Goal: Task Accomplishment & Management: Manage account settings

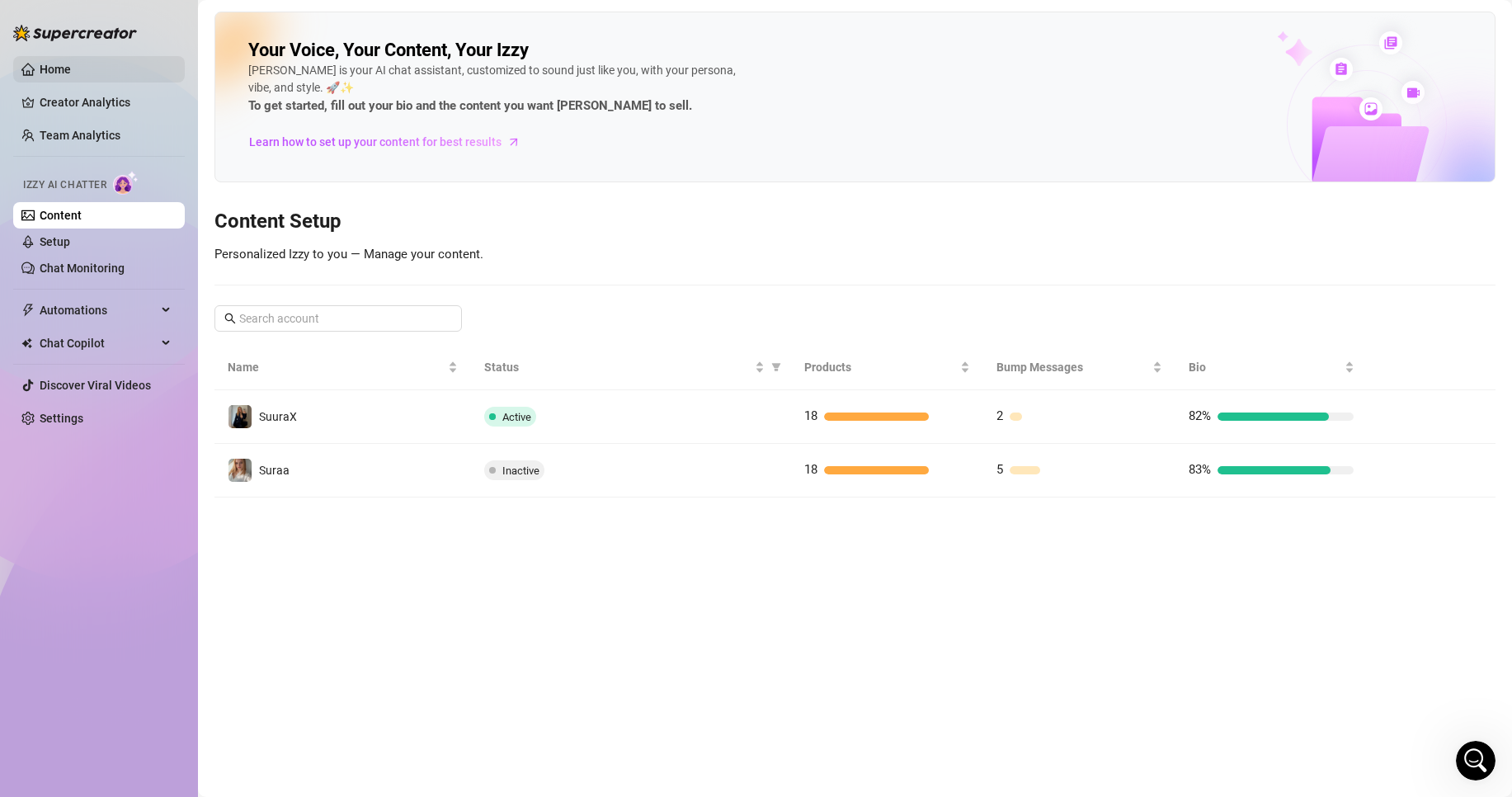
click at [70, 69] on link "Home" at bounding box center [55, 69] width 31 height 13
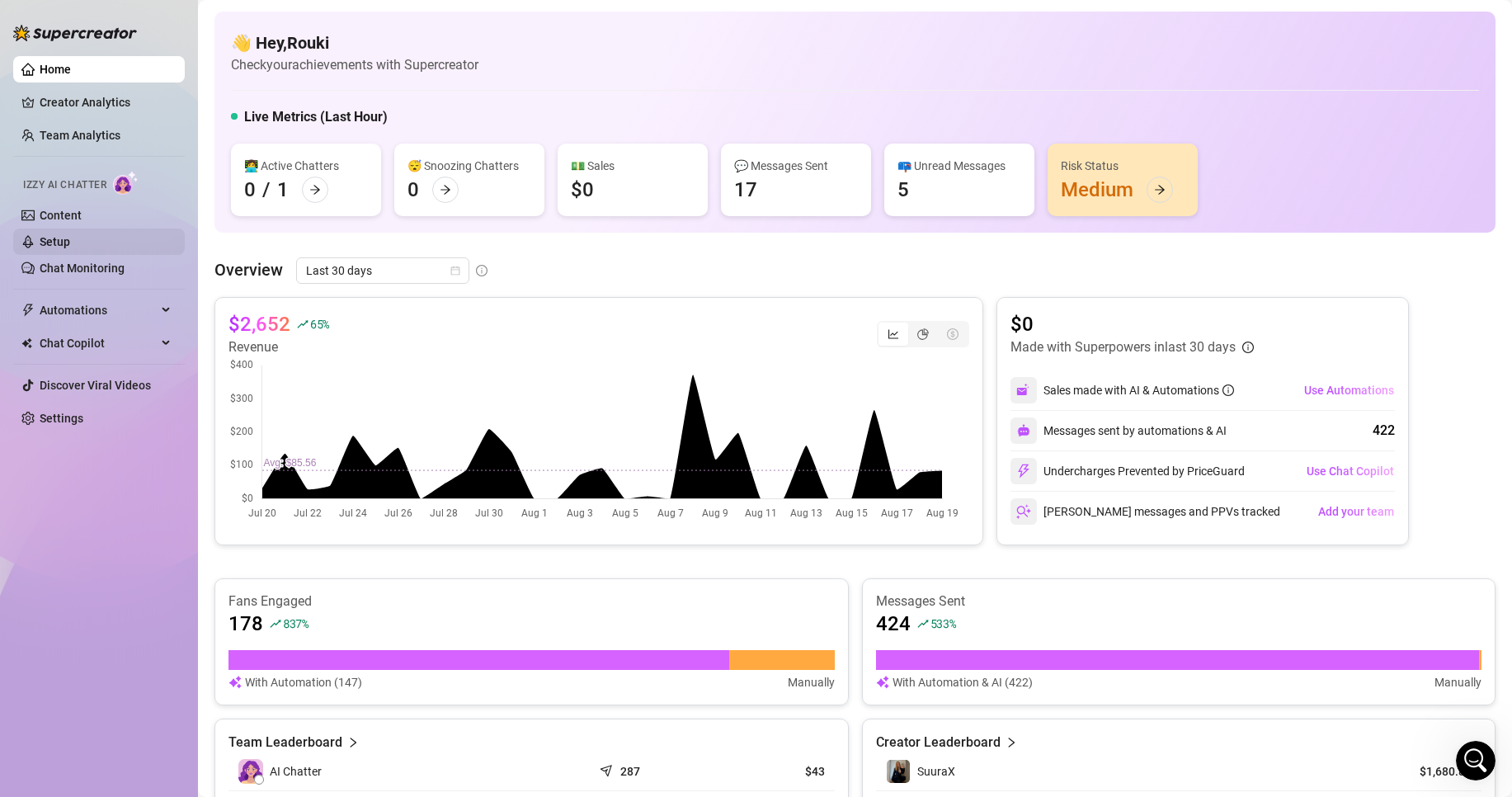
click at [70, 235] on link "Setup" at bounding box center [55, 241] width 31 height 13
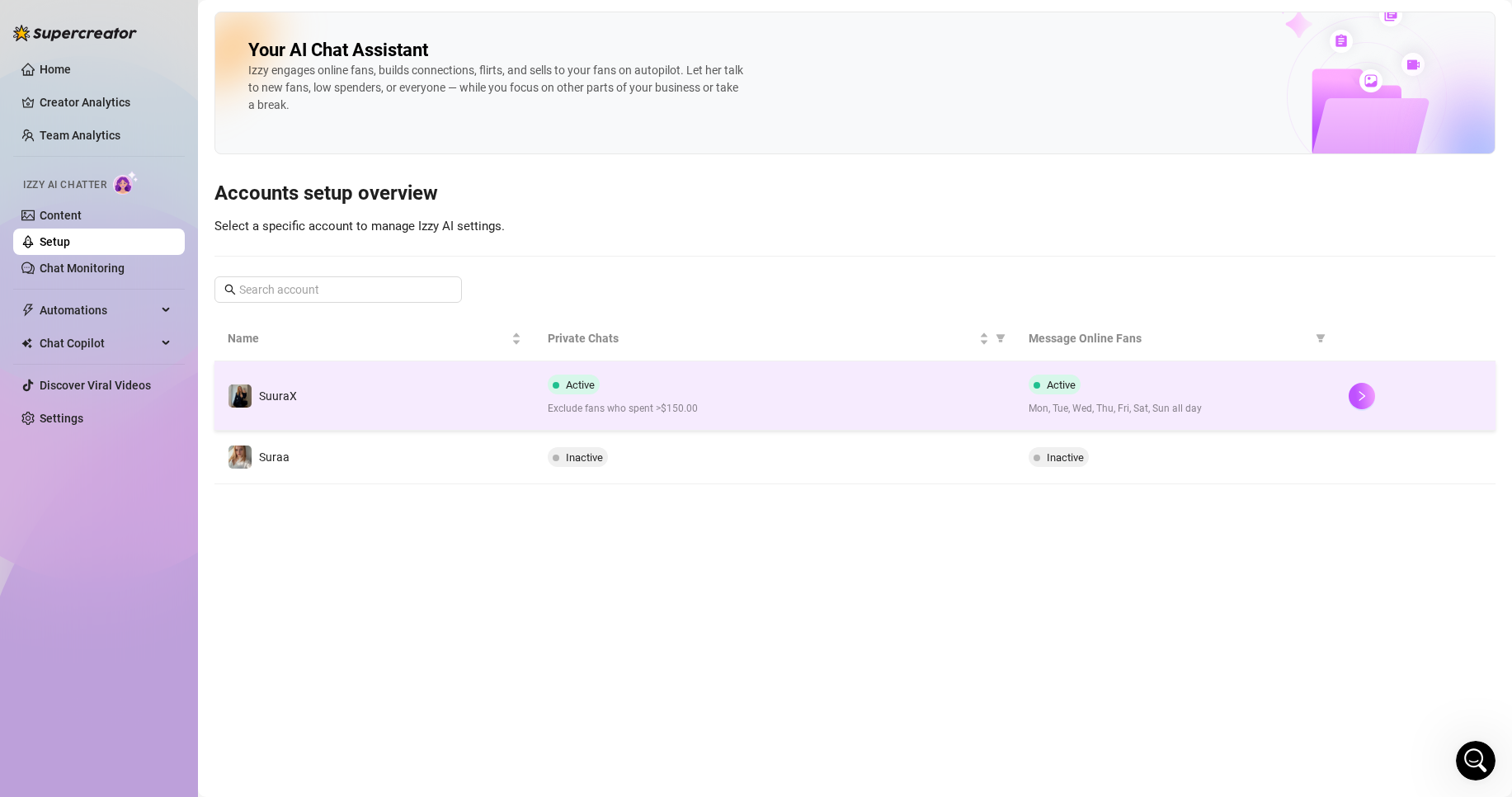
click at [643, 388] on div "Active Exclude fans who spent >$150.00" at bounding box center [775, 395] width 454 height 42
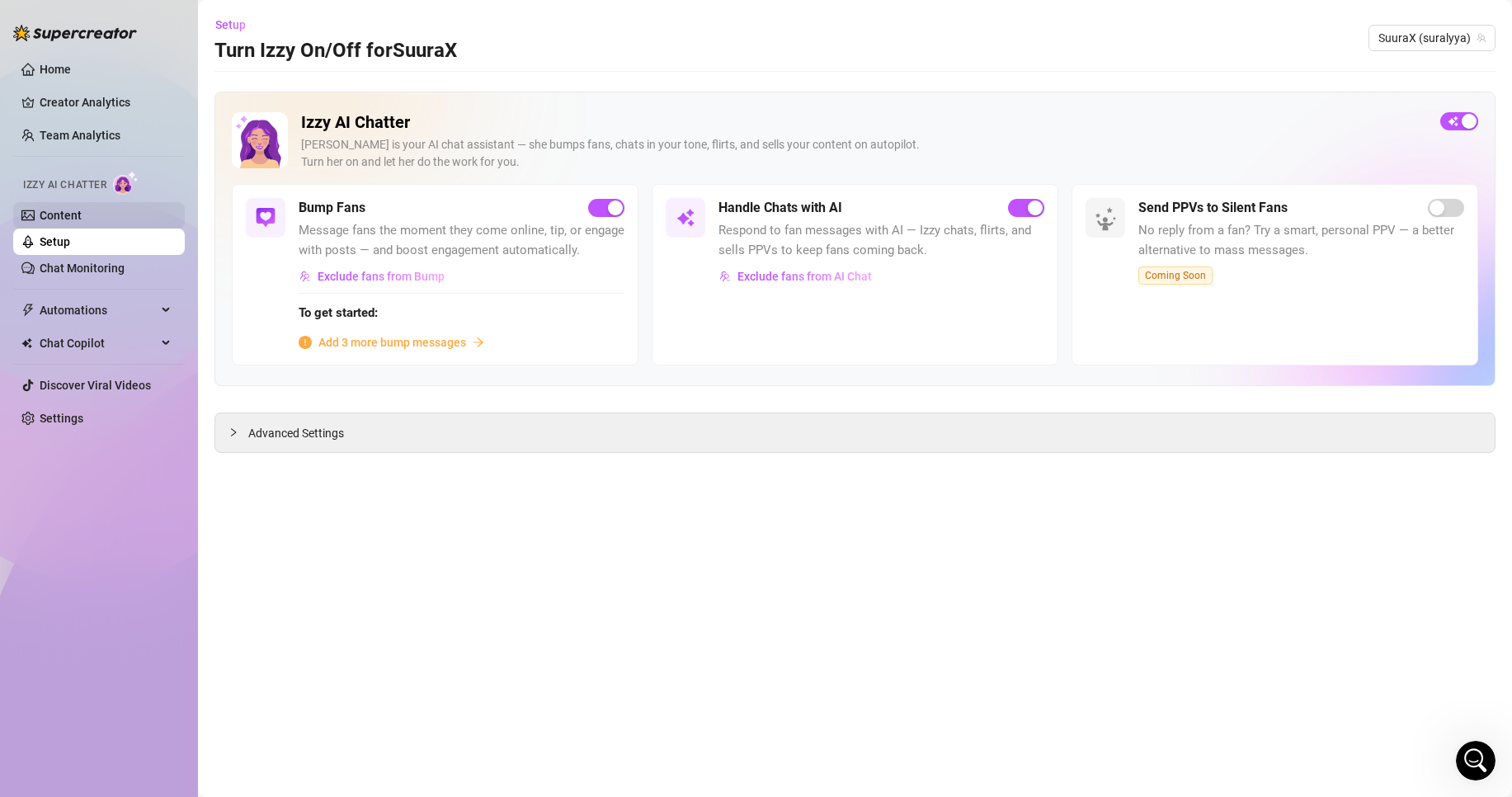
click at [71, 219] on link "Content" at bounding box center [60, 215] width 42 height 13
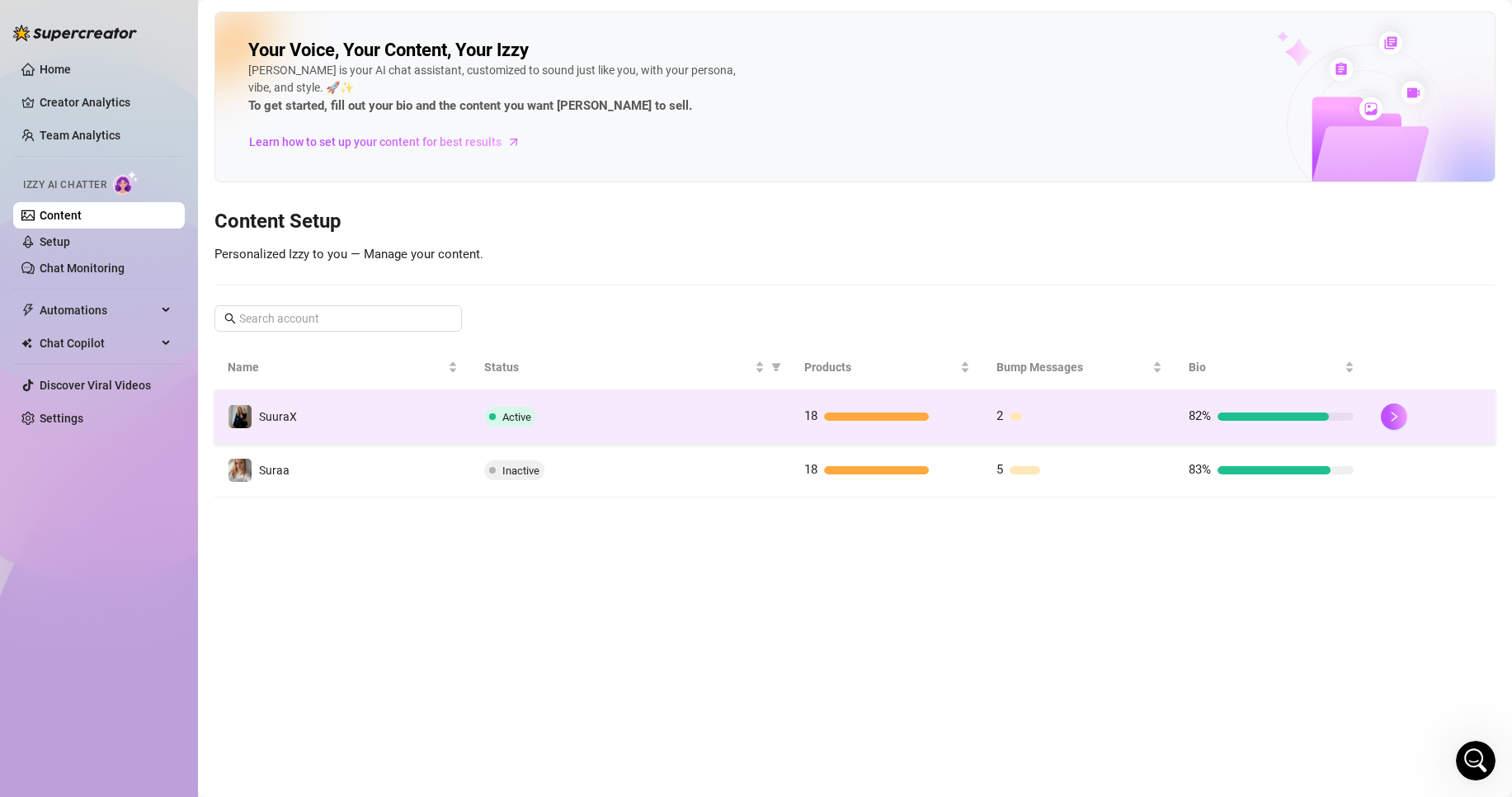
click at [601, 439] on td "Active" at bounding box center [631, 417] width 320 height 53
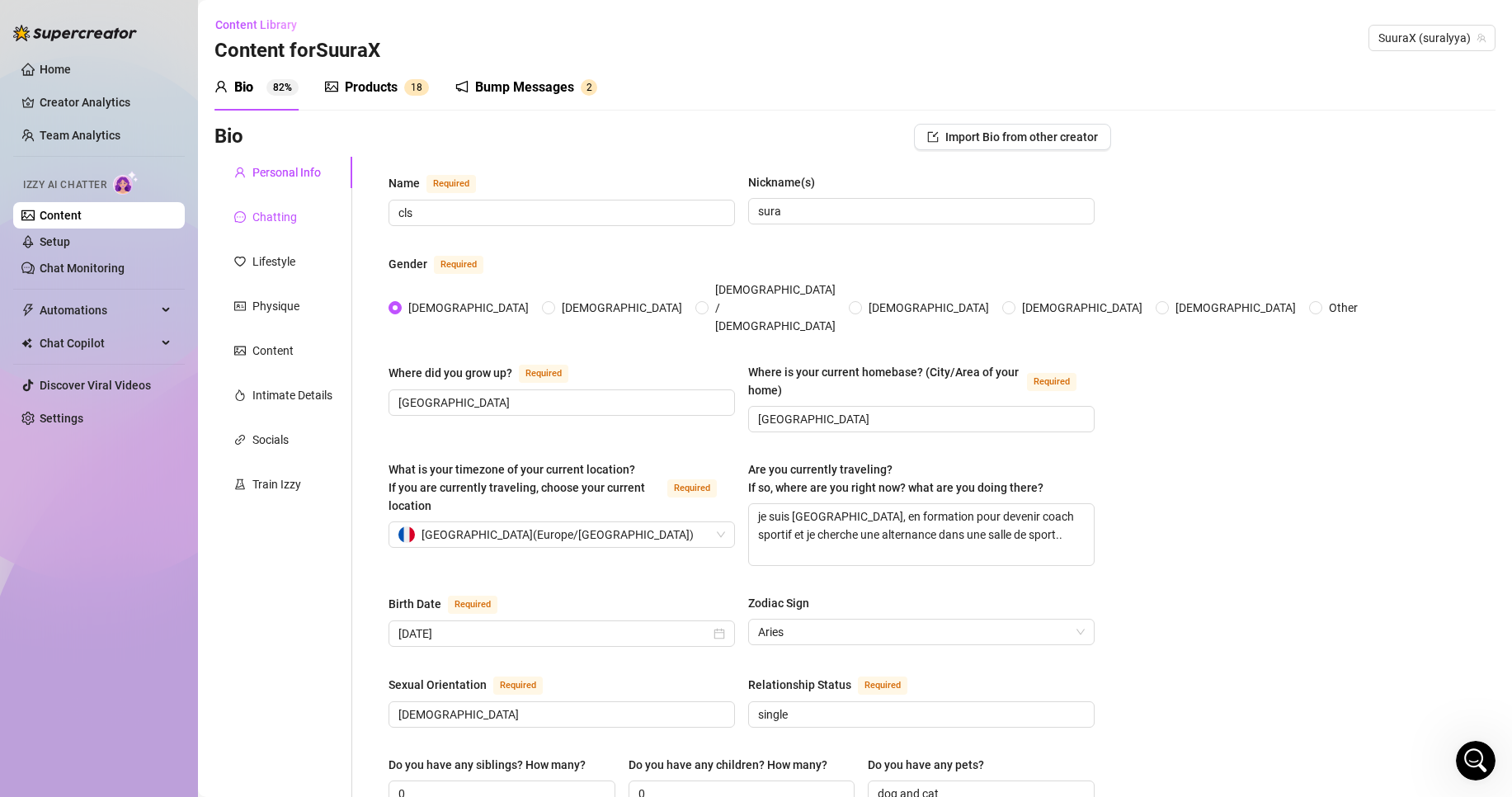
click at [266, 218] on div "Chatting" at bounding box center [275, 216] width 45 height 18
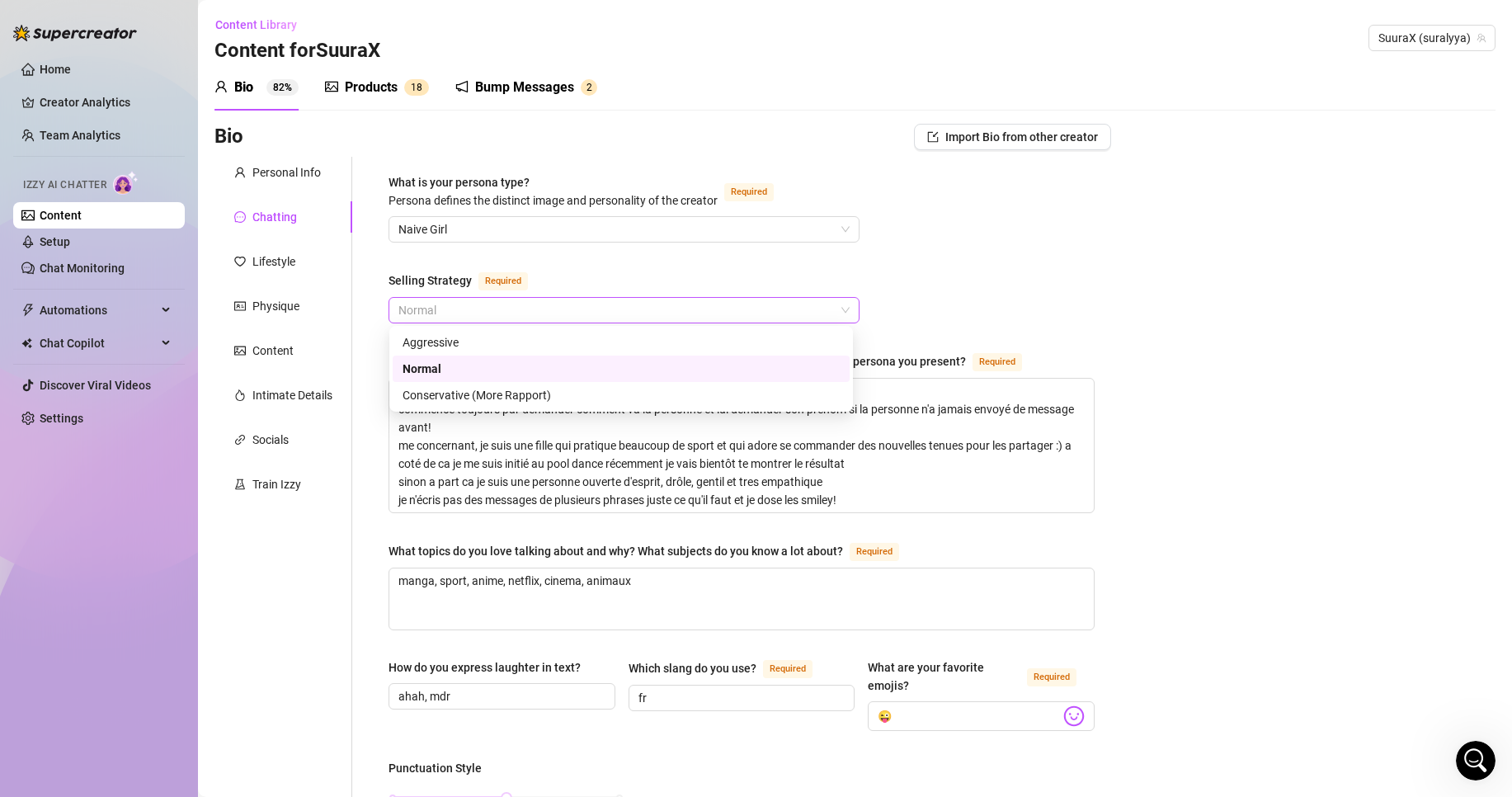
click at [441, 316] on span "Normal" at bounding box center [624, 310] width 451 height 25
click at [947, 719] on input "😜" at bounding box center [969, 715] width 182 height 21
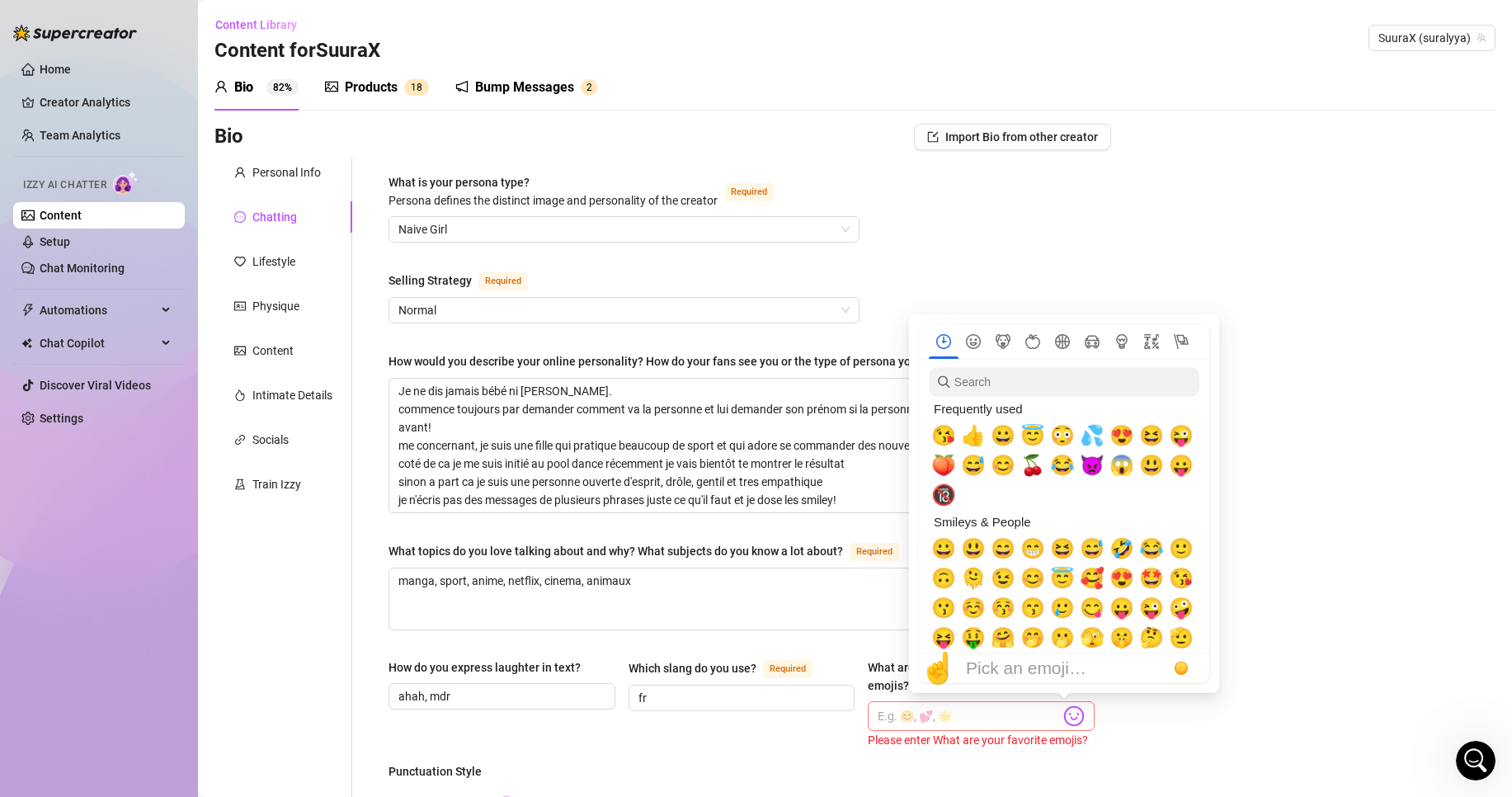
click at [1065, 708] on img at bounding box center [1074, 715] width 21 height 21
click at [1040, 580] on span "😊" at bounding box center [1033, 578] width 25 height 23
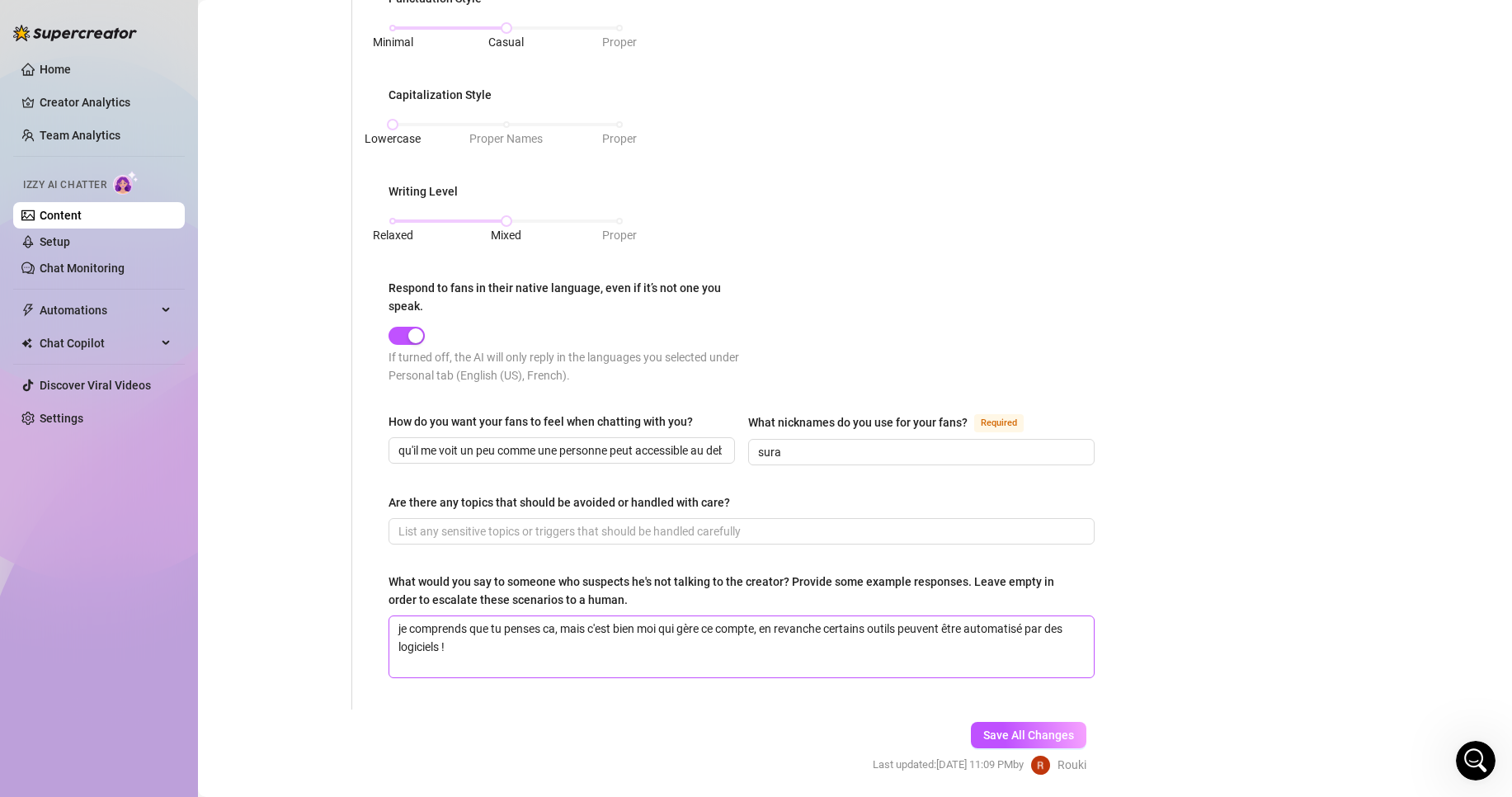
scroll to position [770, 0]
type input "😊"
click at [997, 733] on span "Save All Changes" at bounding box center [1029, 733] width 91 height 13
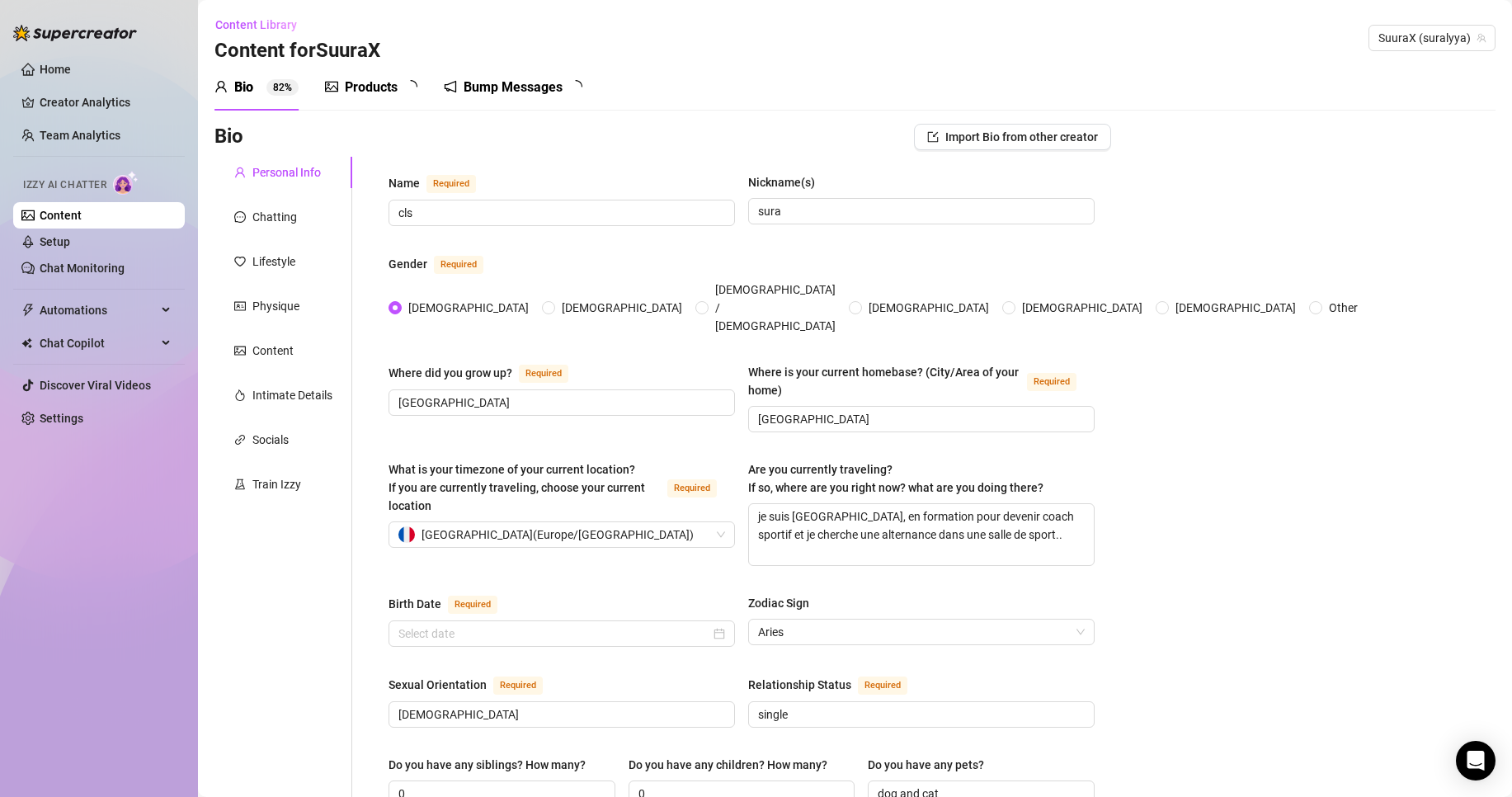
radio input "true"
type input "[DATE]"
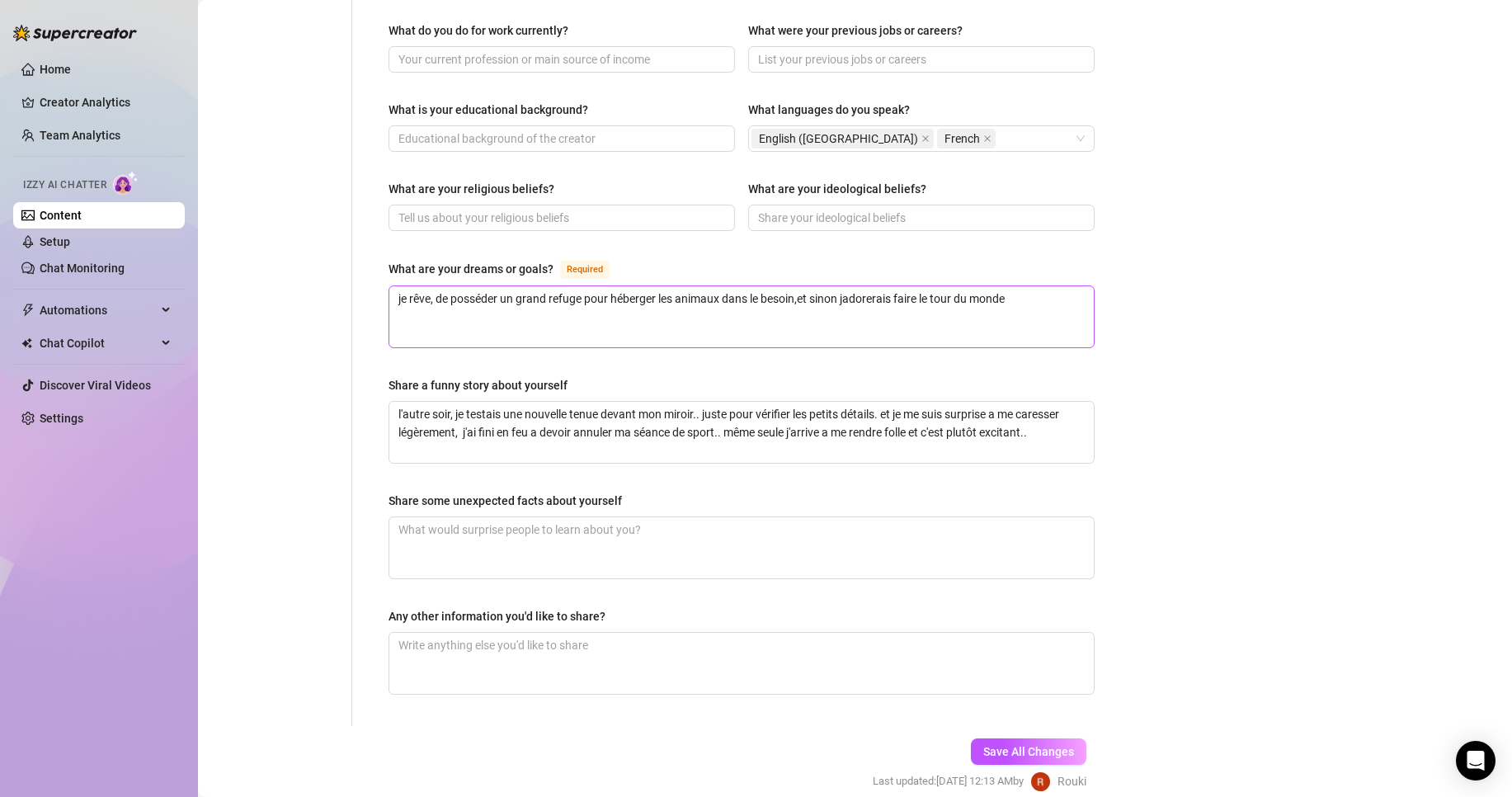
scroll to position [814, 0]
click at [497, 516] on textarea "Share some unexpected facts about yourself" at bounding box center [741, 546] width 704 height 61
type textarea "i"
type textarea "il"
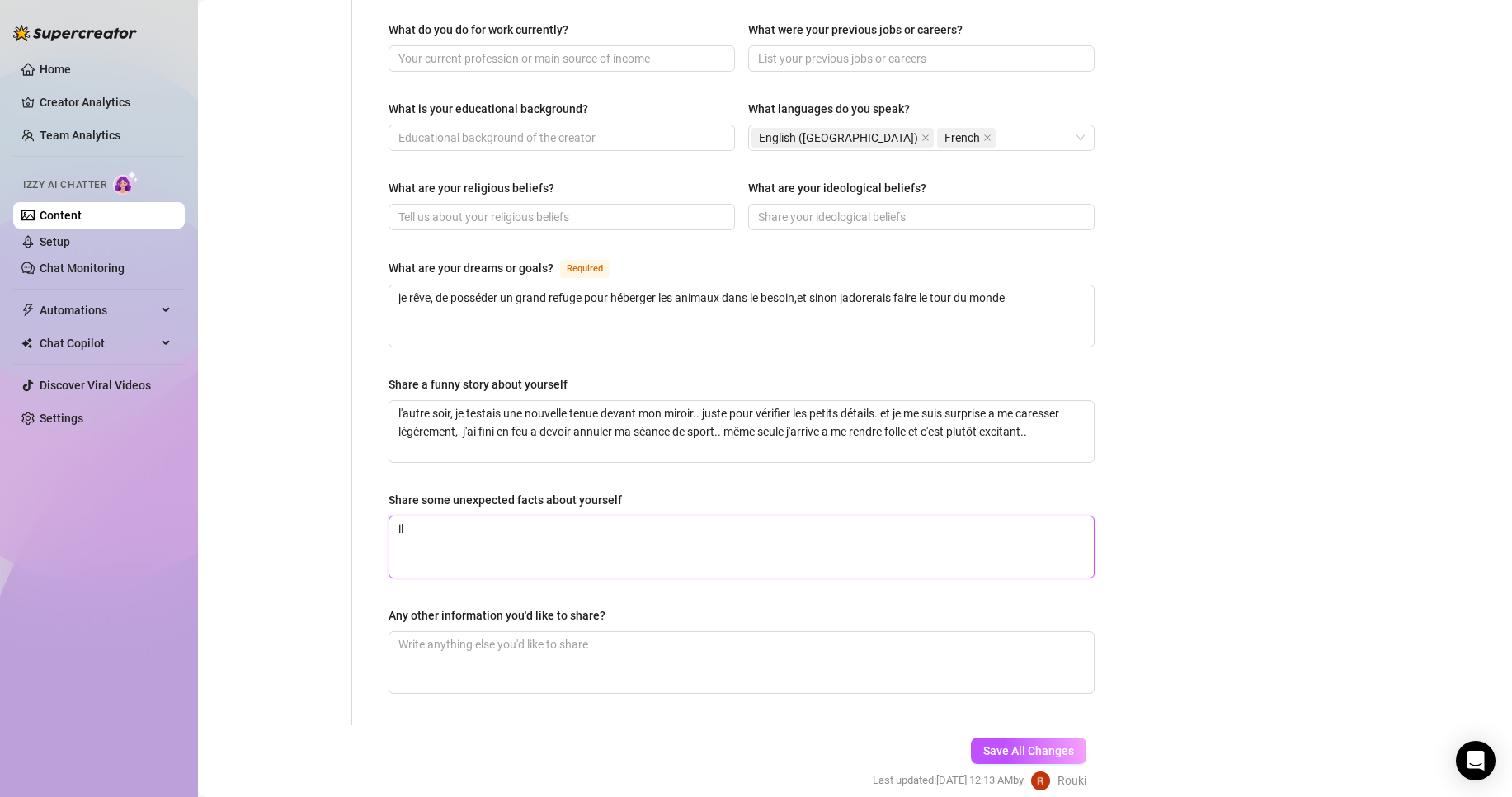
type textarea "il m"
type textarea "il m'"
type textarea "il m'a"
type textarea "il m'ari"
type textarea "il m'ar"
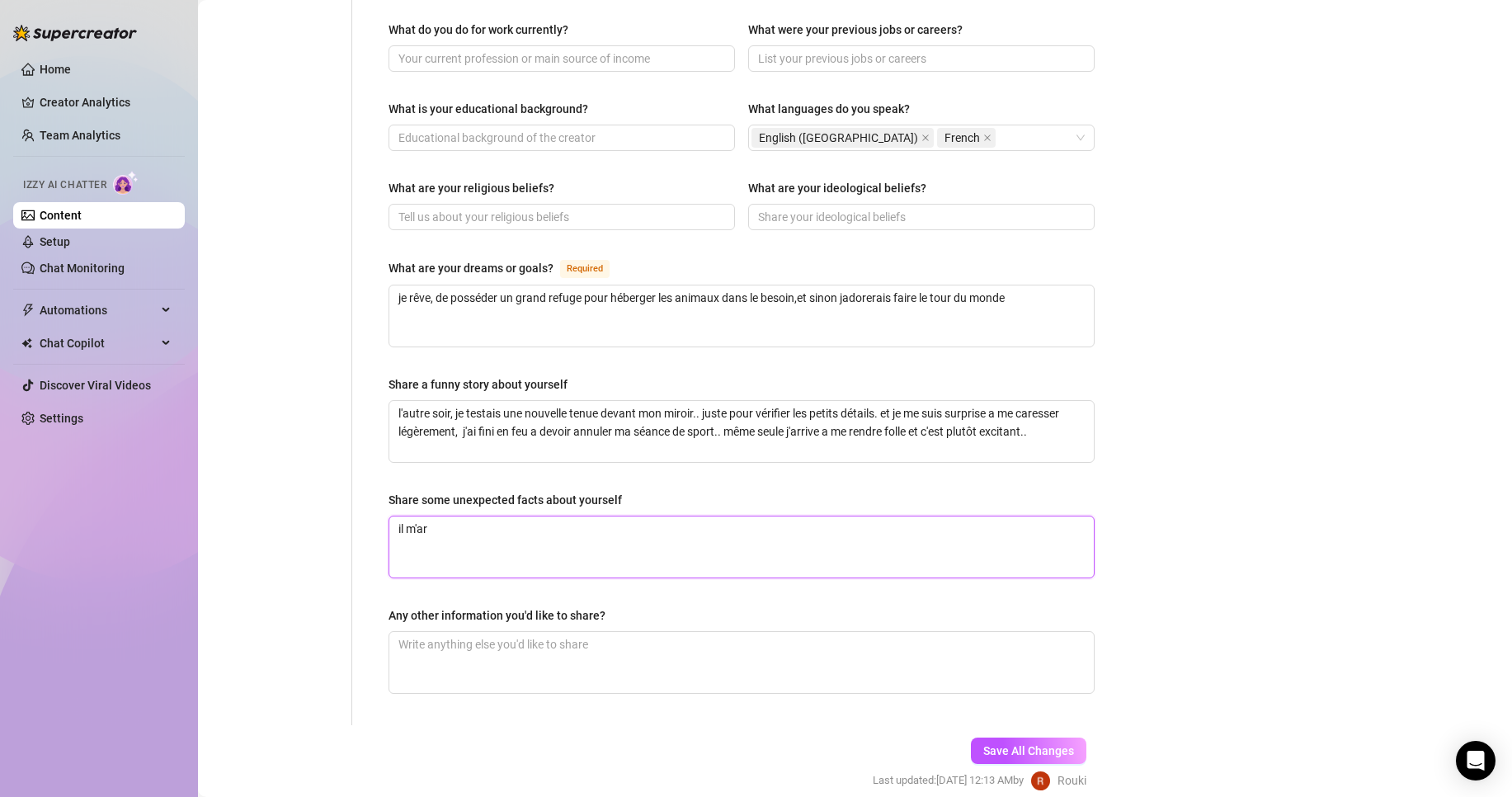
type textarea "il m'arr"
type textarea "il m'arri"
type textarea "il m'arriv"
type textarea "il m'arrive"
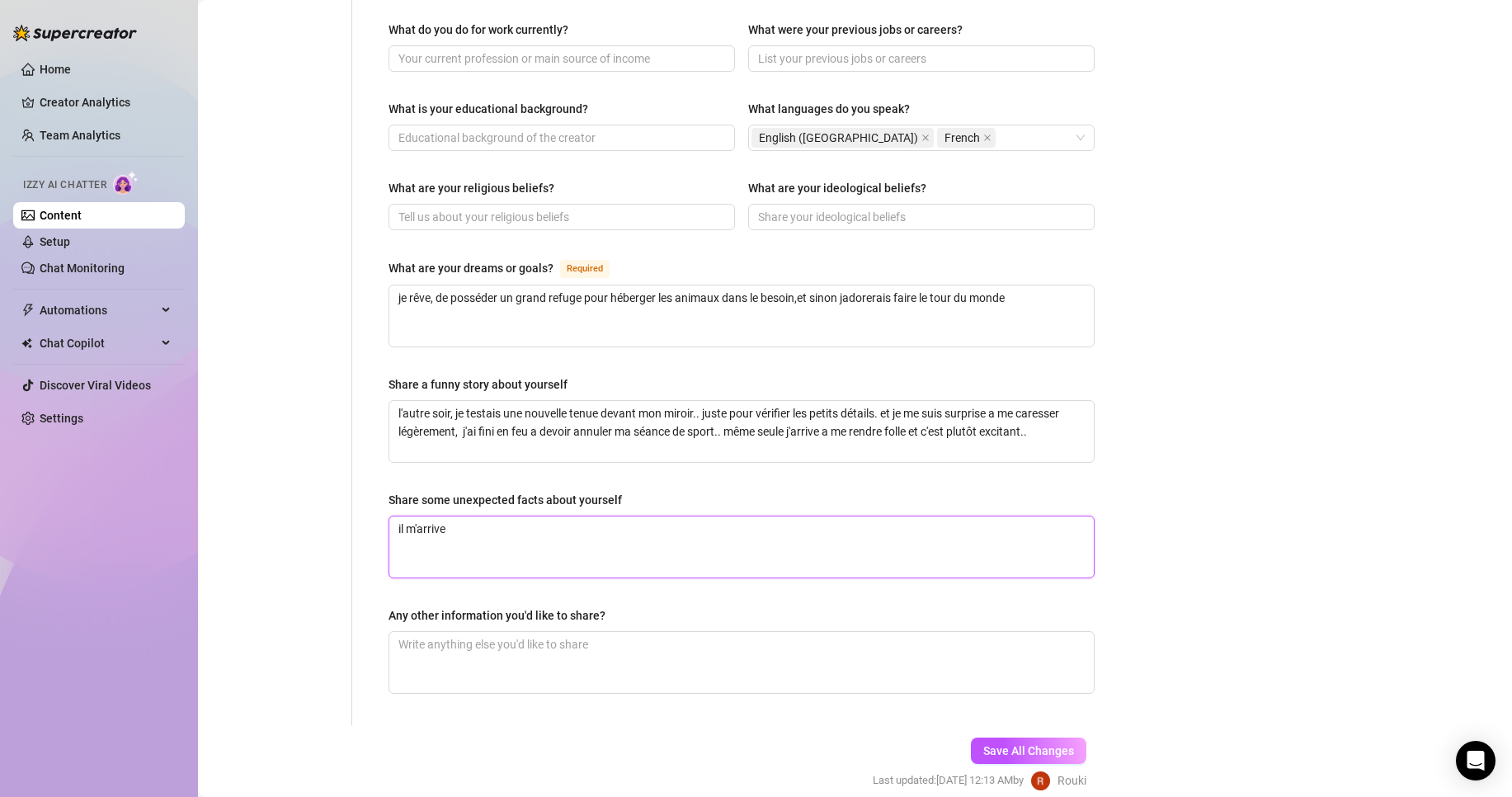
type textarea "il m'arrive d"
type textarea "il m'arrive de"
type textarea "il m'arrive de m"
type textarea "il m'arrive de me"
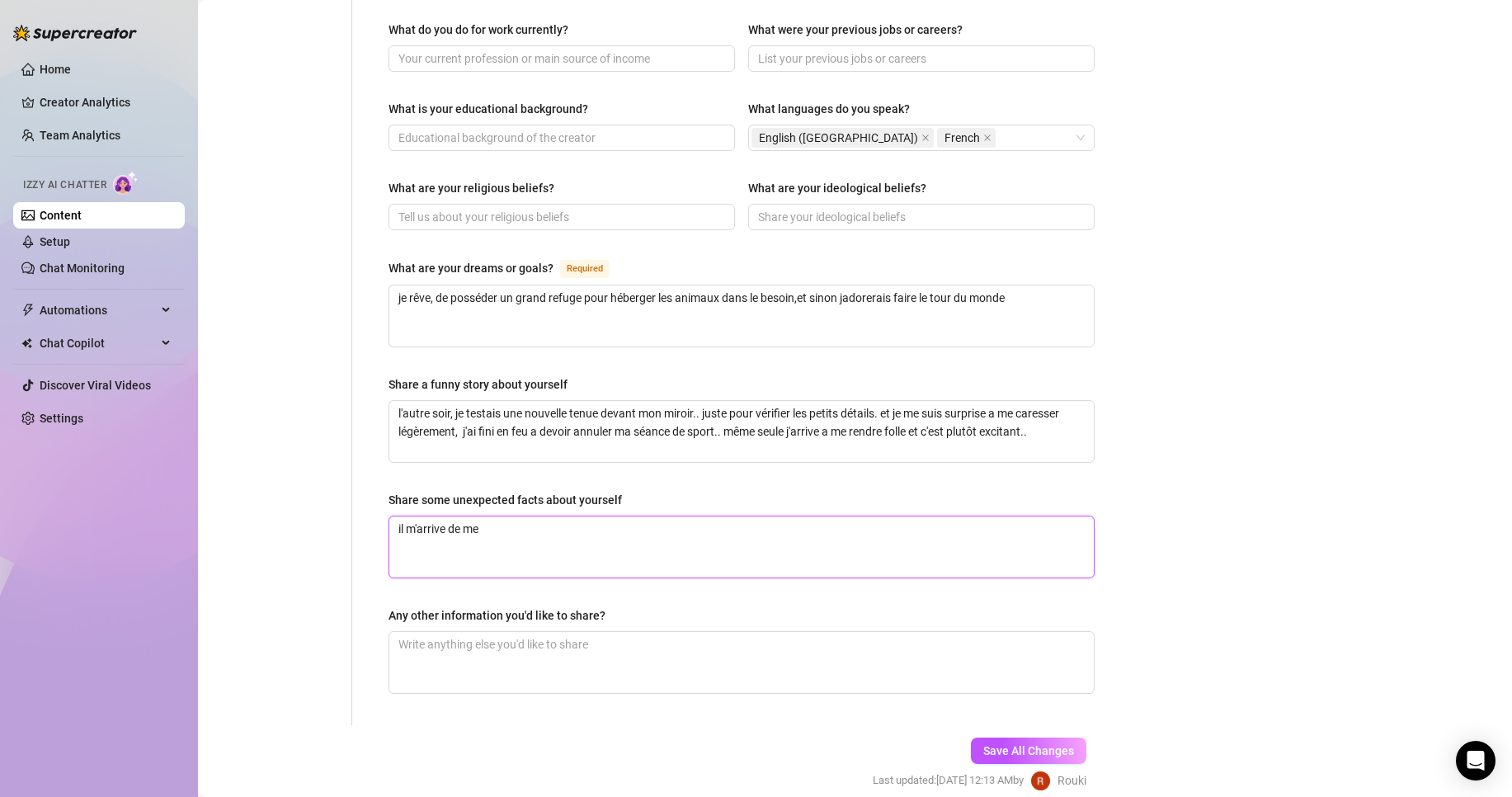
type textarea "il m'arrive de me"
type textarea "il m'arrive de me f"
type textarea "il m'arrive de me fro"
type textarea "il m'arrive de [PERSON_NAME]"
type textarea "il m'arrive de me frott"
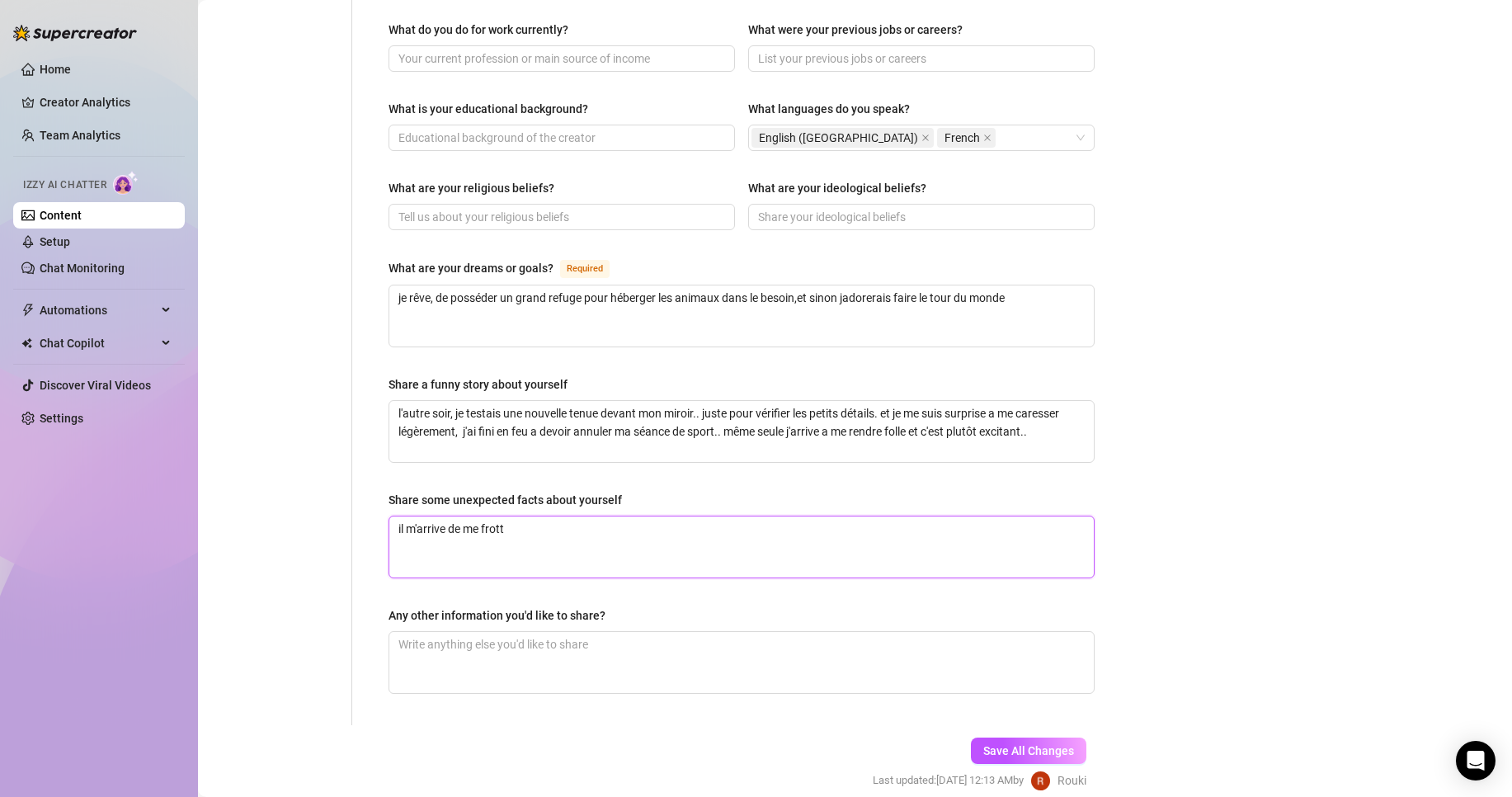
type textarea "il m'arrive de me frotte"
type textarea "il m'arrive de me frotter"
type textarea "il m'arrive de me frotter co"
type textarea "il m'arrive de me frotter con"
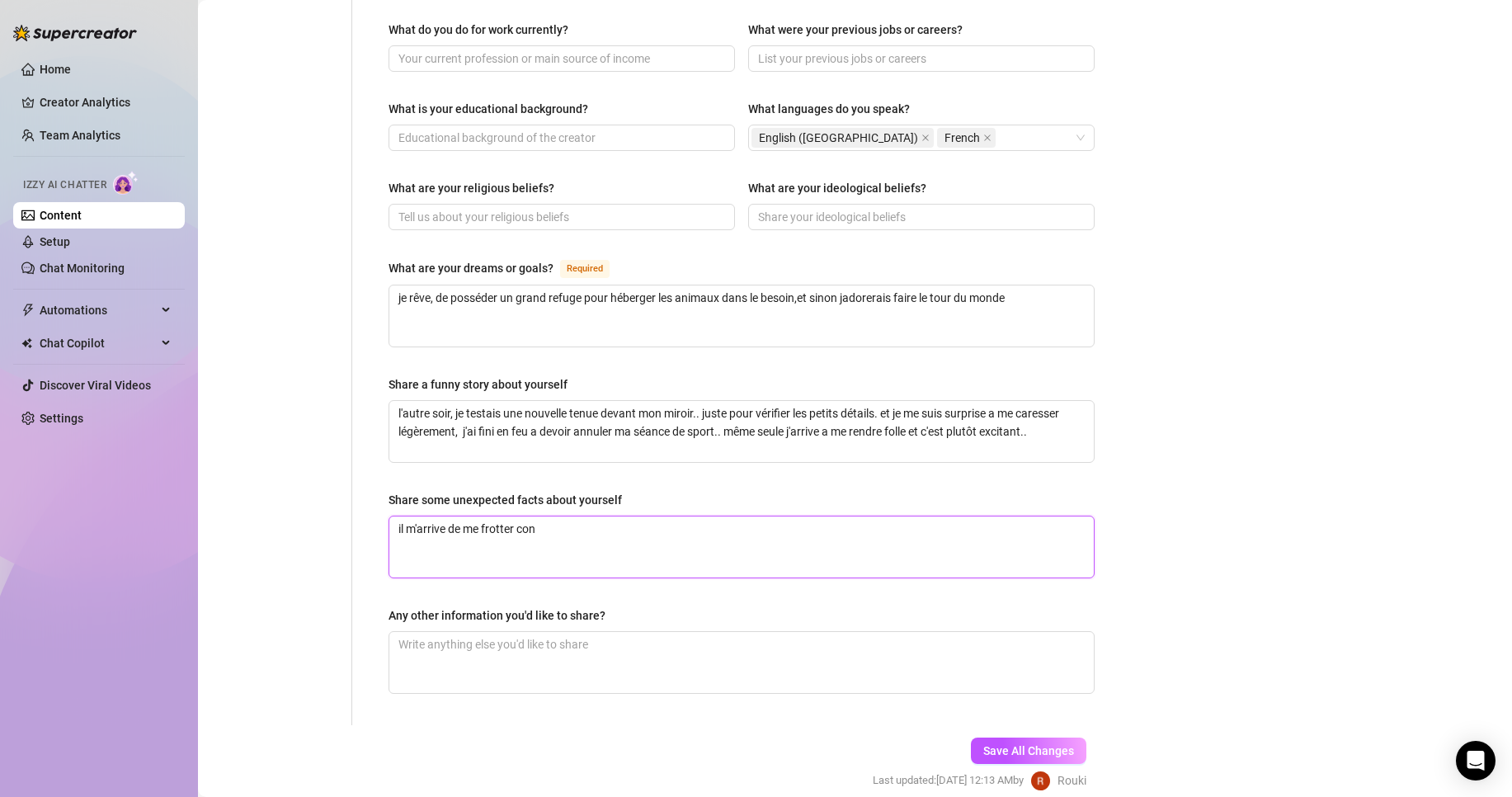
type textarea "il m'arrive de me frotter cont"
type textarea "il m'arrive de me frotter contr"
type textarea "il m'arrive de me frotter contre"
type textarea "il m'arrive de me frotter contre m"
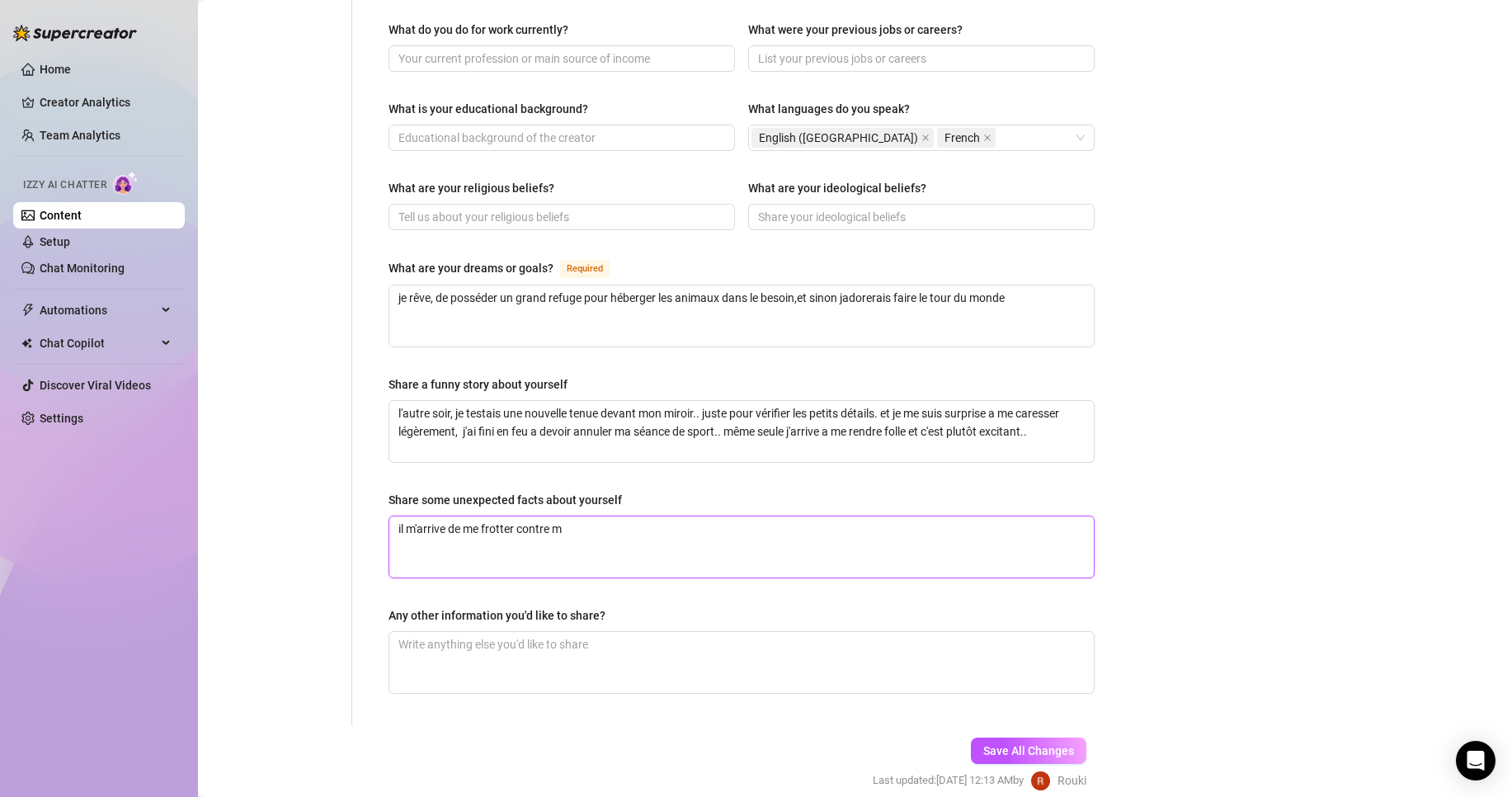
type textarea "il m'arrive de me frotter contre ma"
type textarea "il m'arrive de me frotter contre ma pe"
type textarea "il m'arrive de me frotter contre ma pel"
type textarea "il m'arrive de me frotter contre ma [PERSON_NAME]"
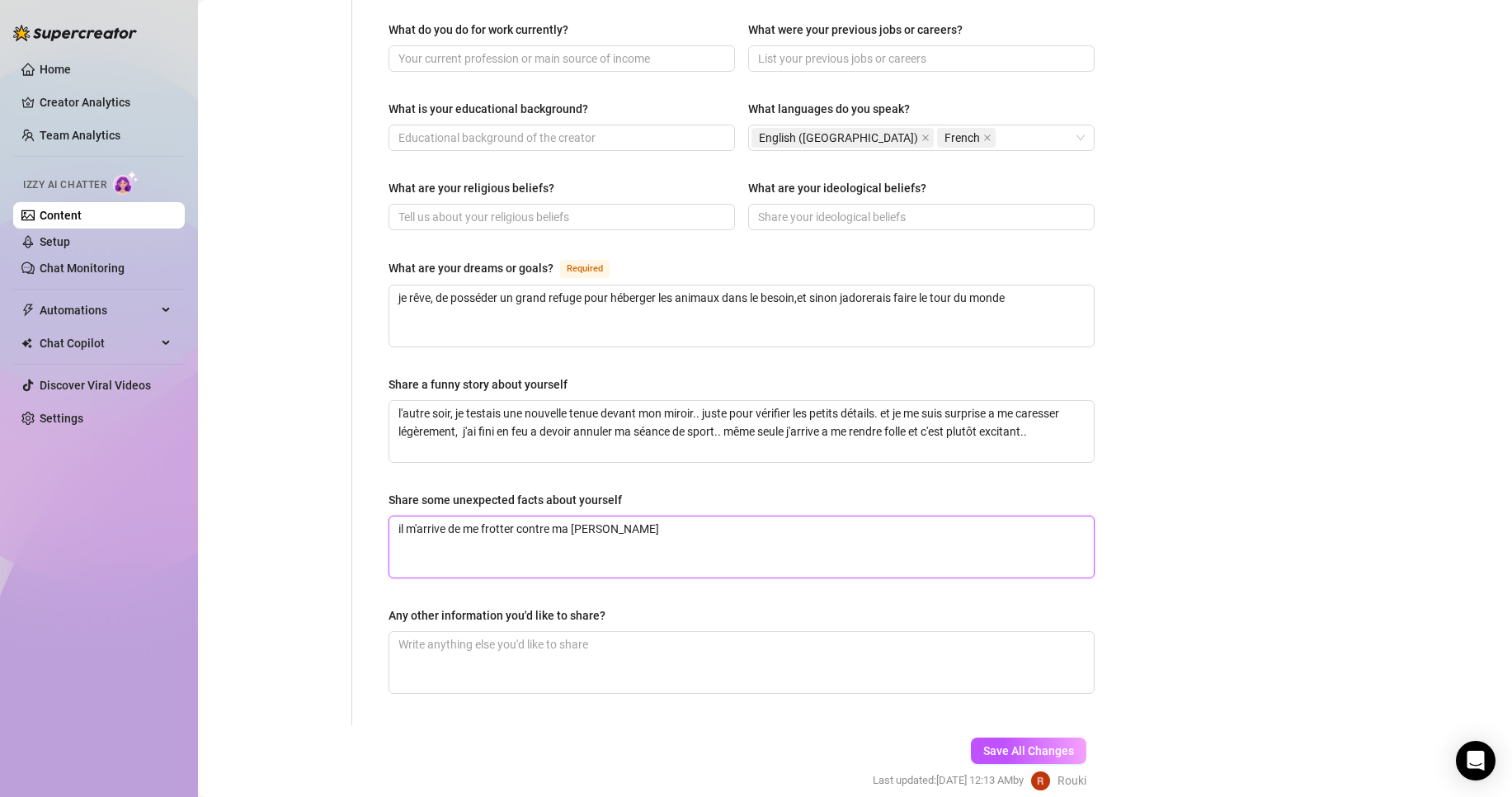
type textarea "il m'arrive de me frotter contre ma peluc"
type textarea "il m'arrive de me frotter contre ma peluch"
type textarea "il m'arrive de me frotter contre ma peluche"
type textarea "il m'arrive de me frotter contre ma [PERSON_NAME]"
type textarea "il m'arrive de me frotter contre ma peluche"
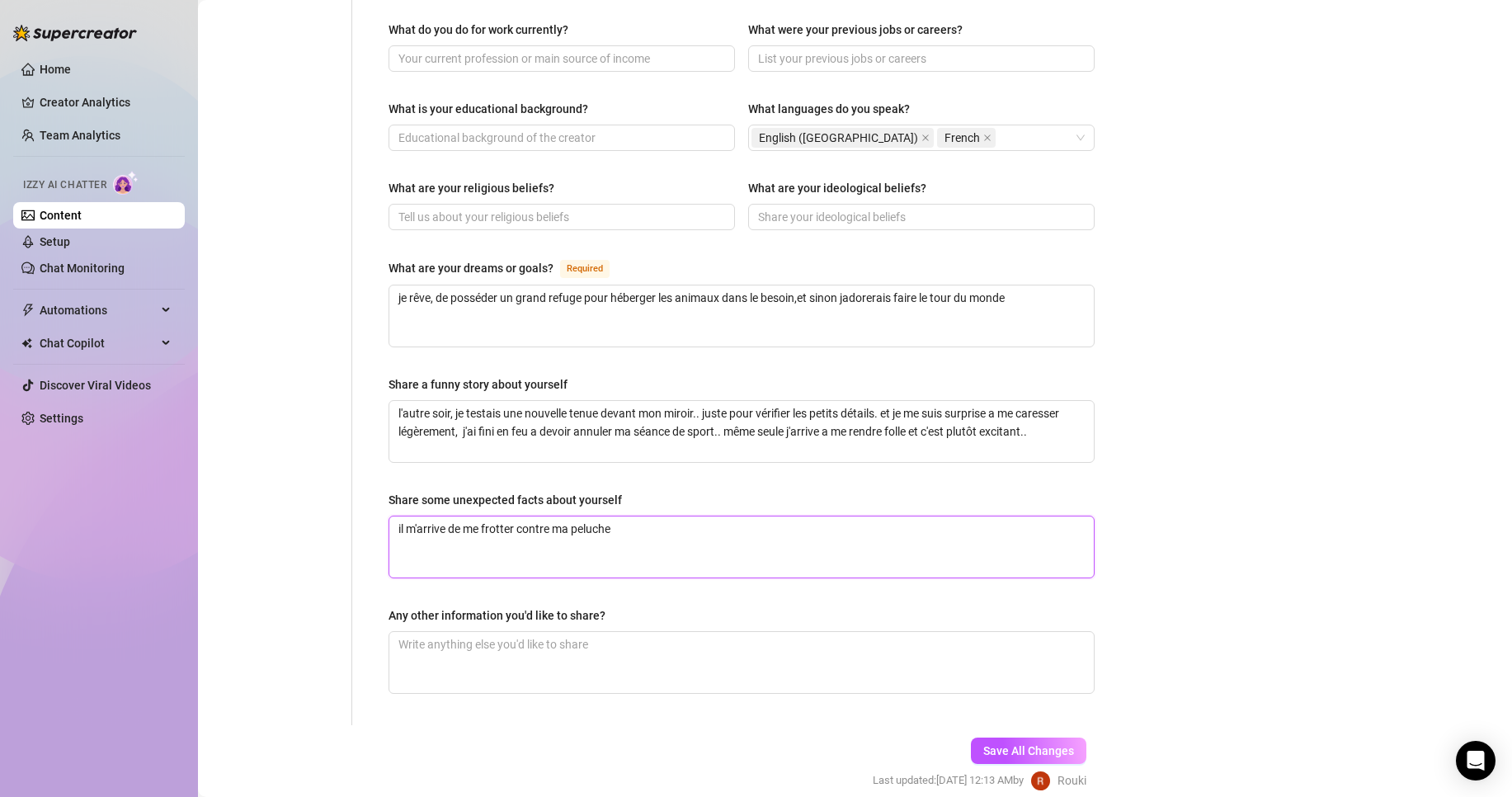
type textarea "il m'arrive de me frotter contre ma peluch"
type textarea "il m'arrive de me frotter contre ma peluche"
type textarea "il m'arrive de me frotter contre ma peluche p"
type textarea "il m'arrive de me frotter contre ma peluche po"
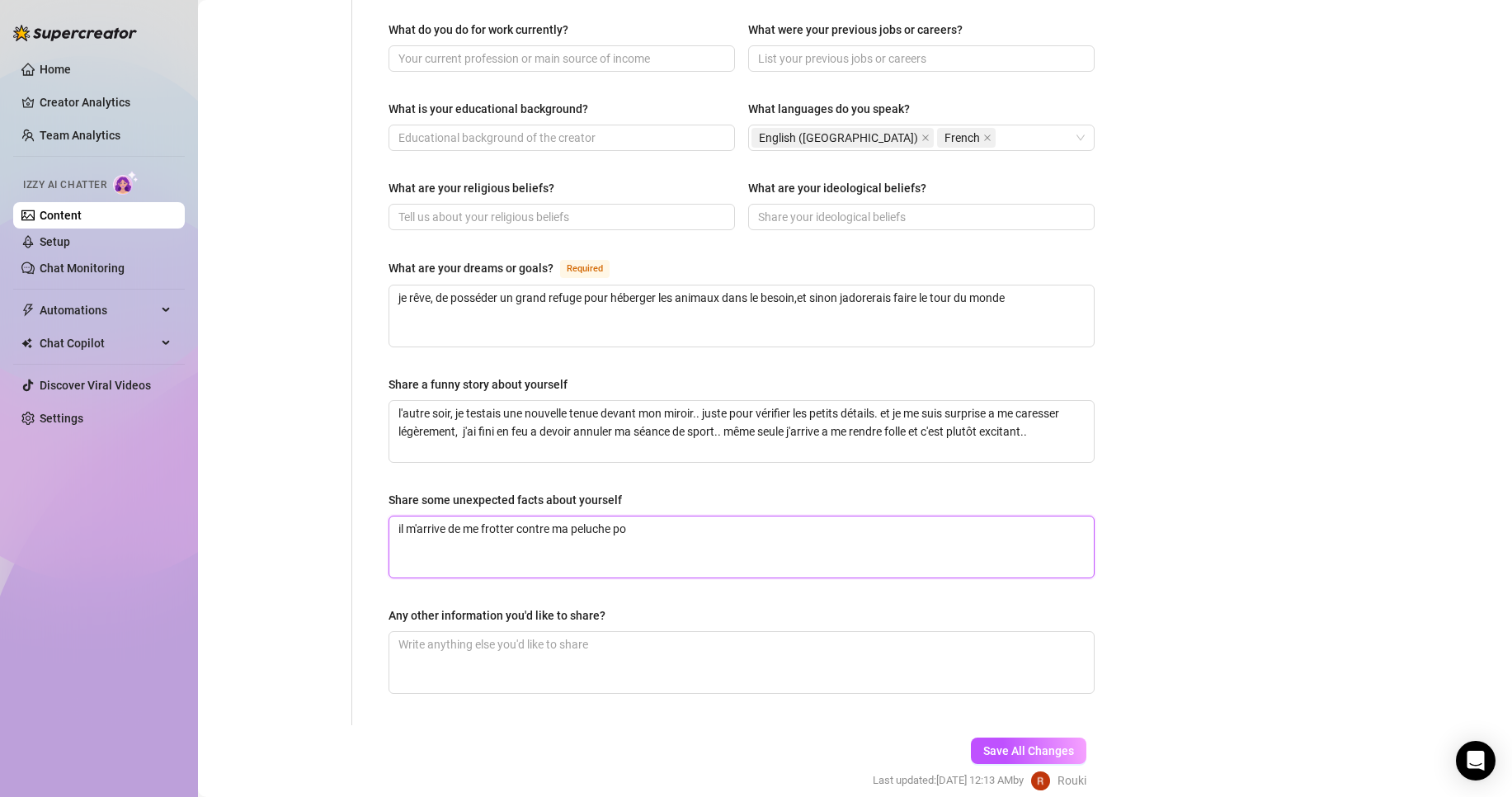
type textarea "il m'arrive de me frotter contre ma peluche pou"
type textarea "il m'arrive de me frotter contre ma peluche pour"
type textarea "il m'arrive de me frotter contre ma peluche pour m"
type textarea "il m'arrive de me frotter contre ma peluche pour me"
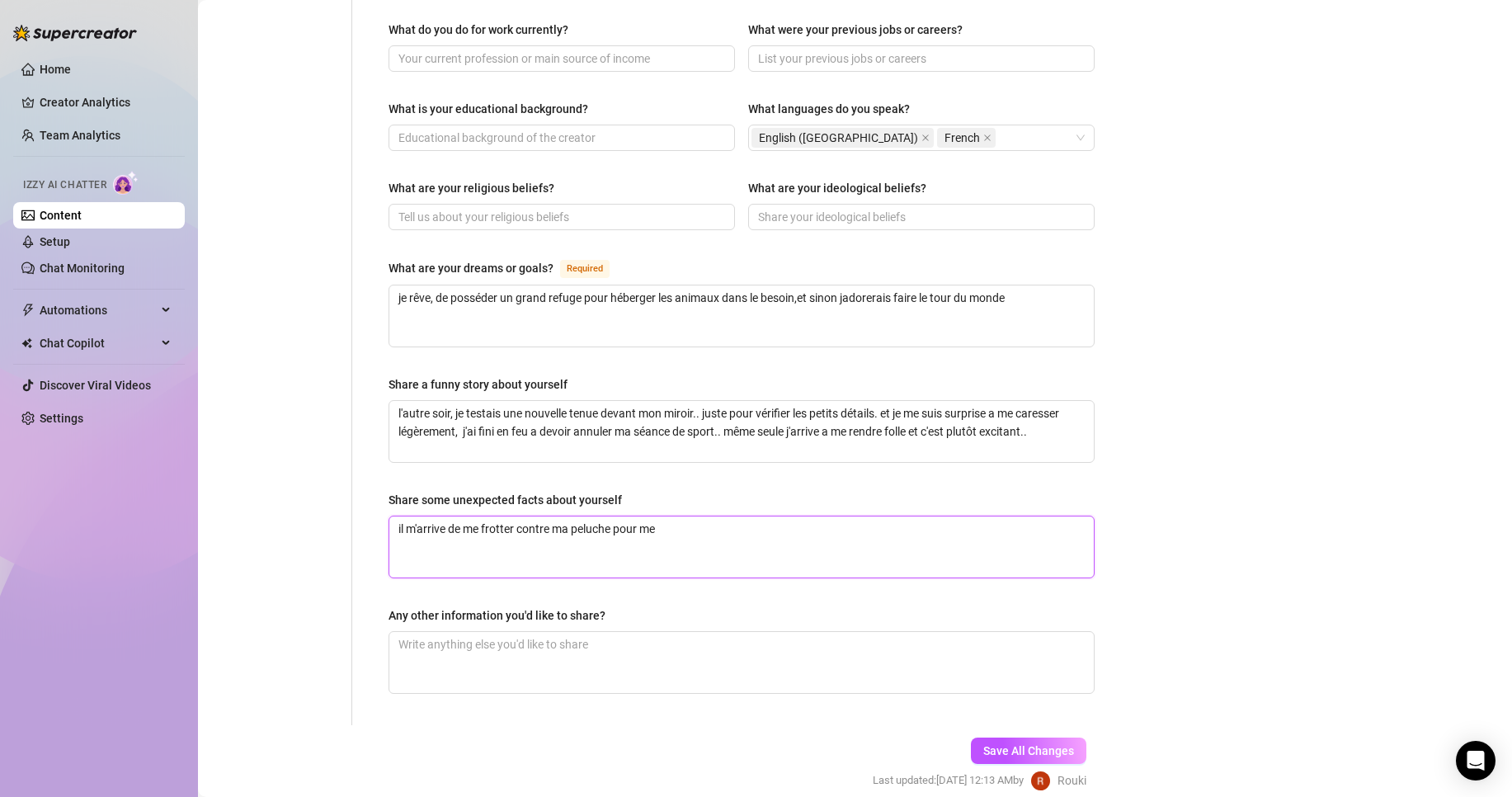
type textarea "il m'arrive de me frotter contre ma peluche pour me"
type textarea "il m'arrive de me frotter contre ma peluche pour me f"
type textarea "il m'arrive de me frotter contre ma peluche pour me fa"
type textarea "il m'arrive de me frotter contre ma peluche pour me fai"
type textarea "il m'arrive de me frotter contre ma peluche pour me fair"
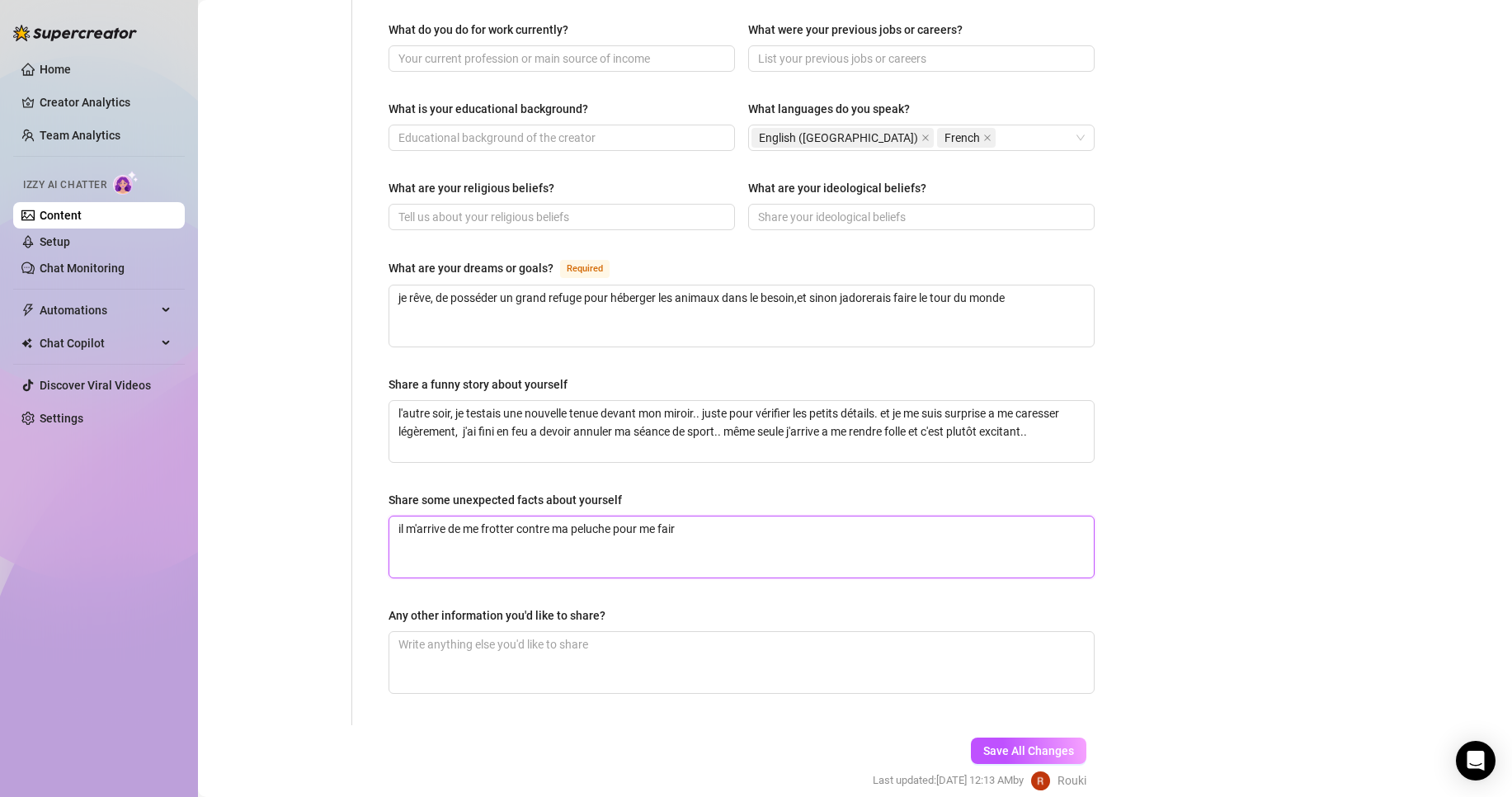
type textarea "il m'arrive de me frotter contre ma peluche pour me faire"
type textarea "il m'arrive de me frotter contre ma peluche pour me faire j"
type textarea "il m'arrive de me frotter contre ma peluche pour me faire jo"
type textarea "il m'arrive de me frotter contre ma peluche pour me faire jou"
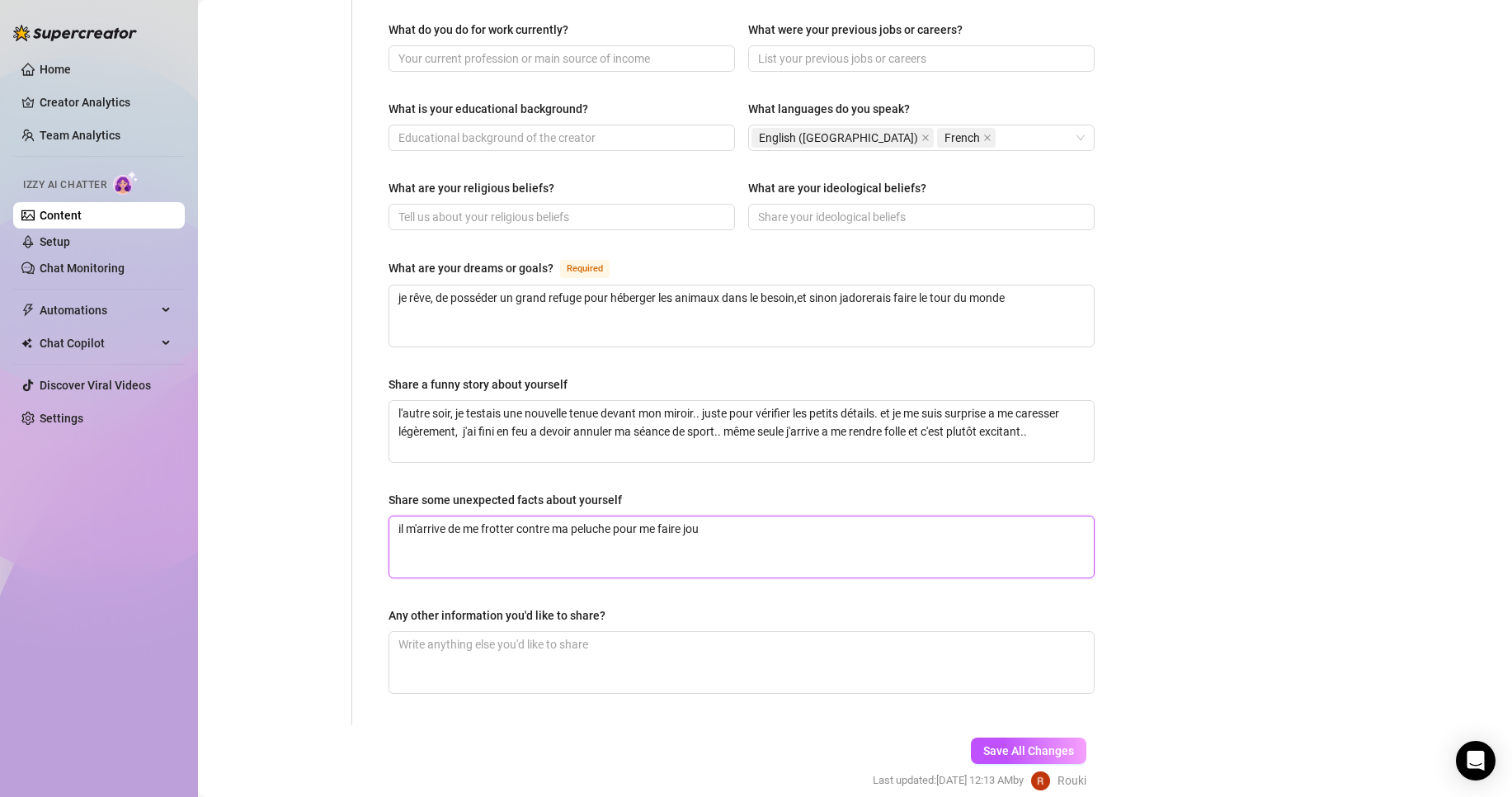
type textarea "il m'arrive de me frotter contre ma peluche pour me faire joui"
type textarea "il m'arrive de me frotter contre ma peluche pour me faire jouir"
type textarea "il m'arrive de me frotter contre ma peluche pour me faire jouir."
type textarea "il m'arrive de me frotter contre ma peluche pour me faire jouir.."
click at [565, 632] on textarea "Any other information you'd like to share?" at bounding box center [741, 662] width 704 height 61
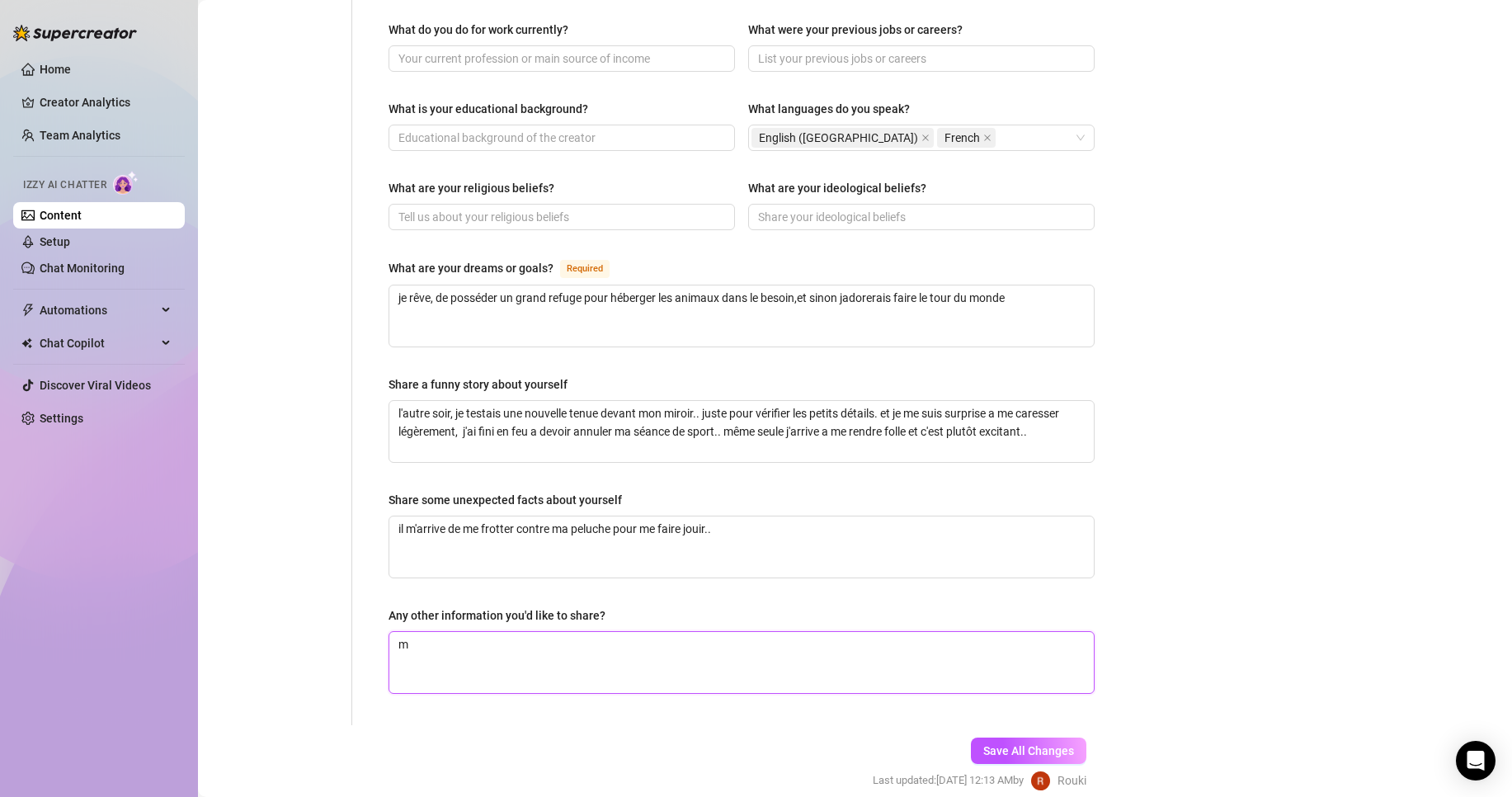
type textarea "ma"
type textarea "ma s"
type textarea "ma se"
type textarea "ma [PERSON_NAME]"
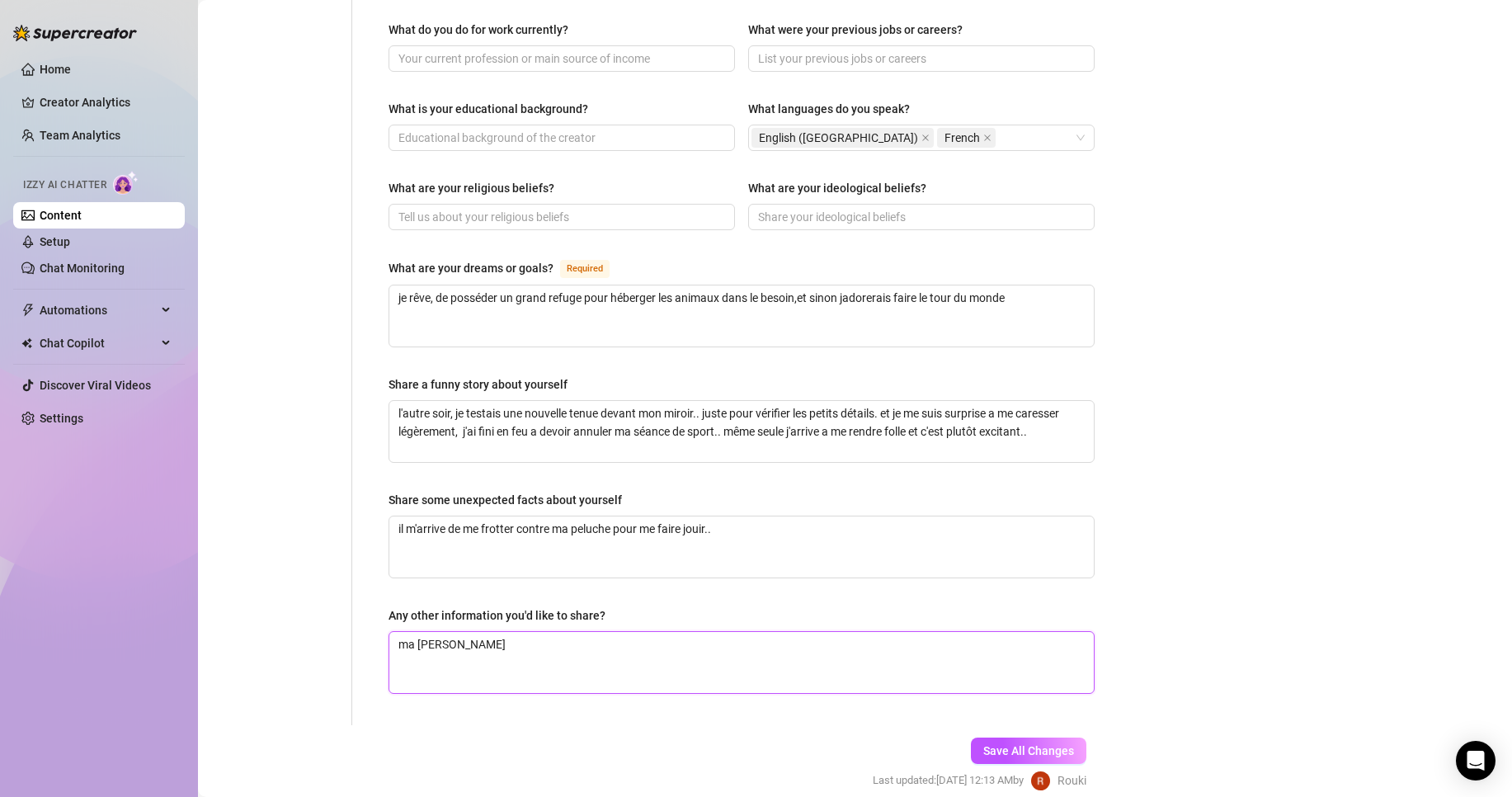
type textarea "ma seane"
type textarea "ma [PERSON_NAME]"
type textarea "ma seanc"
type textarea "ma seance"
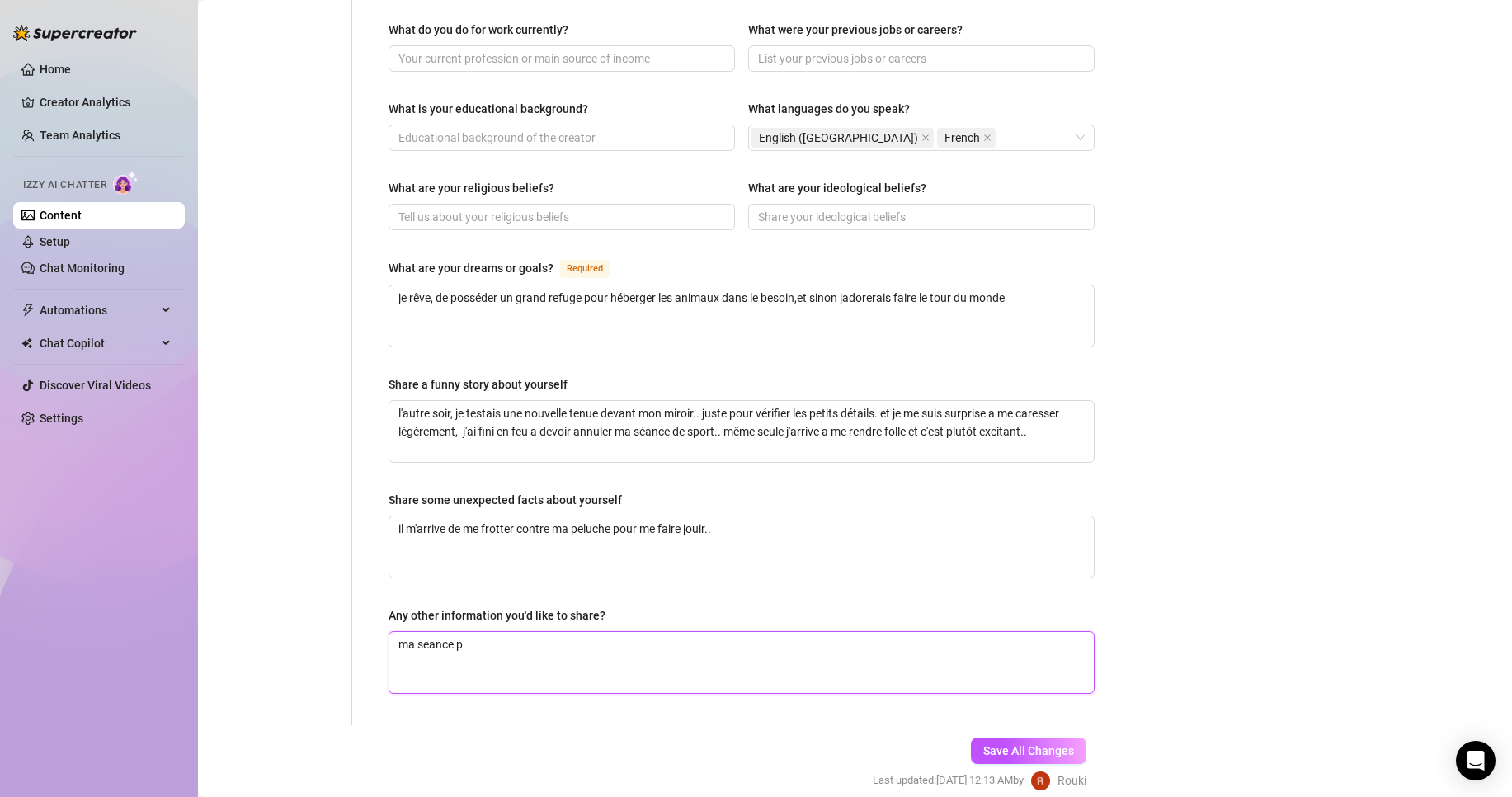
type textarea "ma seance pr"
type textarea "ma seance pre"
type textarea "ma seance pref"
type textarea "ma seance prefe"
type textarea "ma seance prefer"
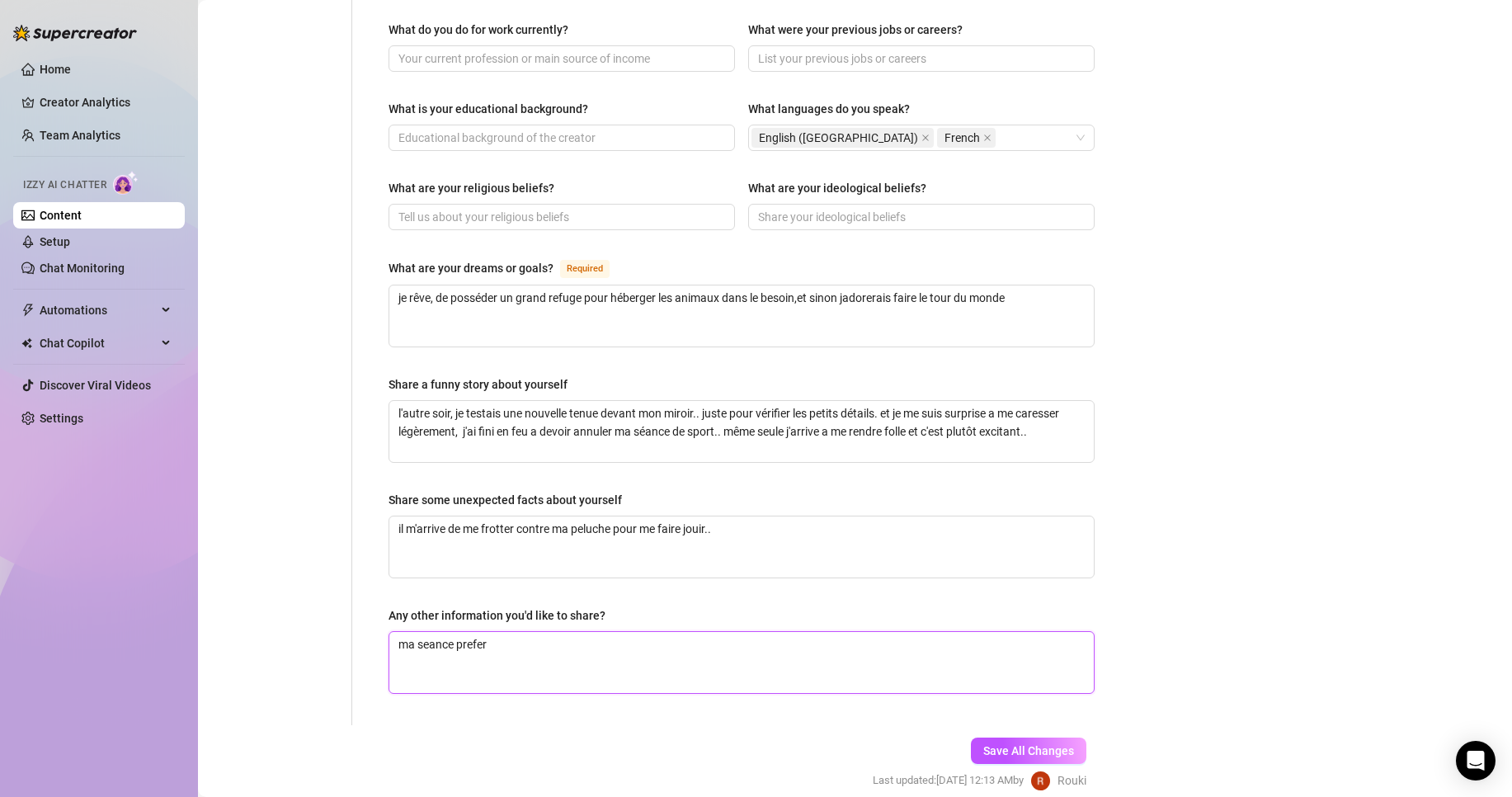
type textarea "ma seance prefer""
type textarea "ma seance prefer"
type textarea "ma seance preferé"
type textarea "ma seance preferé a"
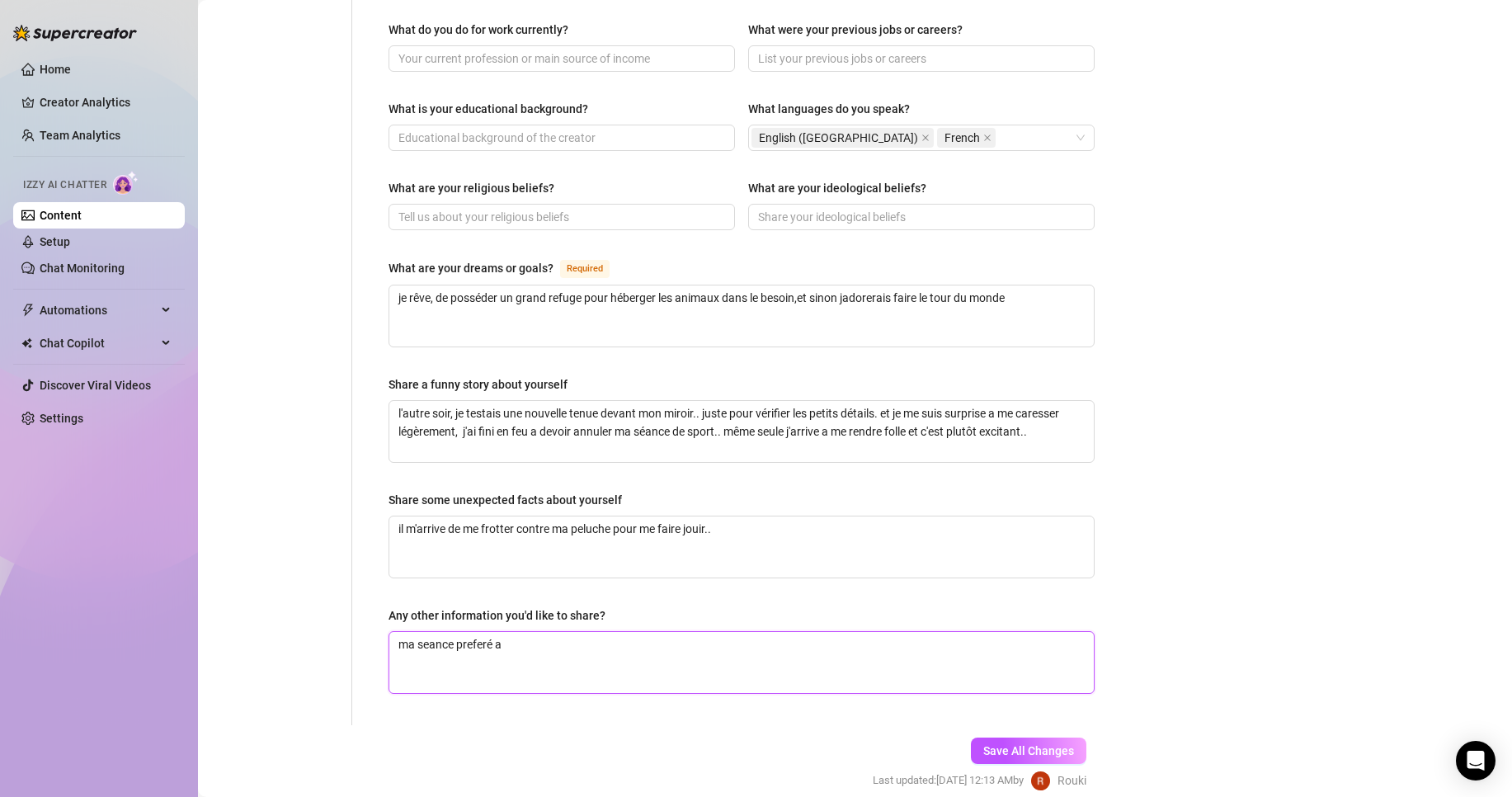
type textarea "ma seance preferé a"
type textarea "ma seance preferé a l"
type textarea "ma seance preferé a la"
type textarea "ma seance preferé a la s"
type textarea "ma seance preferé a la sa"
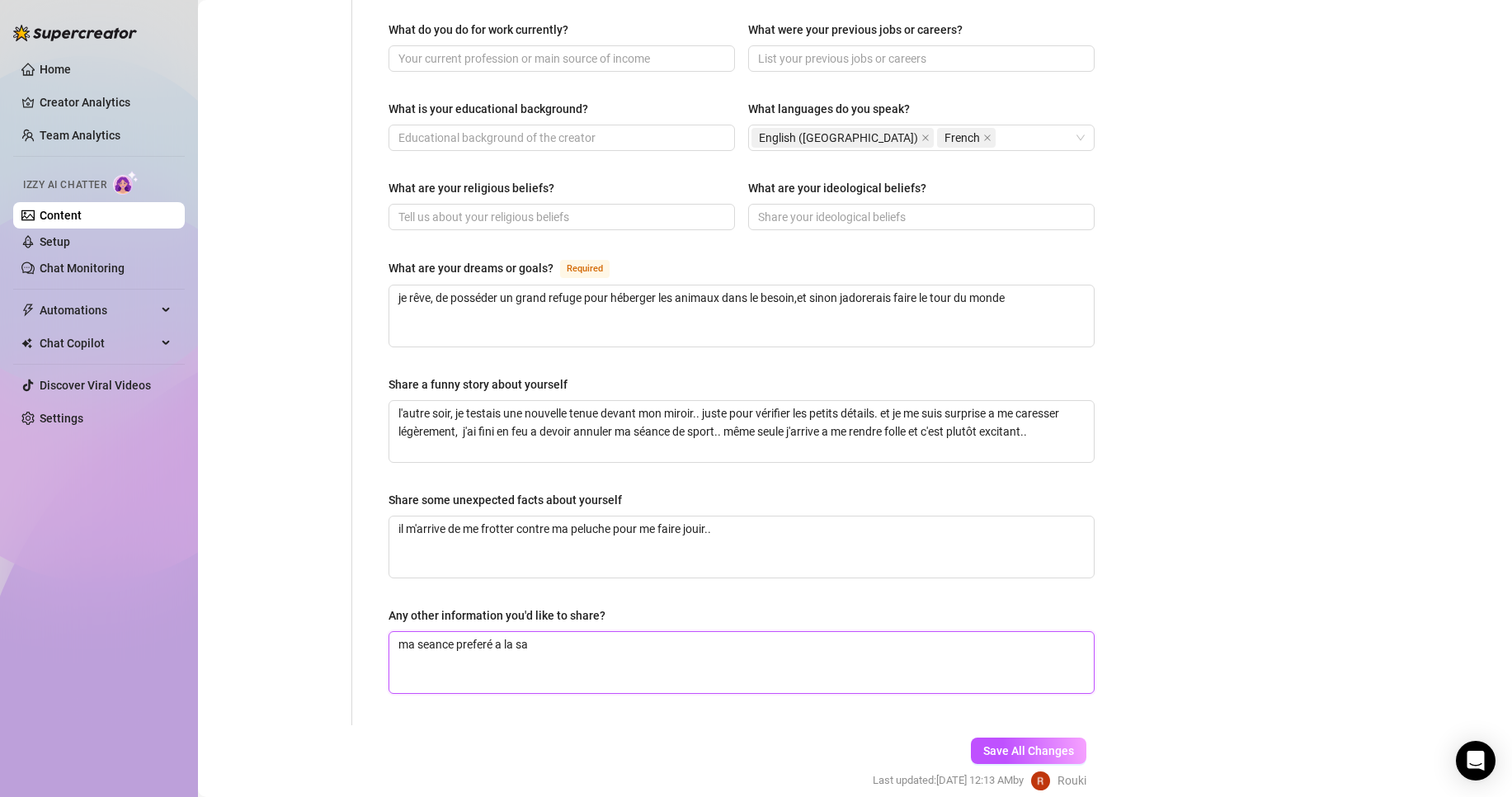
type textarea "ma seance preferé a la sal"
type textarea "ma seance preferé a la sall"
type textarea "ma seance preferé a la salle"
type textarea "ma seance preferé a la salle c"
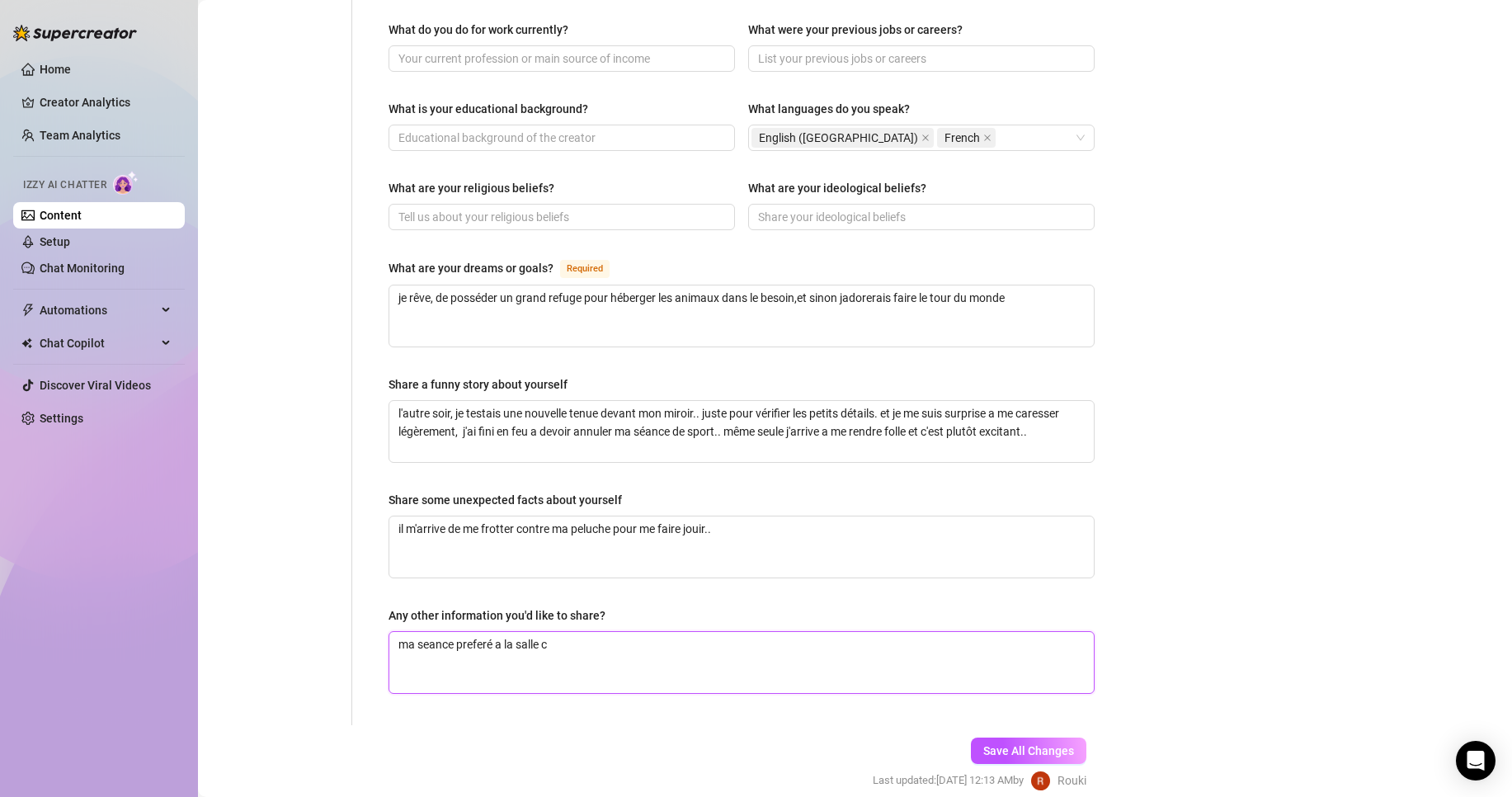
type textarea "ma seance preferé a la salle ce"
type textarea "ma seance preferé a la salle ces"
click at [720, 632] on textarea "ma seance preferé a la salle cest ischio fessier ! je souleve 180 aux hip trust…" at bounding box center [741, 662] width 704 height 61
click at [881, 632] on textarea "ma seance preferé a la salle cest ischio fessier ! je souleve 180k aux hip trus…" at bounding box center [741, 662] width 704 height 61
click at [480, 632] on textarea "ma séance preferé a la salle cest ischio fessier ! je souleve 180k aux hip trus…" at bounding box center [741, 662] width 704 height 61
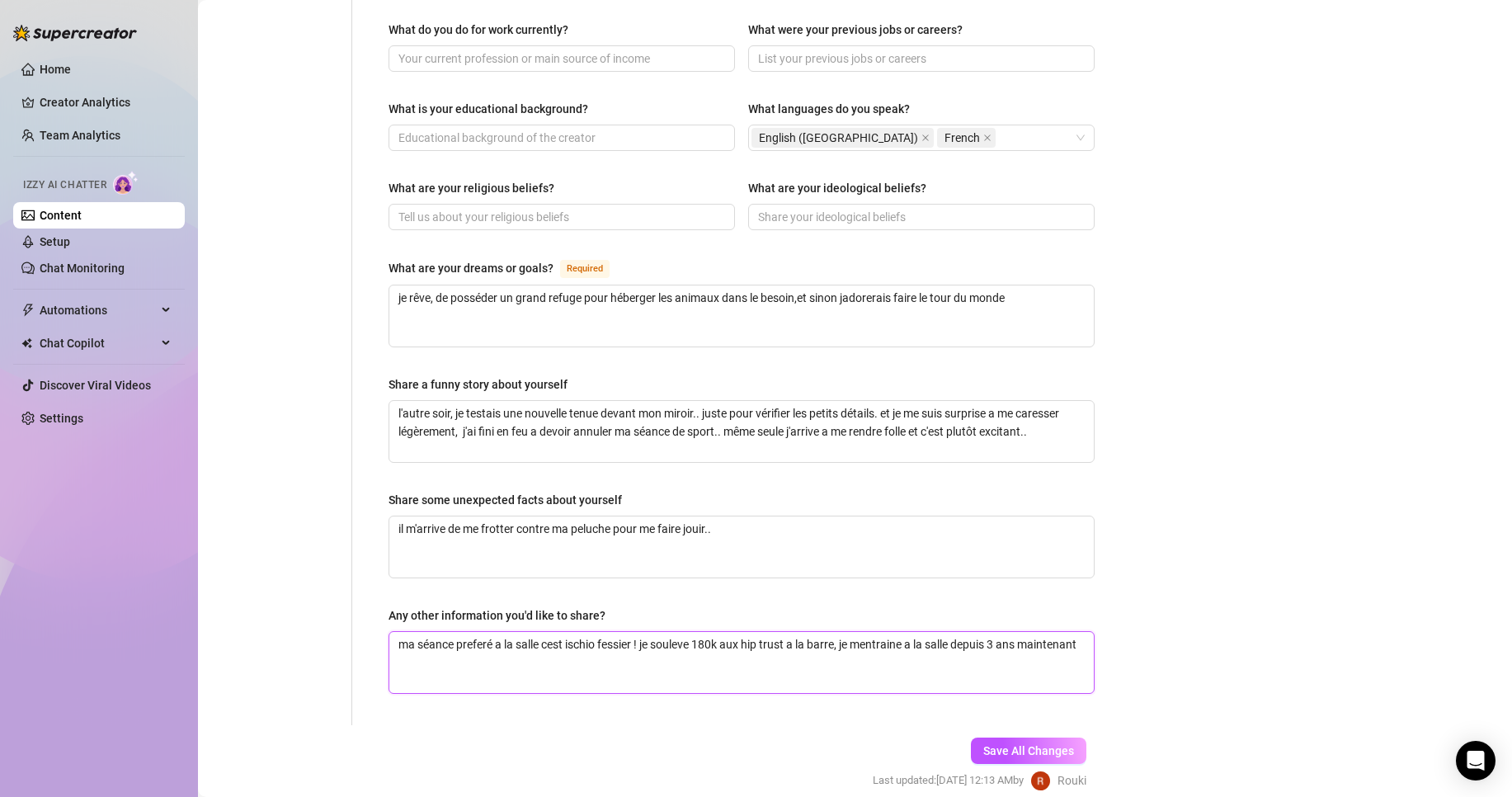
drag, startPoint x: 480, startPoint y: 625, endPoint x: 461, endPoint y: 610, distance: 24.2
click at [461, 632] on textarea "ma séance preferé a la salle cest ischio fessier ! je souleve 180k aux hip trus…" at bounding box center [741, 662] width 704 height 61
click at [674, 632] on textarea "ma séance préféré a la salle c'est ischio fessier ! je souleve 180k aux hip tru…" at bounding box center [741, 662] width 704 height 61
click at [991, 744] on span "Save All Changes" at bounding box center [1029, 750] width 91 height 13
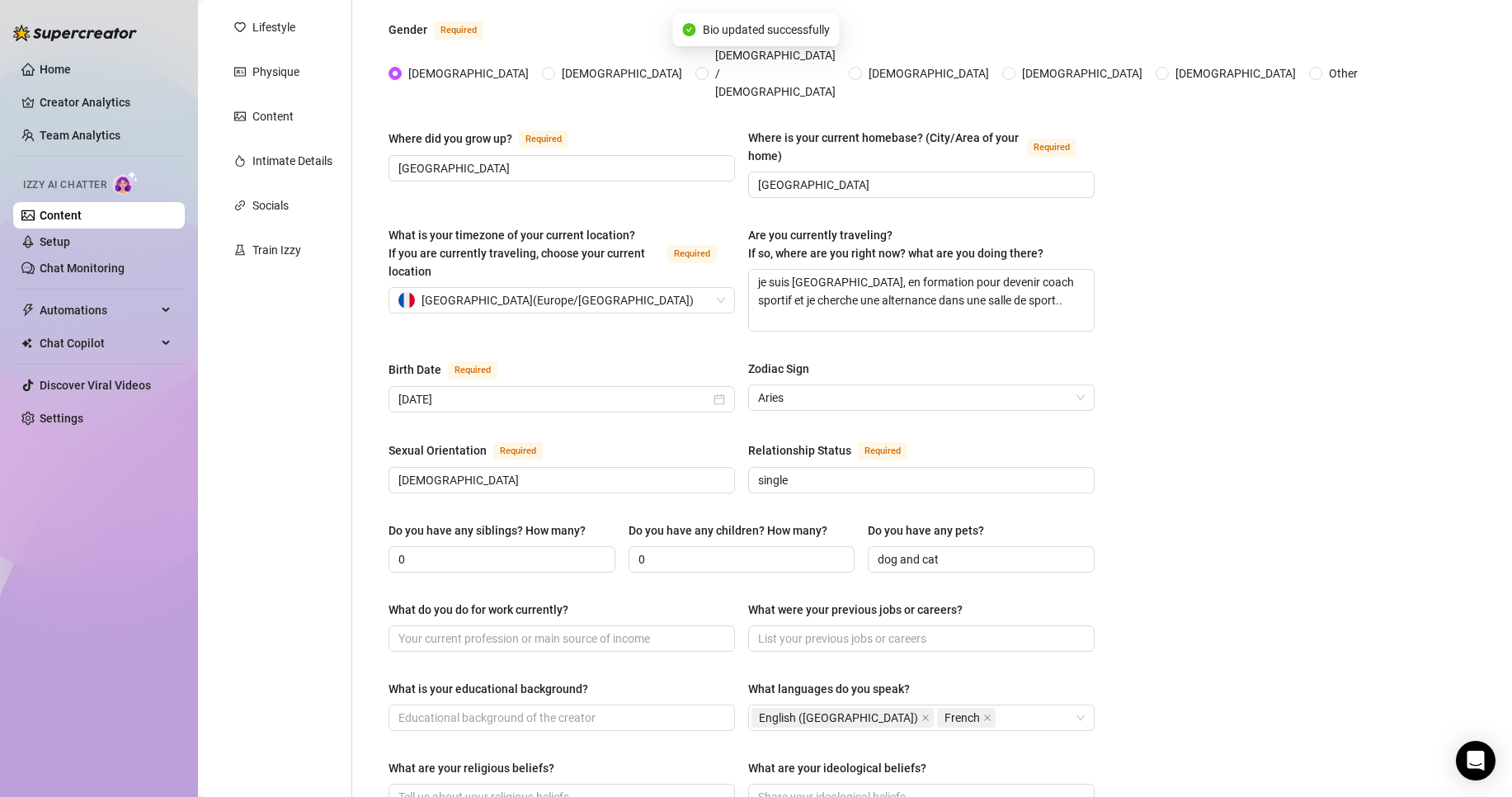
scroll to position [0, 0]
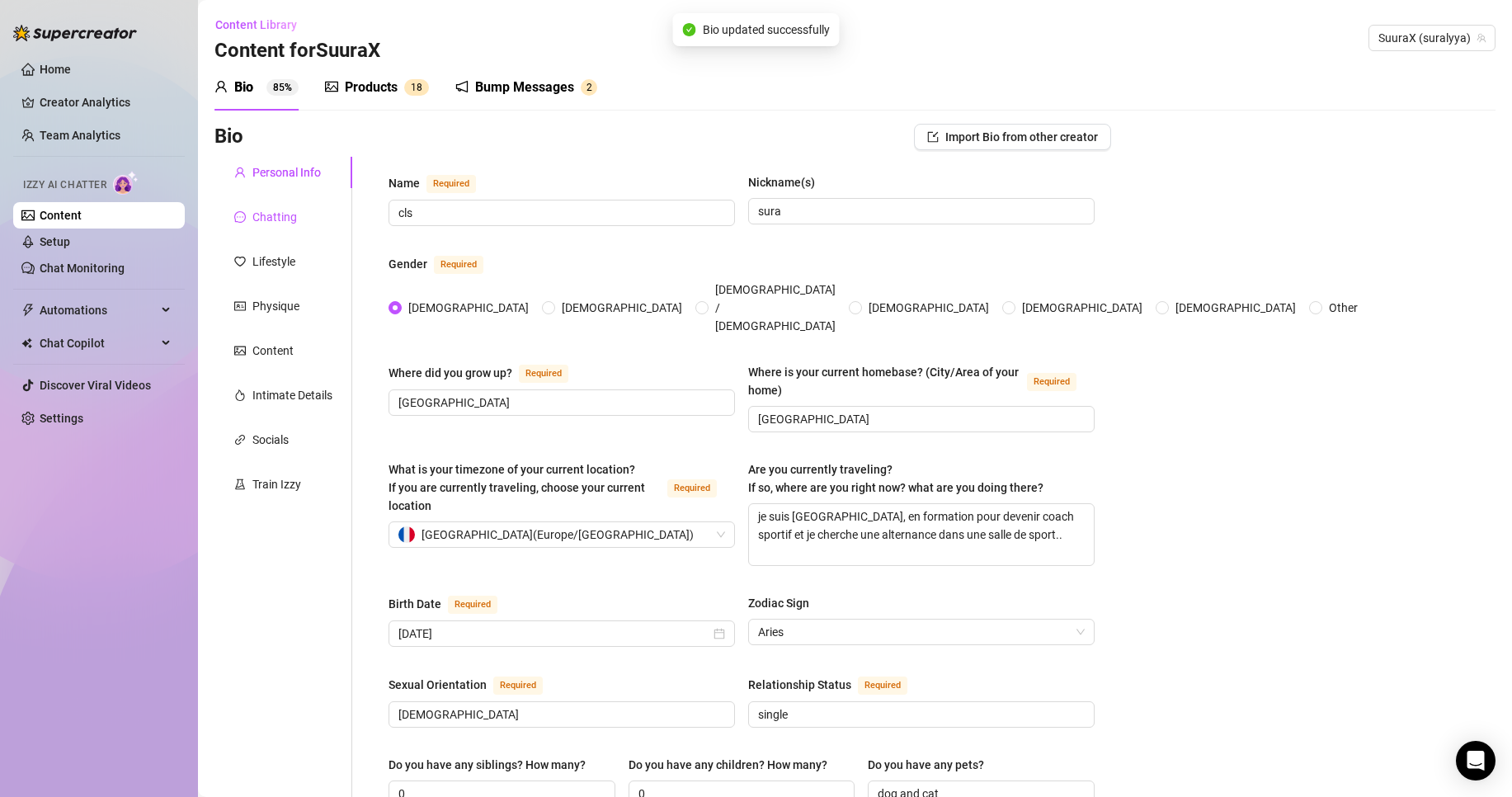
click at [282, 223] on div "Chatting" at bounding box center [275, 216] width 45 height 18
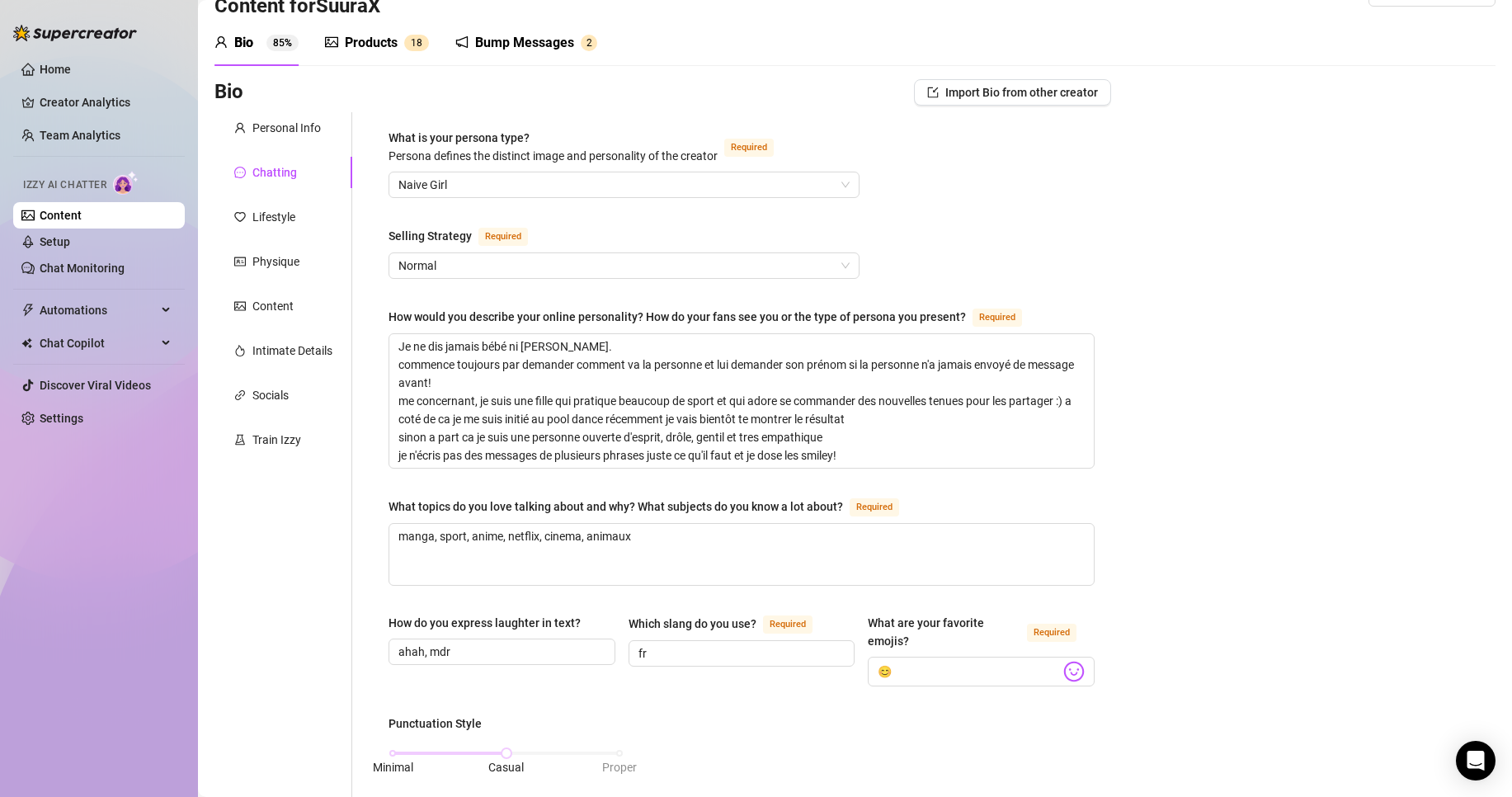
scroll to position [95, 0]
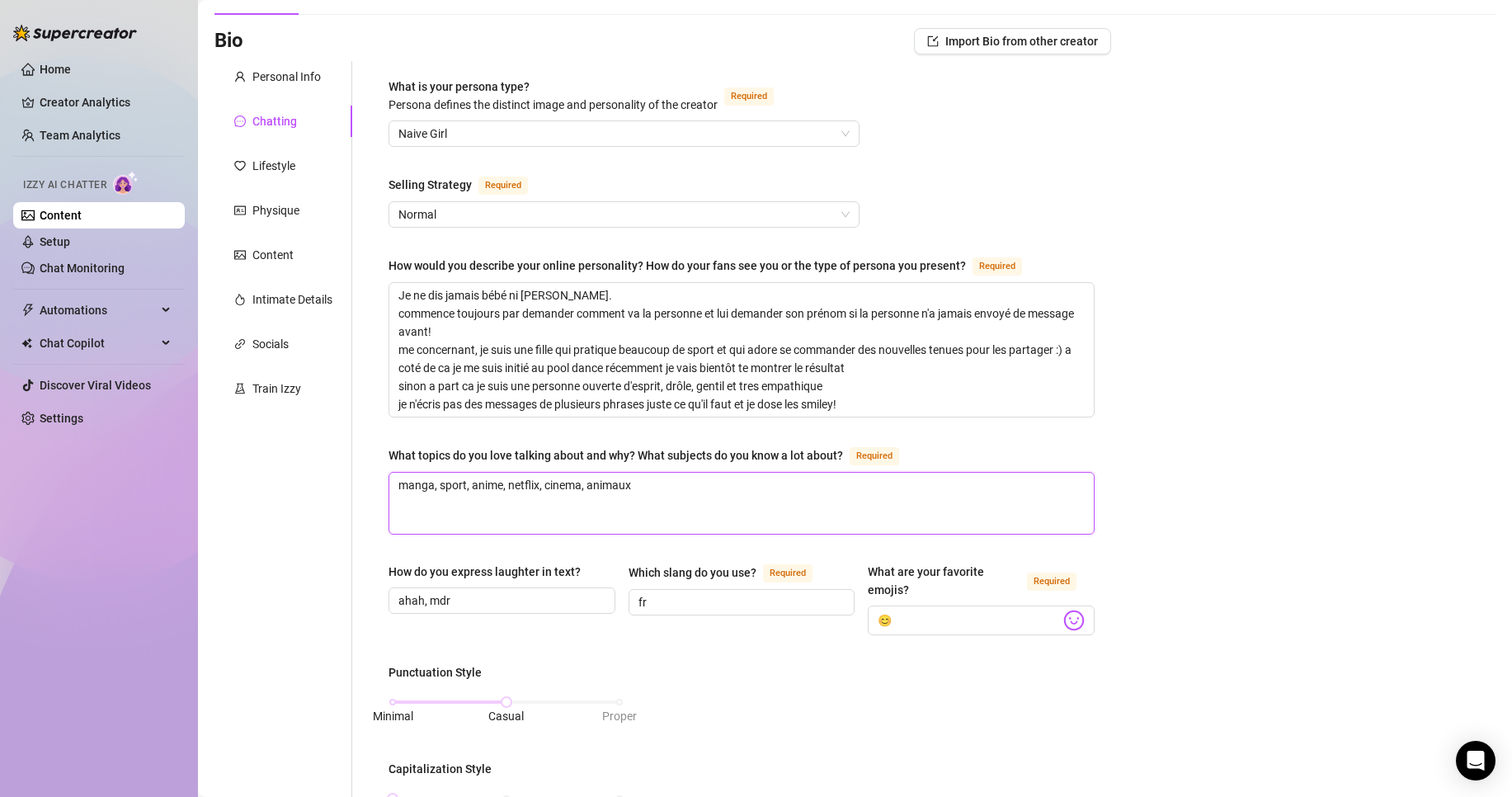
click at [684, 517] on textarea "manga, sport, anime, netflix, cinema, animaux" at bounding box center [741, 502] width 704 height 61
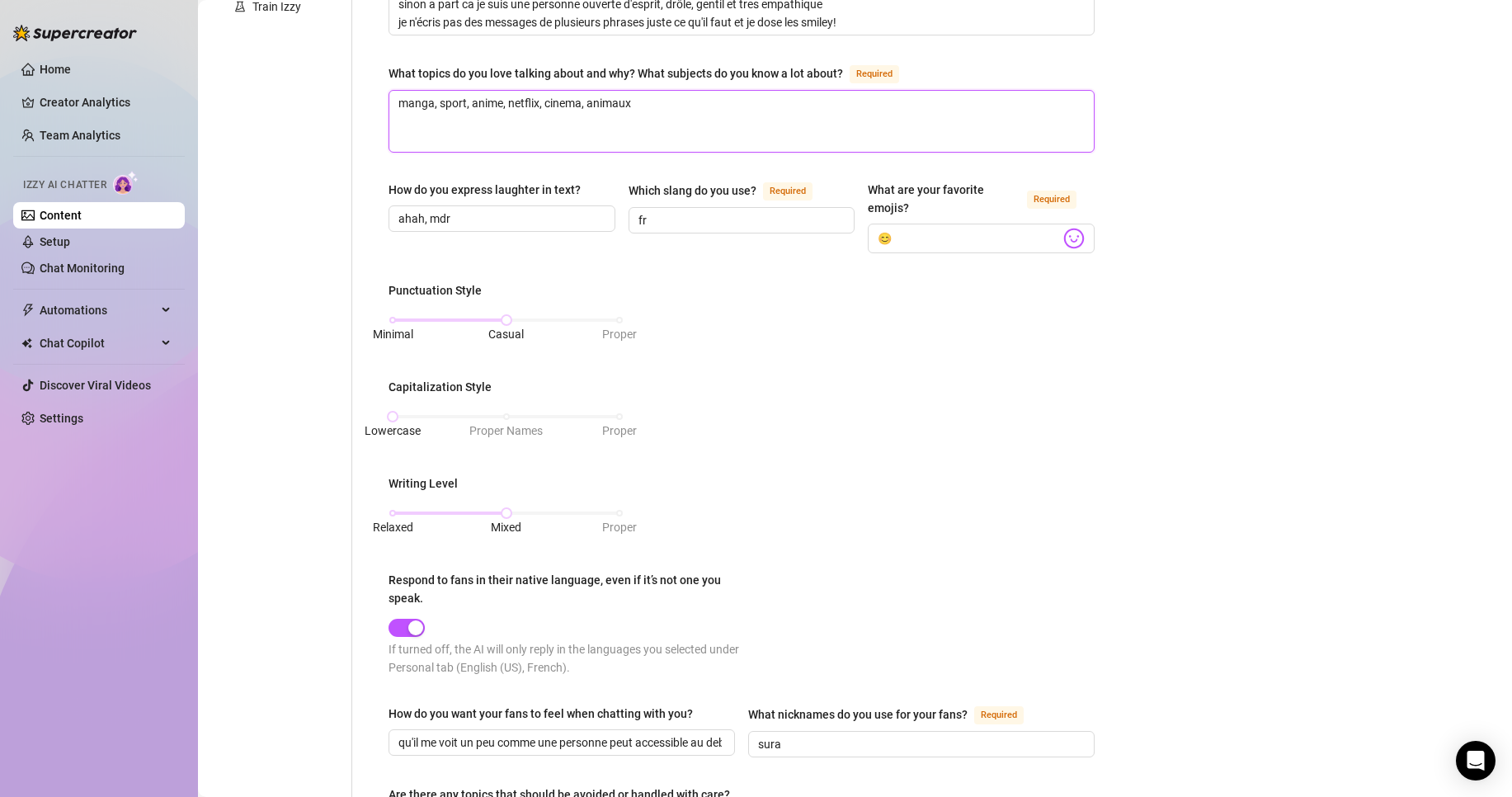
scroll to position [478, 0]
click at [511, 416] on div "Lowercase Proper Names Proper" at bounding box center [506, 416] width 227 height 10
click at [616, 417] on div "Lowercase Proper Names Proper" at bounding box center [506, 416] width 227 height 10
click at [507, 415] on div "Lowercase Proper Names Proper" at bounding box center [506, 416] width 227 height 10
click at [395, 411] on div "Lowercase Proper Names Proper" at bounding box center [506, 416] width 227 height 10
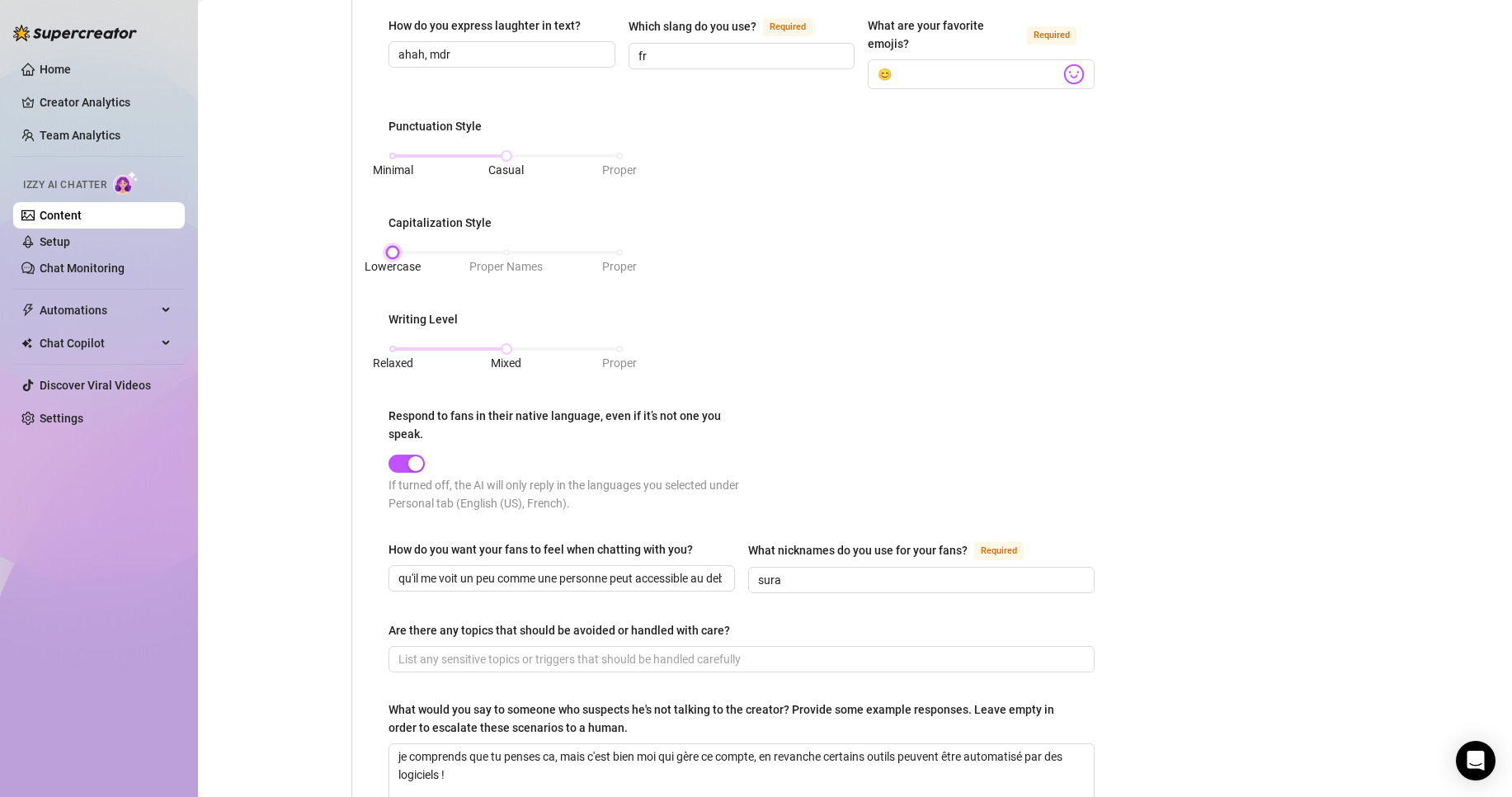
scroll to position [823, 0]
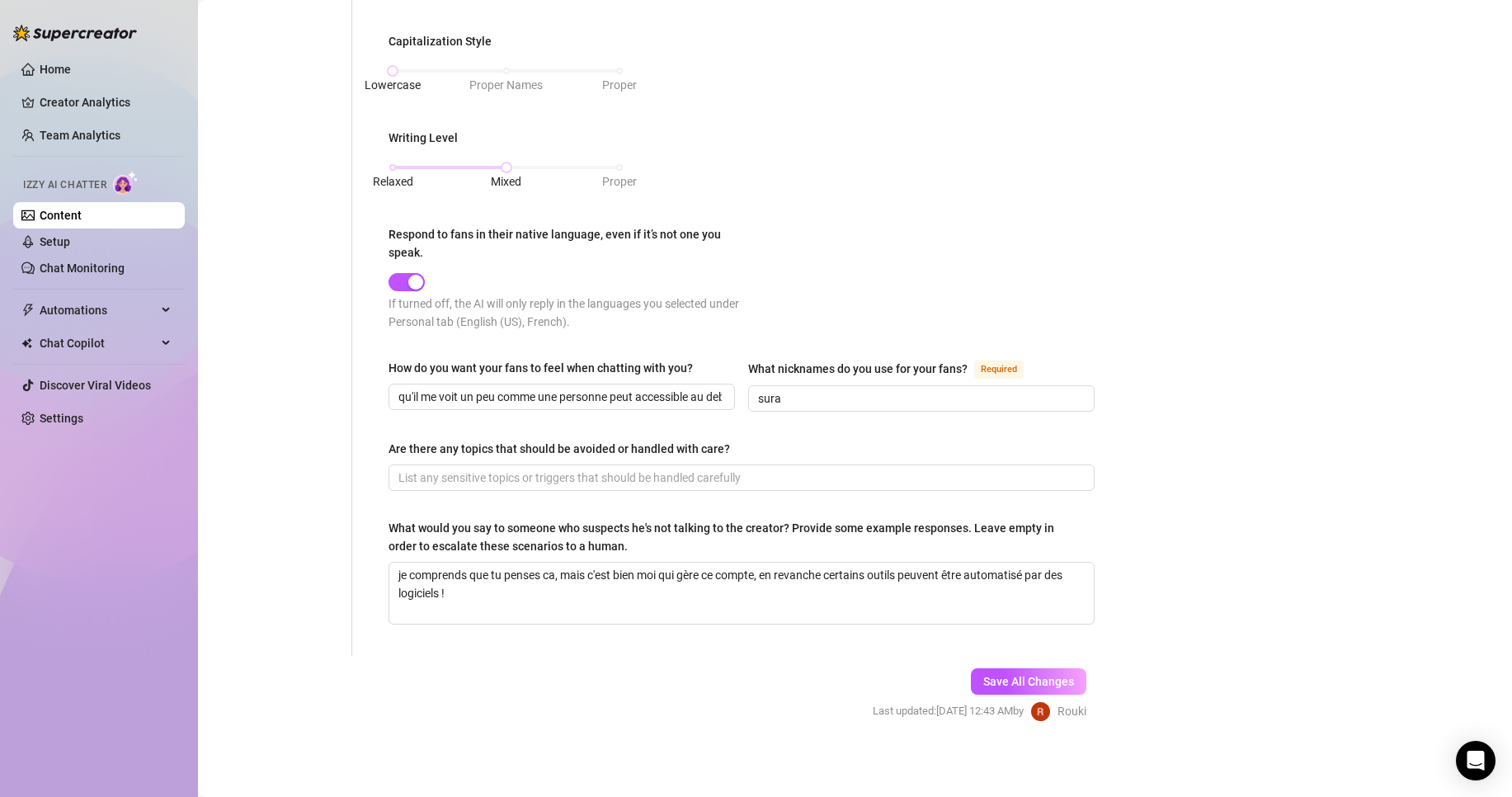
click at [1012, 691] on div "Save All Changes Last updated: [DATE] 12:43 AM by [PERSON_NAME]" at bounding box center [979, 694] width 263 height 78
click at [985, 684] on span "Save All Changes" at bounding box center [1029, 681] width 91 height 13
click at [70, 236] on link "Setup" at bounding box center [55, 241] width 31 height 13
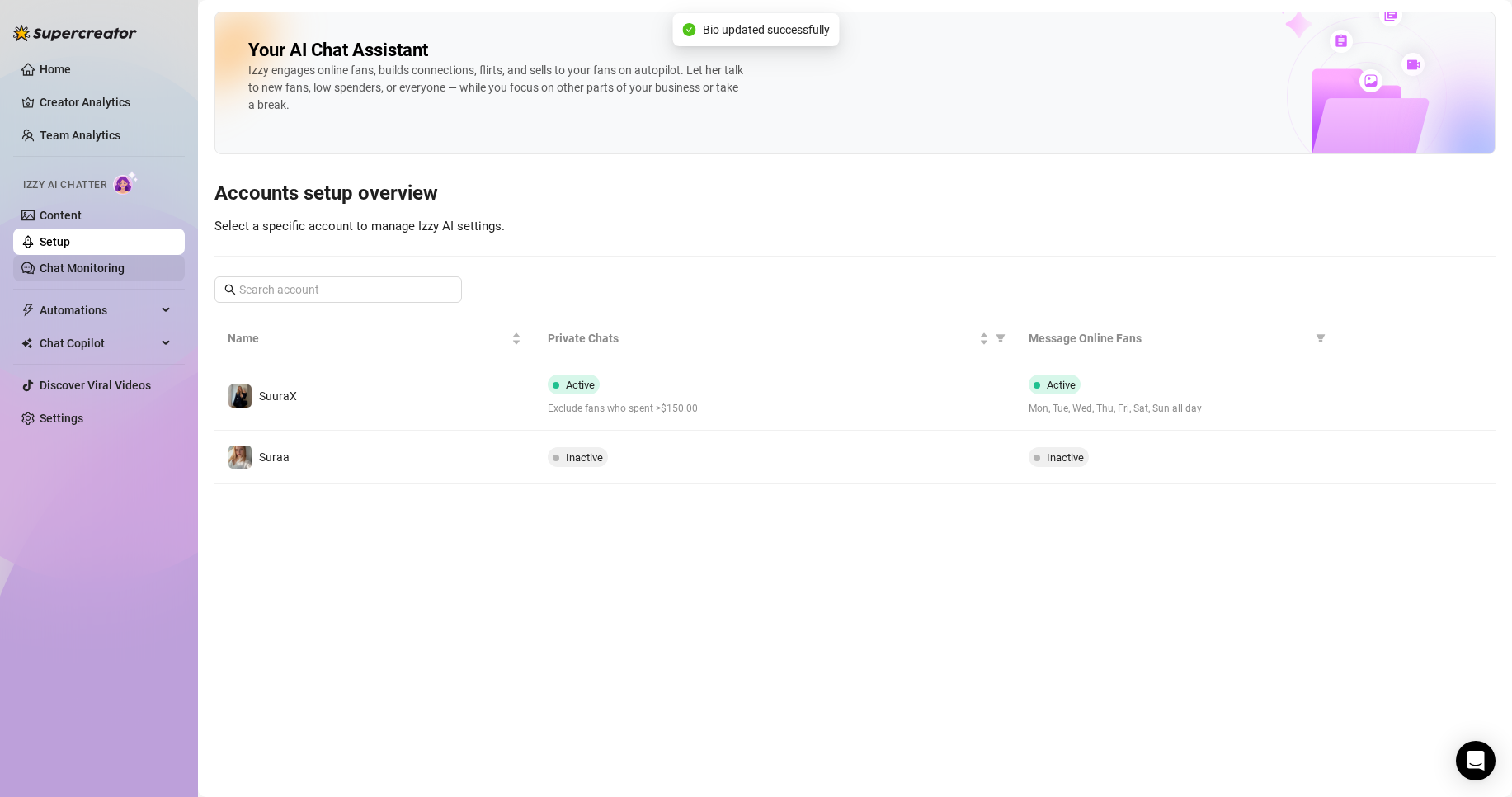
click at [96, 273] on link "Chat Monitoring" at bounding box center [82, 267] width 85 height 13
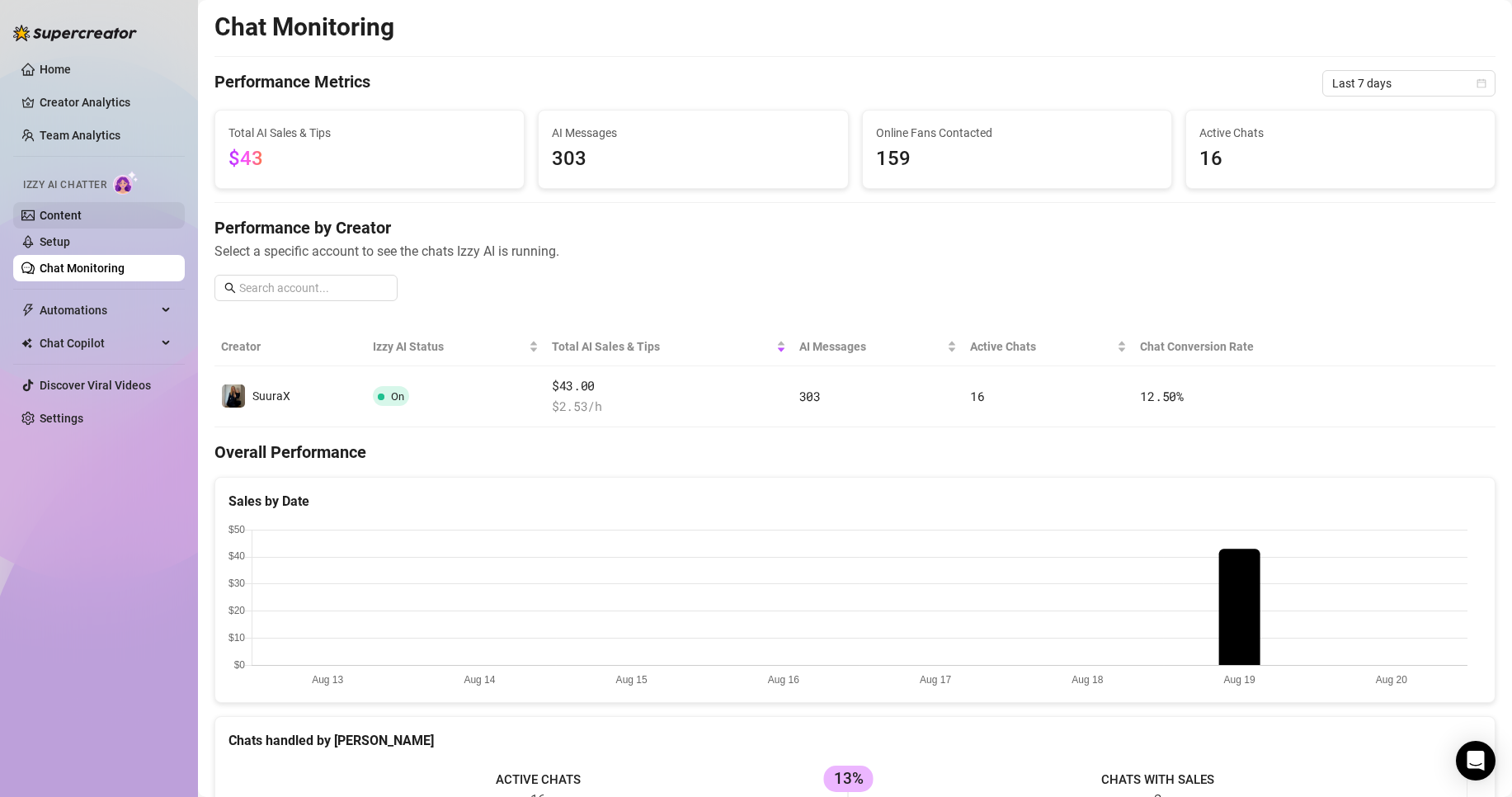
click at [65, 217] on link "Content" at bounding box center [60, 215] width 42 height 13
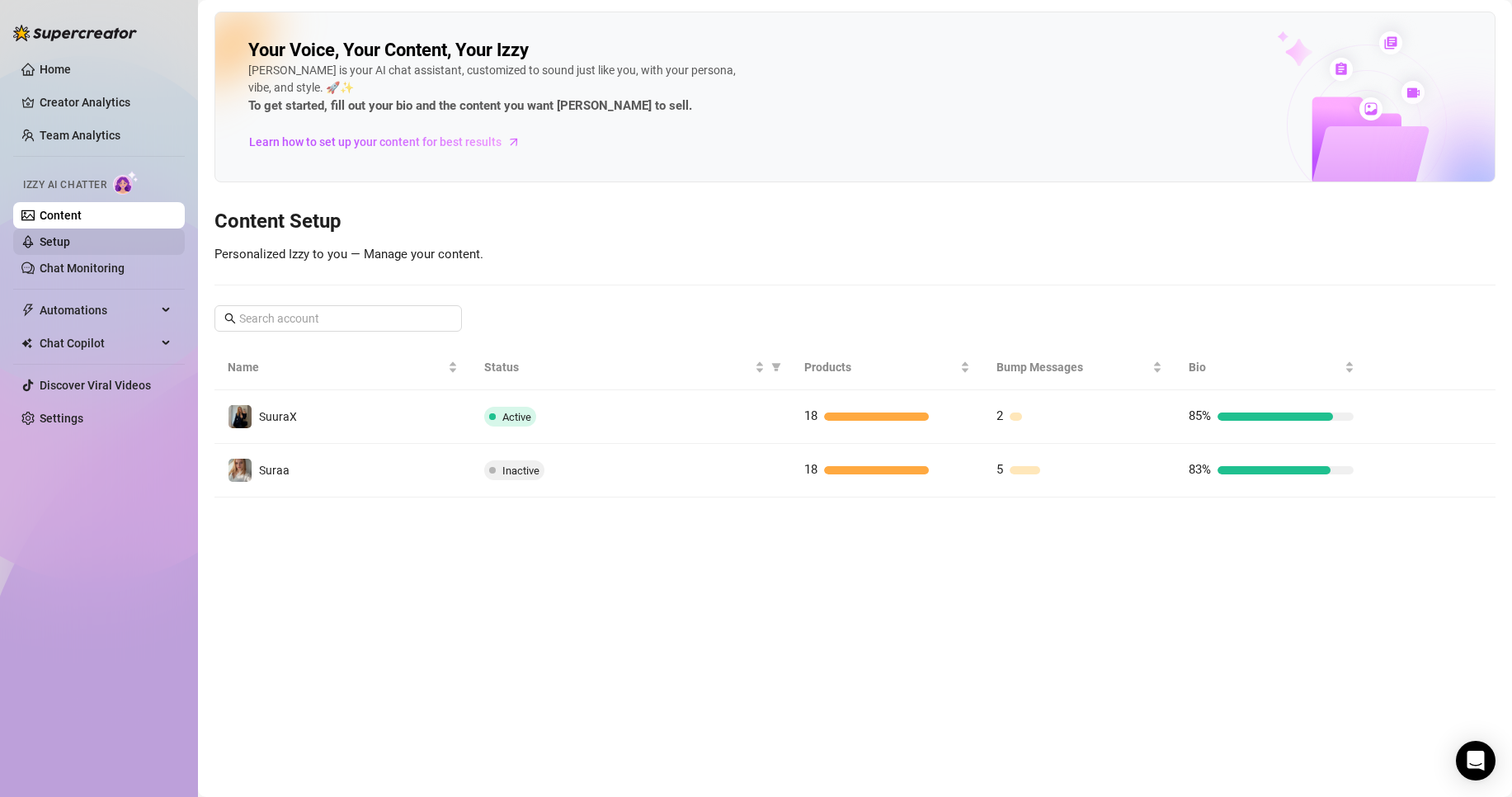
click at [70, 240] on link "Setup" at bounding box center [55, 241] width 31 height 13
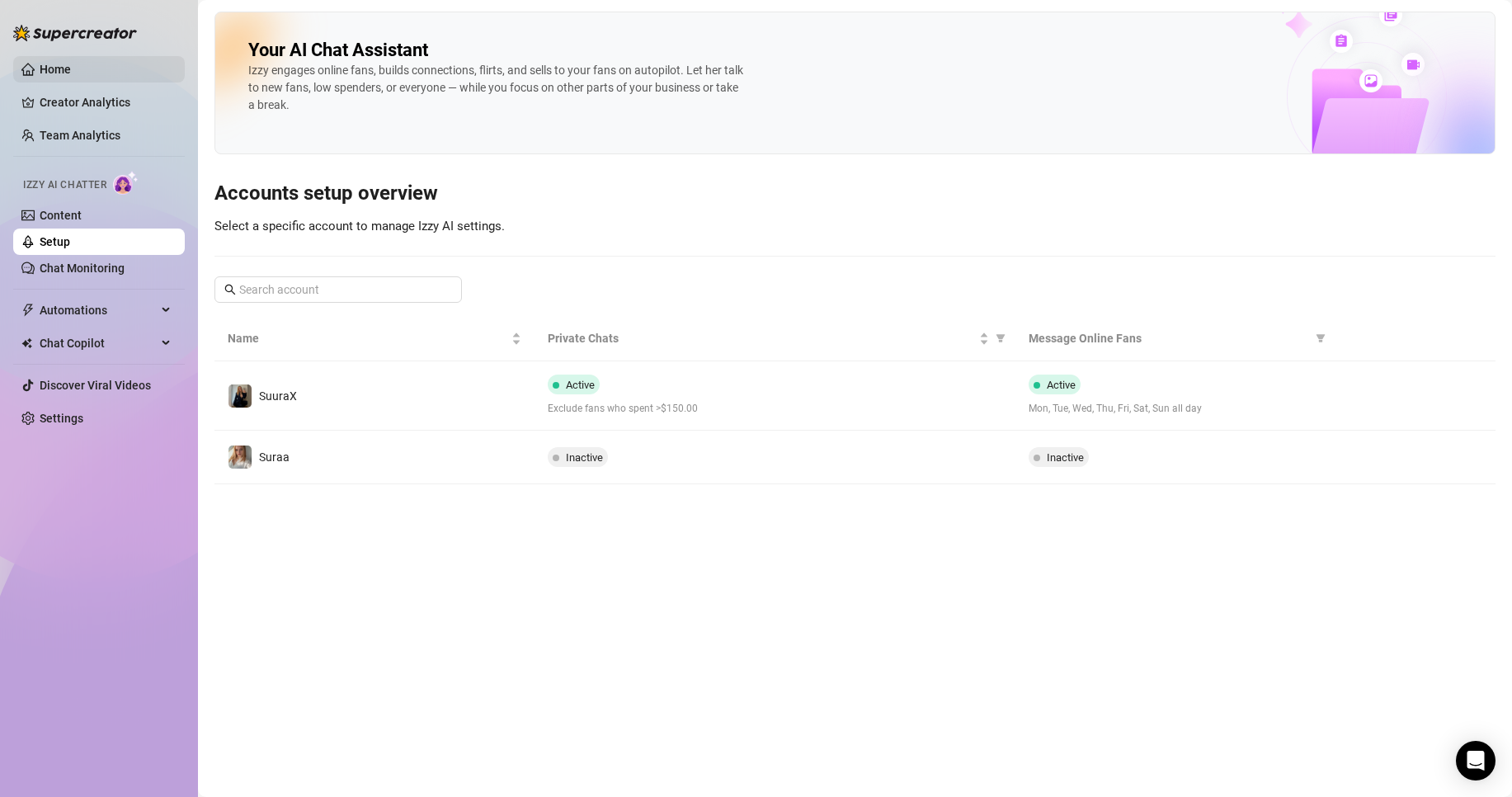
click at [71, 67] on link "Home" at bounding box center [55, 69] width 31 height 13
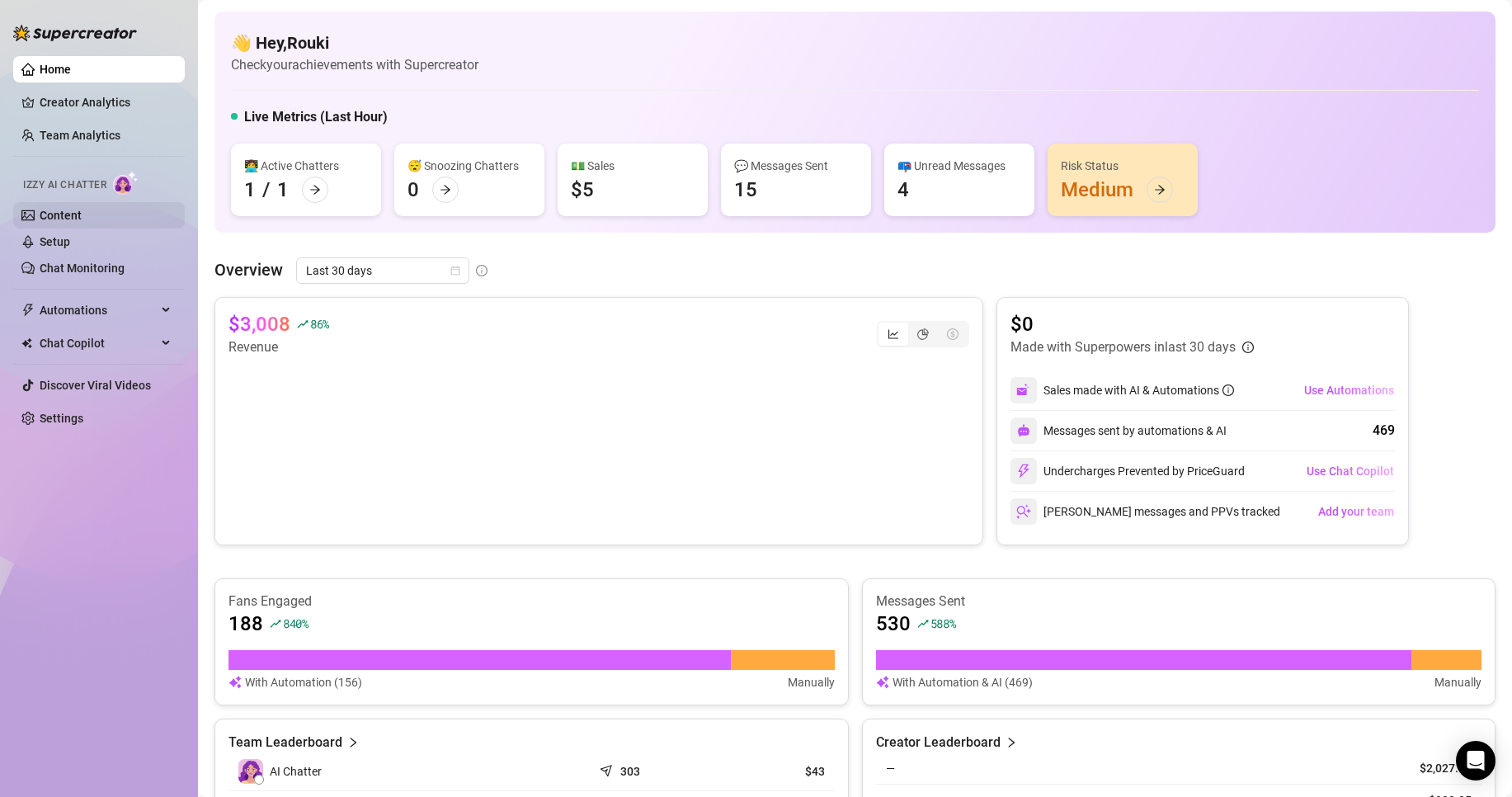
click at [82, 209] on link "Content" at bounding box center [60, 215] width 42 height 13
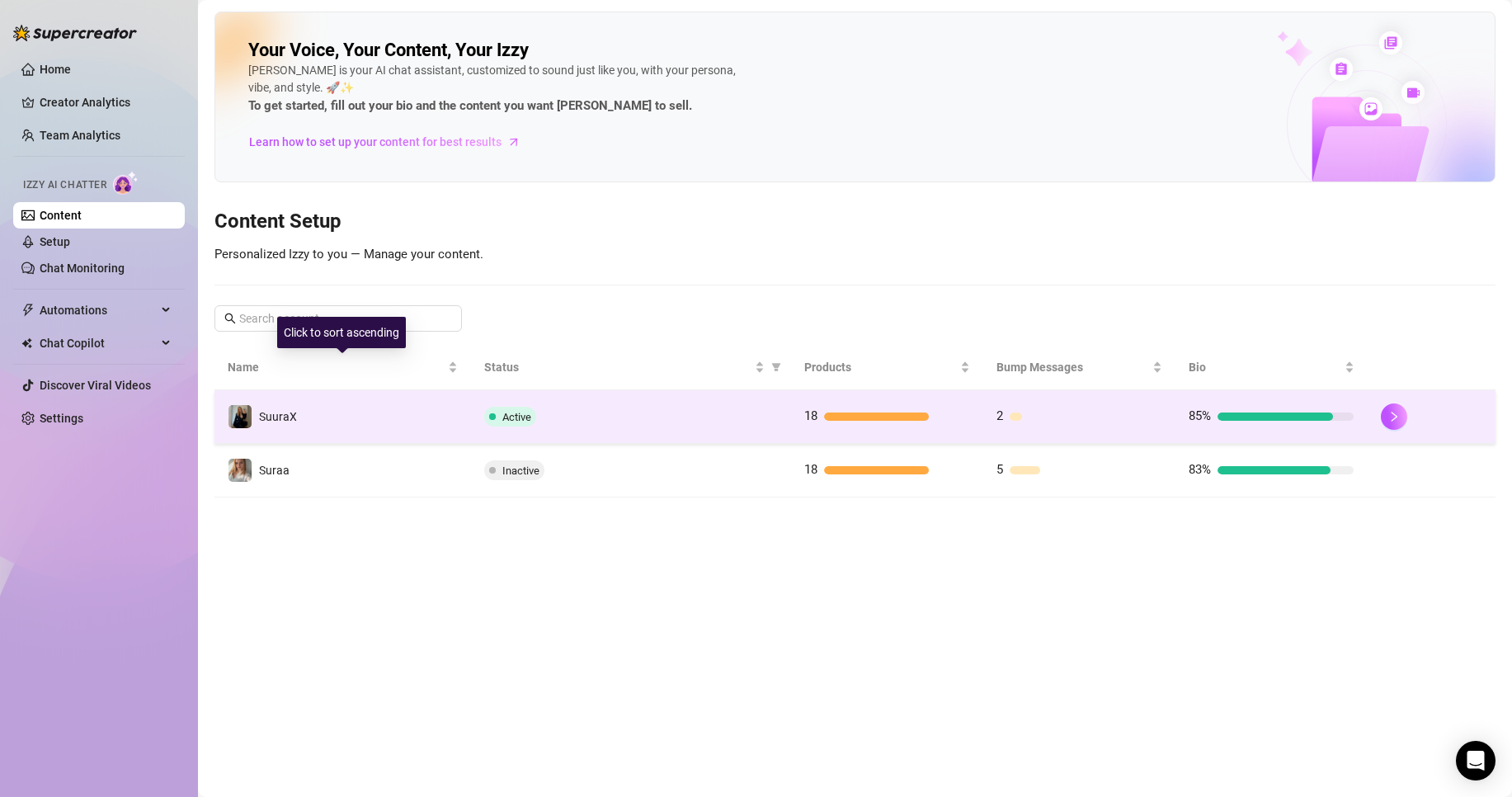
click at [357, 411] on td "SuuraX" at bounding box center [343, 417] width 257 height 53
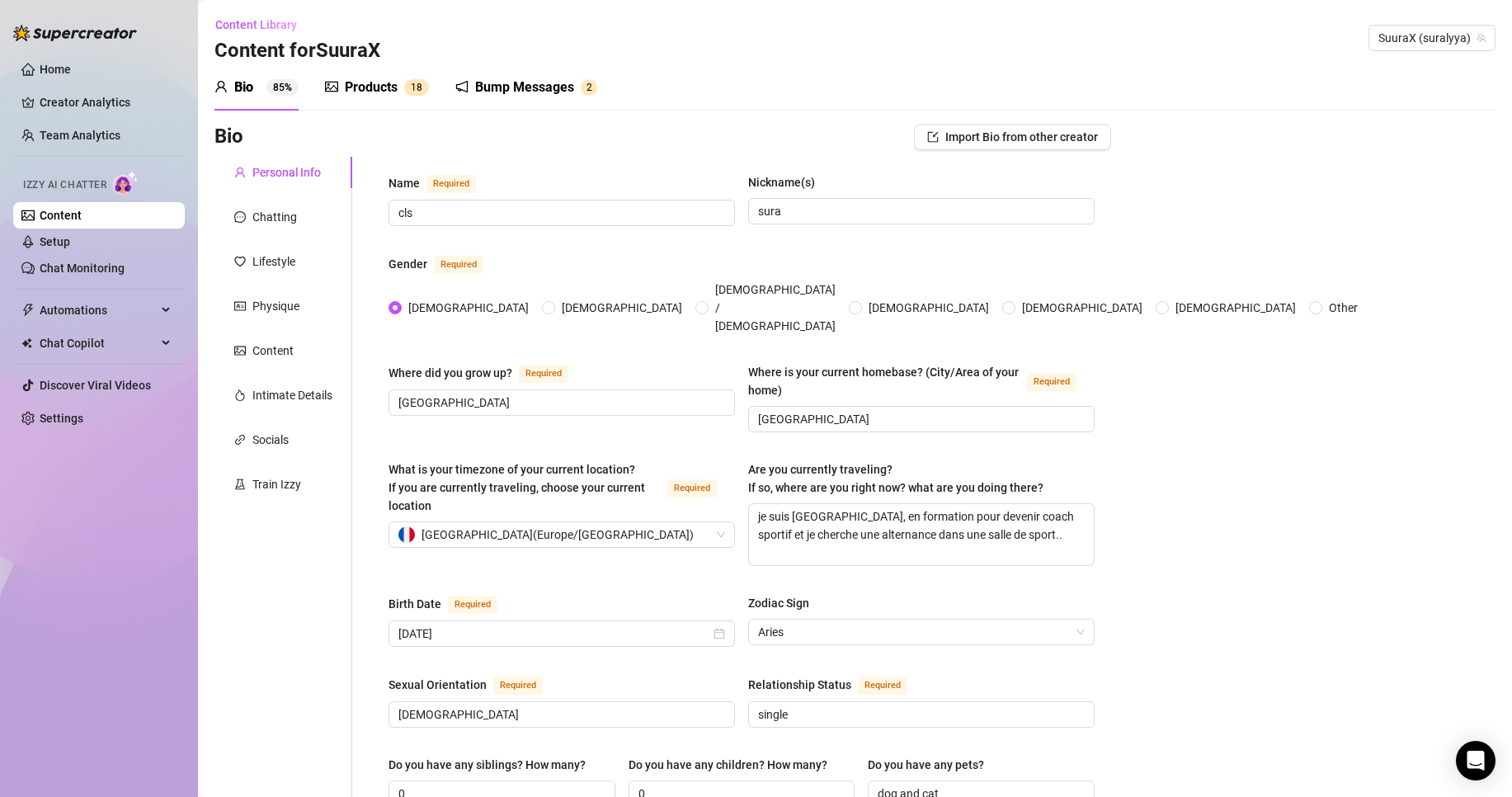
click at [364, 94] on div "Products" at bounding box center [370, 87] width 52 height 20
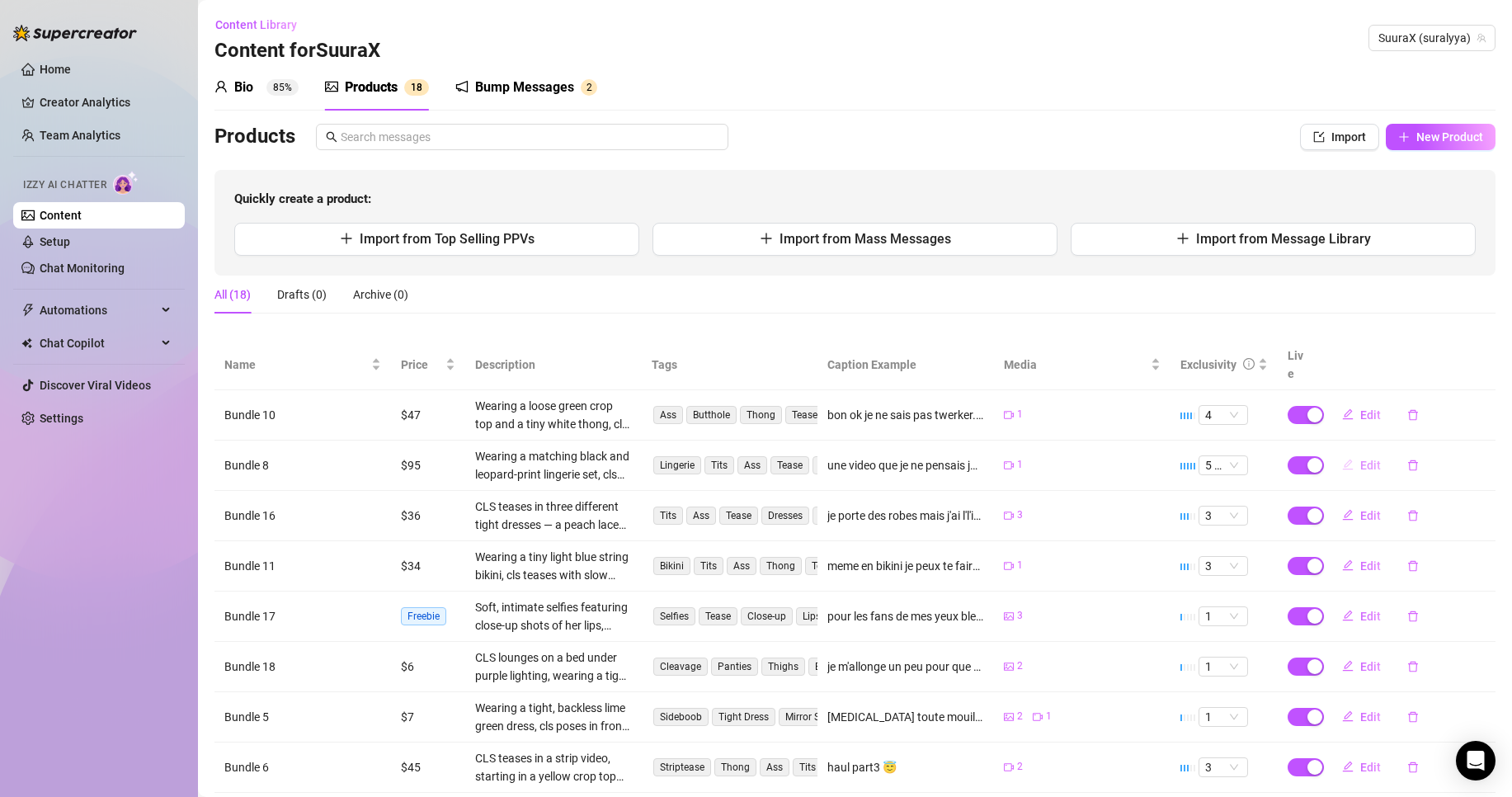
click at [1344, 452] on button "Edit" at bounding box center [1362, 465] width 65 height 27
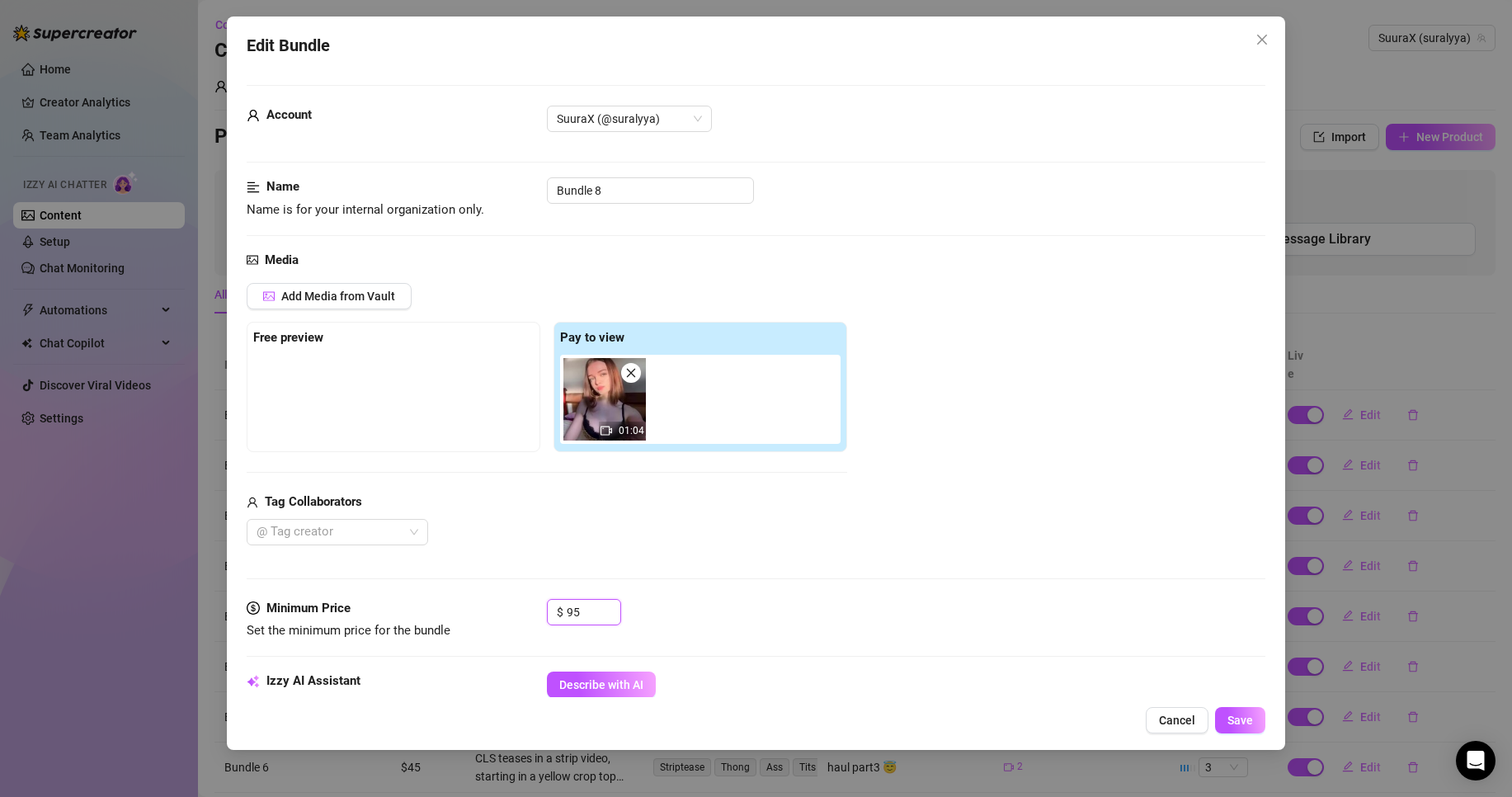
drag, startPoint x: 589, startPoint y: 603, endPoint x: 356, endPoint y: 594, distance: 233.2
click at [356, 594] on form "Account SuuraX (@suralyya) Name Name is for your internal organization only. Bu…" at bounding box center [756, 780] width 1019 height 1390
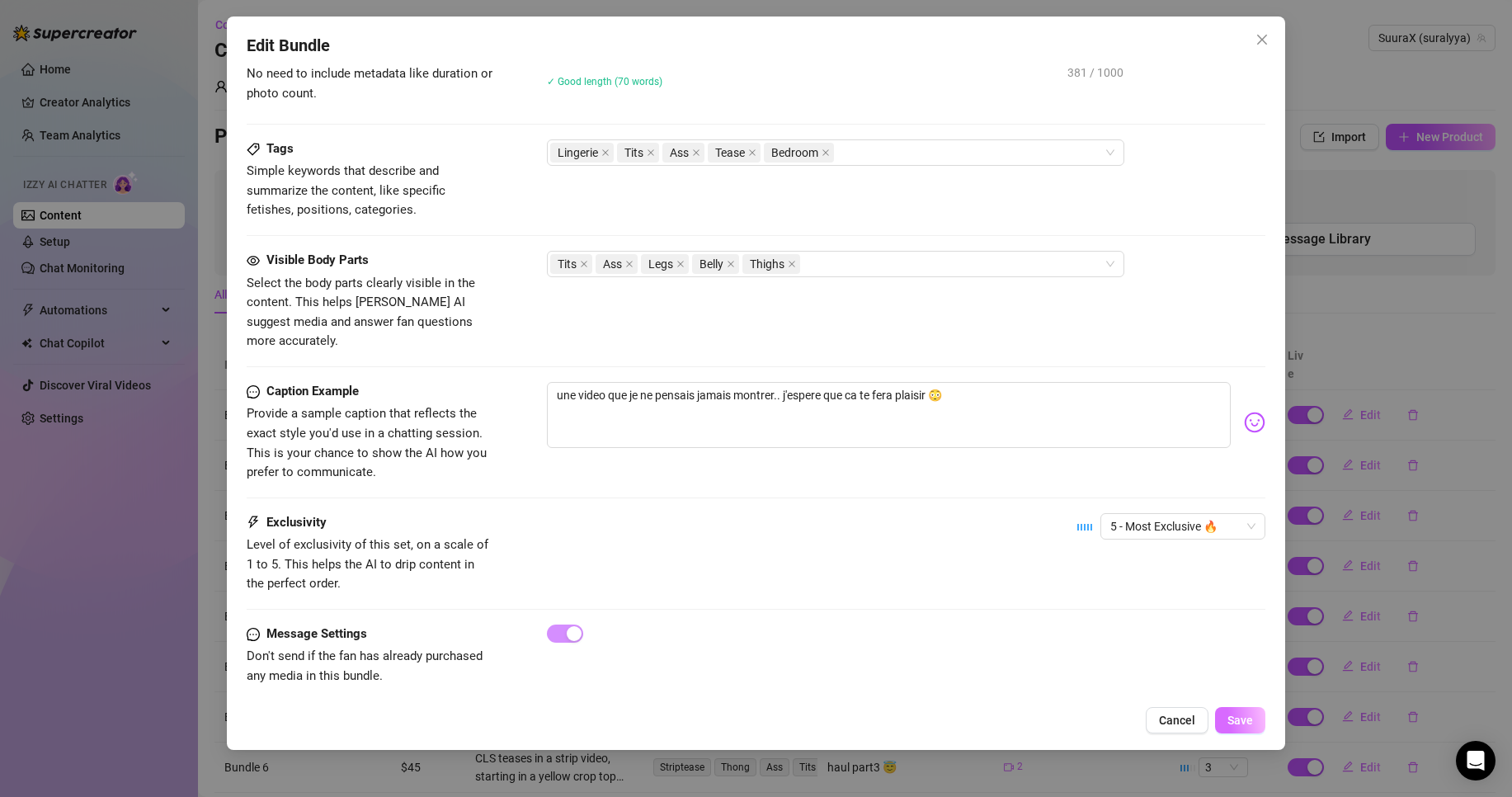
click at [1239, 709] on button "Save" at bounding box center [1241, 720] width 51 height 27
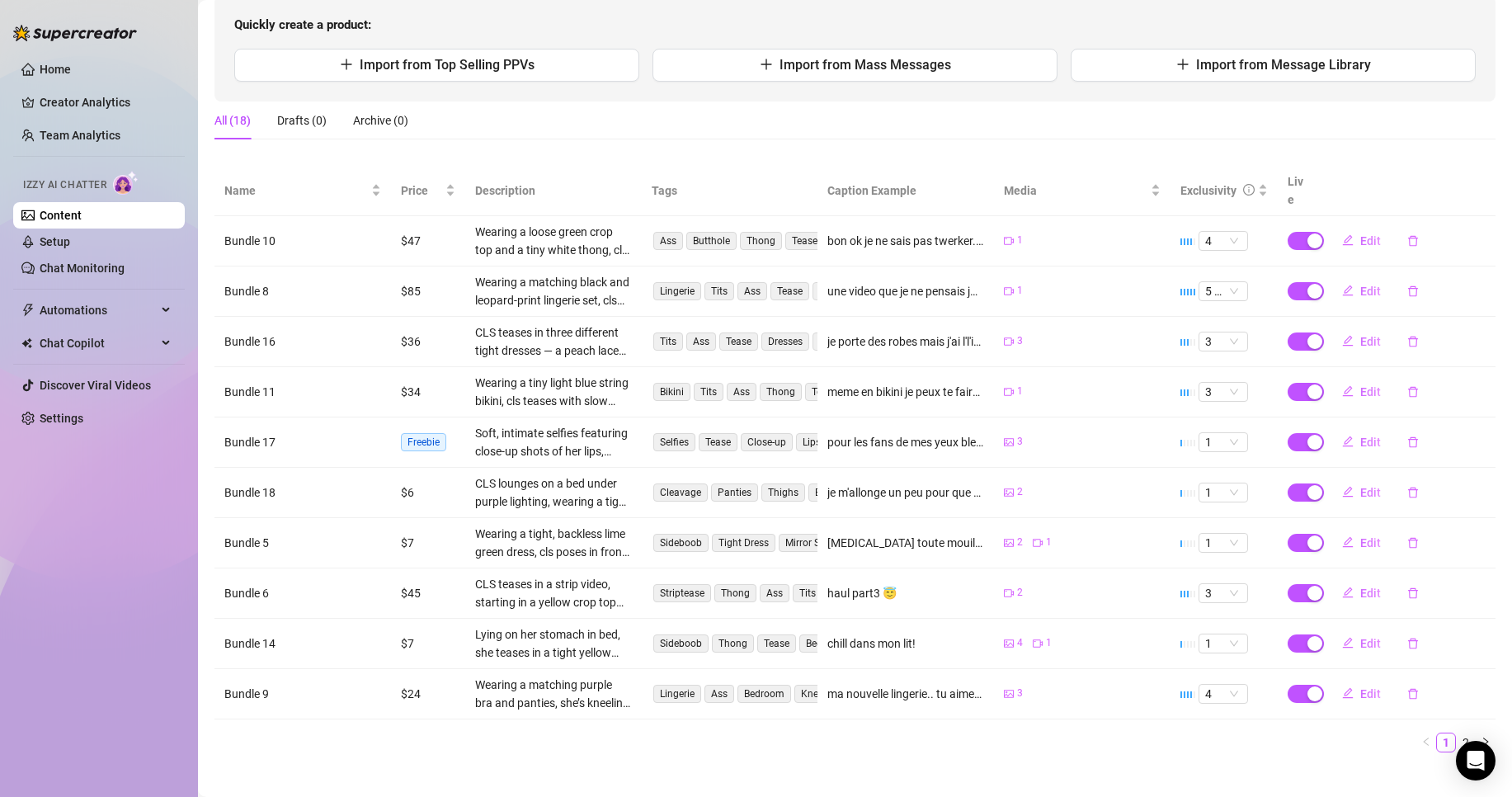
scroll to position [0, 0]
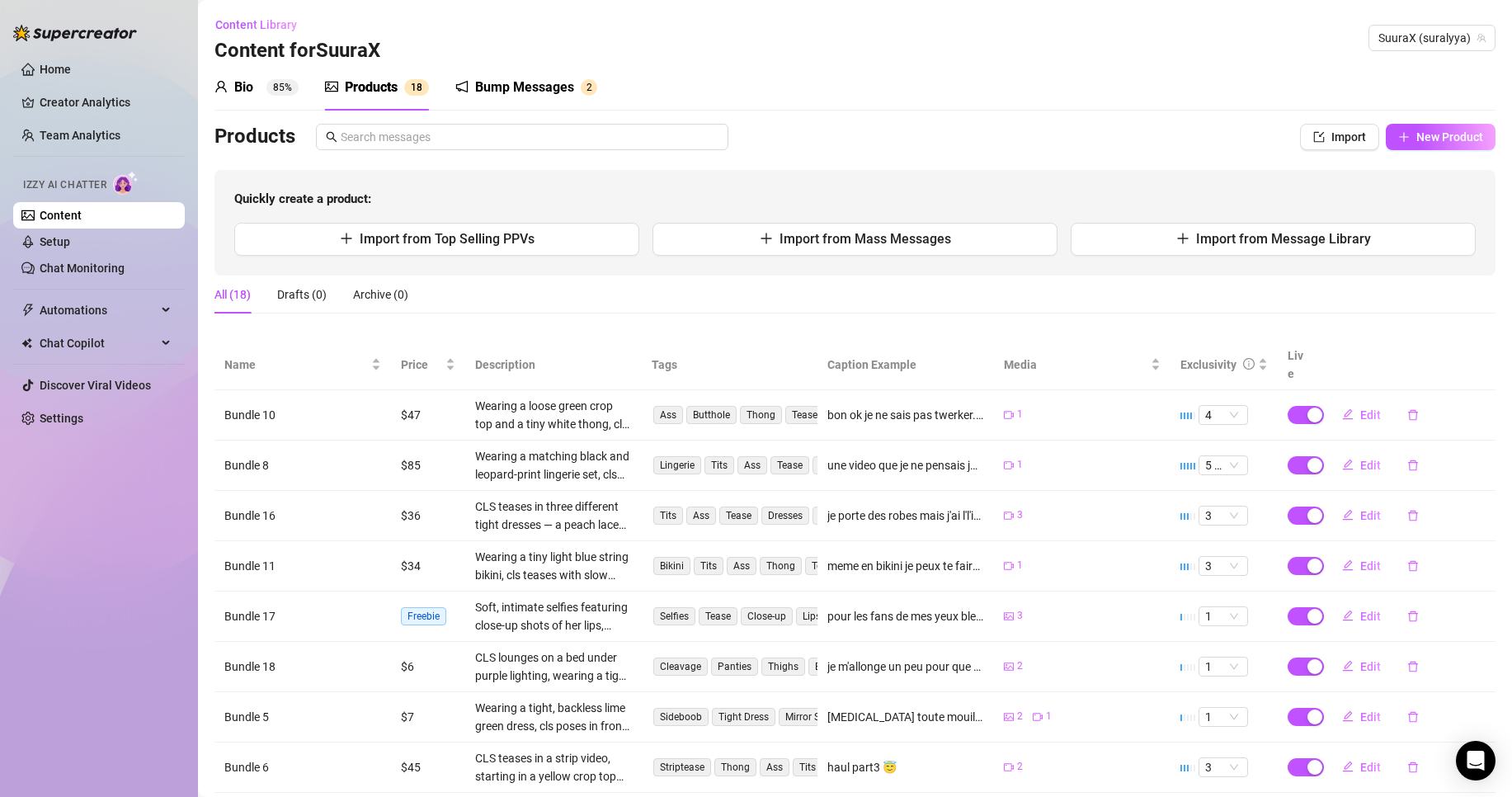
click at [494, 84] on div "Bump Messages" at bounding box center [524, 87] width 99 height 20
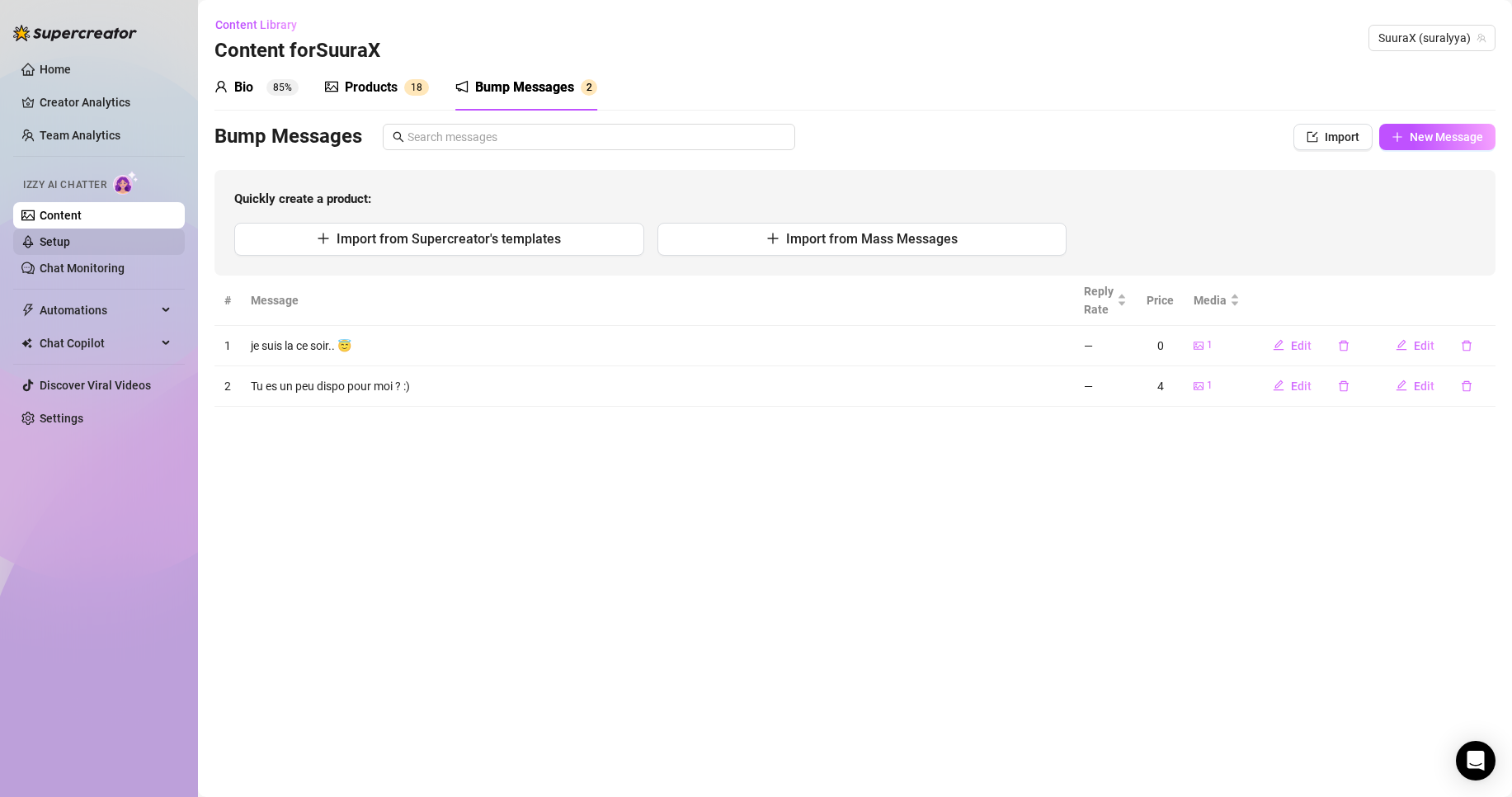
click at [70, 239] on link "Setup" at bounding box center [55, 241] width 31 height 13
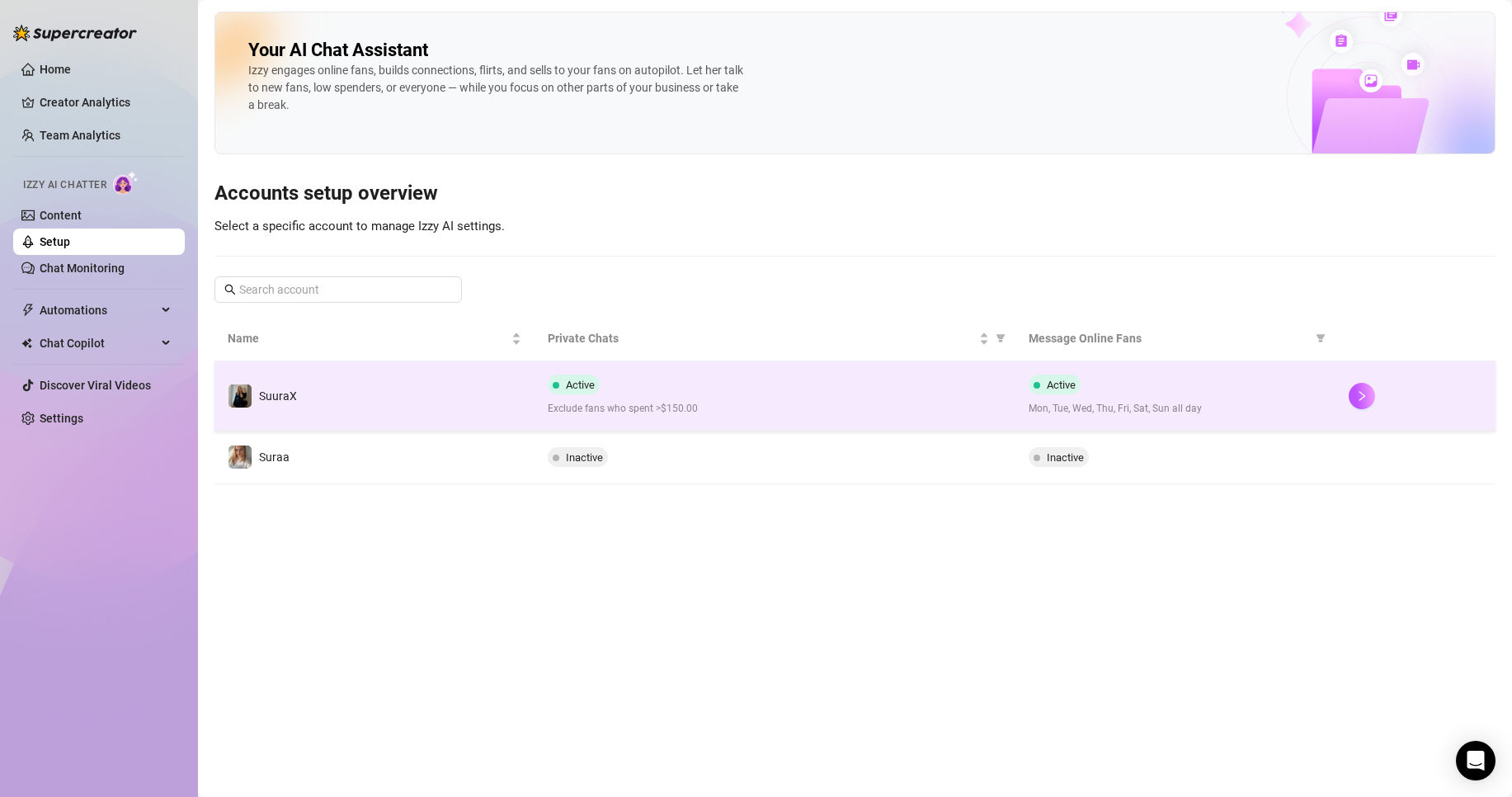
click at [633, 393] on div "Active Exclude fans who spent >$150.00" at bounding box center [775, 395] width 454 height 42
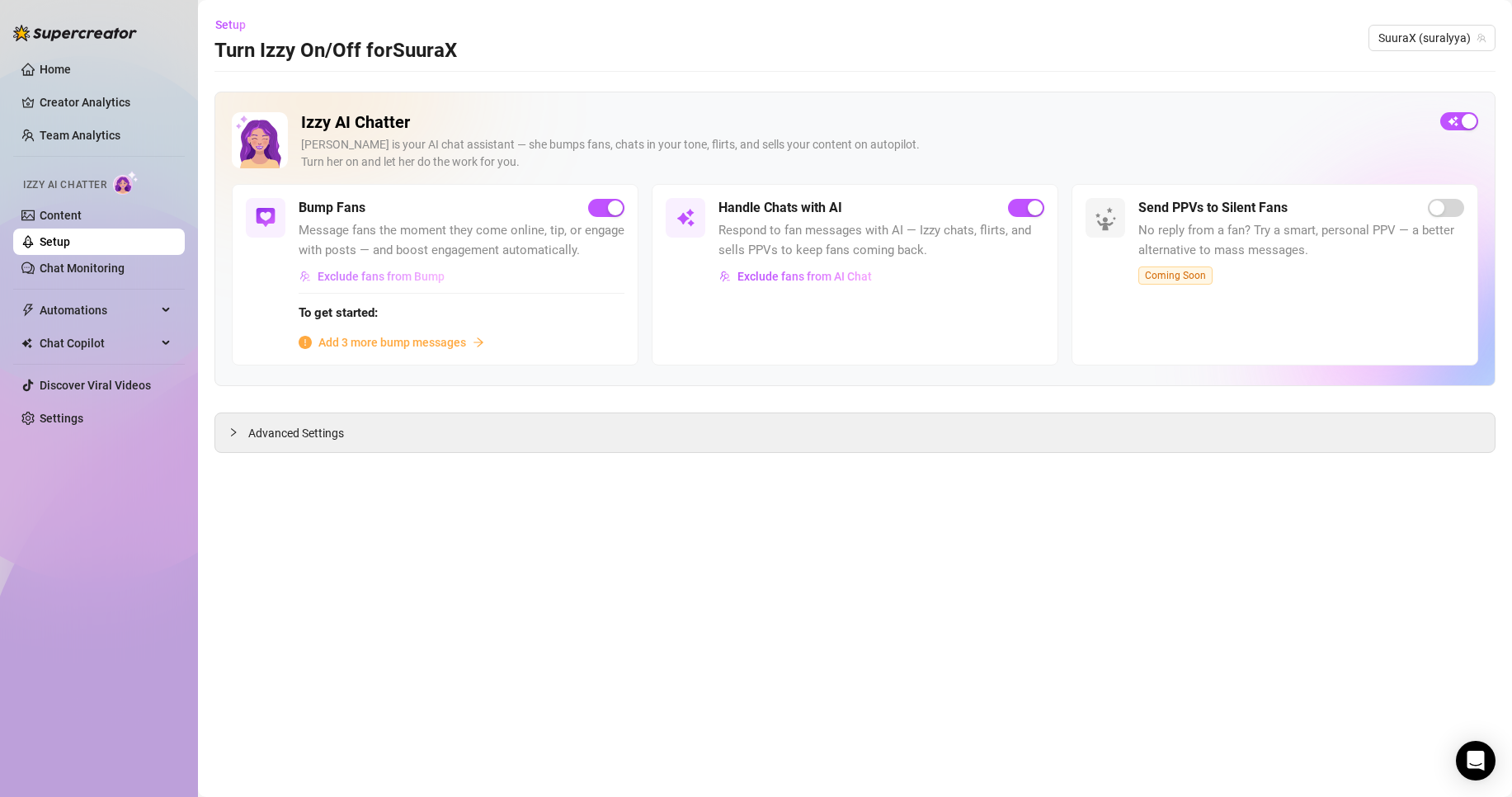
click at [407, 278] on span "Exclude fans from Bump" at bounding box center [381, 276] width 127 height 13
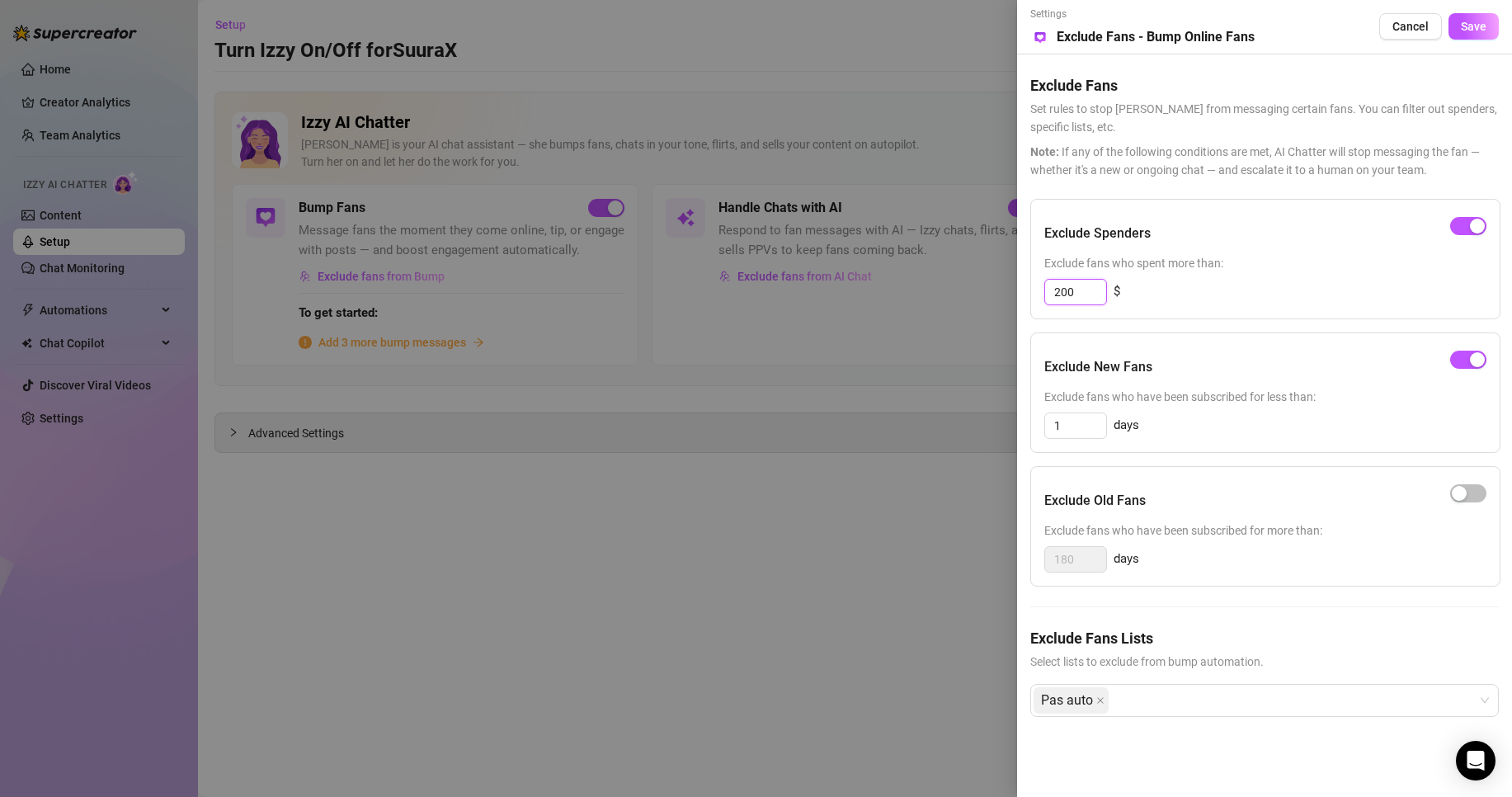
click at [1091, 293] on input "200" at bounding box center [1076, 292] width 61 height 25
click at [906, 329] on div at bounding box center [756, 398] width 1512 height 797
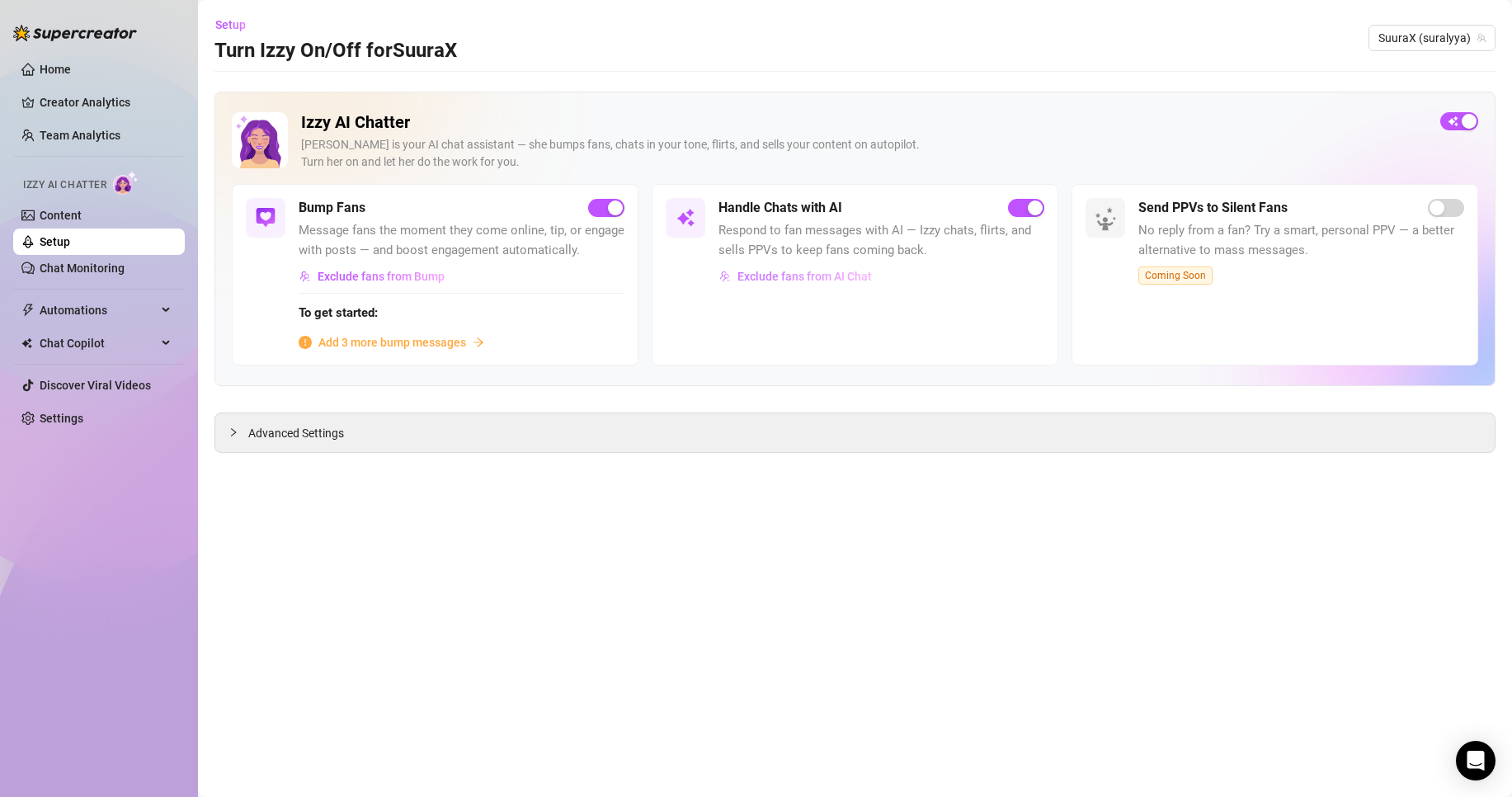
click at [844, 270] on span "Exclude fans from AI Chat" at bounding box center [805, 276] width 135 height 13
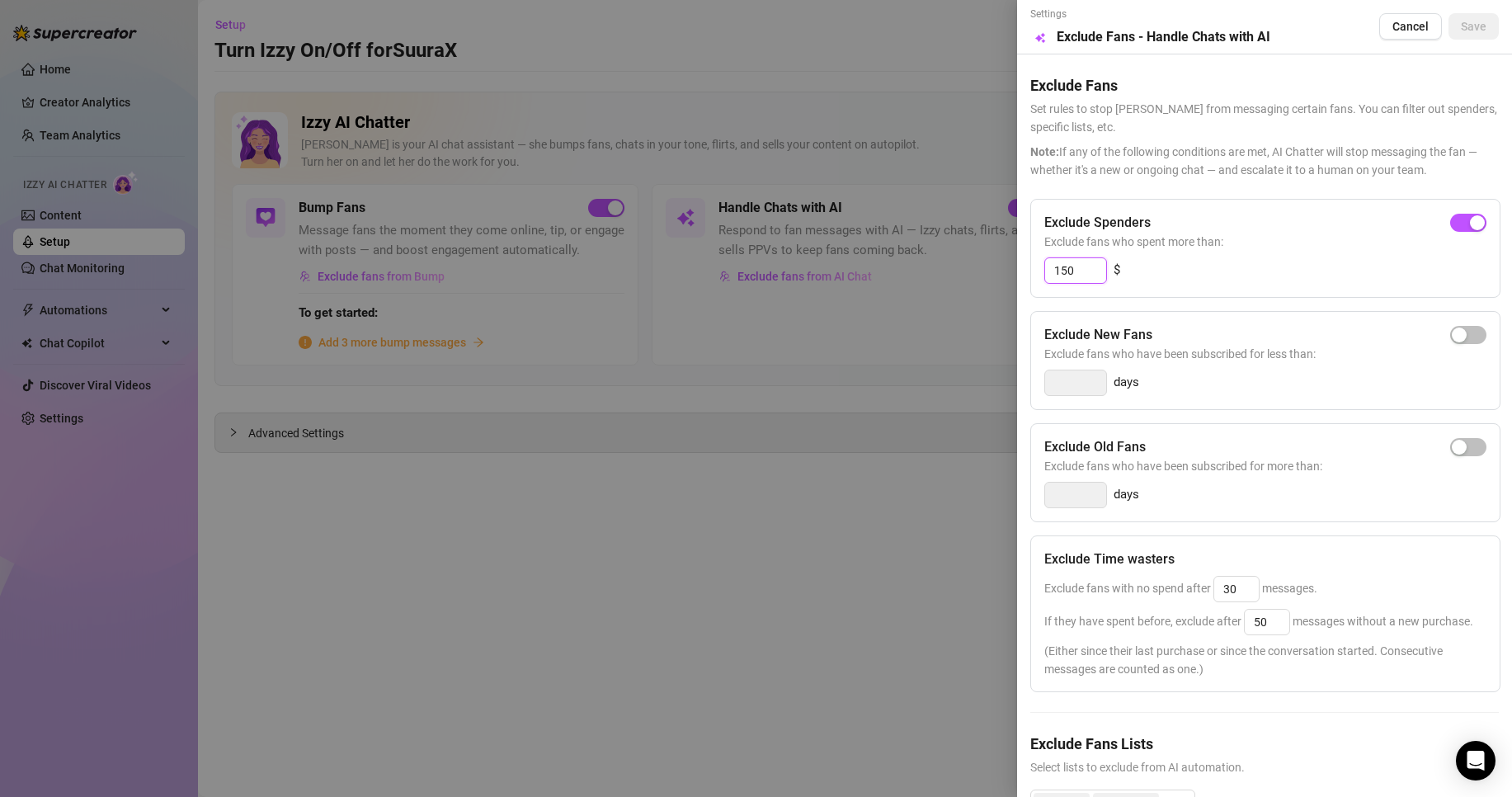
click at [1101, 275] on input "150" at bounding box center [1076, 271] width 61 height 25
click at [1453, 229] on span "button" at bounding box center [1468, 222] width 36 height 18
click at [1087, 267] on input "300" at bounding box center [1076, 271] width 61 height 25
click at [1470, 23] on span "Save" at bounding box center [1474, 26] width 26 height 13
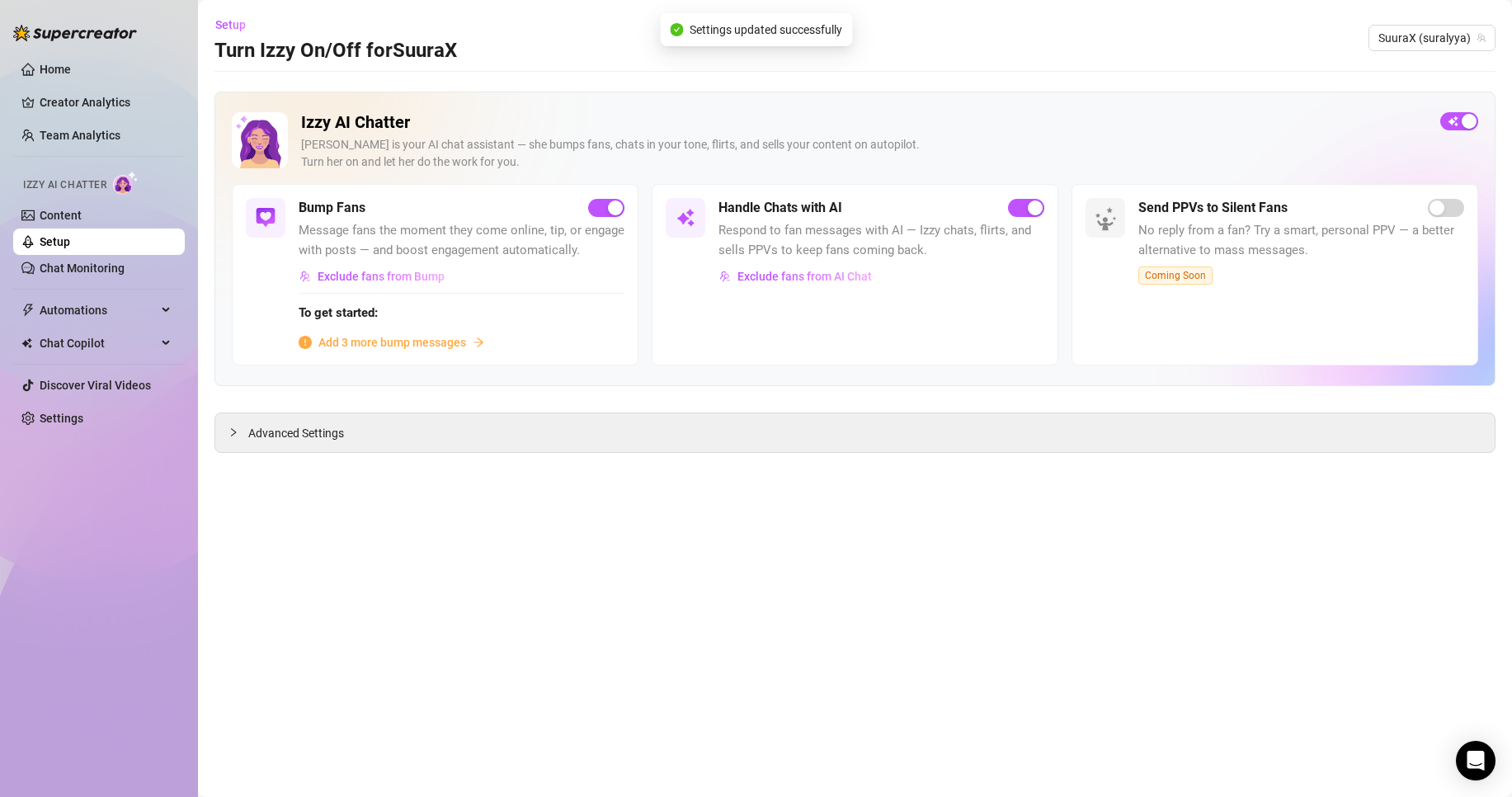
click at [320, 424] on div "Advanced Settings" at bounding box center [855, 432] width 1279 height 39
click at [310, 426] on span "Advanced Settings" at bounding box center [296, 433] width 95 height 18
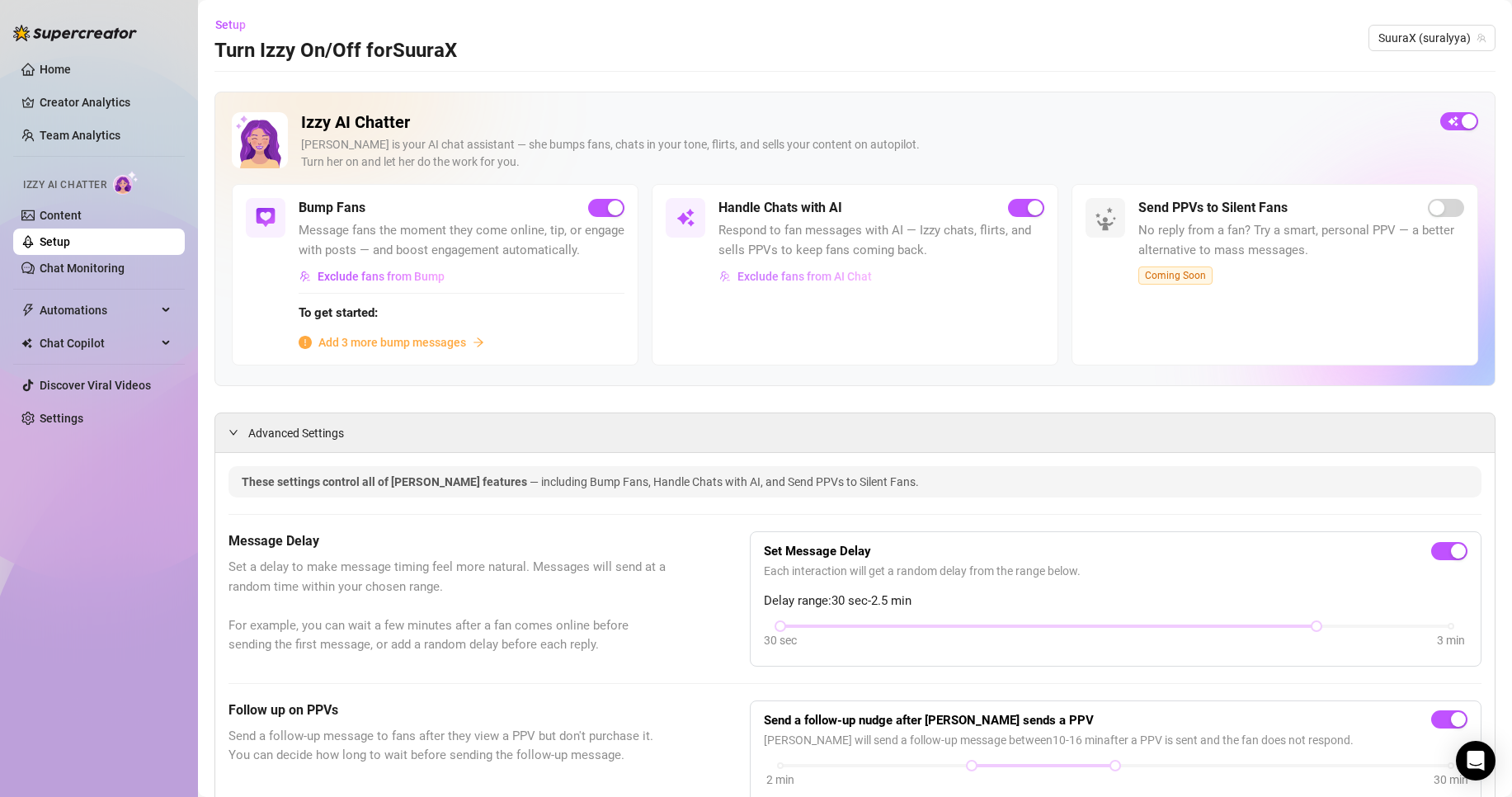
click at [835, 271] on span "Exclude fans from AI Chat" at bounding box center [805, 276] width 135 height 13
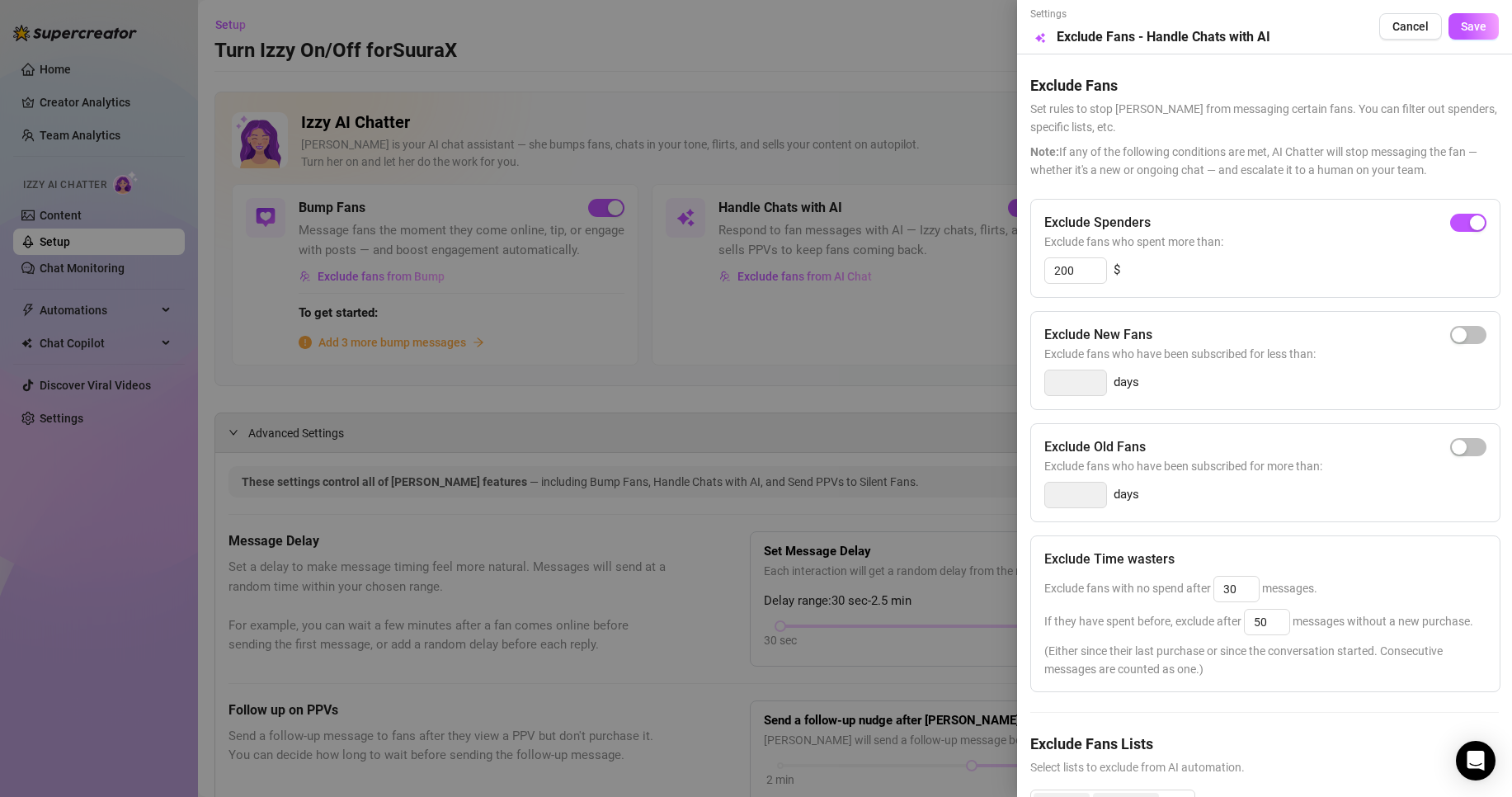
scroll to position [107, 0]
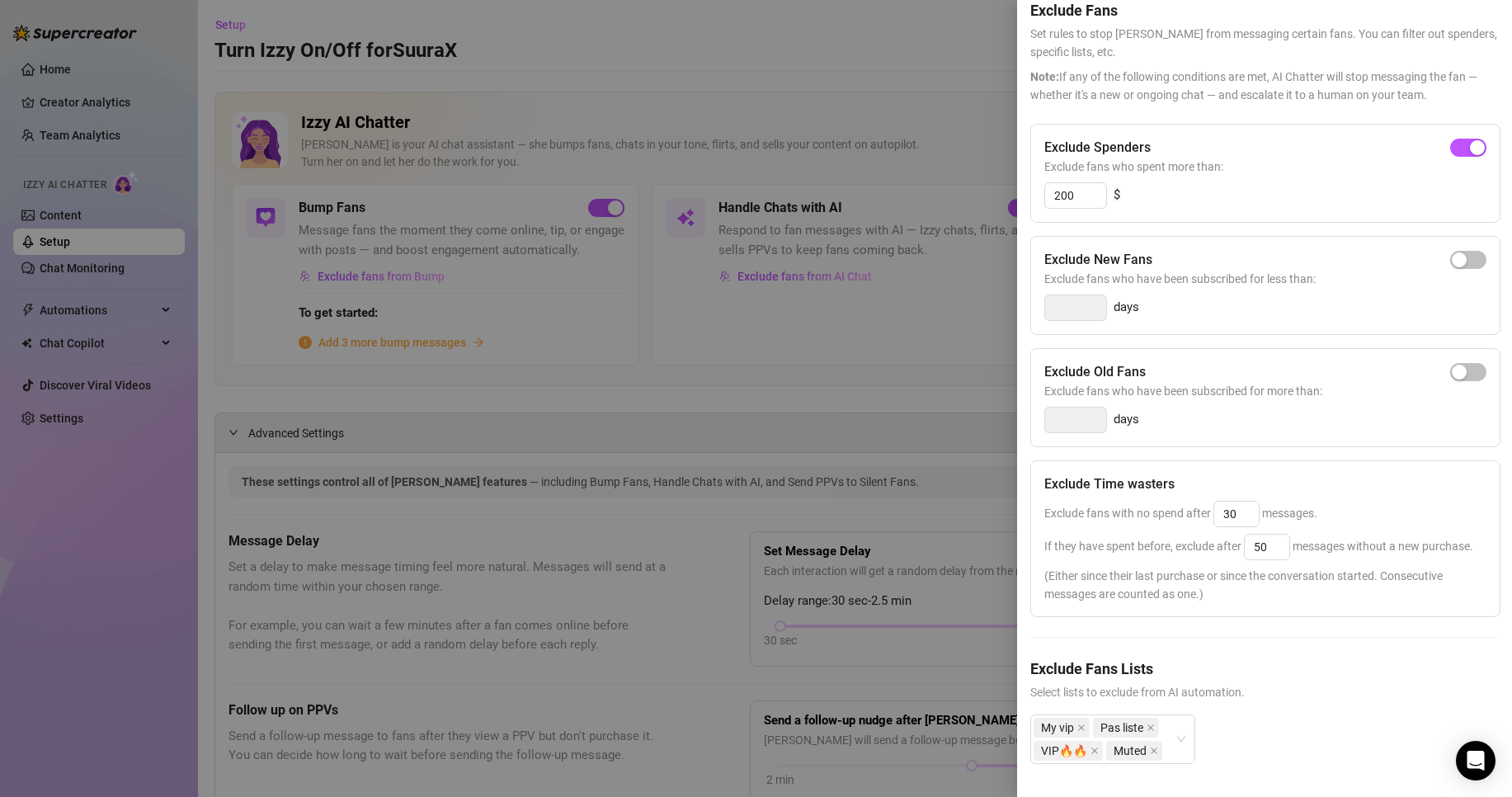
click at [906, 381] on div at bounding box center [756, 398] width 1512 height 797
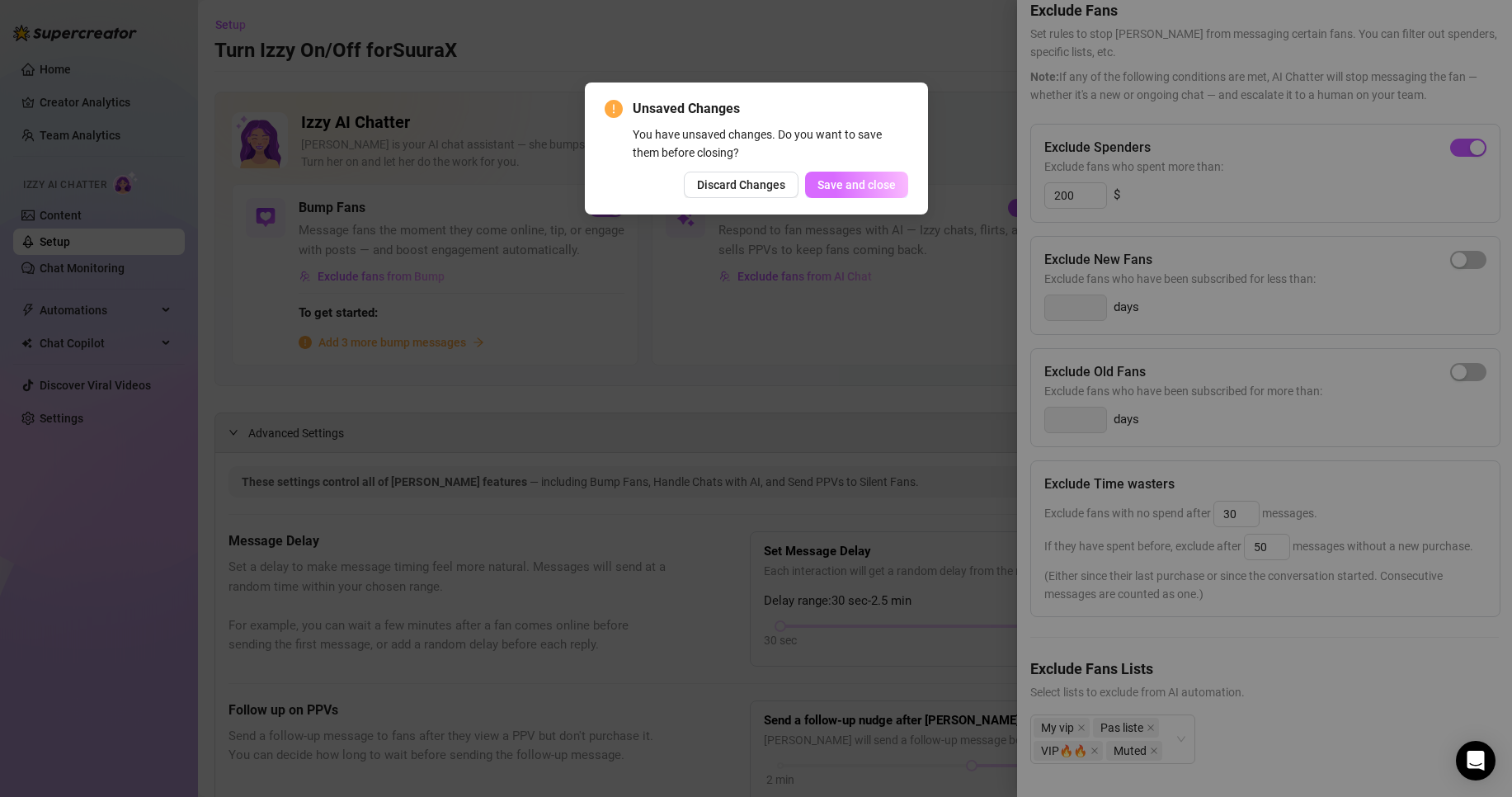
click at [875, 177] on button "Save and close" at bounding box center [857, 185] width 103 height 27
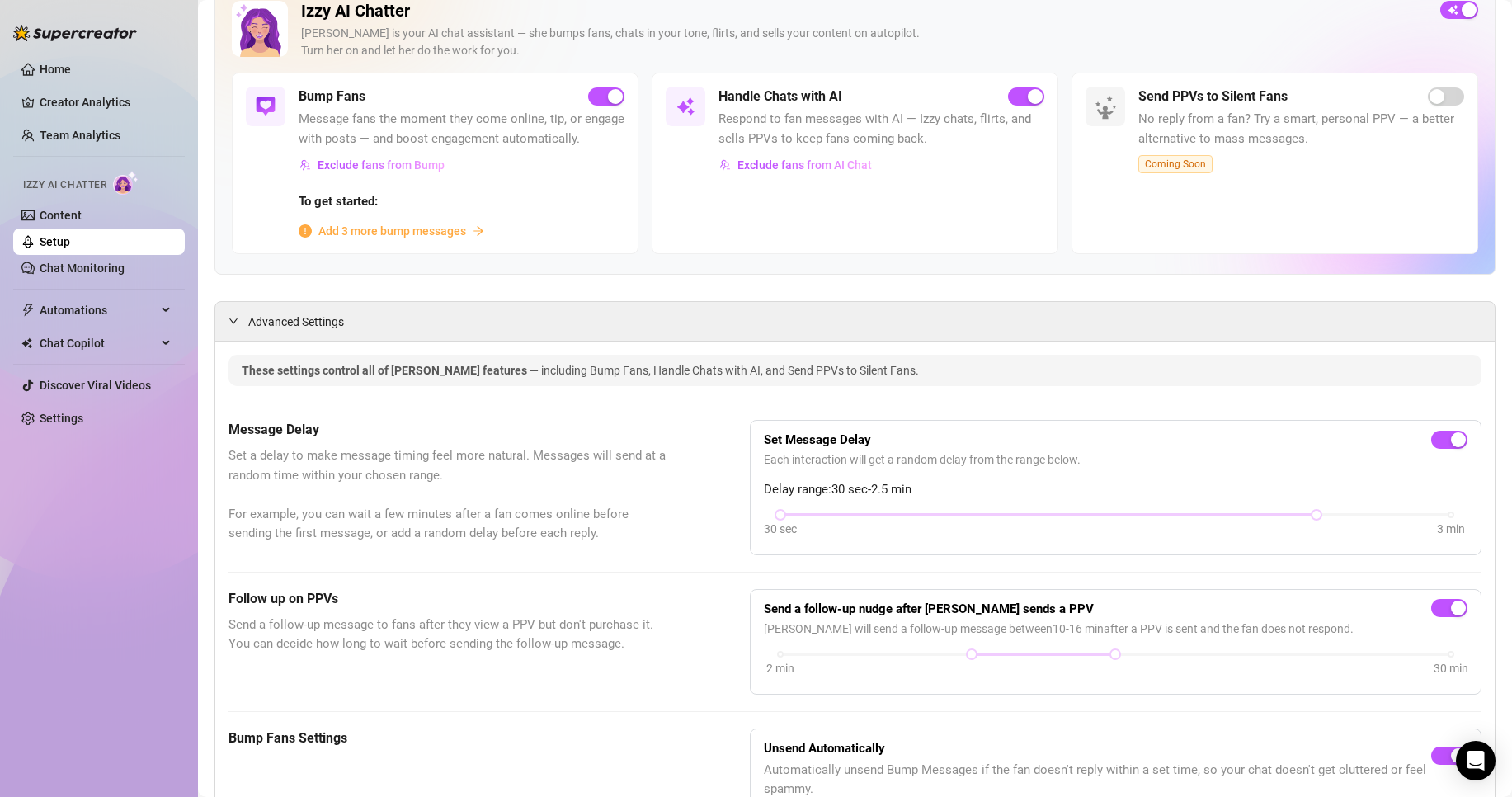
scroll to position [115, 0]
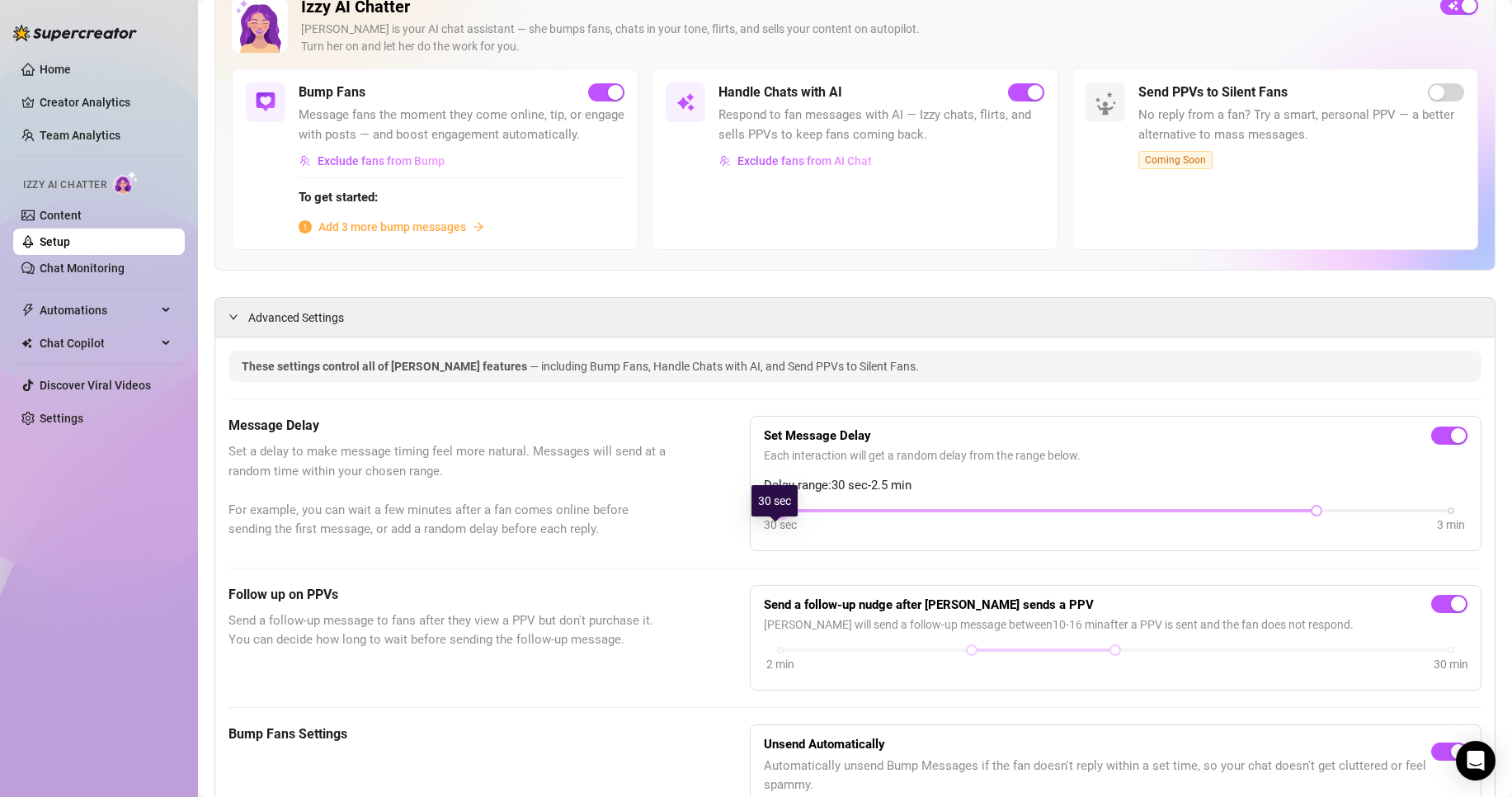
click at [783, 512] on div "30 sec 3 min" at bounding box center [1115, 509] width 671 height 7
drag, startPoint x: 787, startPoint y: 530, endPoint x: 819, endPoint y: 534, distance: 32.2
click at [817, 514] on div at bounding box center [1048, 511] width 537 height 9
click at [822, 514] on div at bounding box center [1048, 511] width 537 height 9
drag, startPoint x: 1297, startPoint y: 532, endPoint x: 1250, endPoint y: 531, distance: 47.0
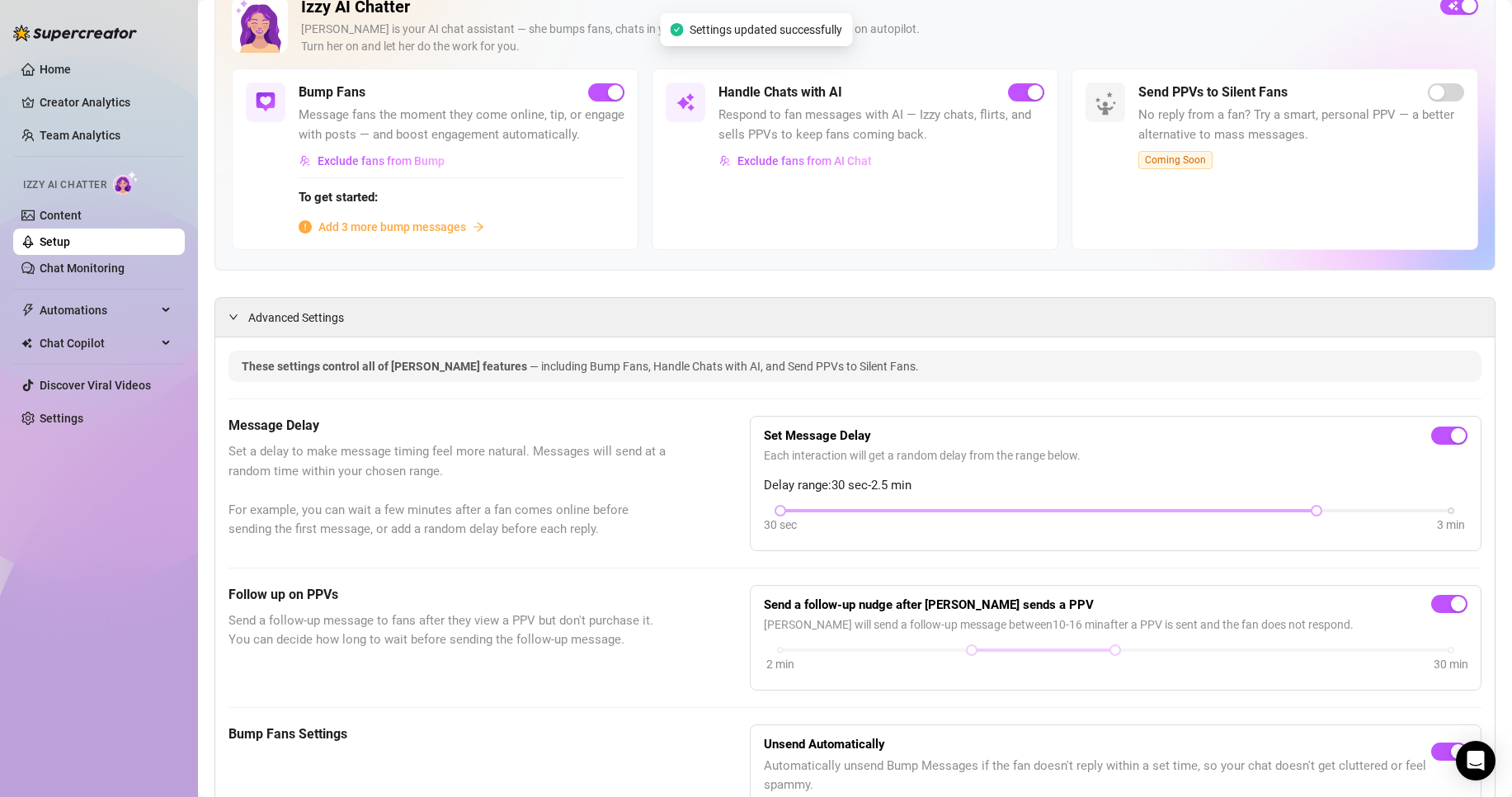
click at [1278, 514] on div at bounding box center [1048, 511] width 537 height 9
drag, startPoint x: 1250, startPoint y: 531, endPoint x: 1225, endPoint y: 529, distance: 25.1
click at [1225, 514] on div at bounding box center [1048, 511] width 537 height 9
click at [1228, 514] on div at bounding box center [1048, 511] width 537 height 9
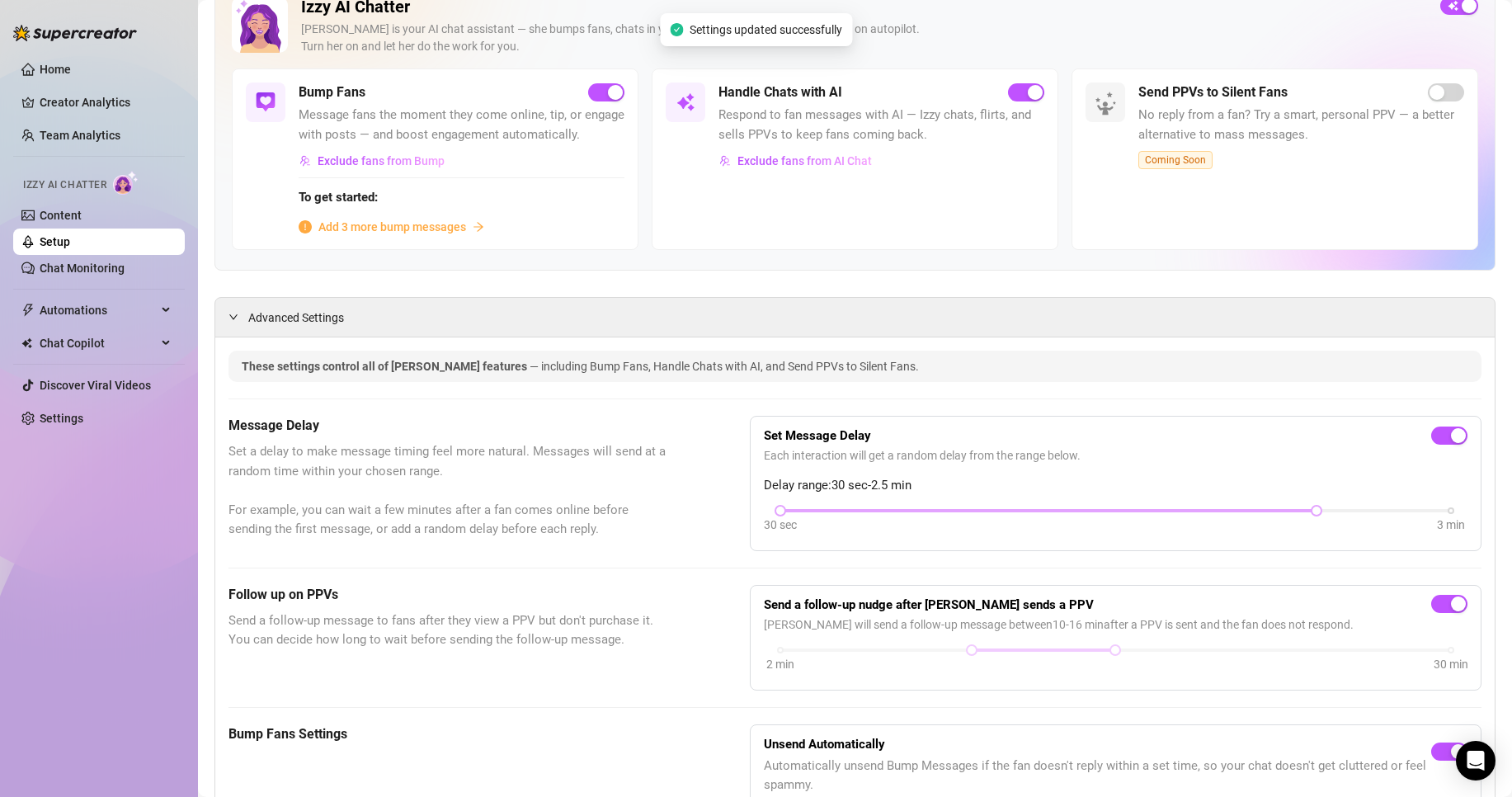
click at [1228, 514] on div at bounding box center [1048, 511] width 537 height 9
drag, startPoint x: 1305, startPoint y: 526, endPoint x: 1146, endPoint y: 530, distance: 159.1
click at [1147, 512] on div "30 sec 3 min" at bounding box center [1115, 509] width 671 height 7
drag, startPoint x: 778, startPoint y: 530, endPoint x: 854, endPoint y: 521, distance: 76.5
click at [854, 521] on div "Set Message Delay Each interaction will get a random delay from the range below…" at bounding box center [1115, 483] width 704 height 107
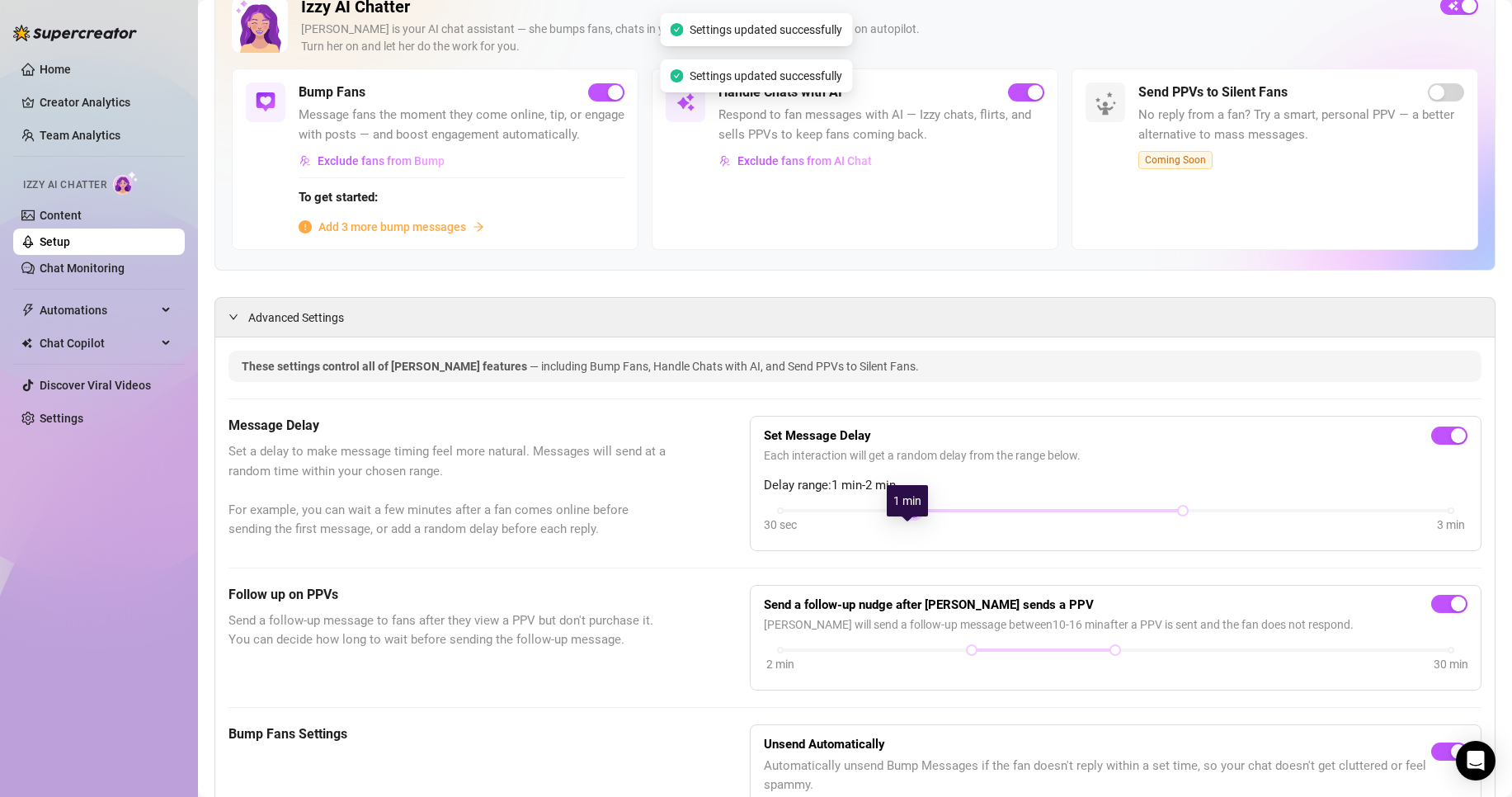
drag, startPoint x: 911, startPoint y: 527, endPoint x: 763, endPoint y: 533, distance: 148.1
click at [764, 533] on div "30 sec 3 min" at bounding box center [1115, 521] width 704 height 31
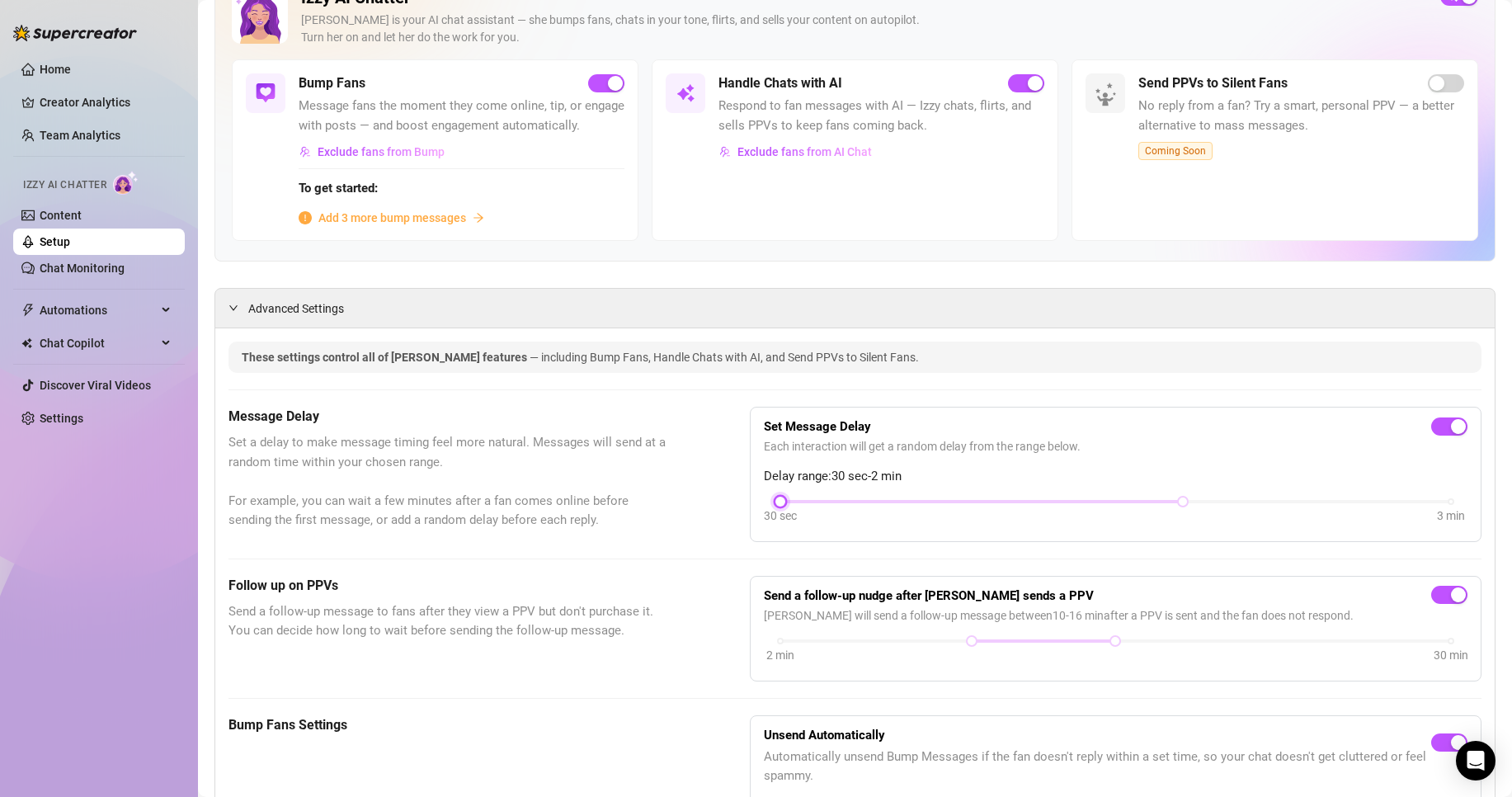
scroll to position [0, 0]
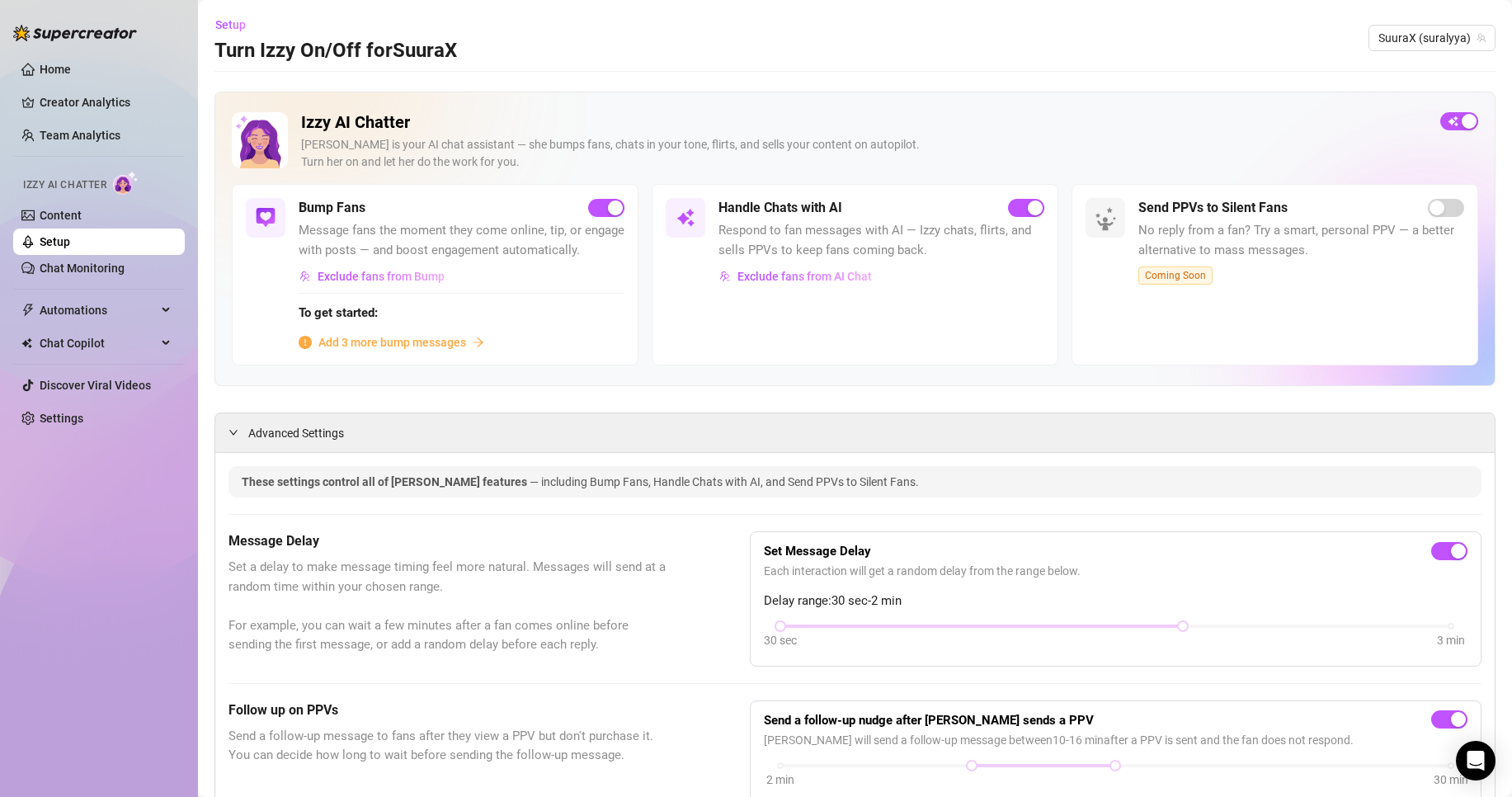
click at [425, 351] on span "Add 3 more bump messages" at bounding box center [393, 342] width 148 height 18
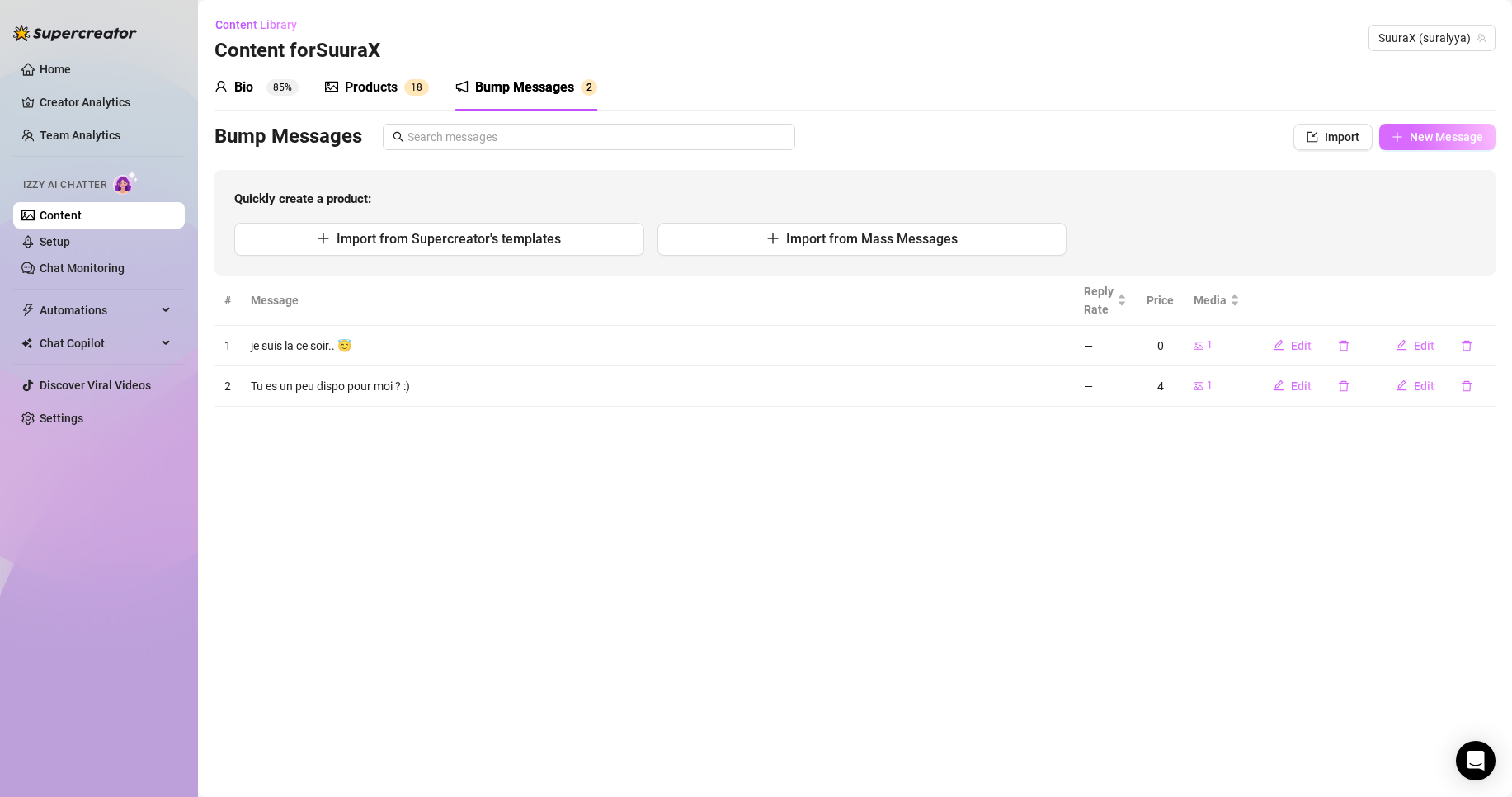
click at [1437, 134] on span "New Message" at bounding box center [1446, 137] width 73 height 13
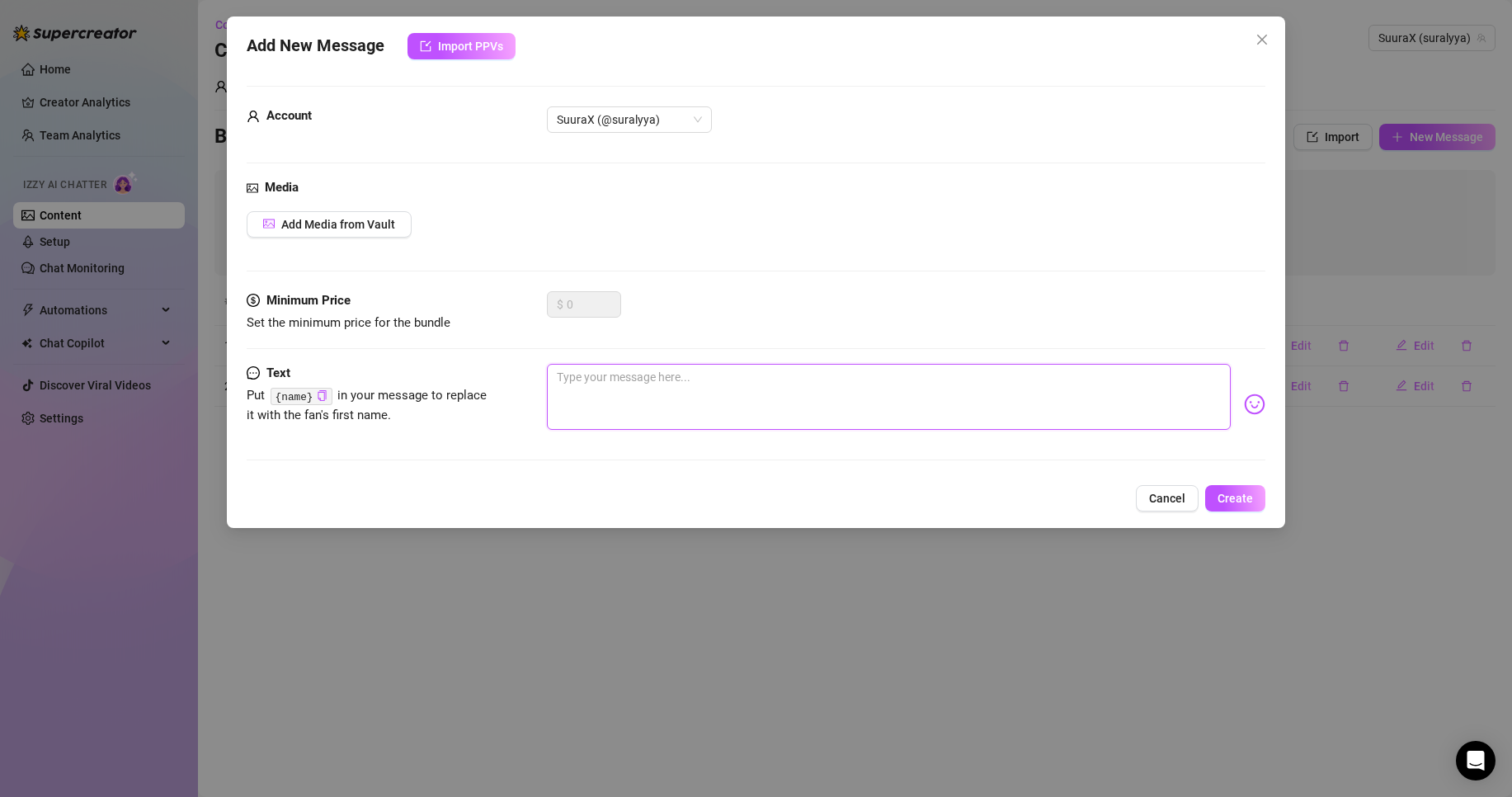
click at [630, 388] on textarea at bounding box center [889, 396] width 684 height 66
click at [1244, 403] on img at bounding box center [1254, 404] width 21 height 21
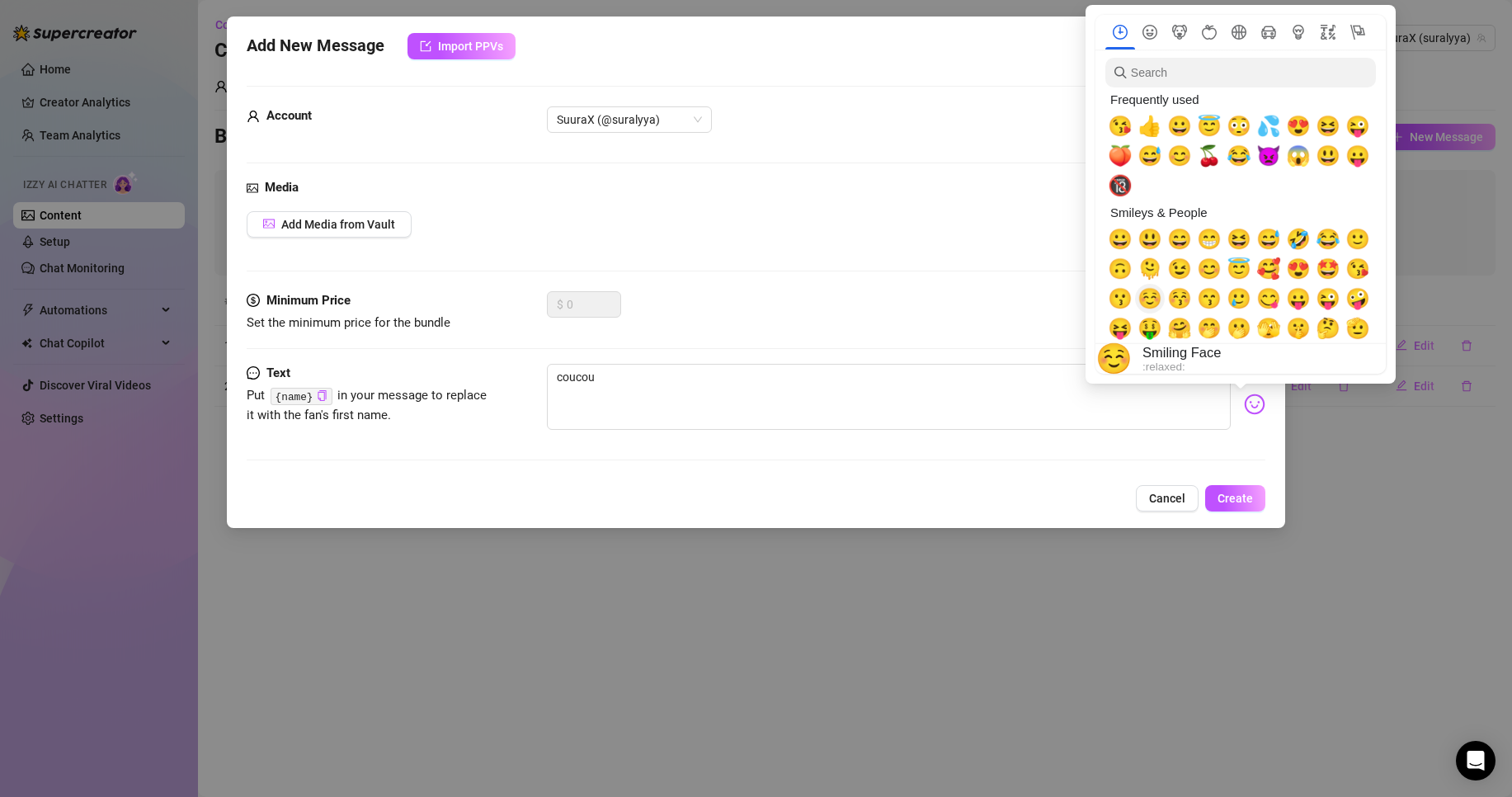
click at [1149, 301] on span "☺️" at bounding box center [1149, 298] width 25 height 23
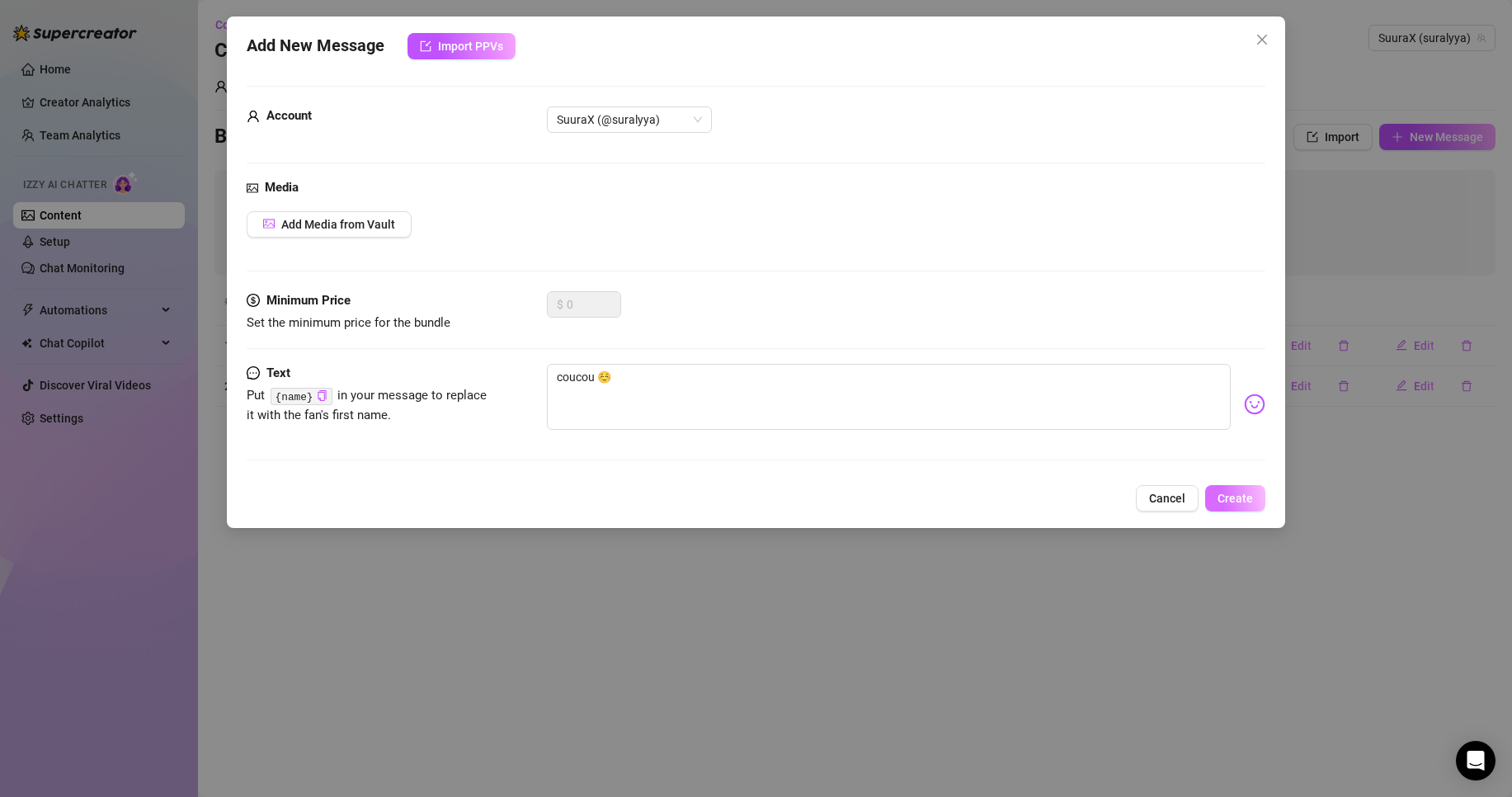
click at [1244, 499] on span "Create" at bounding box center [1235, 497] width 35 height 13
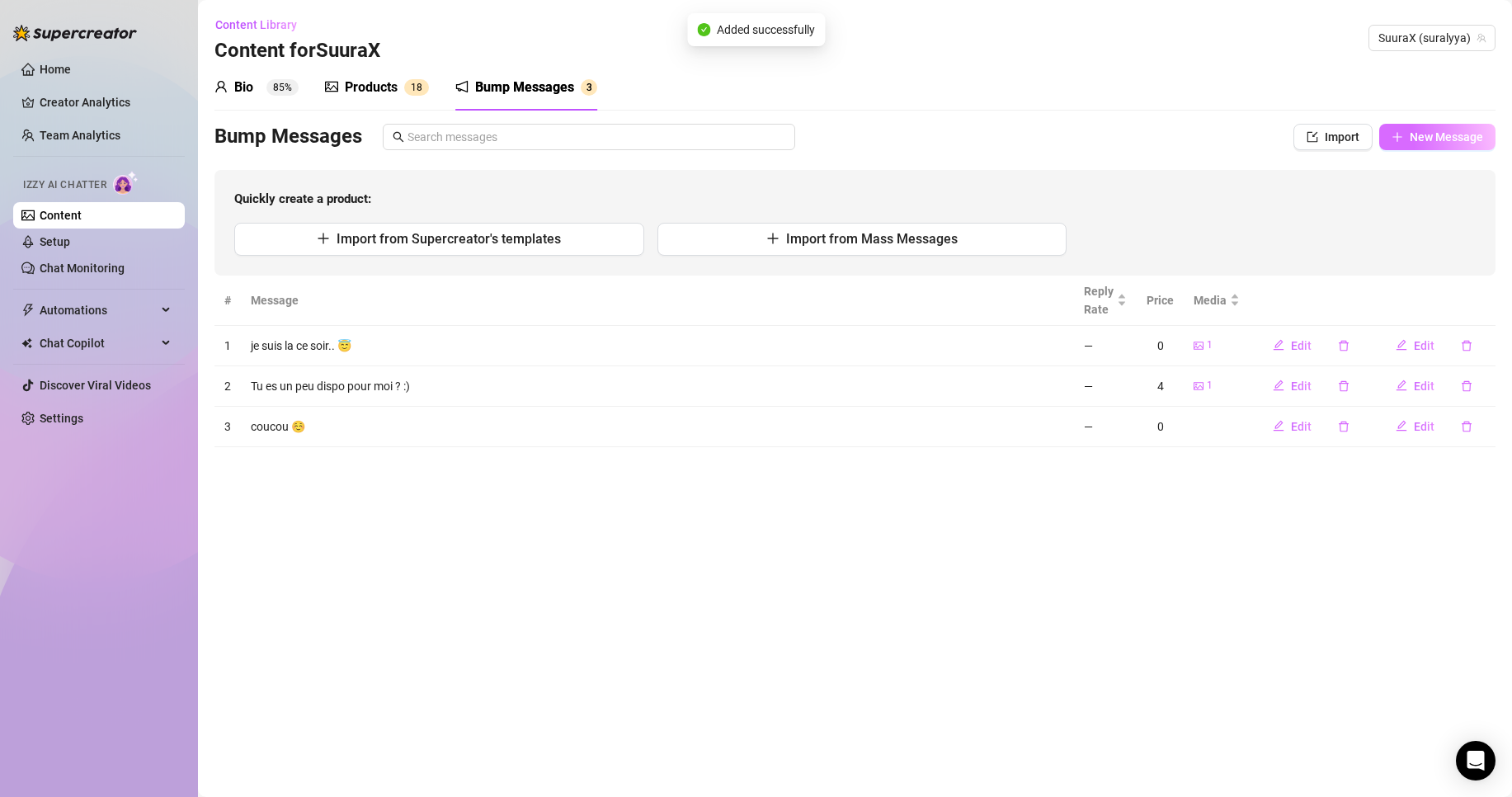
click at [1452, 131] on span "New Message" at bounding box center [1446, 137] width 73 height 13
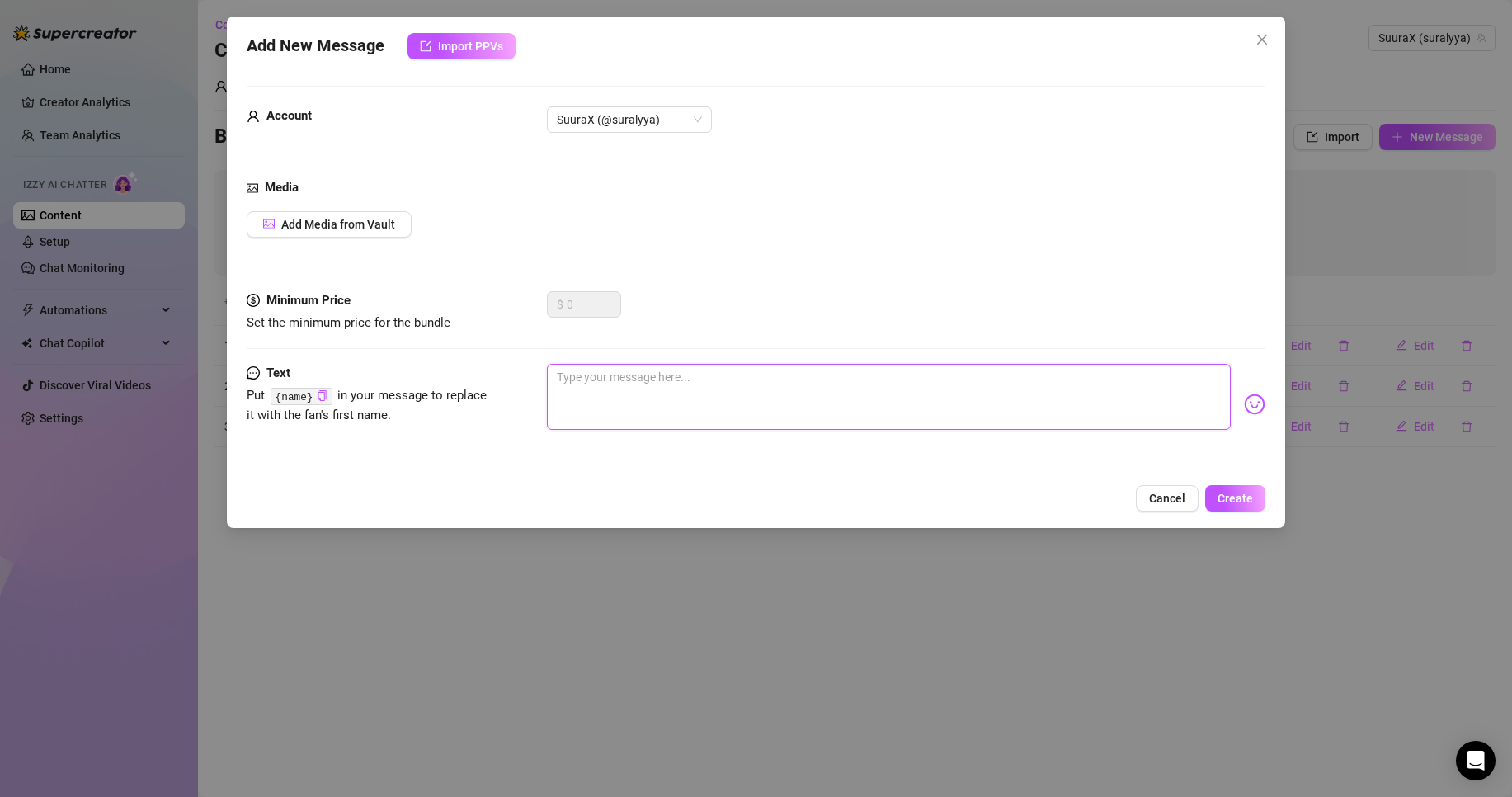
click at [658, 396] on textarea at bounding box center [889, 396] width 684 height 66
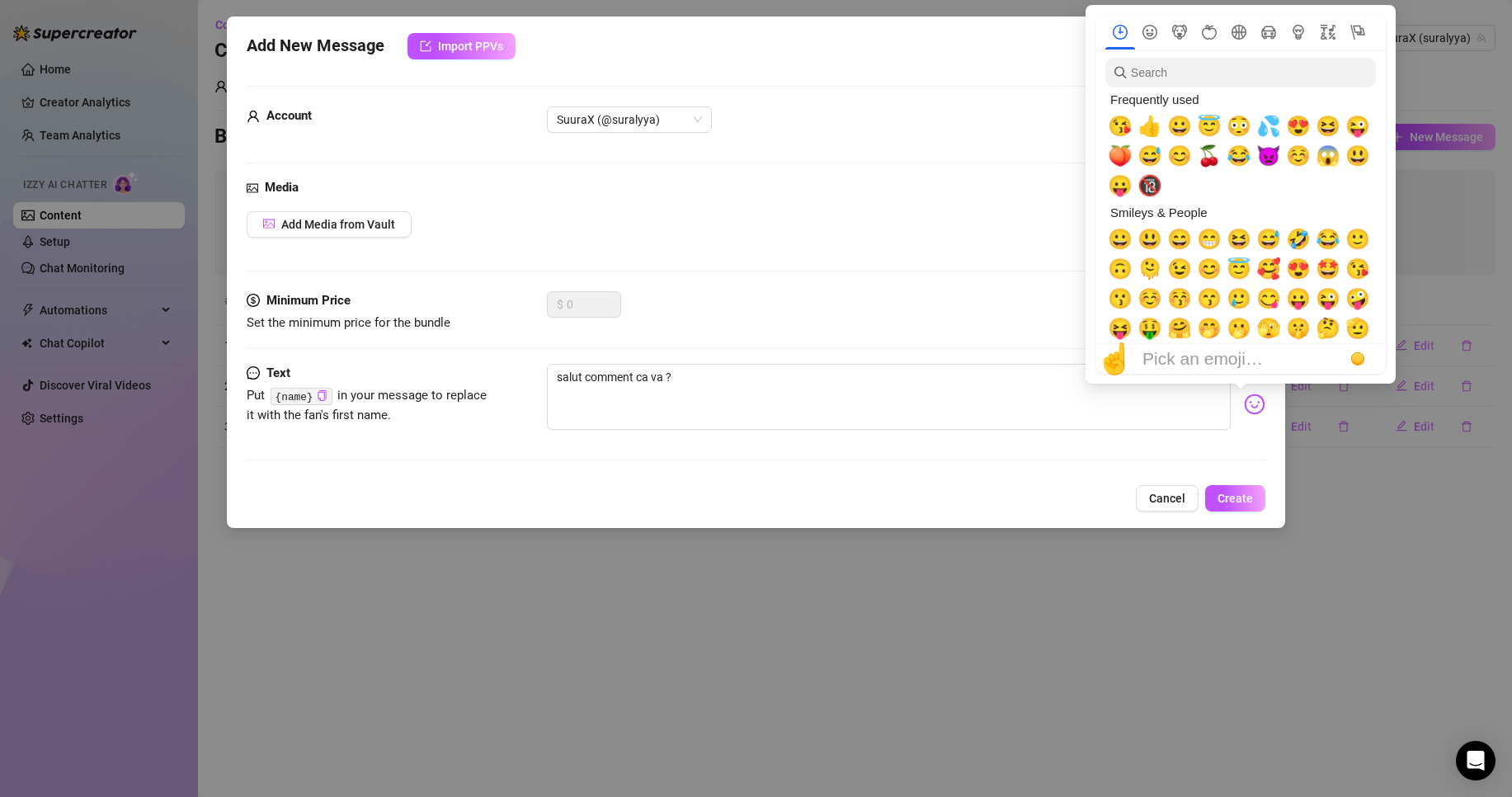
click at [1244, 401] on img at bounding box center [1254, 404] width 21 height 21
click at [1203, 275] on span "😊" at bounding box center [1209, 269] width 25 height 23
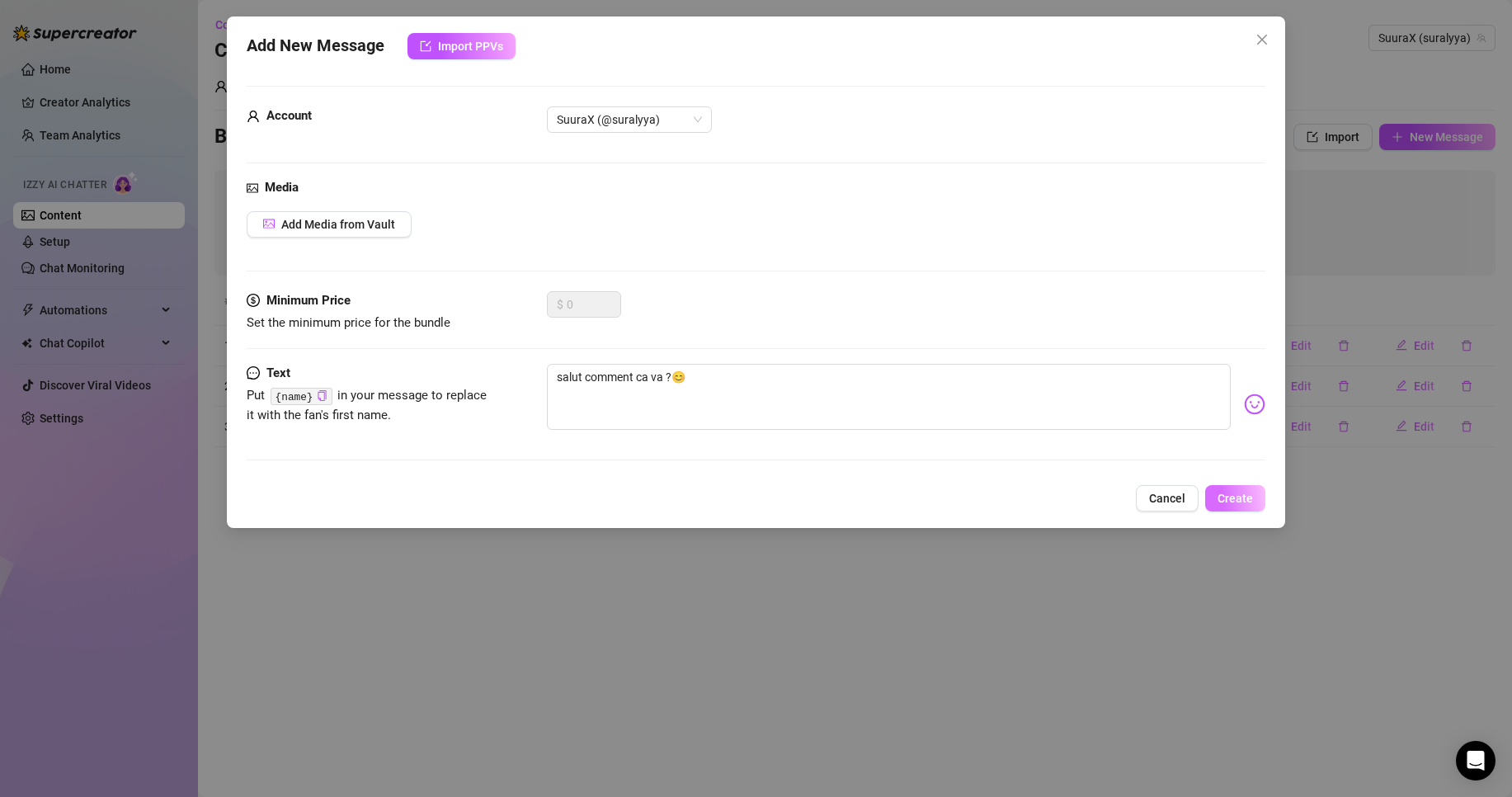
click at [1241, 501] on span "Create" at bounding box center [1235, 497] width 35 height 13
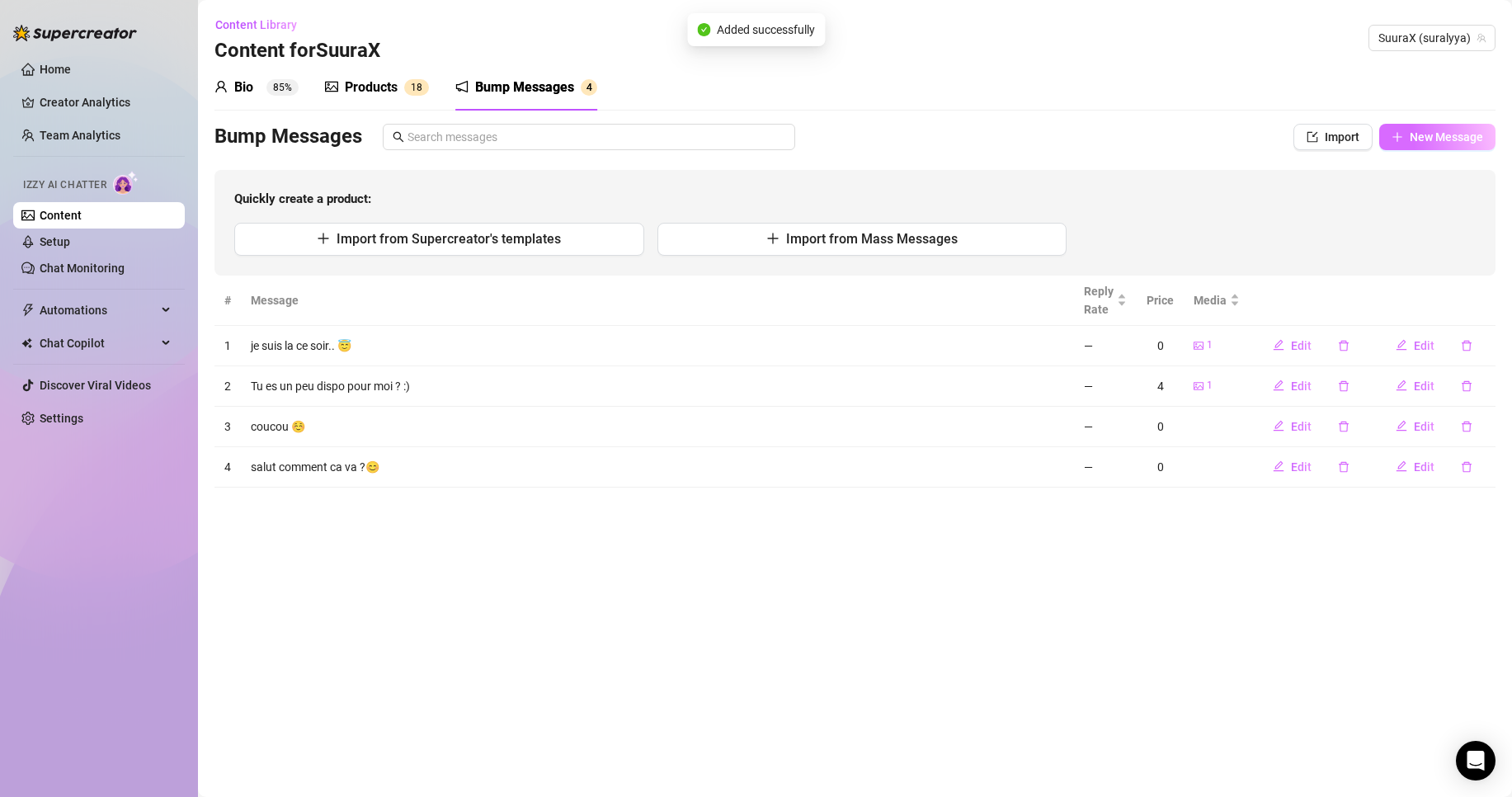
click at [1425, 136] on span "New Message" at bounding box center [1446, 137] width 73 height 13
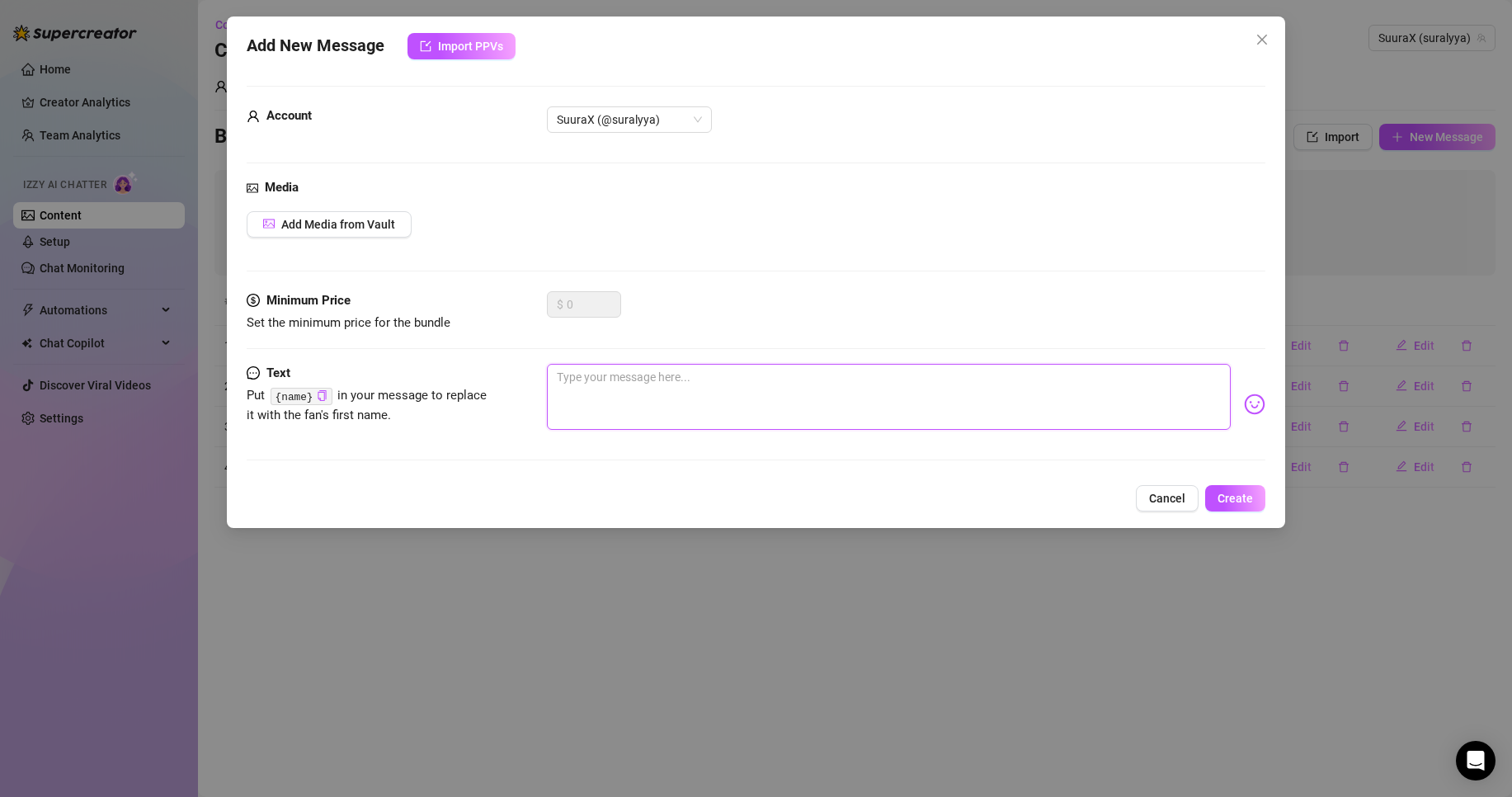
click at [613, 386] on textarea at bounding box center [889, 396] width 684 height 66
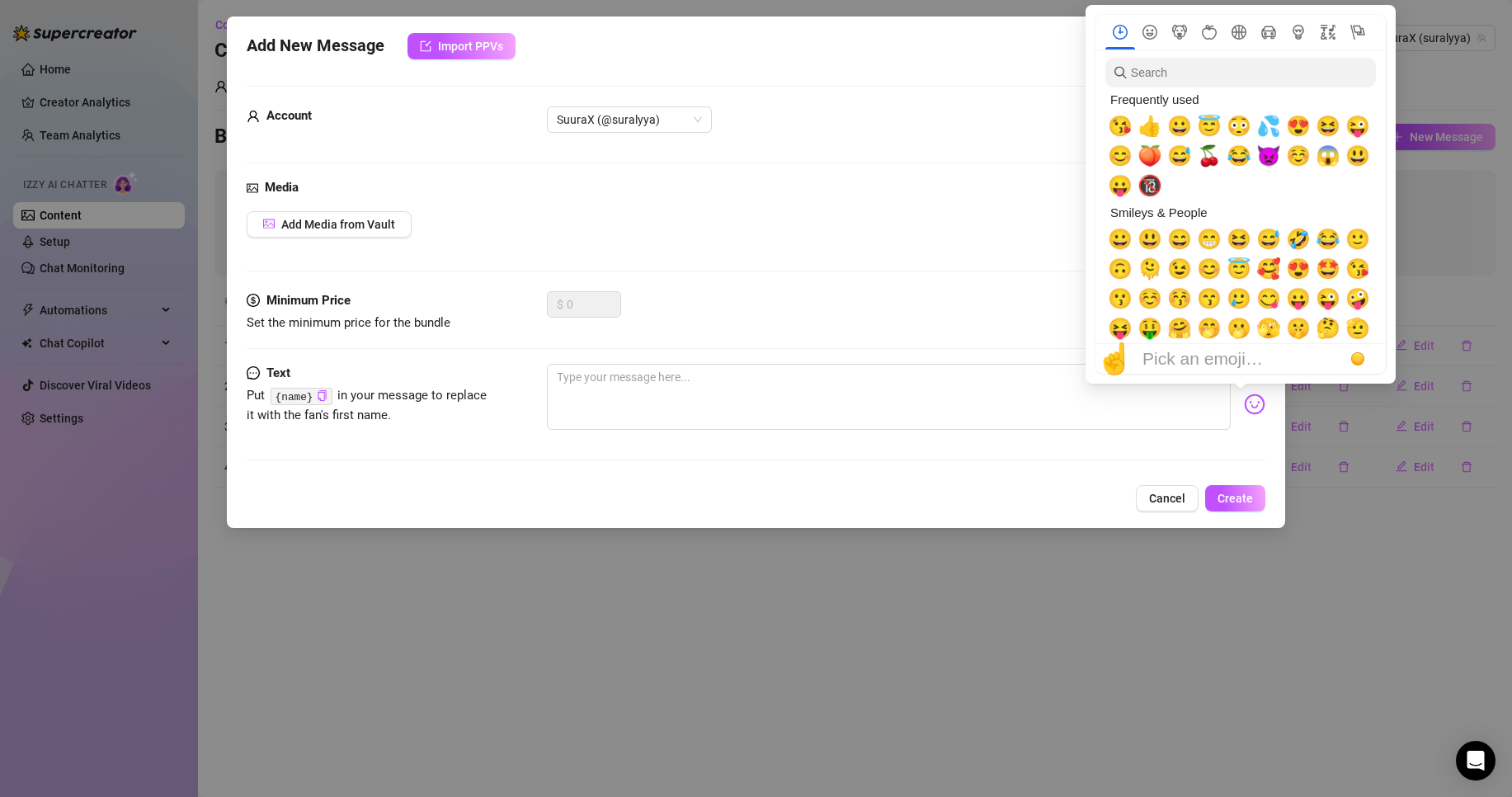
click at [1244, 410] on img at bounding box center [1254, 404] width 21 height 21
click at [1216, 128] on span "😇" at bounding box center [1209, 125] width 25 height 23
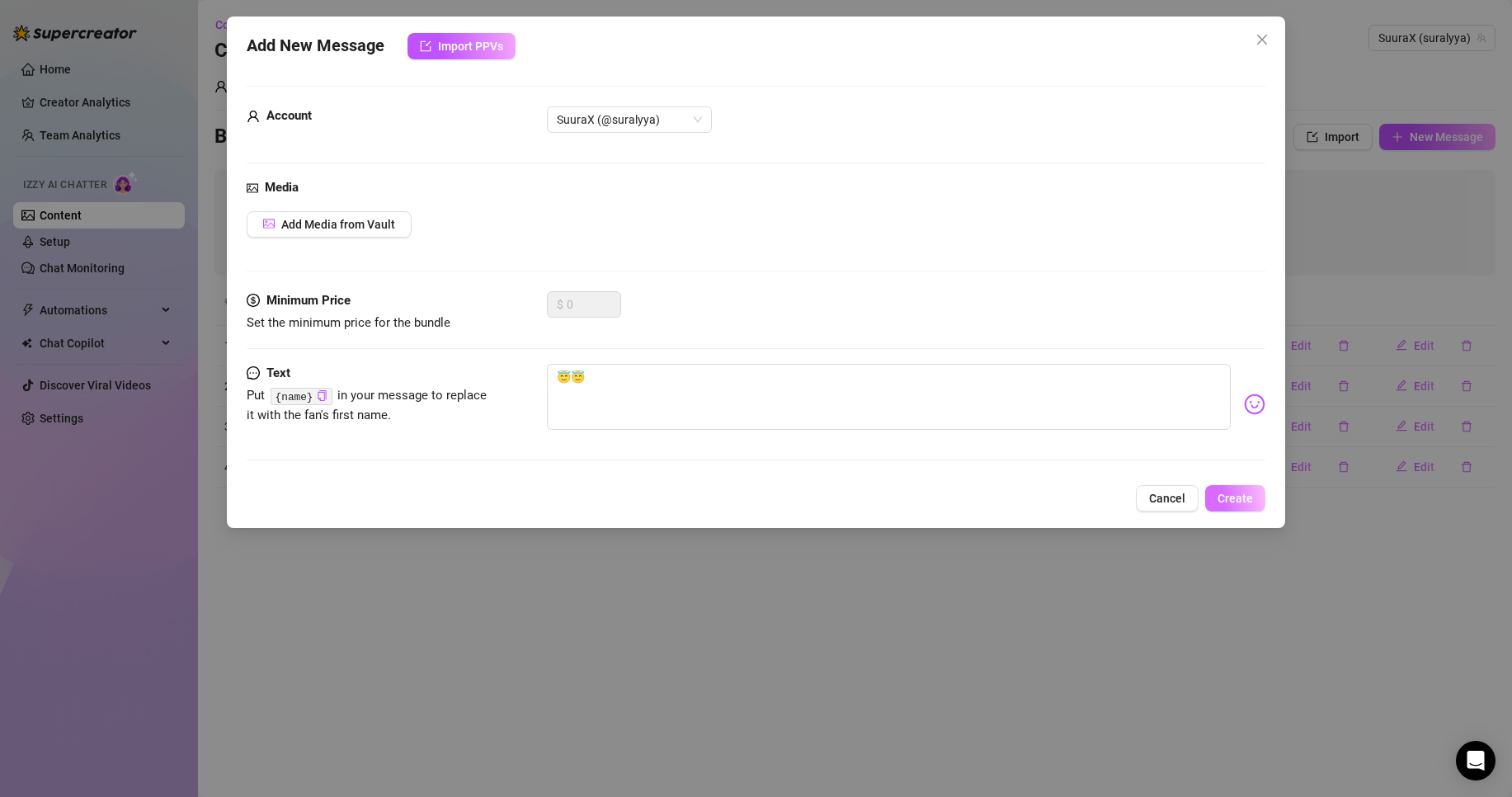
click at [1230, 491] on span "Create" at bounding box center [1235, 497] width 35 height 13
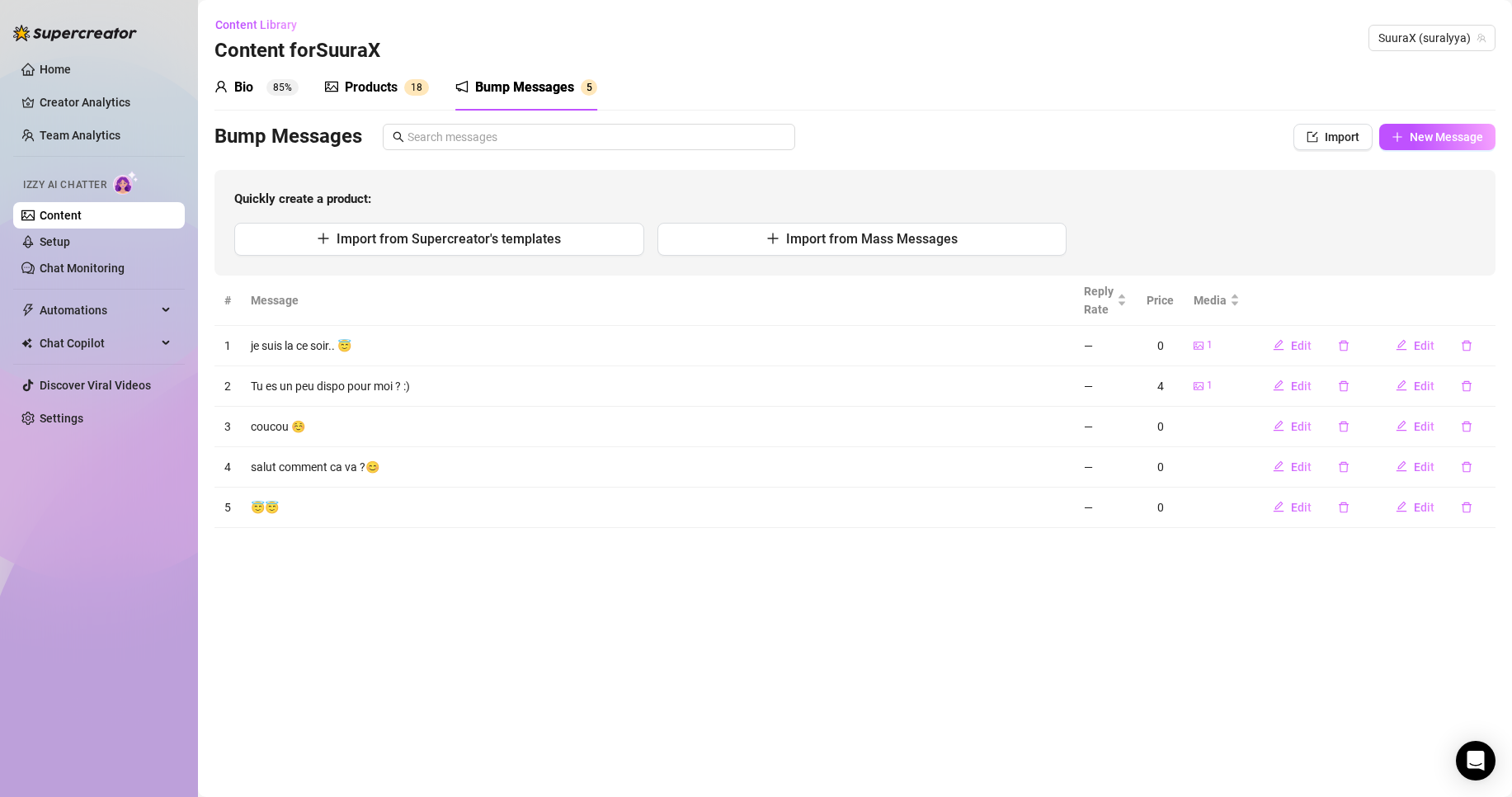
click at [344, 81] on div "Products" at bounding box center [370, 87] width 52 height 20
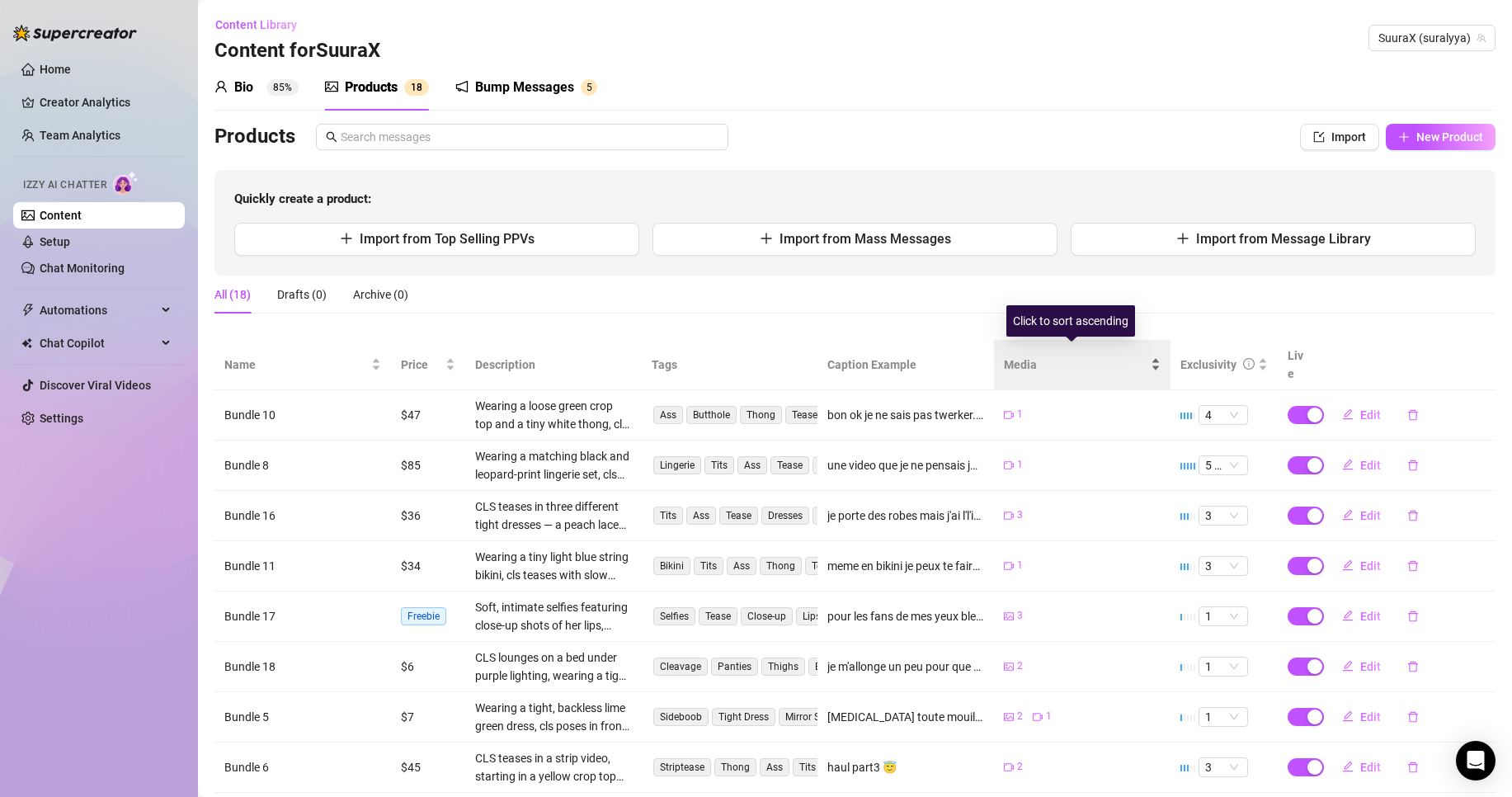
scroll to position [174, 0]
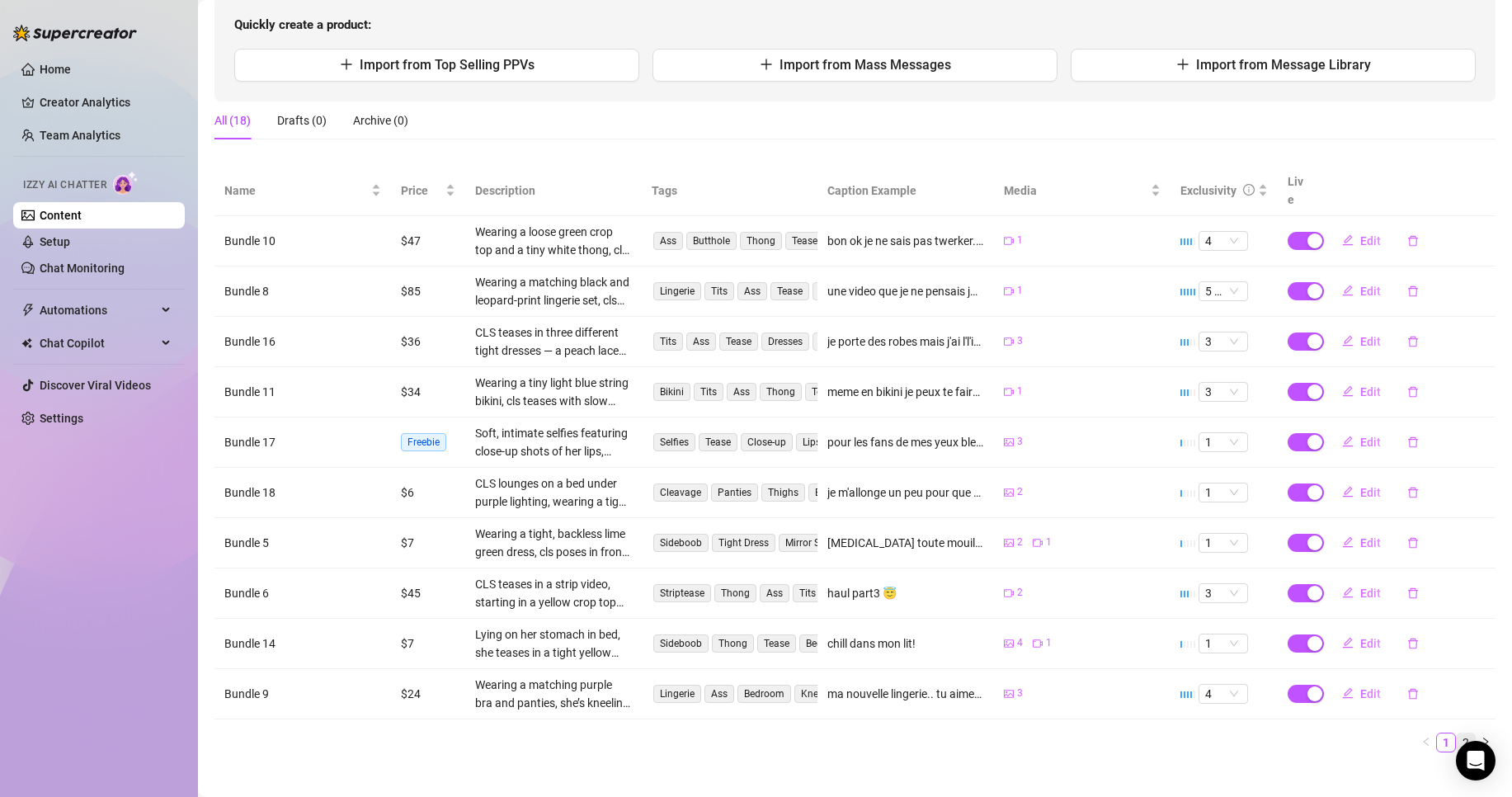
click at [1457, 733] on link "2" at bounding box center [1466, 742] width 18 height 18
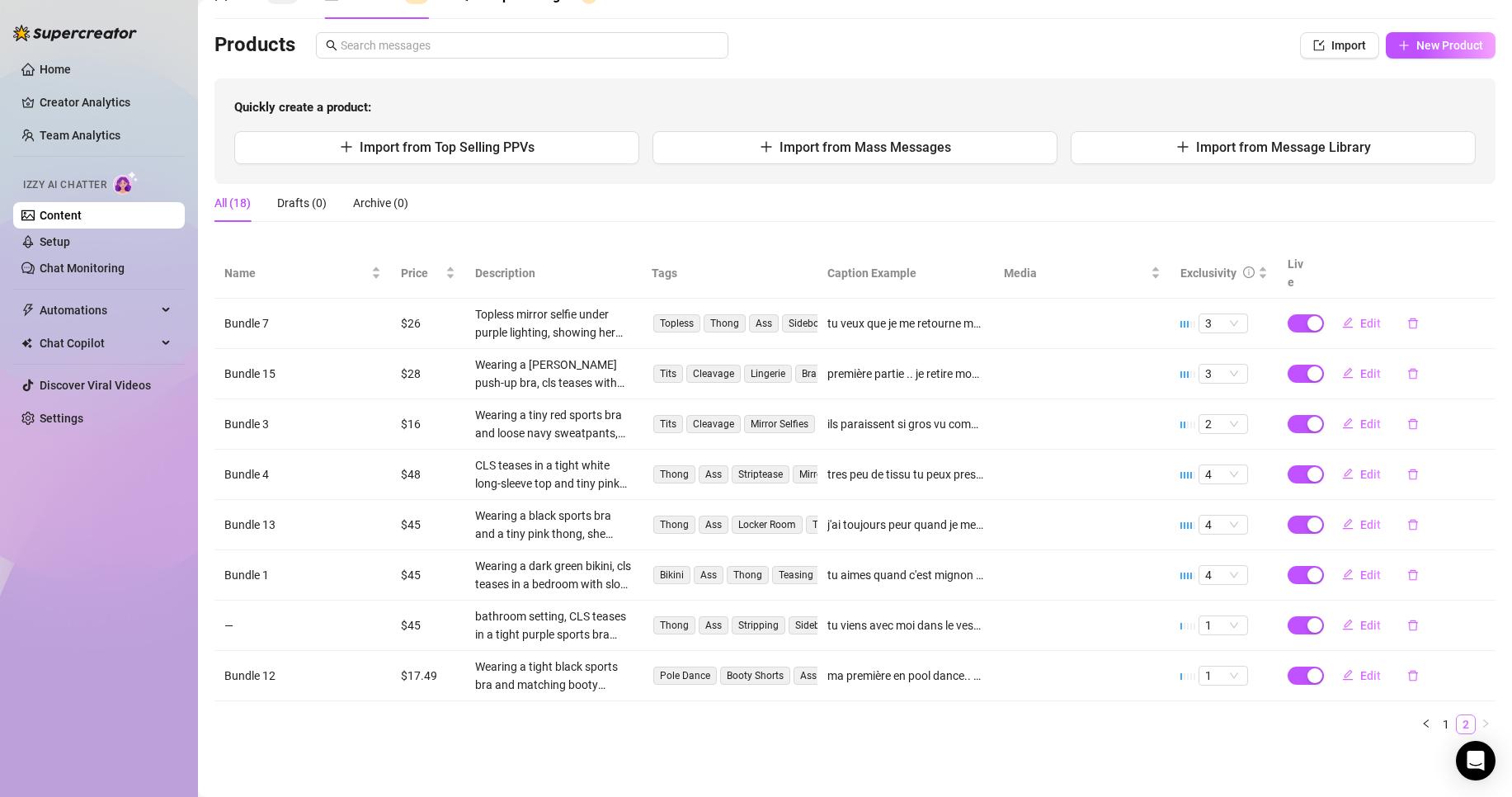
scroll to position [73, 0]
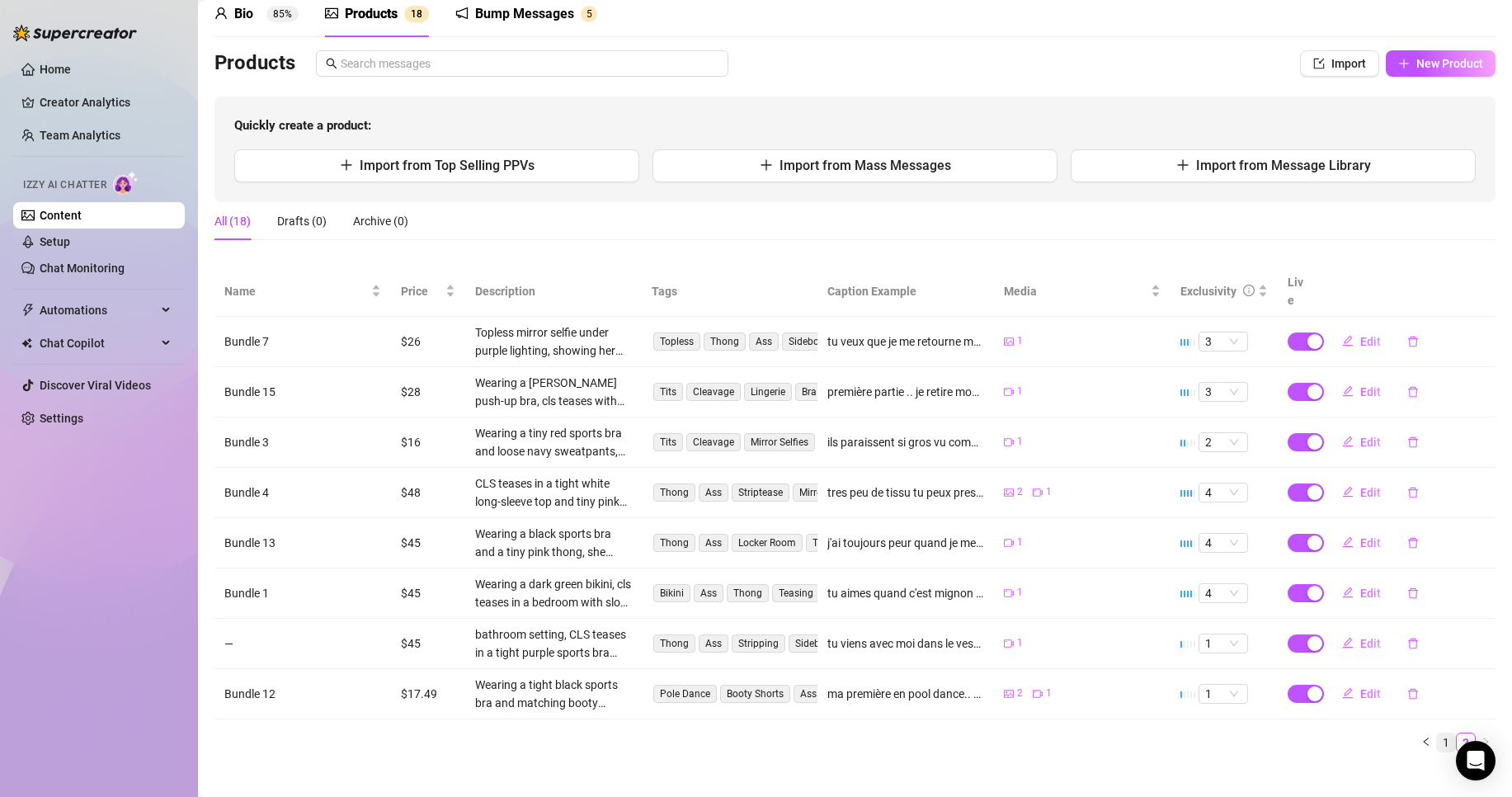
click at [1437, 733] on link "1" at bounding box center [1446, 742] width 18 height 18
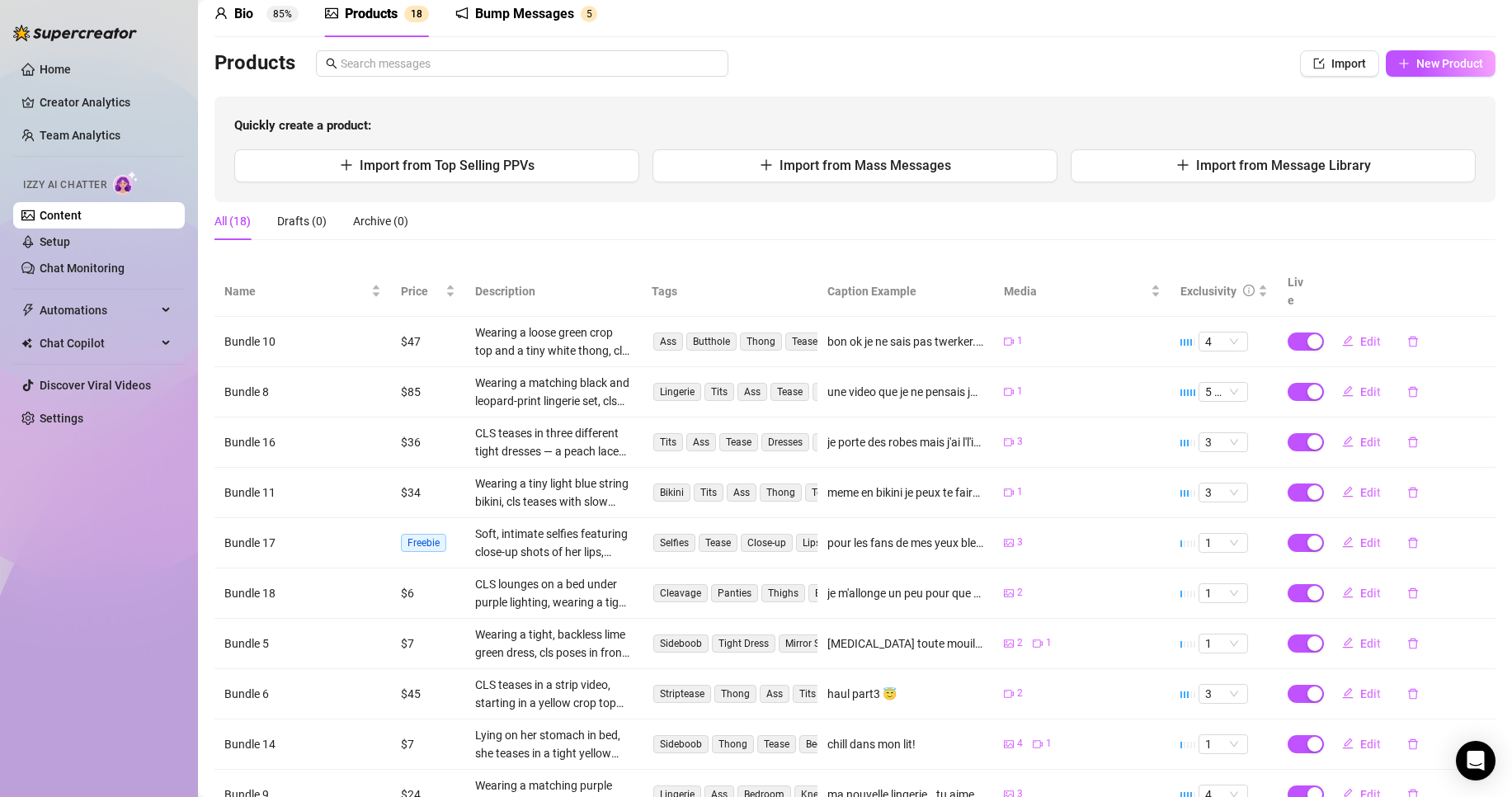
scroll to position [174, 0]
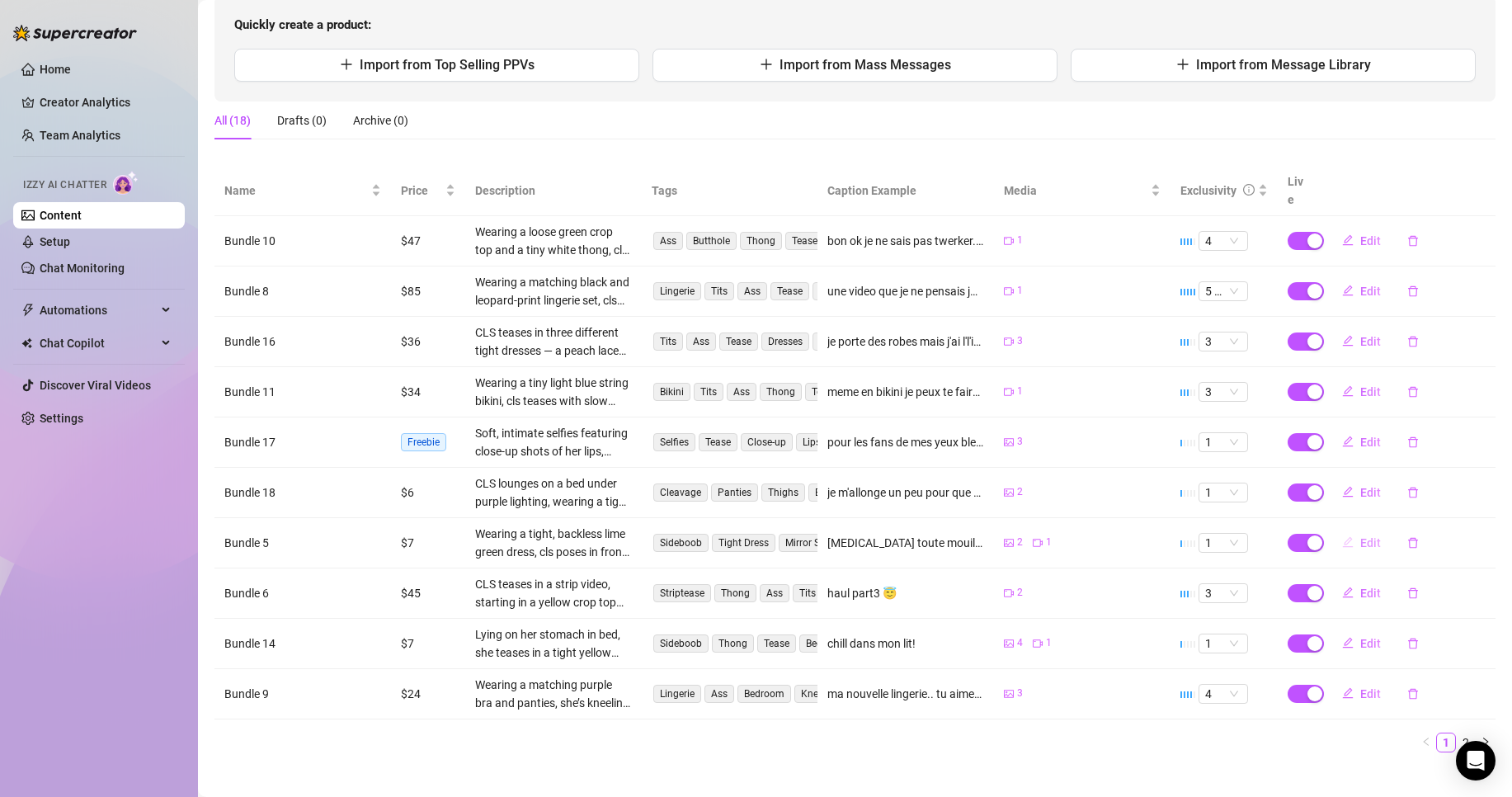
click at [1363, 530] on button "Edit" at bounding box center [1362, 543] width 65 height 27
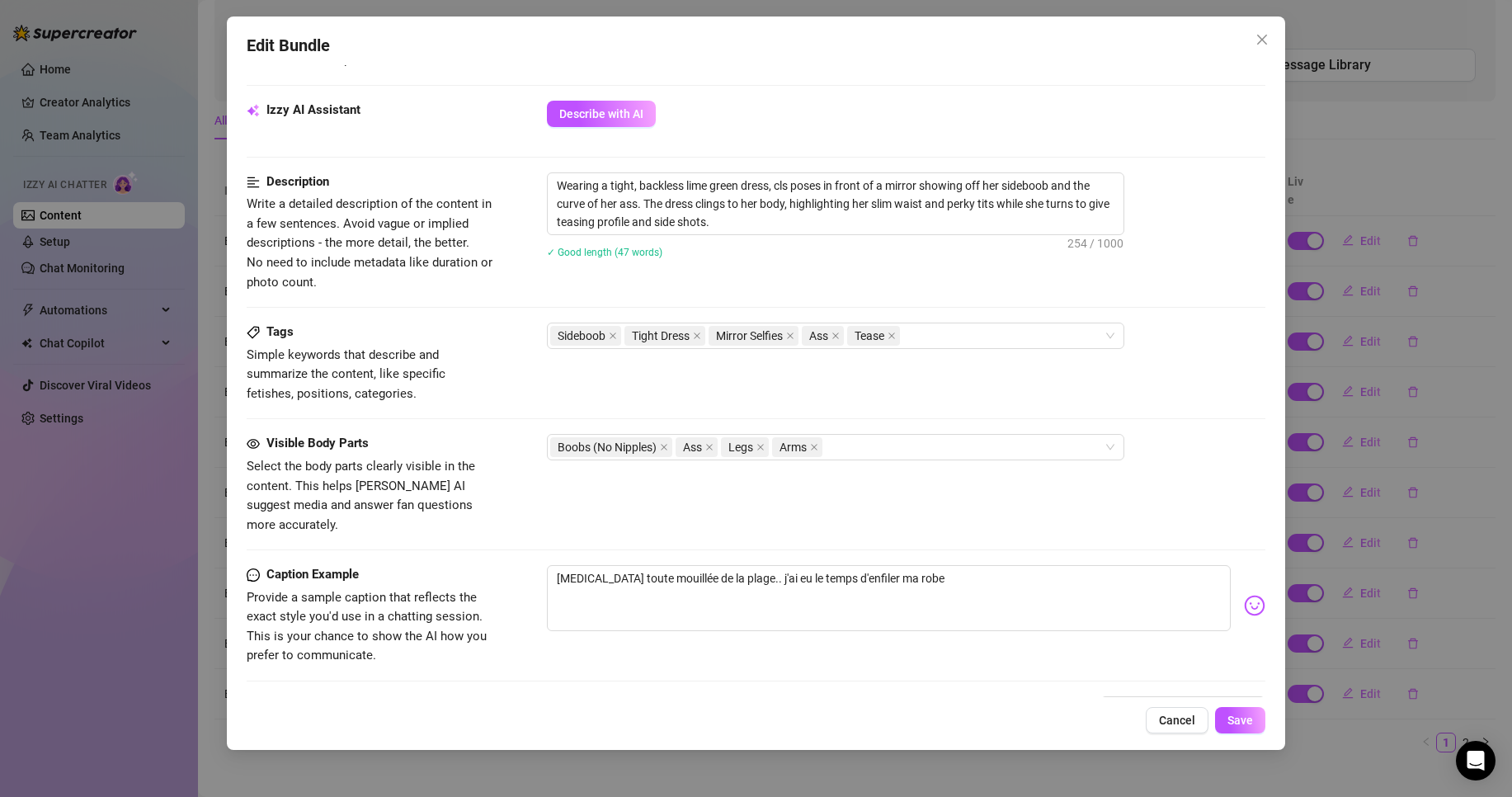
scroll to position [754, 0]
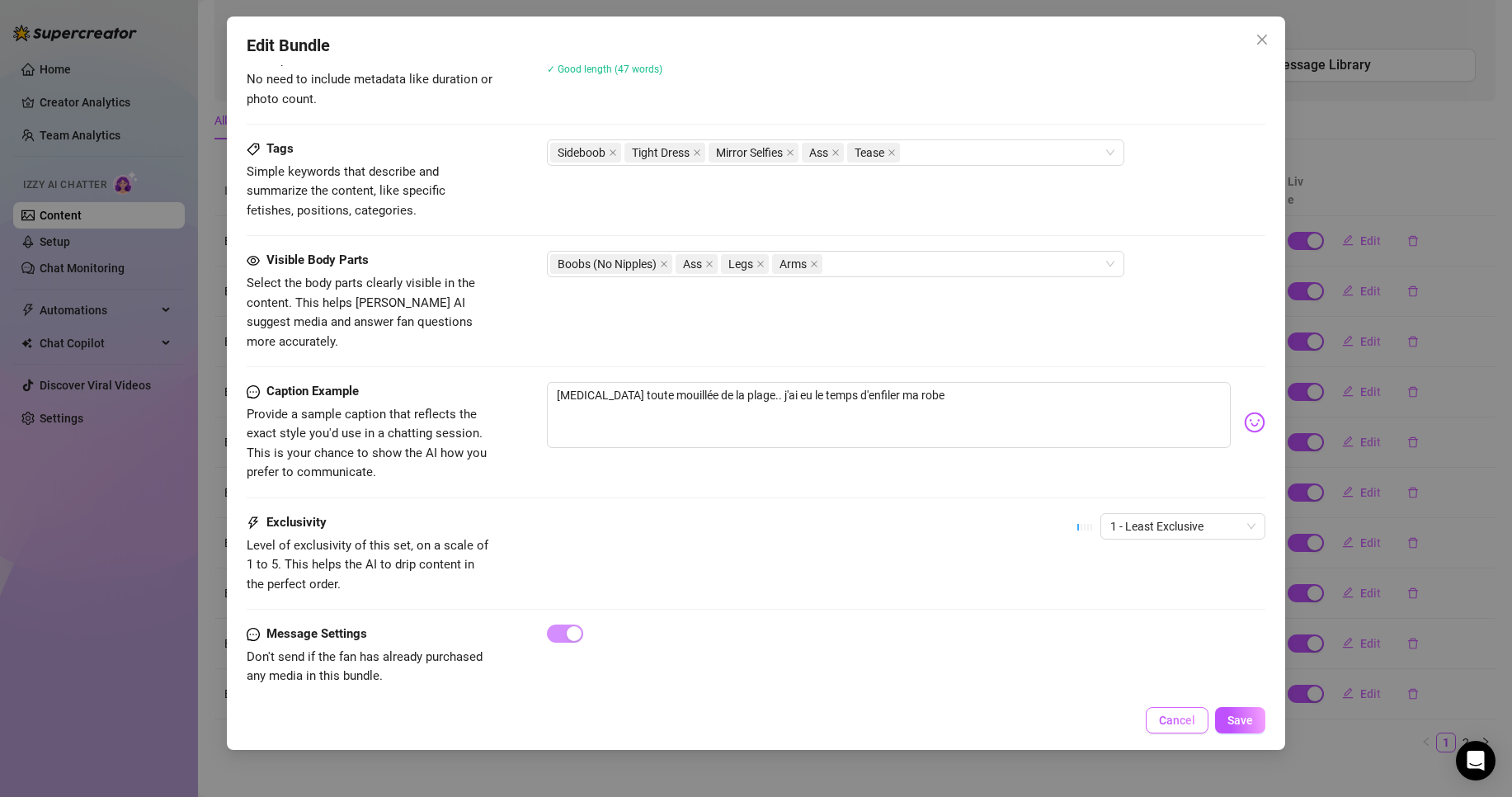
click at [1180, 729] on button "Cancel" at bounding box center [1177, 720] width 63 height 27
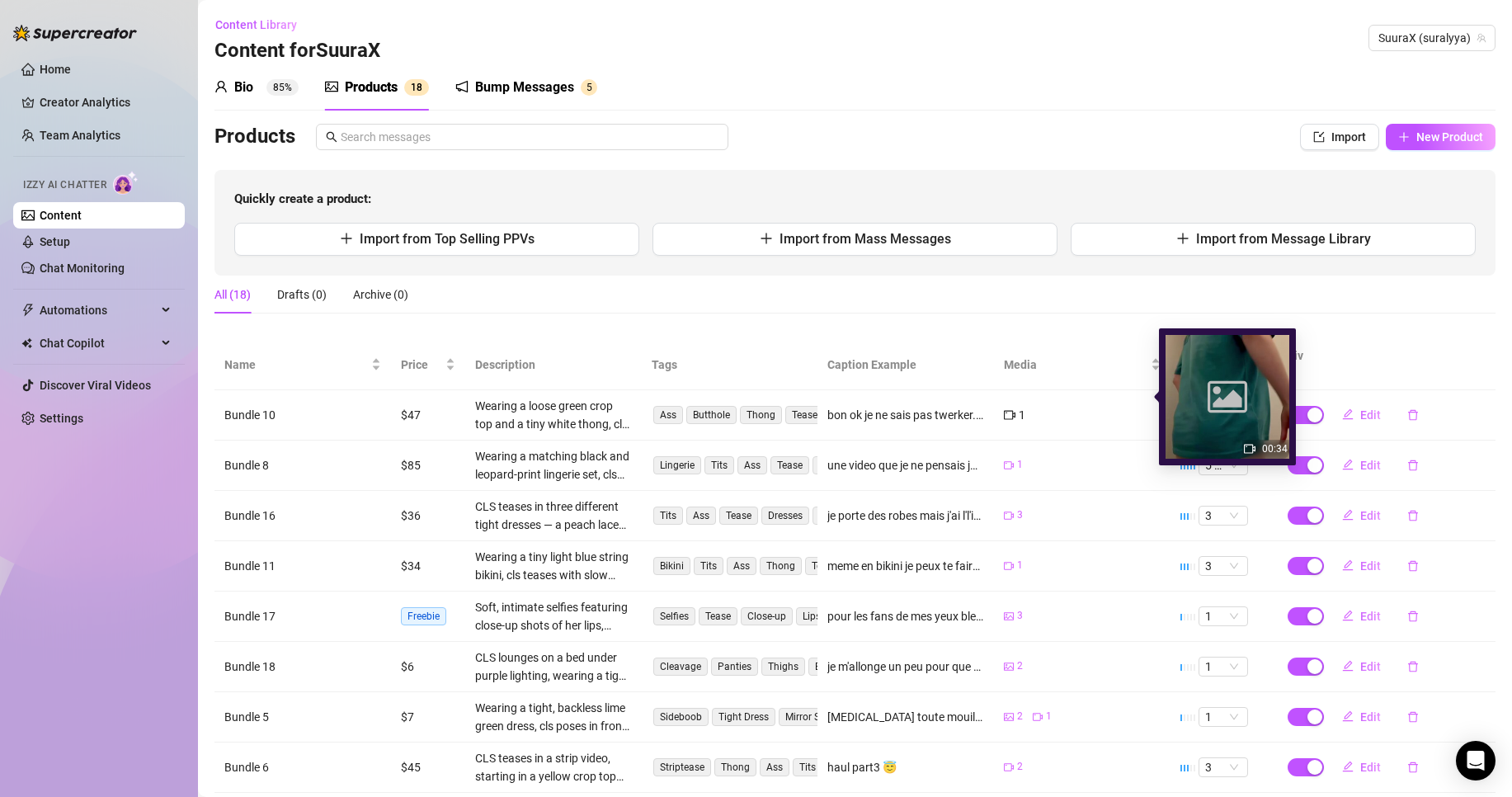
scroll to position [174, 0]
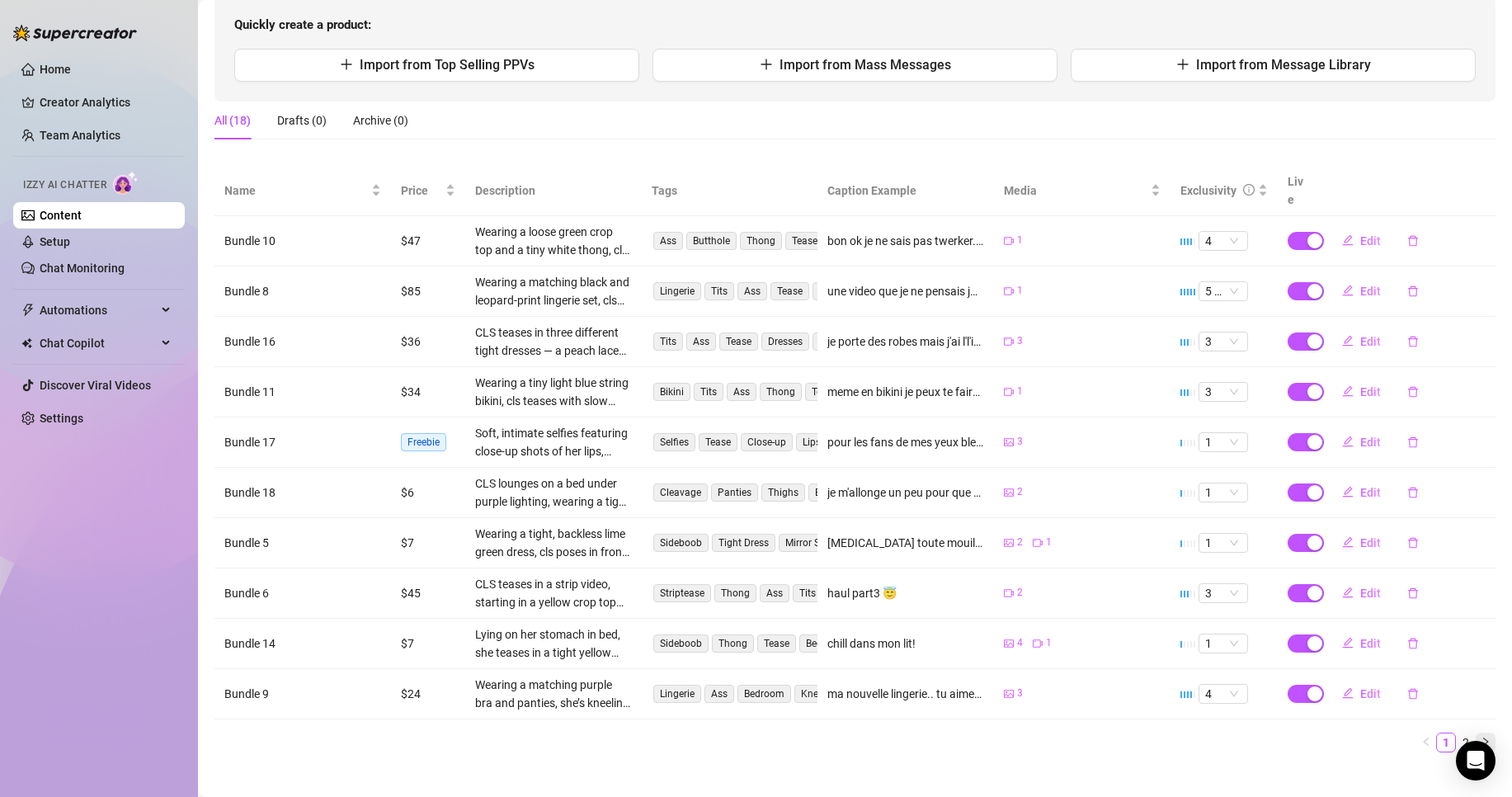
click at [1476, 733] on button "button" at bounding box center [1485, 742] width 20 height 20
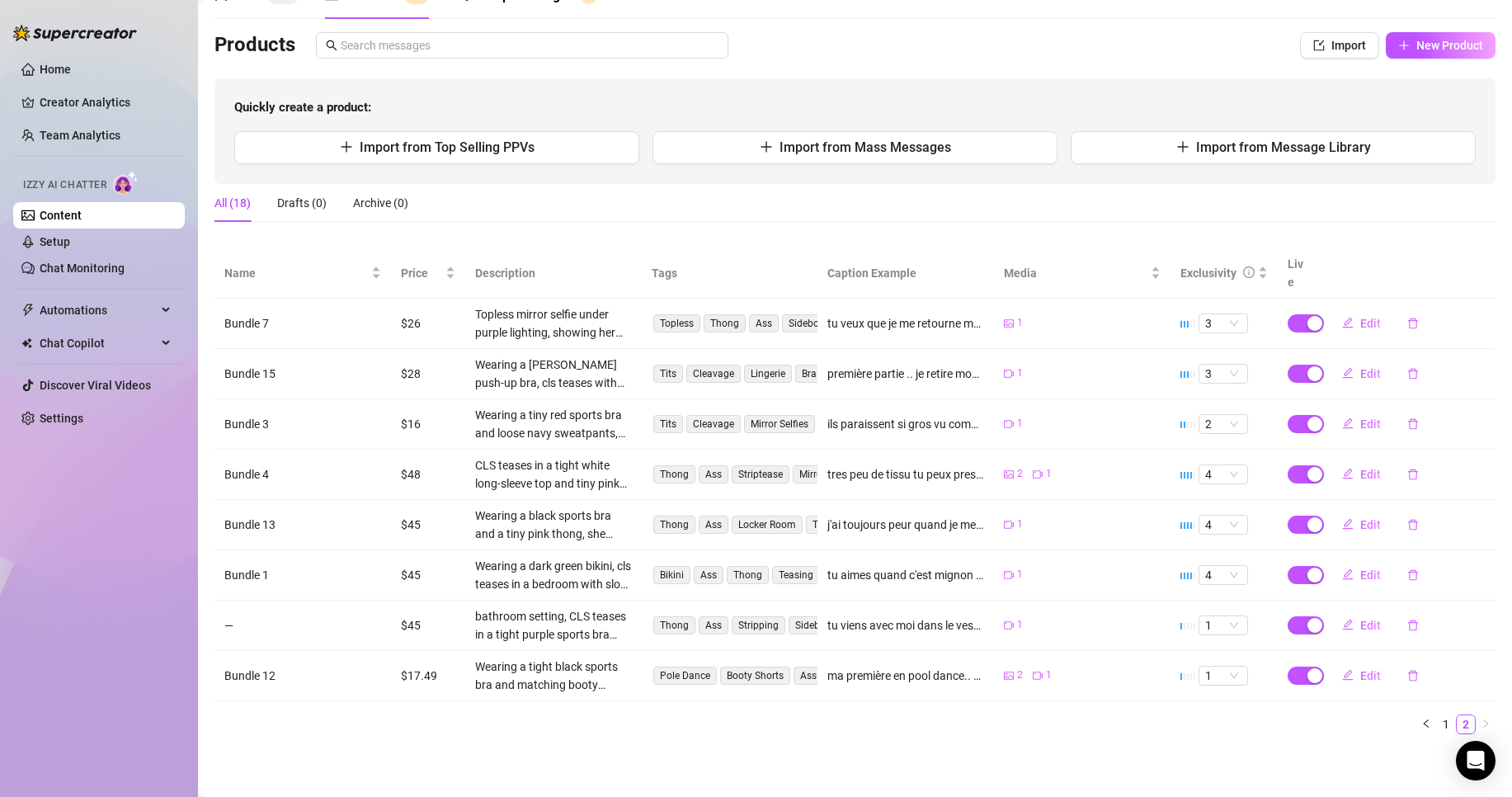
scroll to position [73, 0]
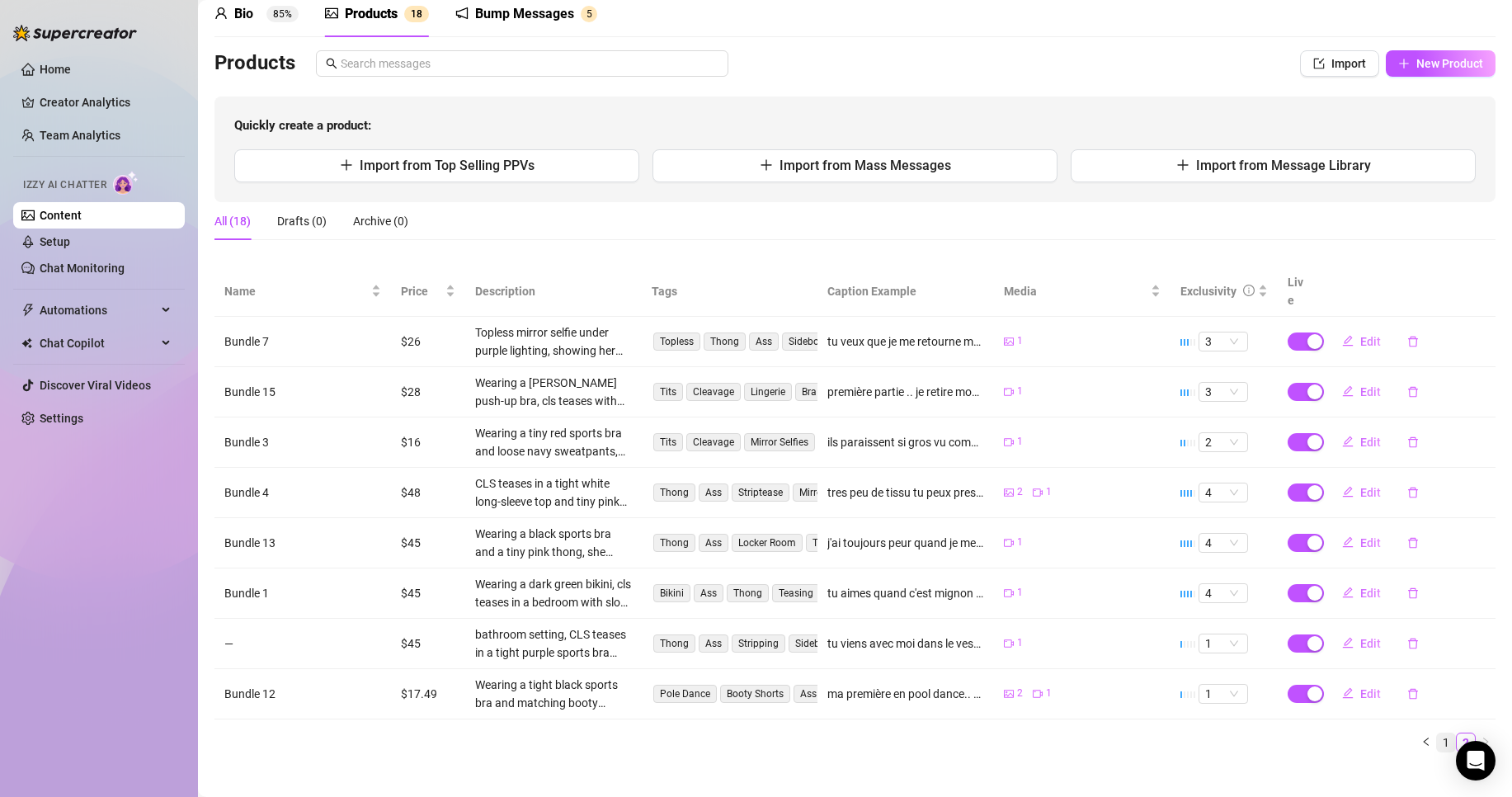
click at [1437, 733] on link "1" at bounding box center [1446, 742] width 18 height 18
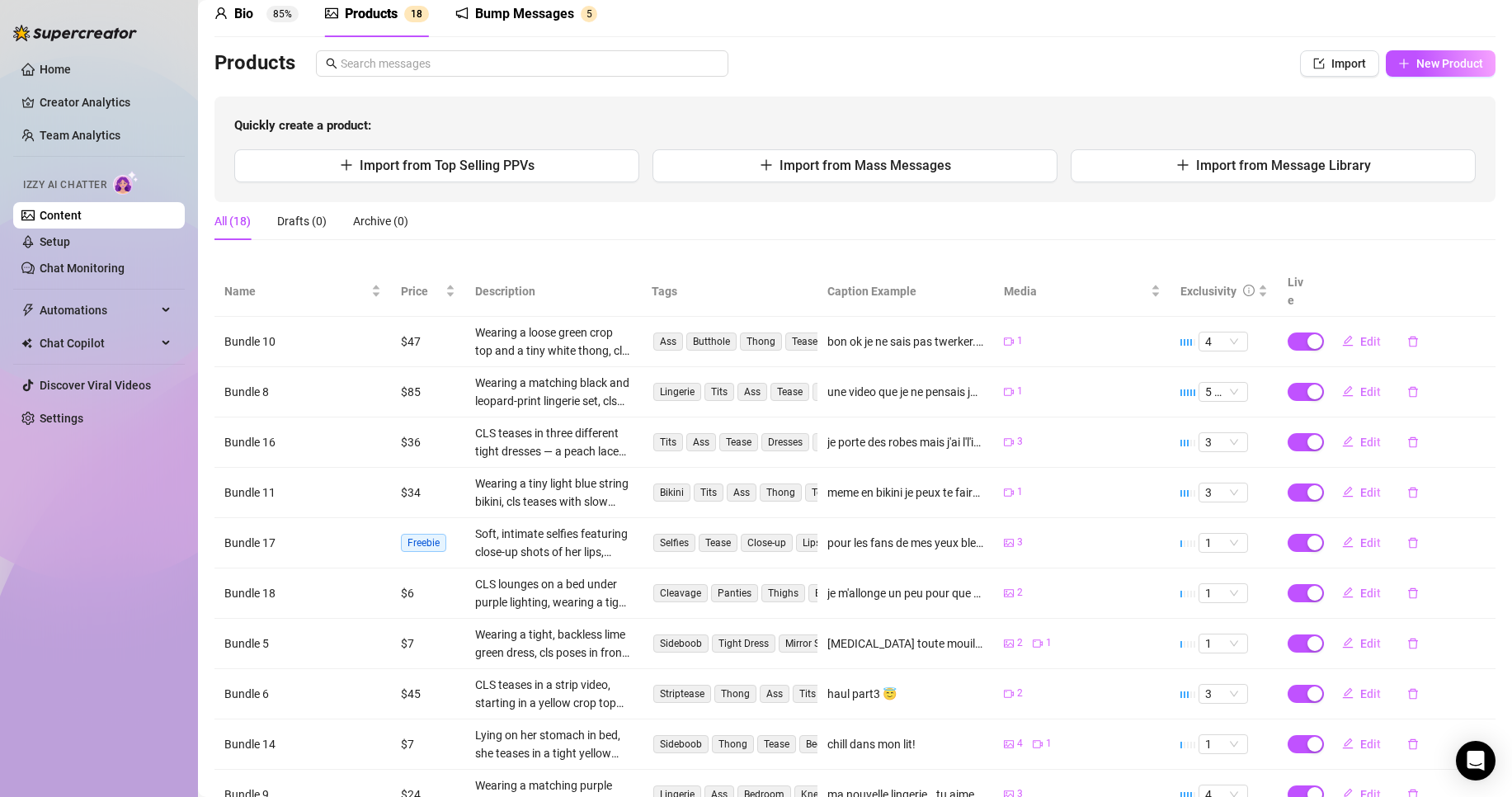
scroll to position [174, 0]
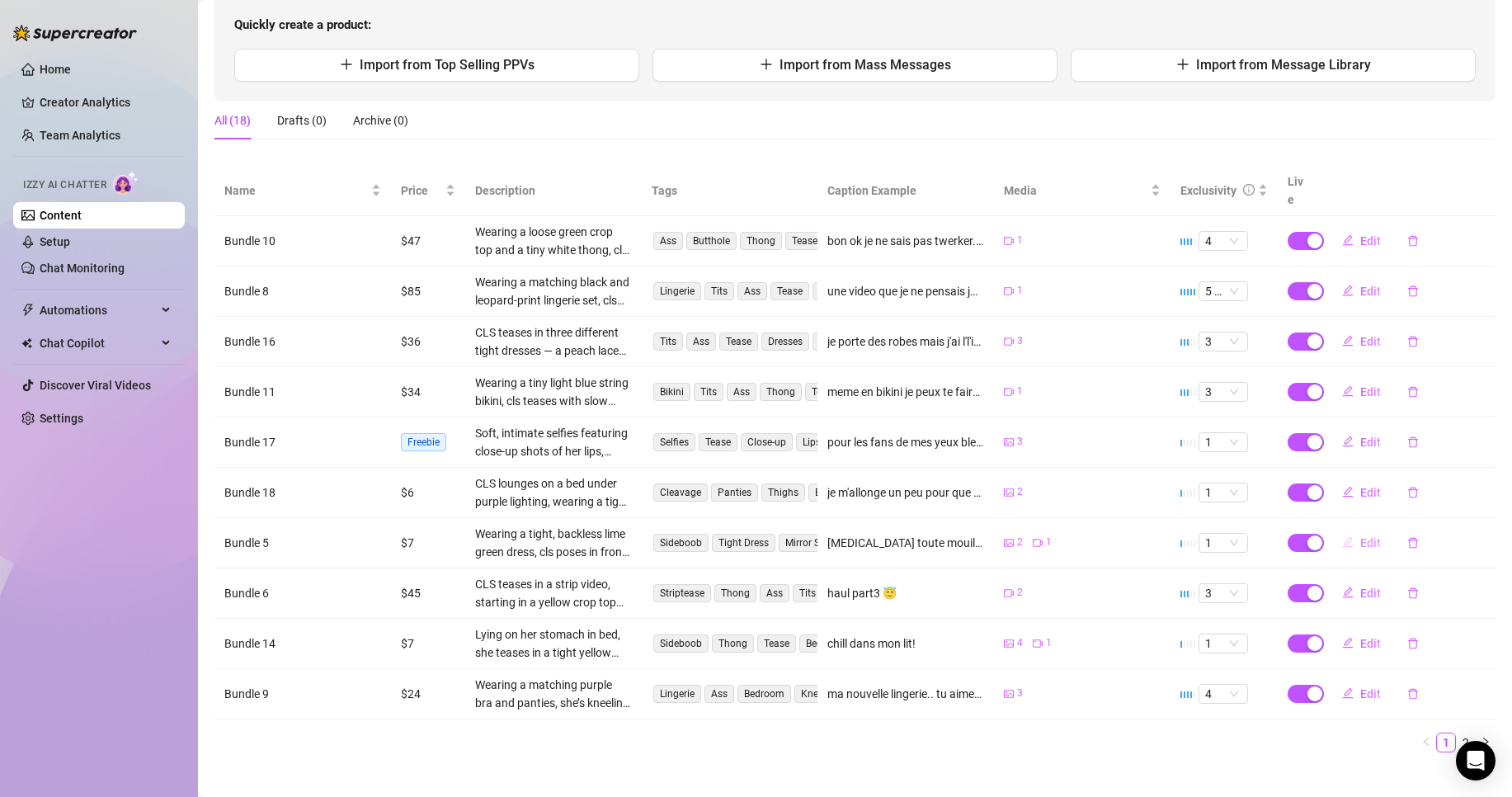
click at [1343, 530] on button "Edit" at bounding box center [1362, 543] width 65 height 27
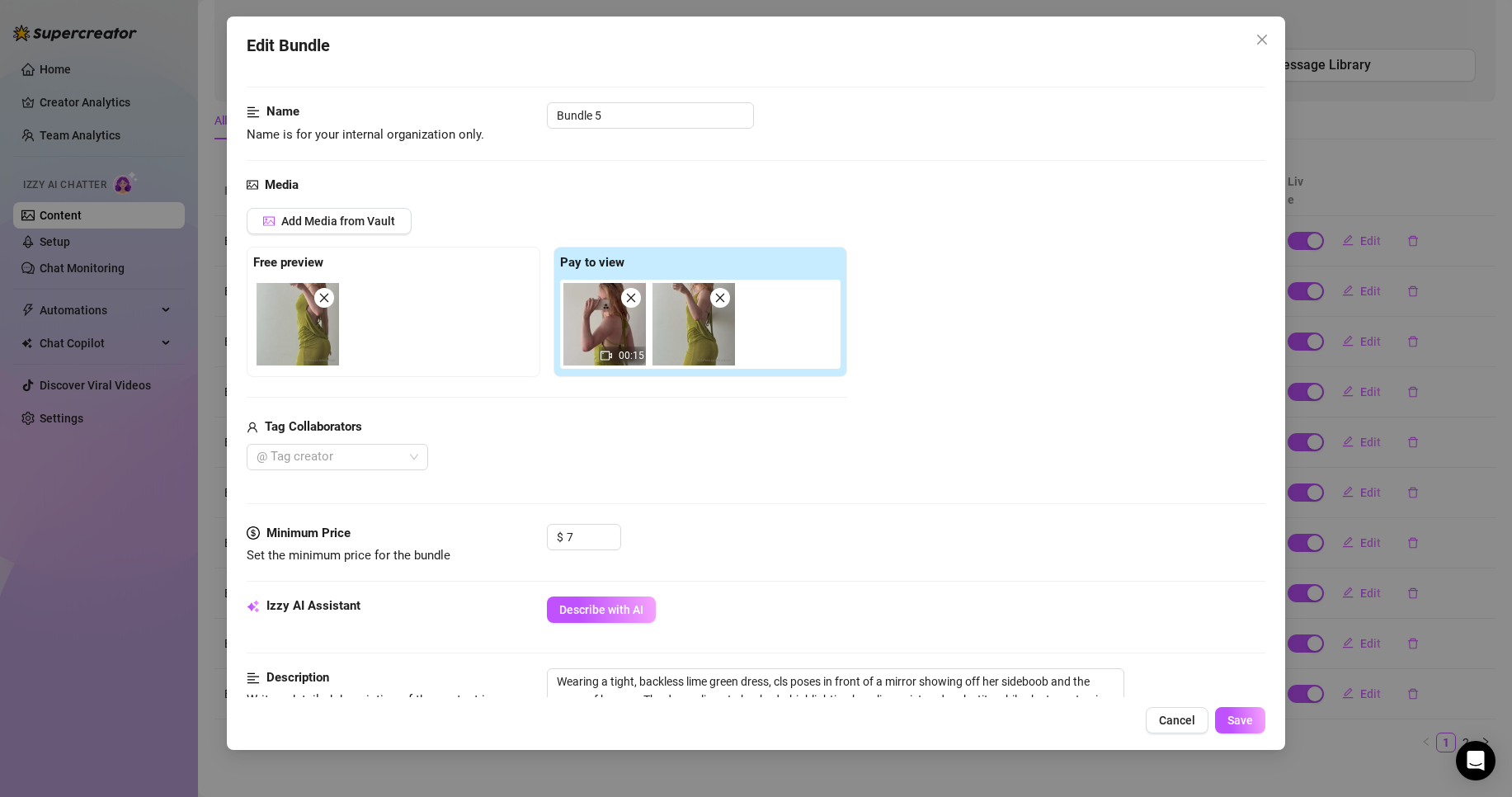
scroll to position [0, 0]
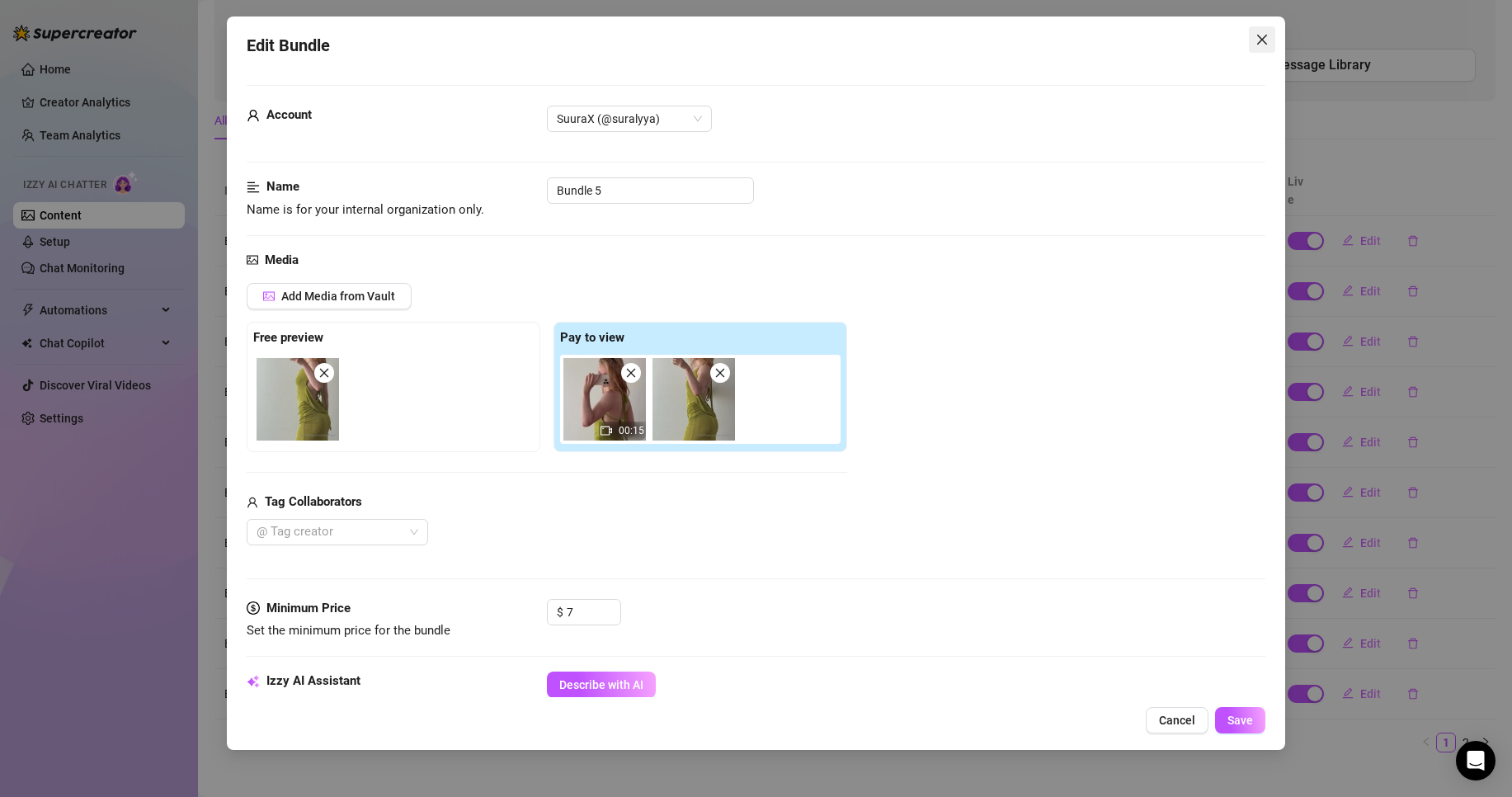
click at [1251, 40] on span "Close" at bounding box center [1262, 39] width 27 height 13
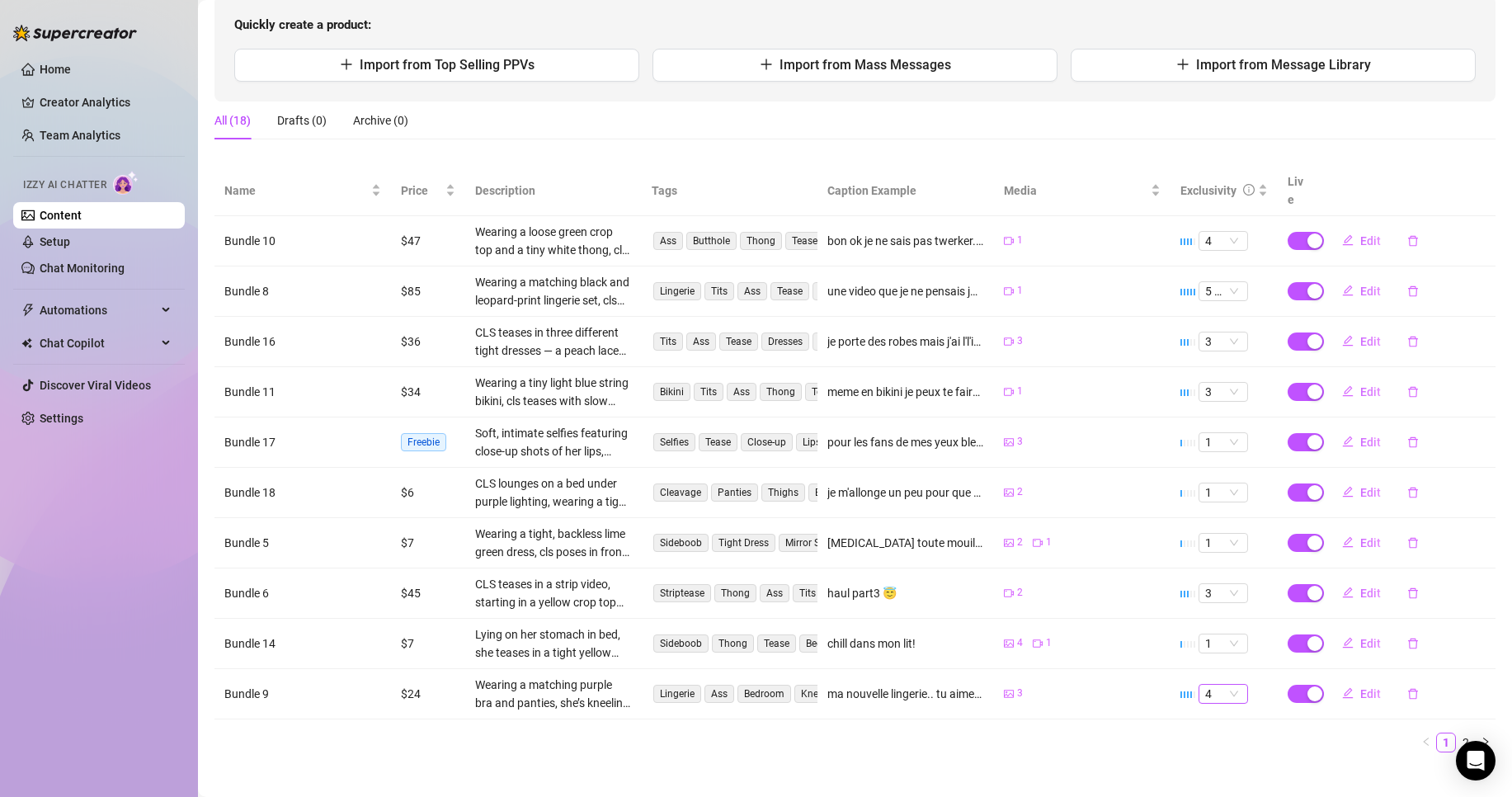
click at [1198, 684] on div "4" at bounding box center [1223, 693] width 50 height 20
click at [1201, 595] on div "3" at bounding box center [1211, 593] width 23 height 18
click at [1344, 680] on button "Edit" at bounding box center [1362, 693] width 65 height 27
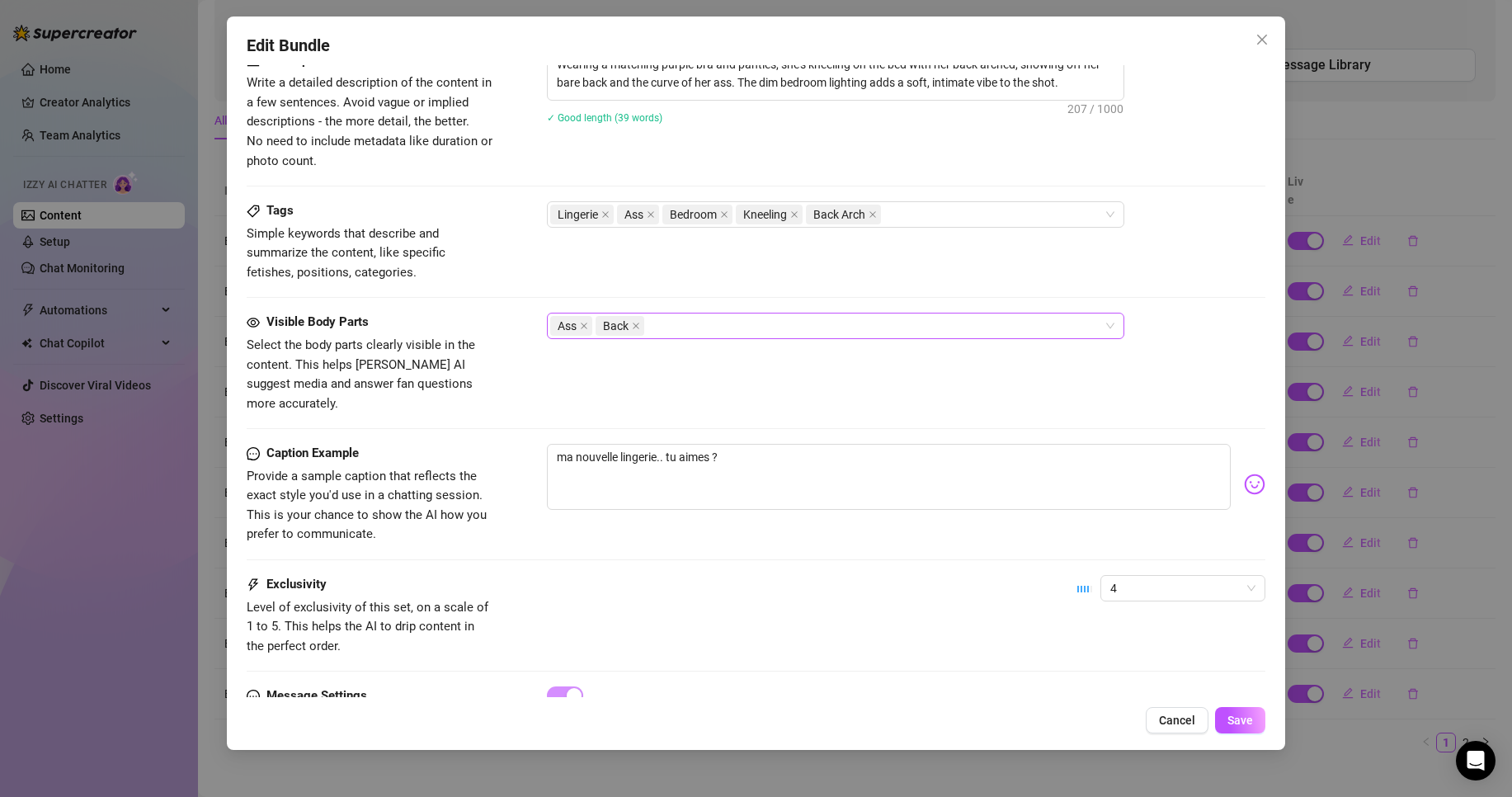
scroll to position [754, 0]
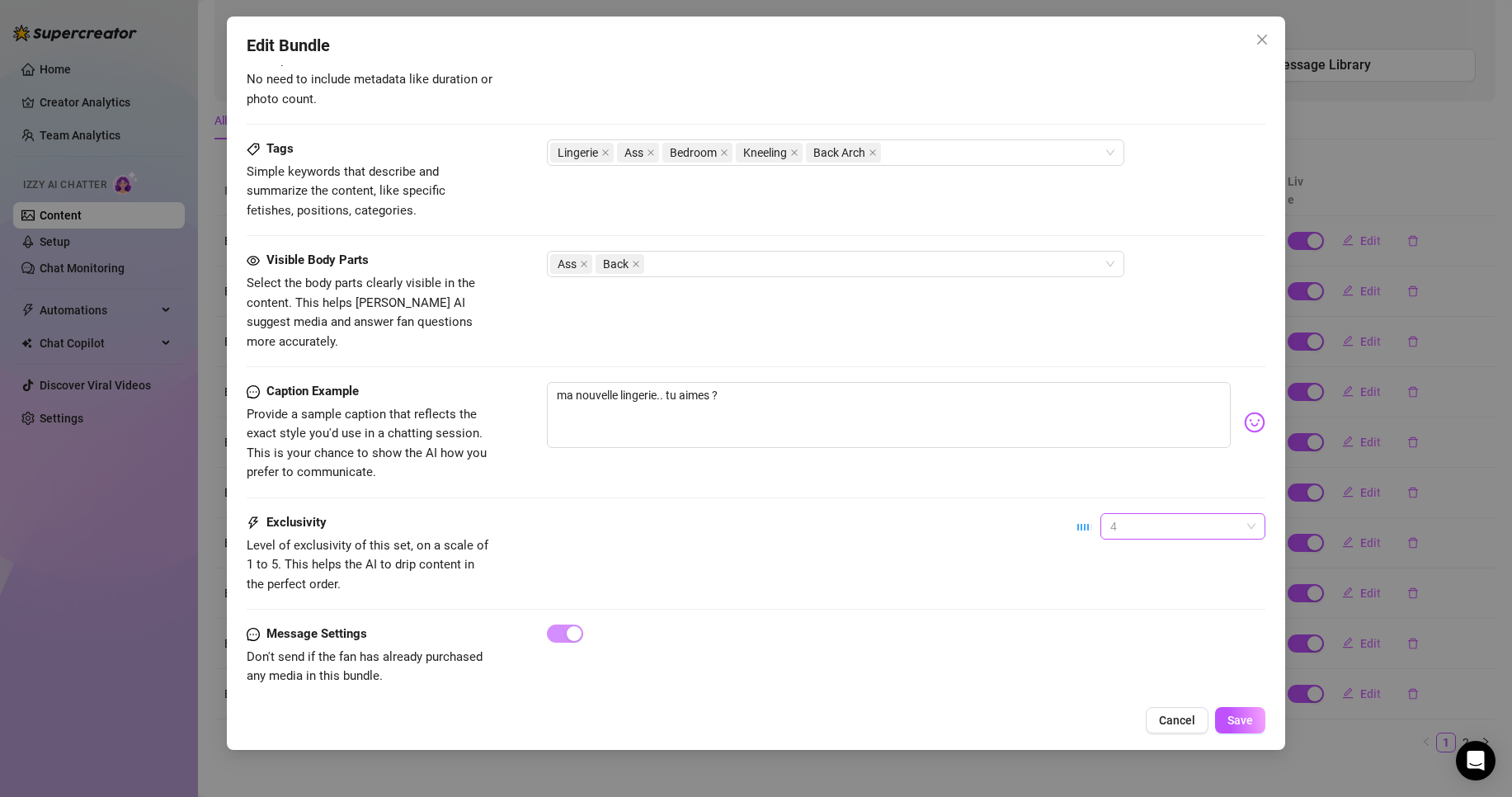
click at [1130, 514] on span "4" at bounding box center [1183, 526] width 145 height 25
click at [1112, 599] on div "3" at bounding box center [1168, 592] width 138 height 18
click at [1237, 717] on span "Save" at bounding box center [1241, 720] width 26 height 13
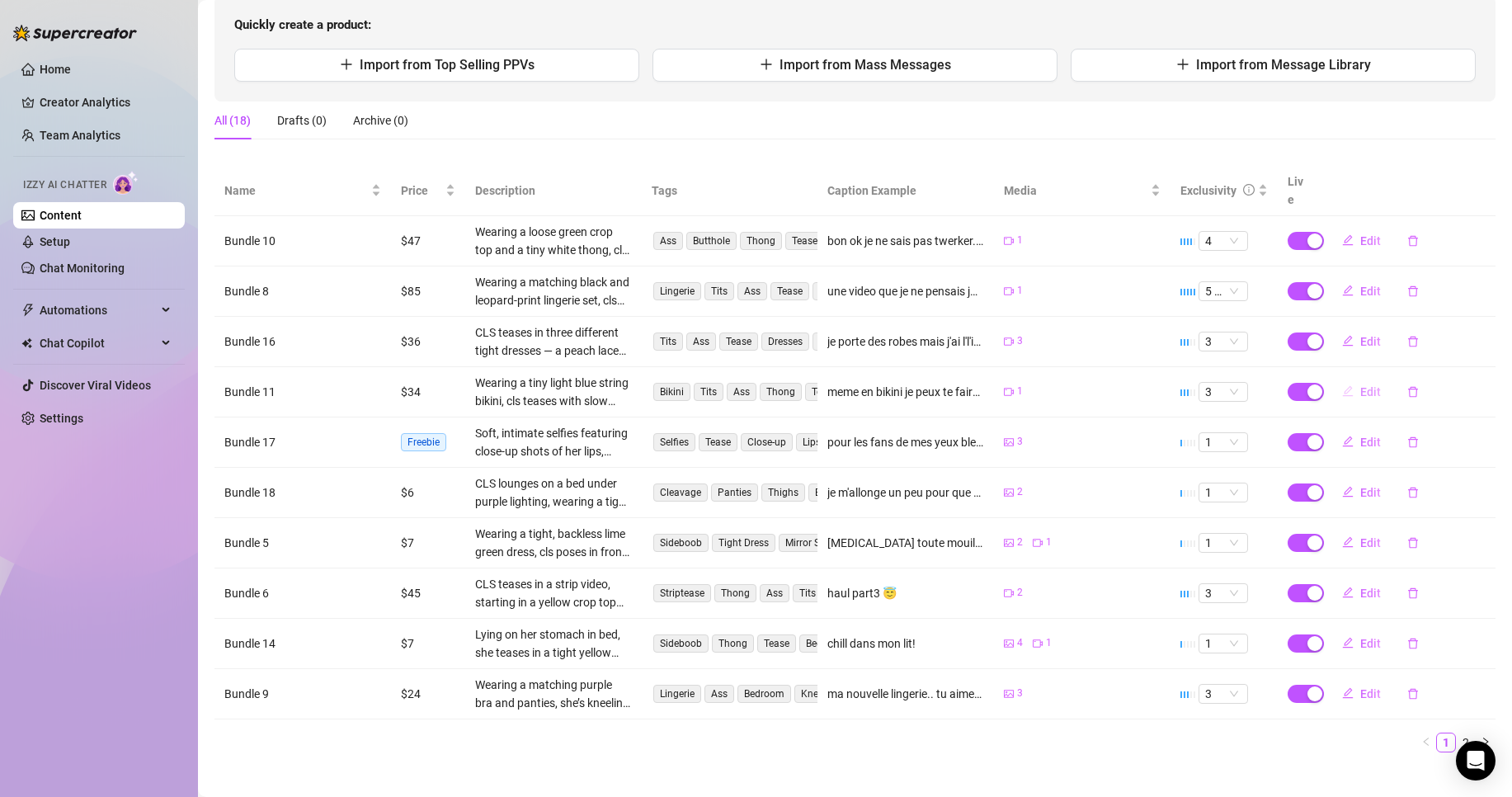
click at [1347, 379] on button "Edit" at bounding box center [1362, 392] width 65 height 27
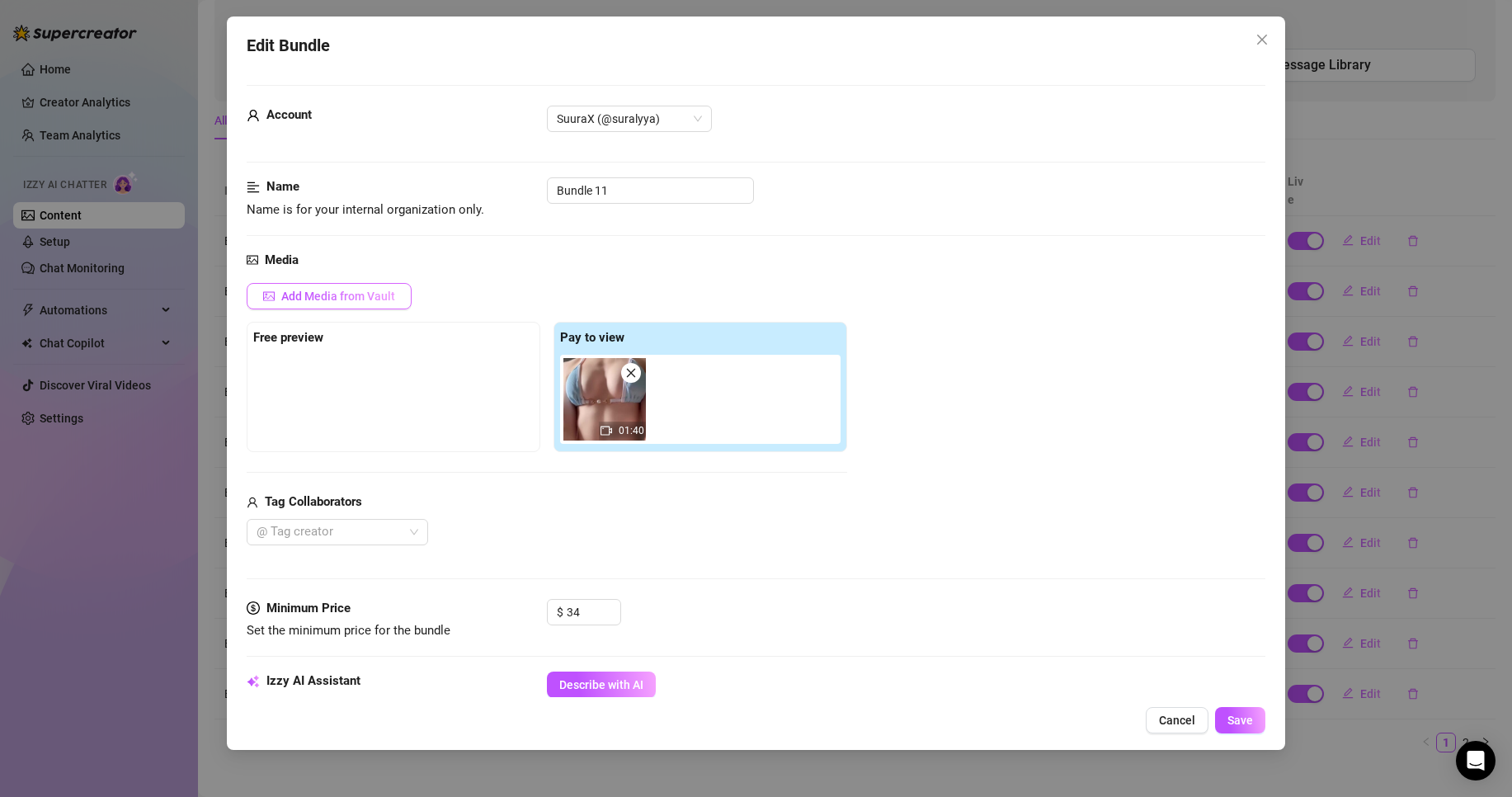
click at [300, 295] on span "Add Media from Vault" at bounding box center [338, 295] width 114 height 13
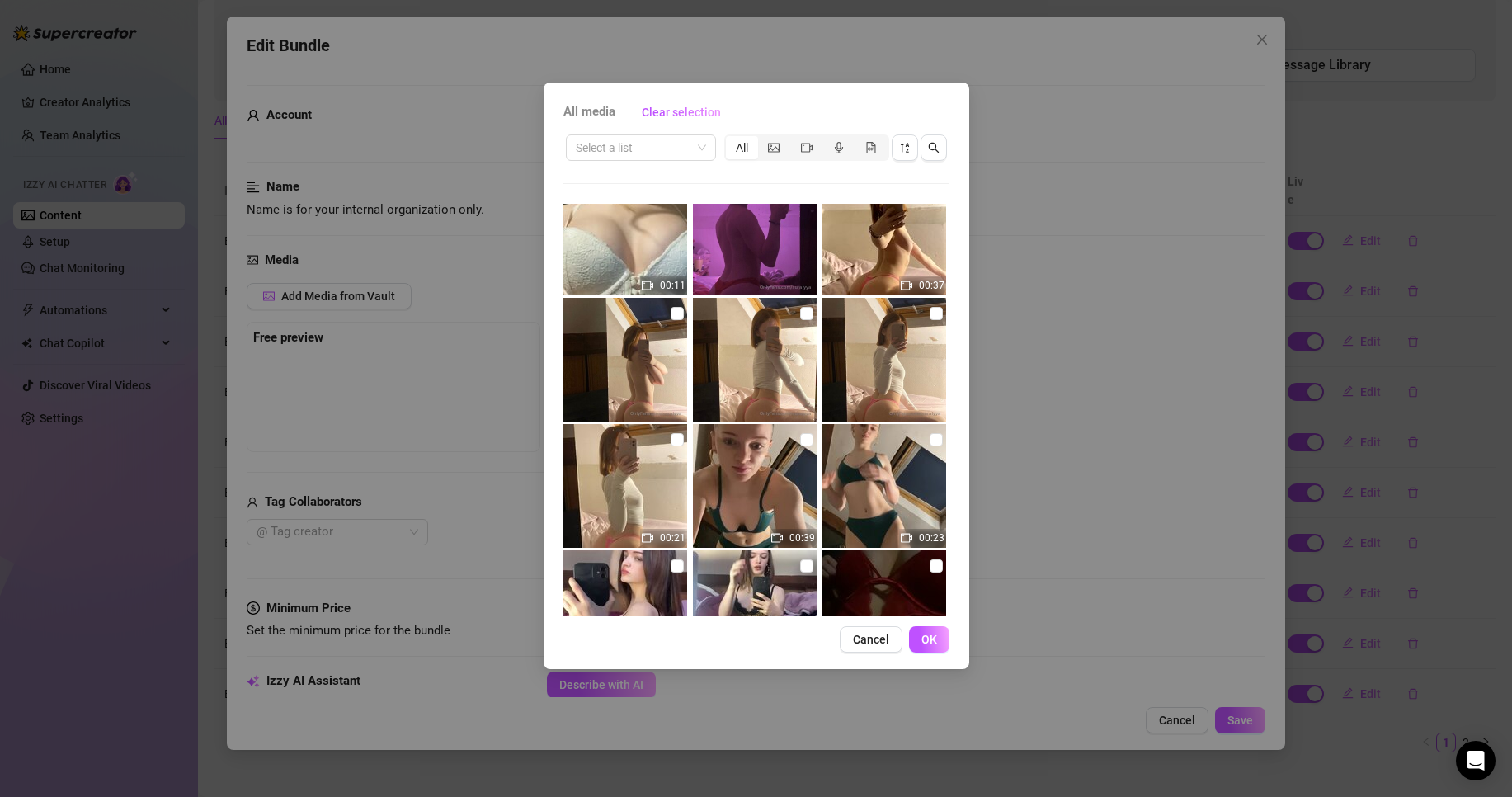
scroll to position [622, 0]
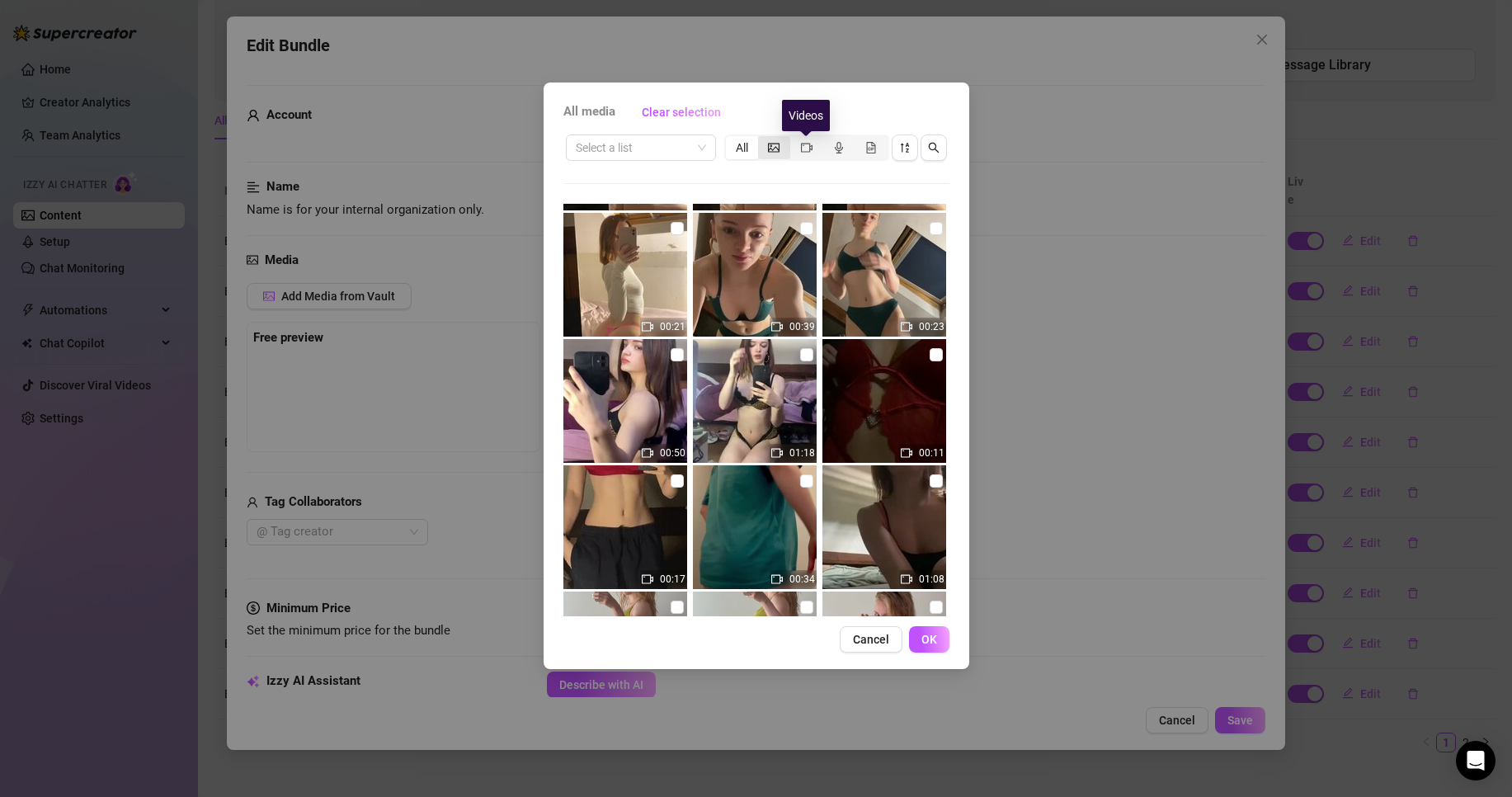
click at [774, 154] on span "segmented control" at bounding box center [773, 147] width 11 height 13
click at [762, 138] on input "segmented control" at bounding box center [762, 138] width 0 height 0
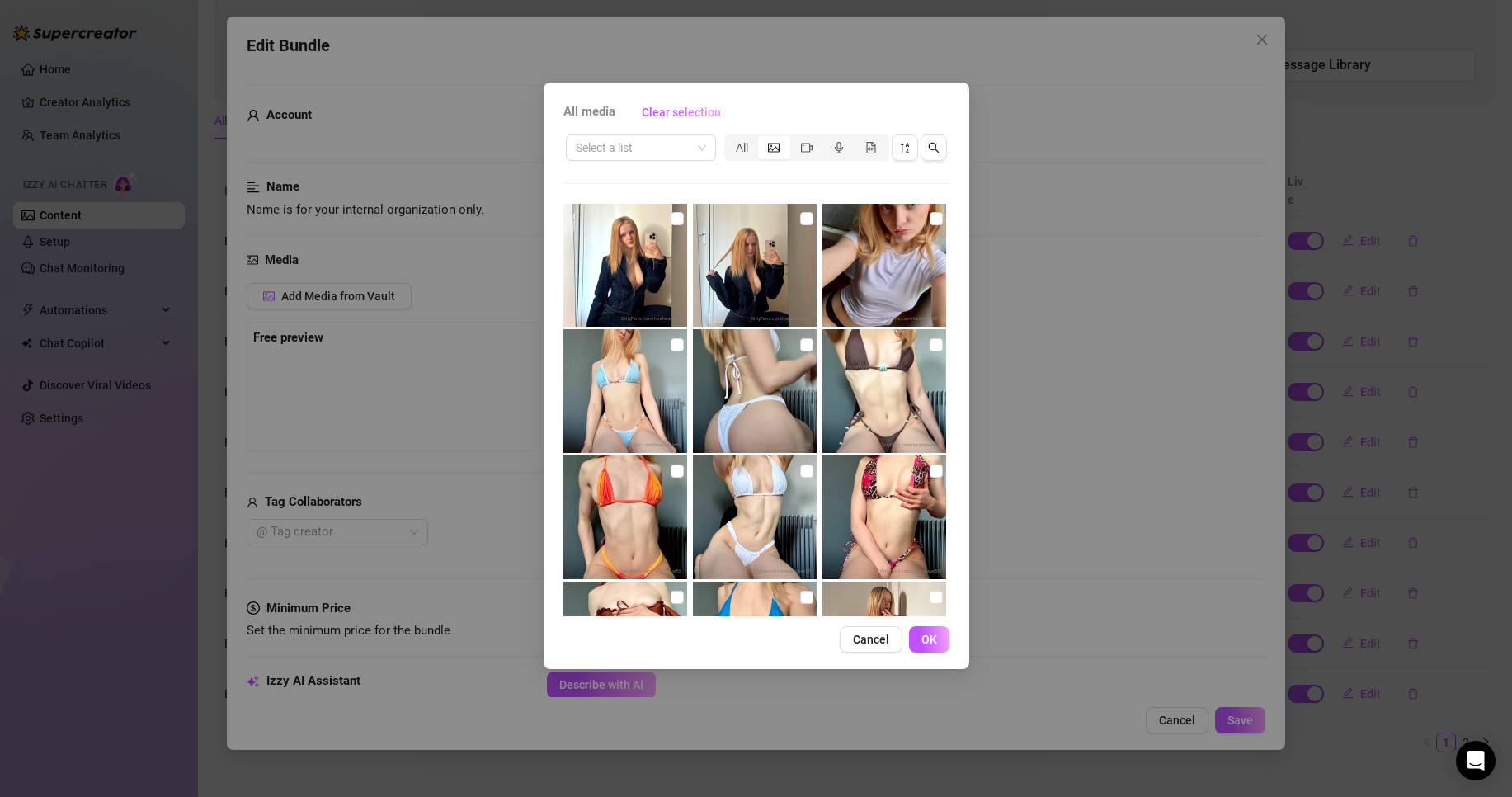
scroll to position [9590, 0]
click at [671, 343] on input "checkbox" at bounding box center [677, 345] width 13 height 13
click at [922, 639] on button "OK" at bounding box center [929, 639] width 40 height 27
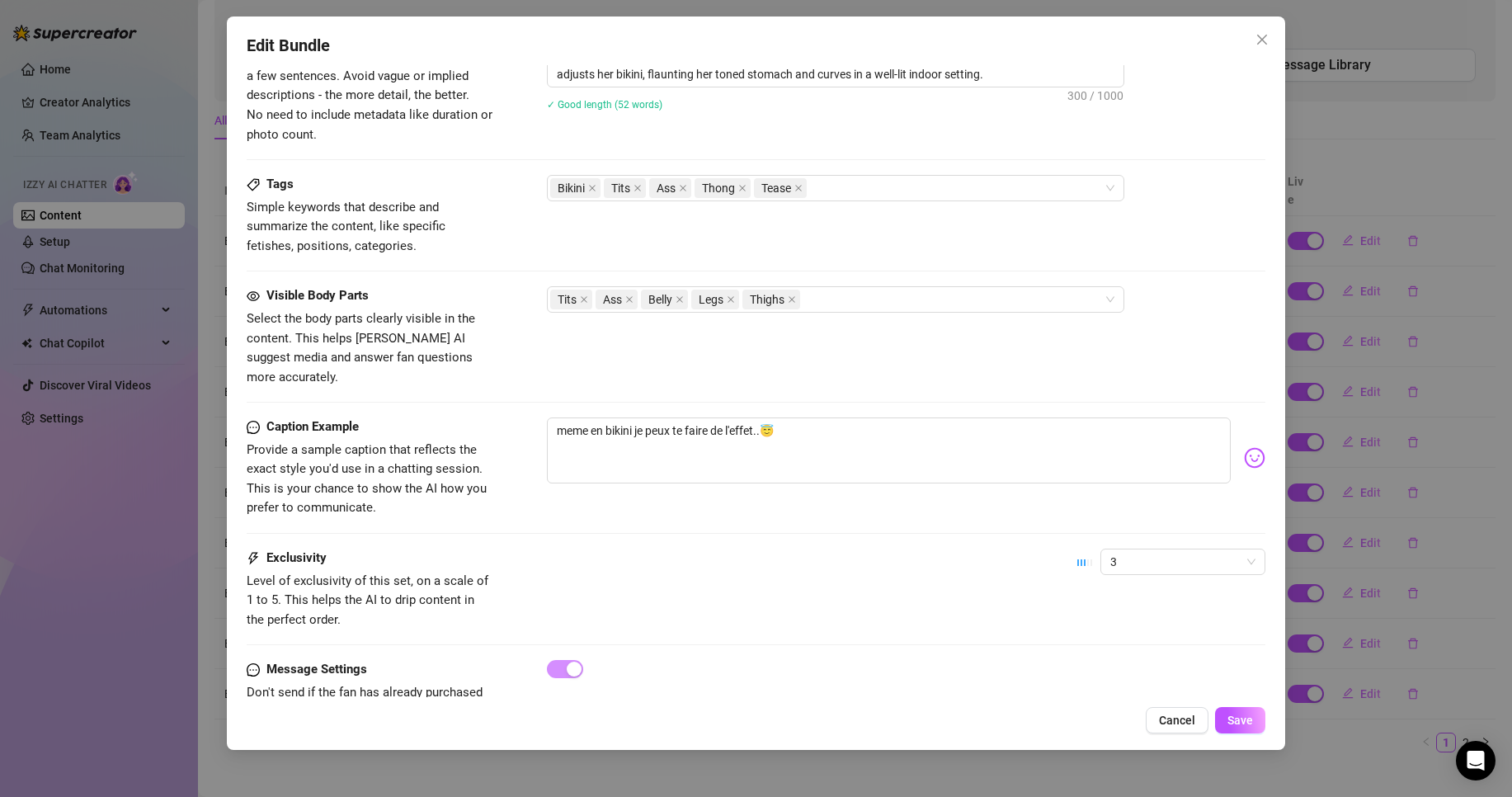
scroll to position [754, 0]
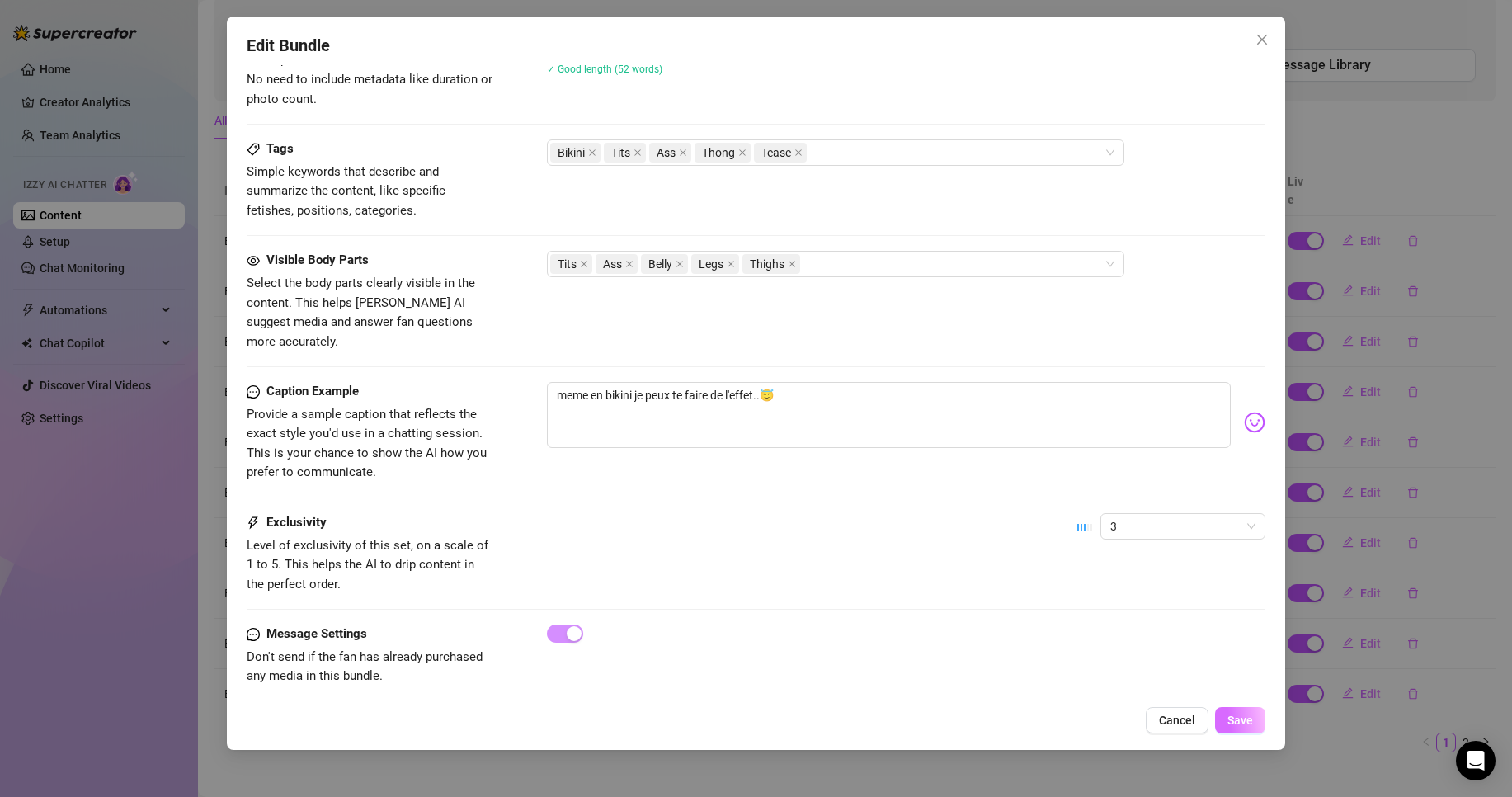
click at [1251, 721] on span "Save" at bounding box center [1241, 720] width 26 height 13
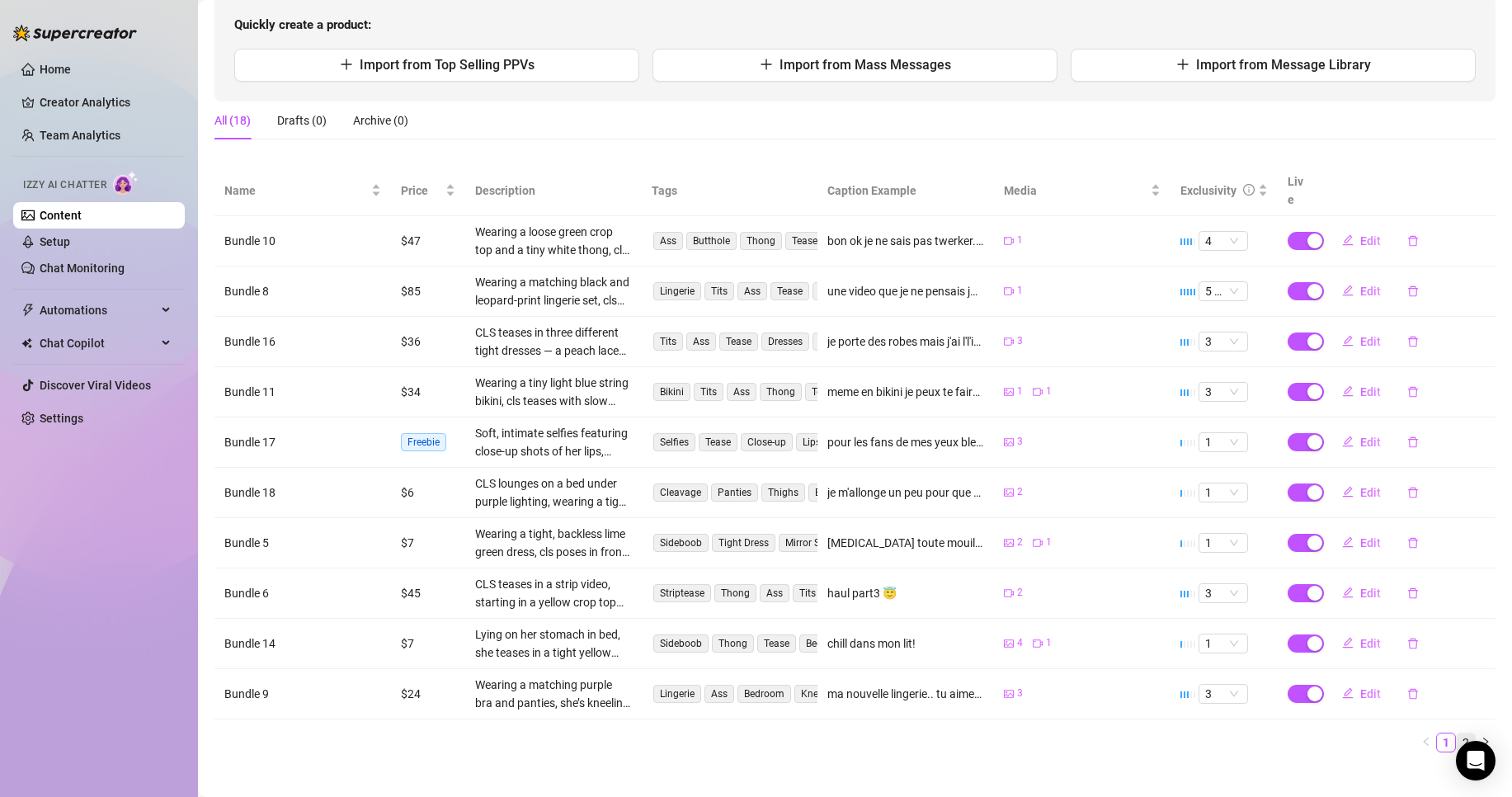
click at [1457, 733] on link "2" at bounding box center [1466, 742] width 18 height 18
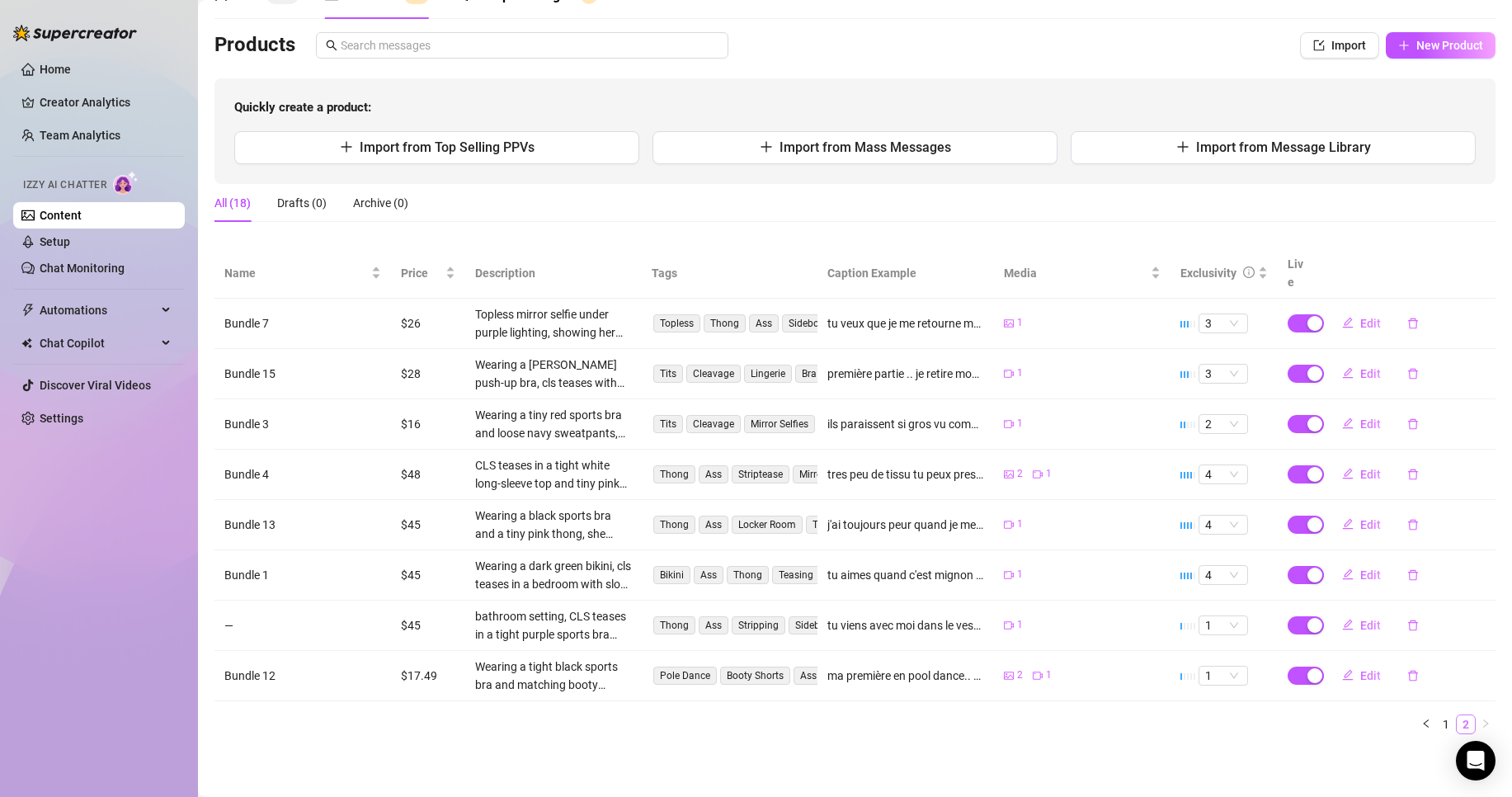
scroll to position [73, 0]
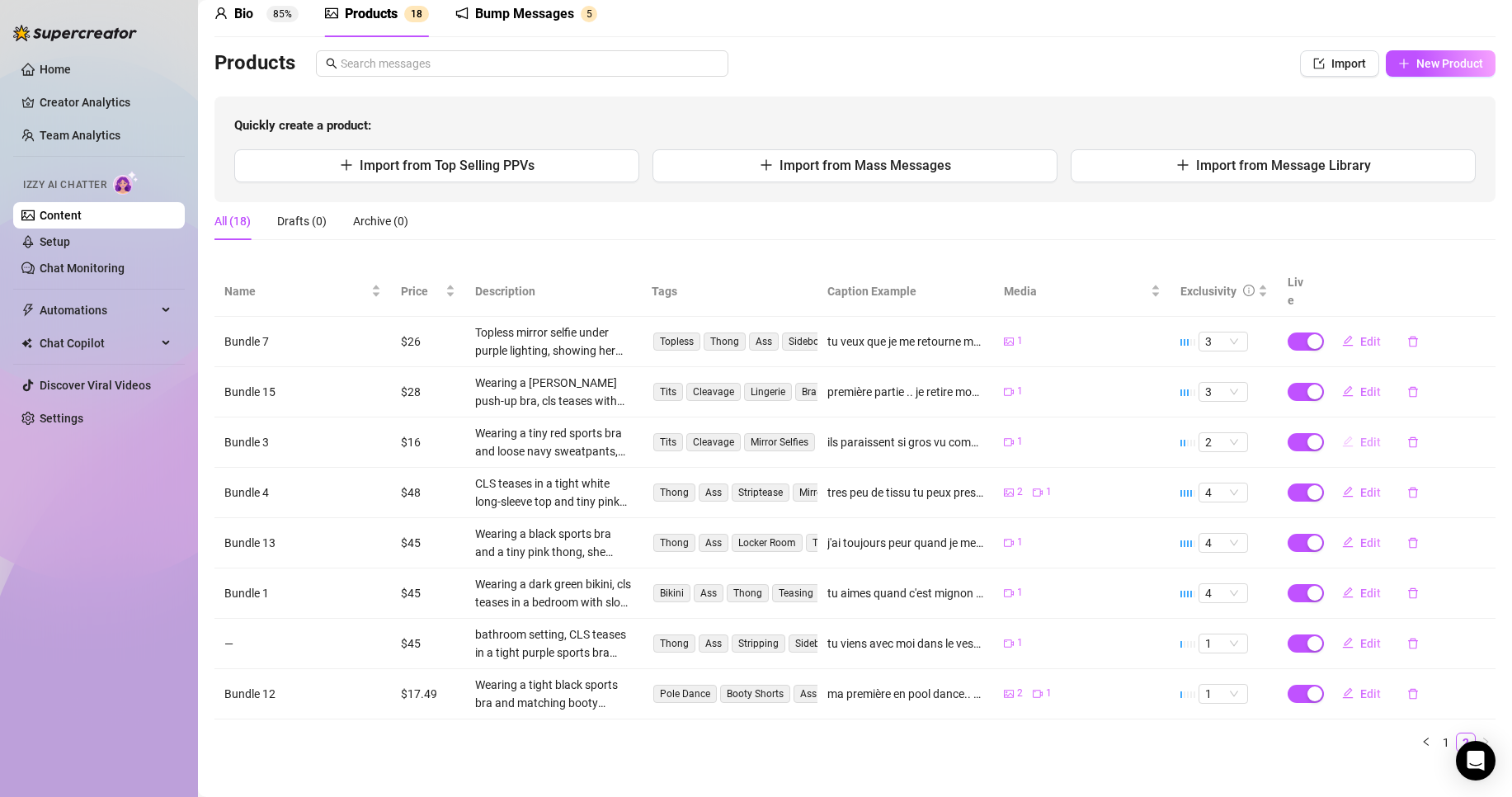
click at [1347, 429] on button "Edit" at bounding box center [1362, 441] width 65 height 27
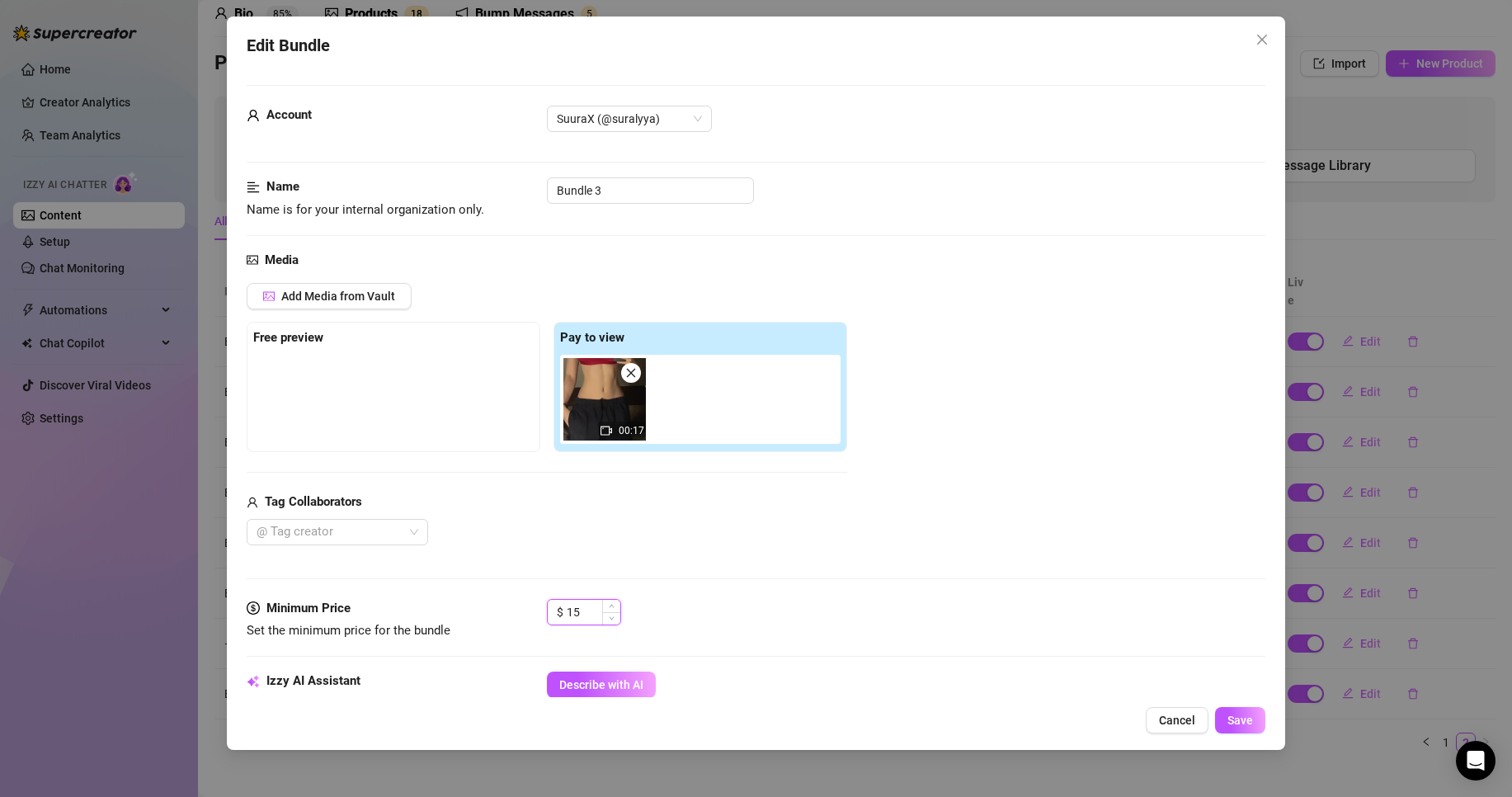
click at [607, 614] on span "Decrease Value" at bounding box center [611, 618] width 18 height 12
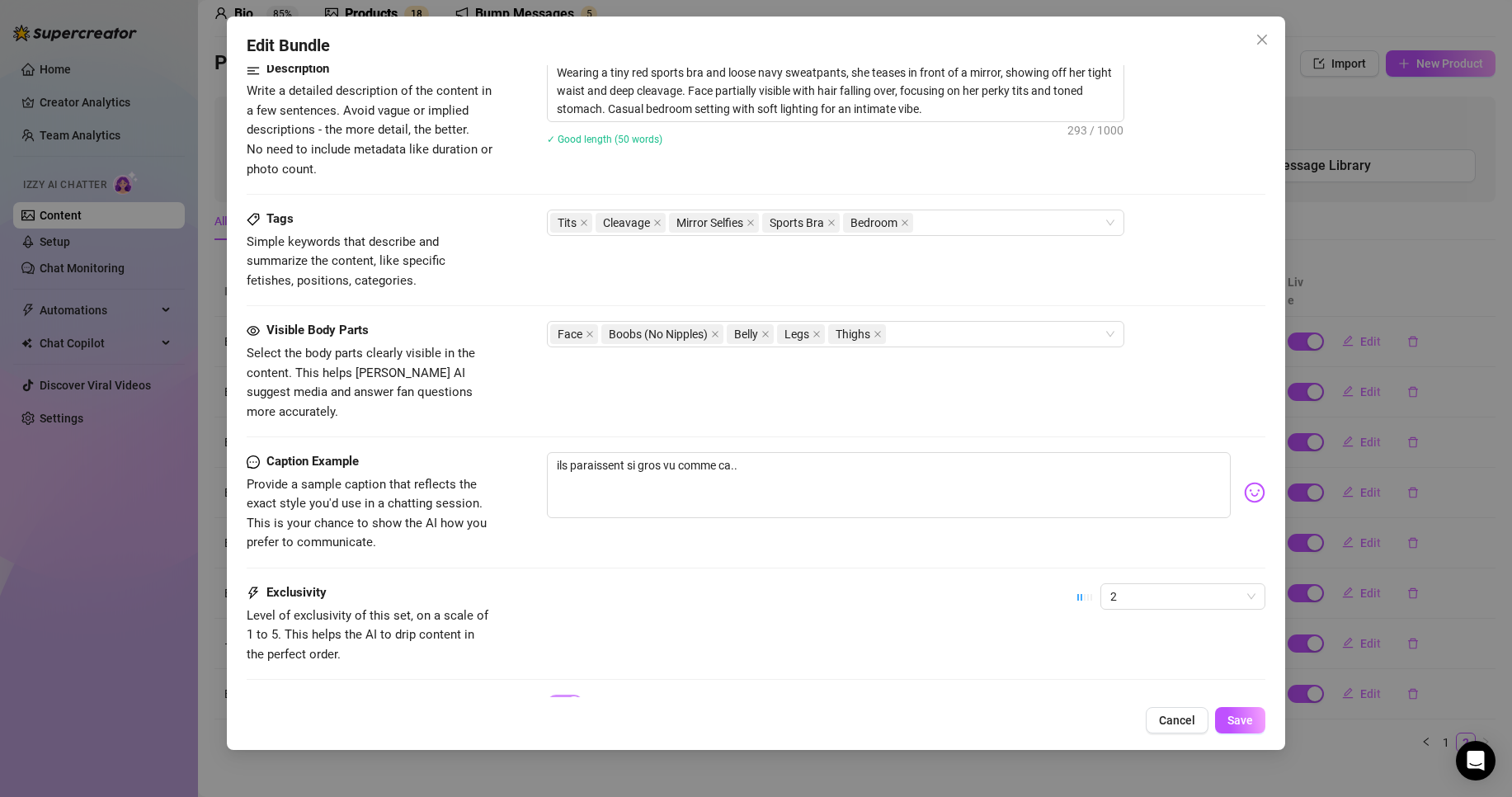
scroll to position [684, 0]
click at [1236, 718] on span "Save" at bounding box center [1241, 720] width 26 height 13
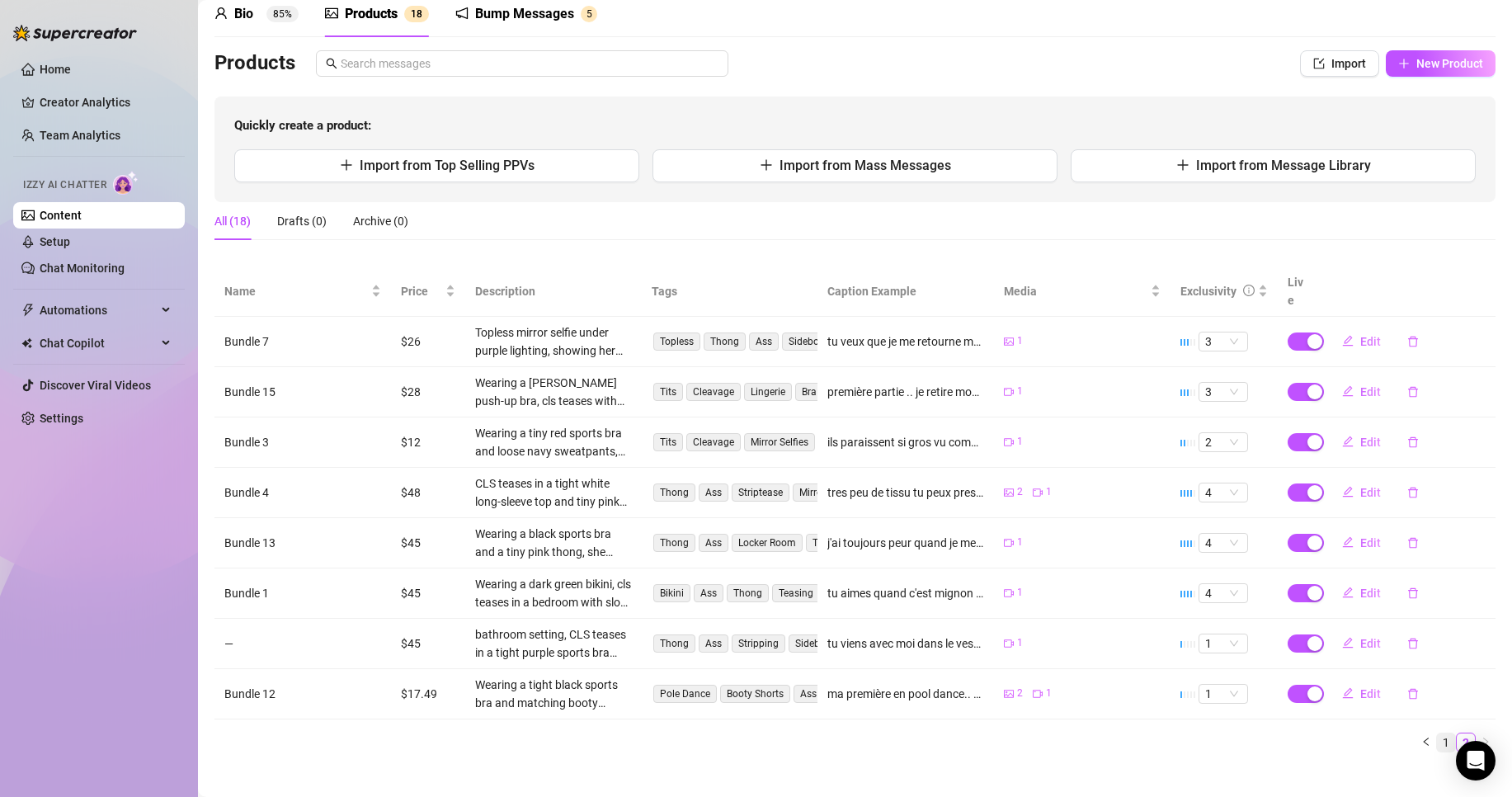
click at [1437, 733] on link "1" at bounding box center [1446, 742] width 18 height 18
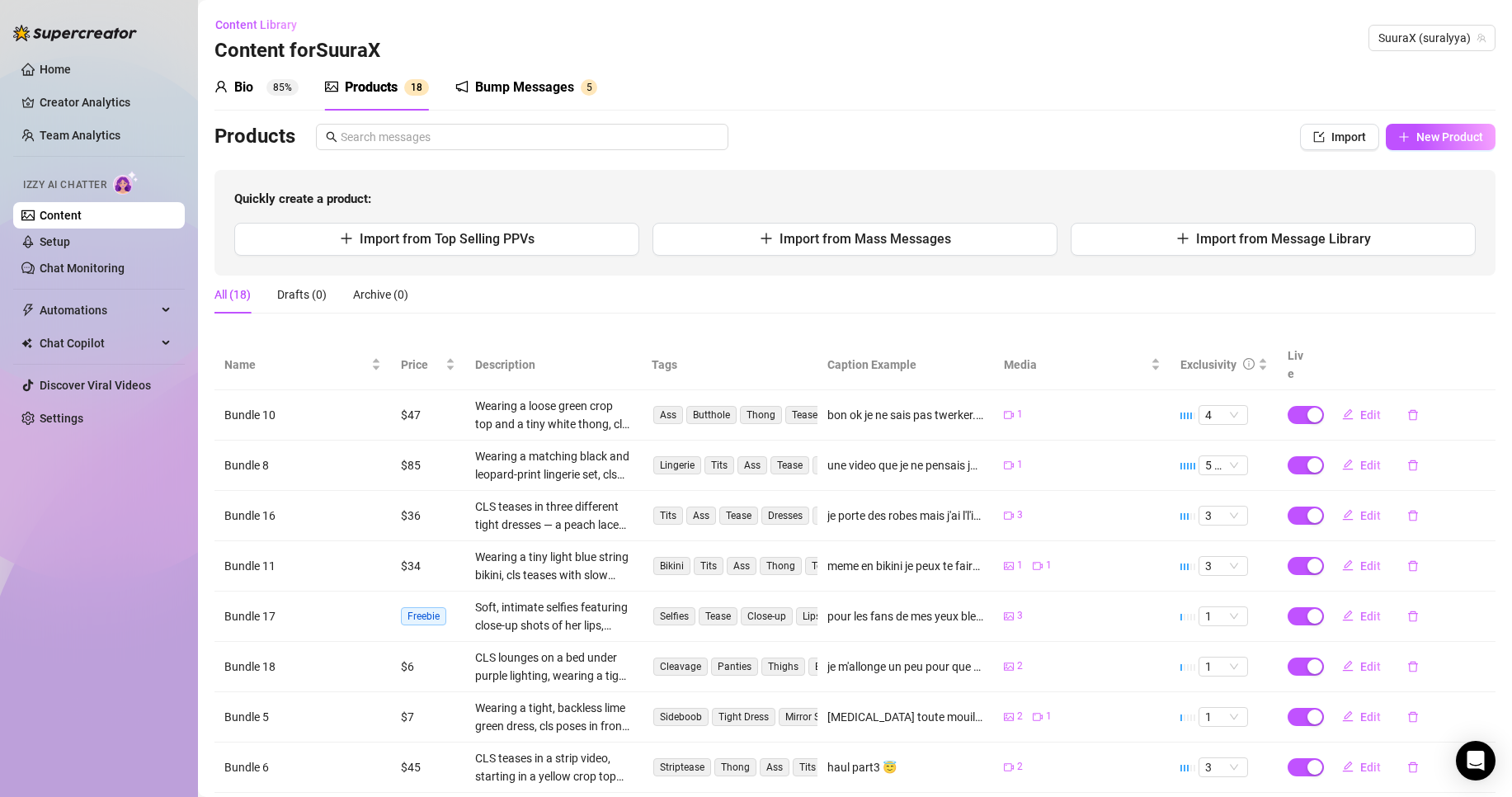
scroll to position [174, 0]
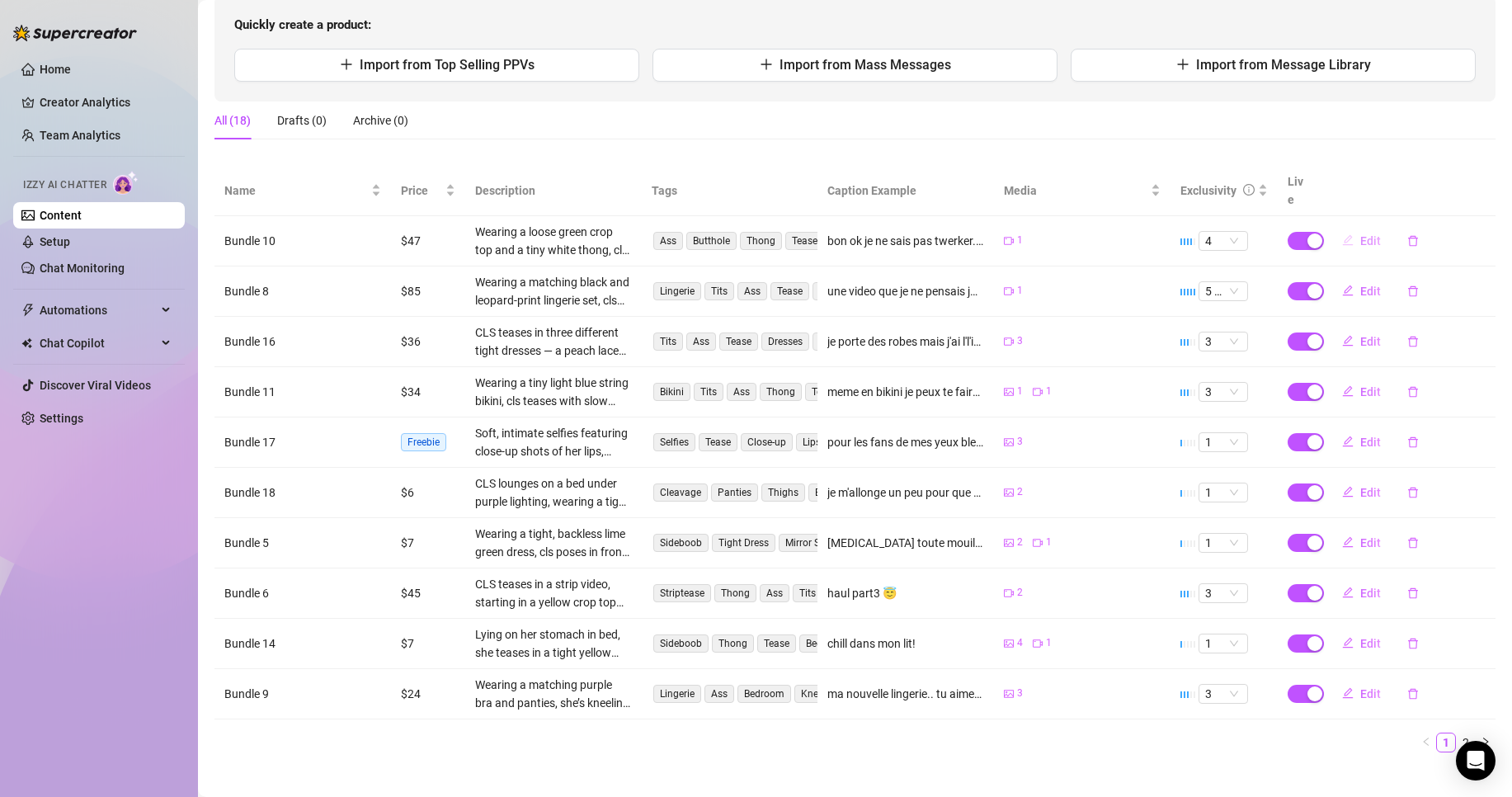
click at [1361, 234] on span "Edit" at bounding box center [1371, 240] width 21 height 13
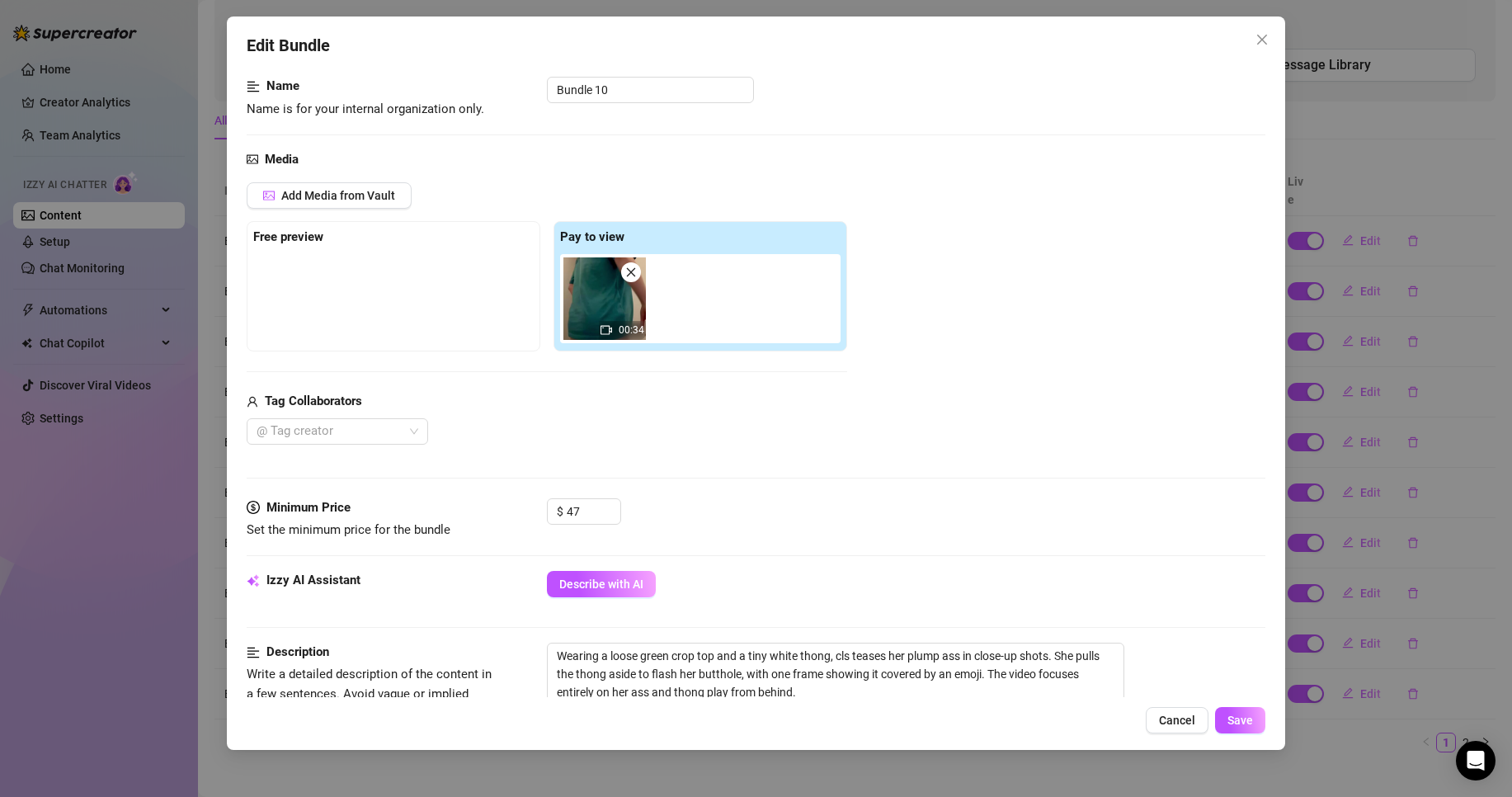
scroll to position [101, 0]
click at [593, 504] on input "47" at bounding box center [594, 510] width 53 height 25
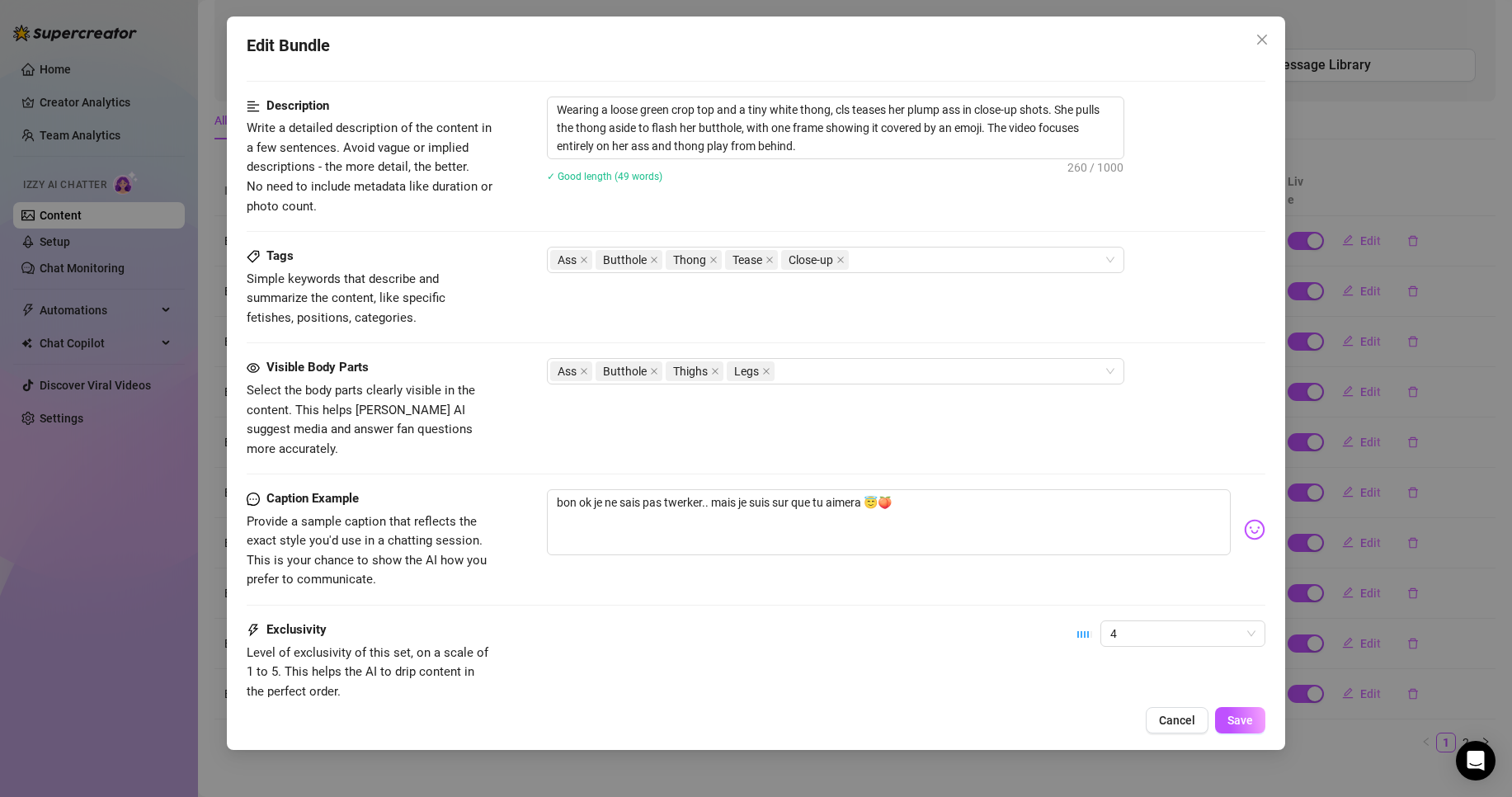
scroll to position [754, 0]
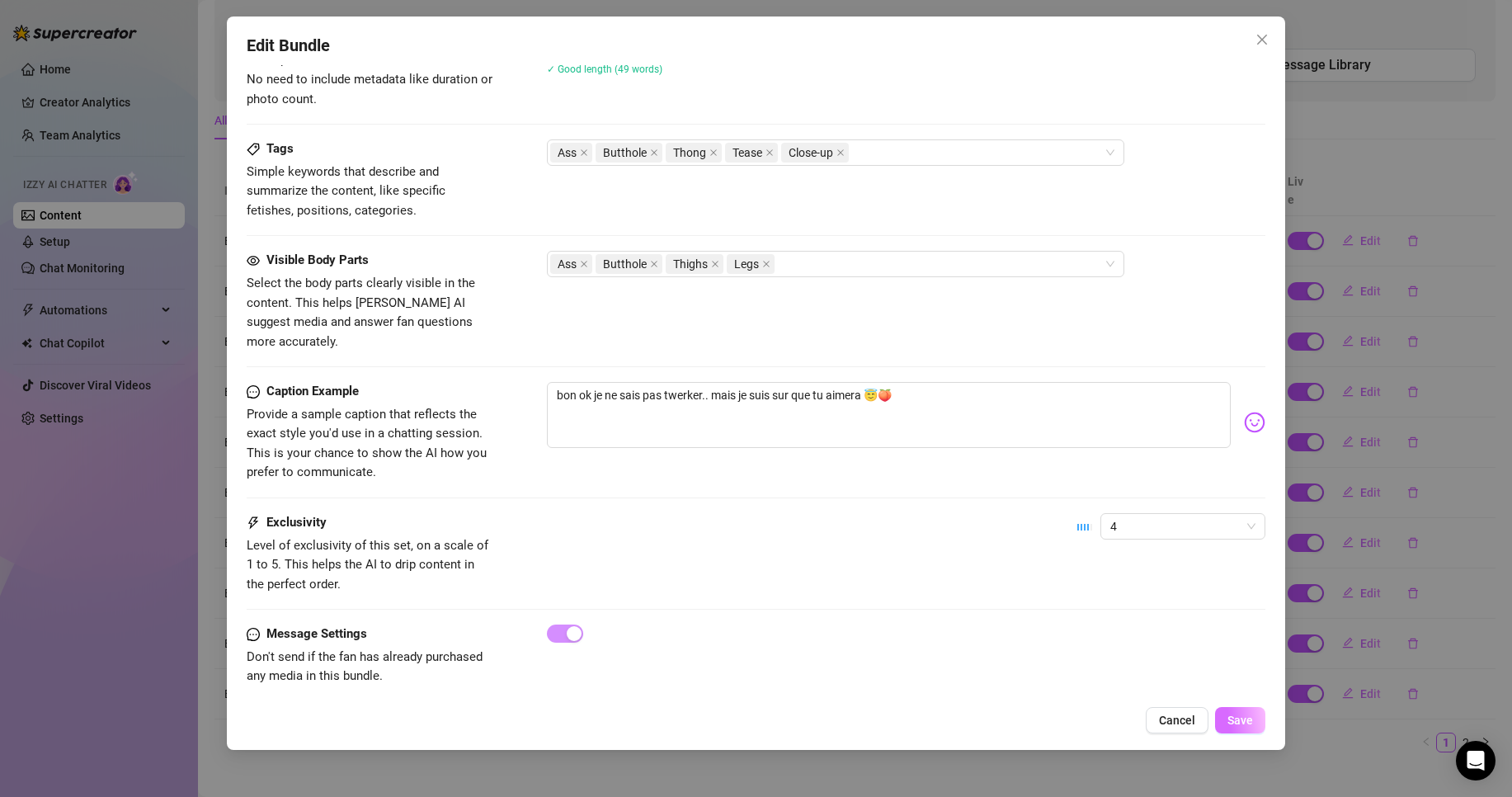
click at [1253, 721] on span "Save" at bounding box center [1241, 720] width 26 height 13
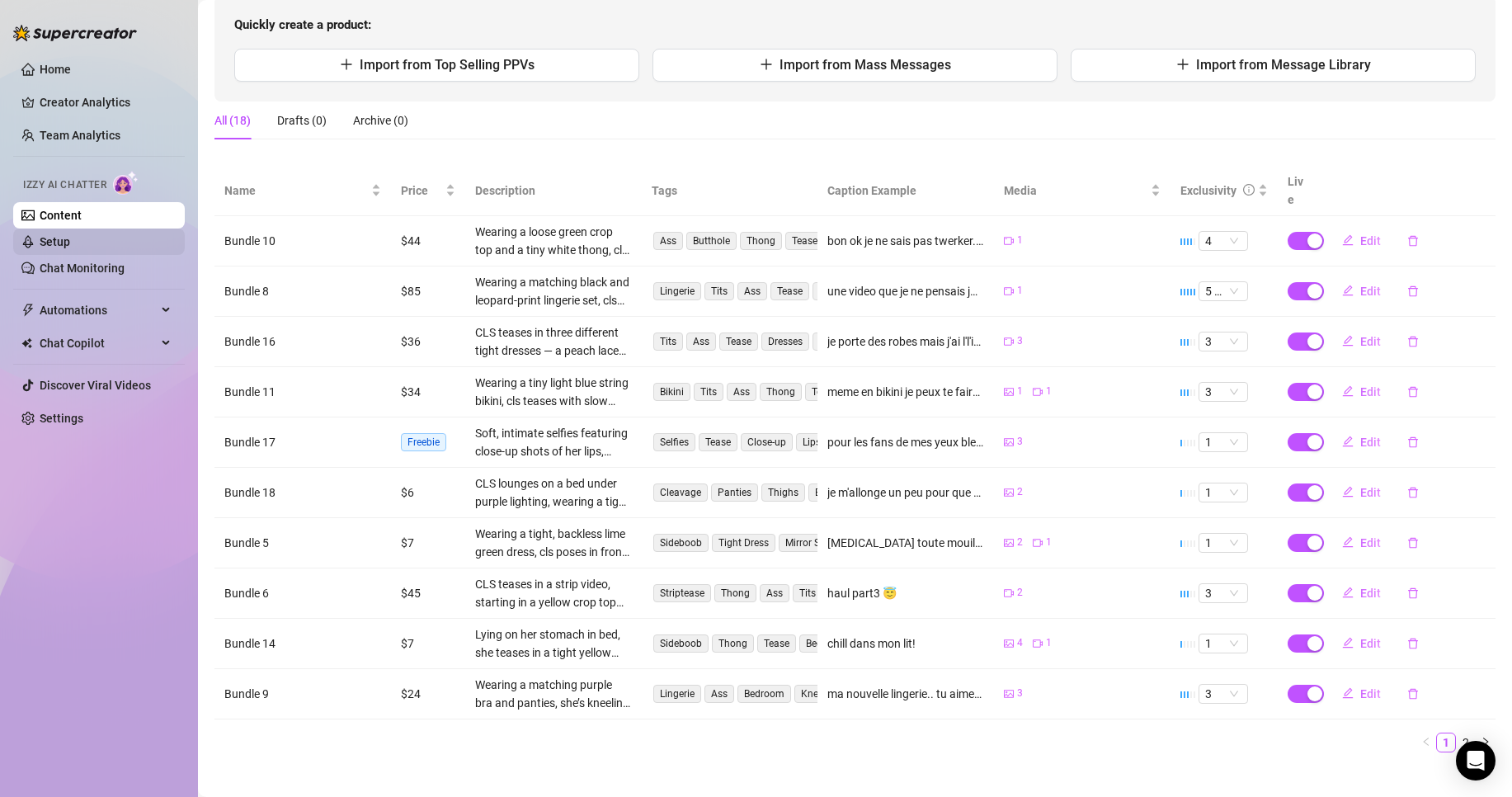
click at [64, 235] on link "Setup" at bounding box center [55, 241] width 31 height 13
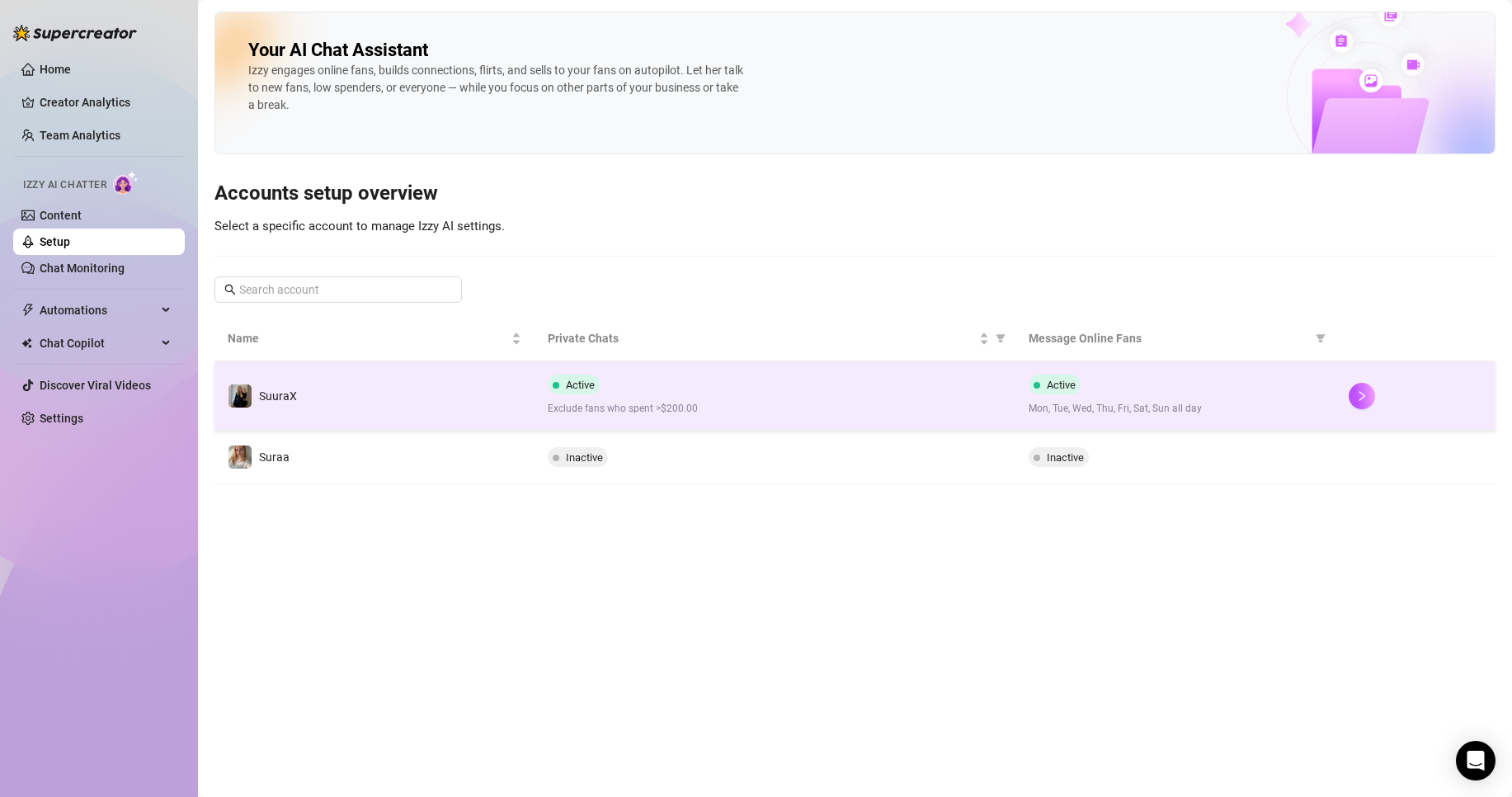
click at [480, 399] on td "SuuraX" at bounding box center [375, 396] width 320 height 70
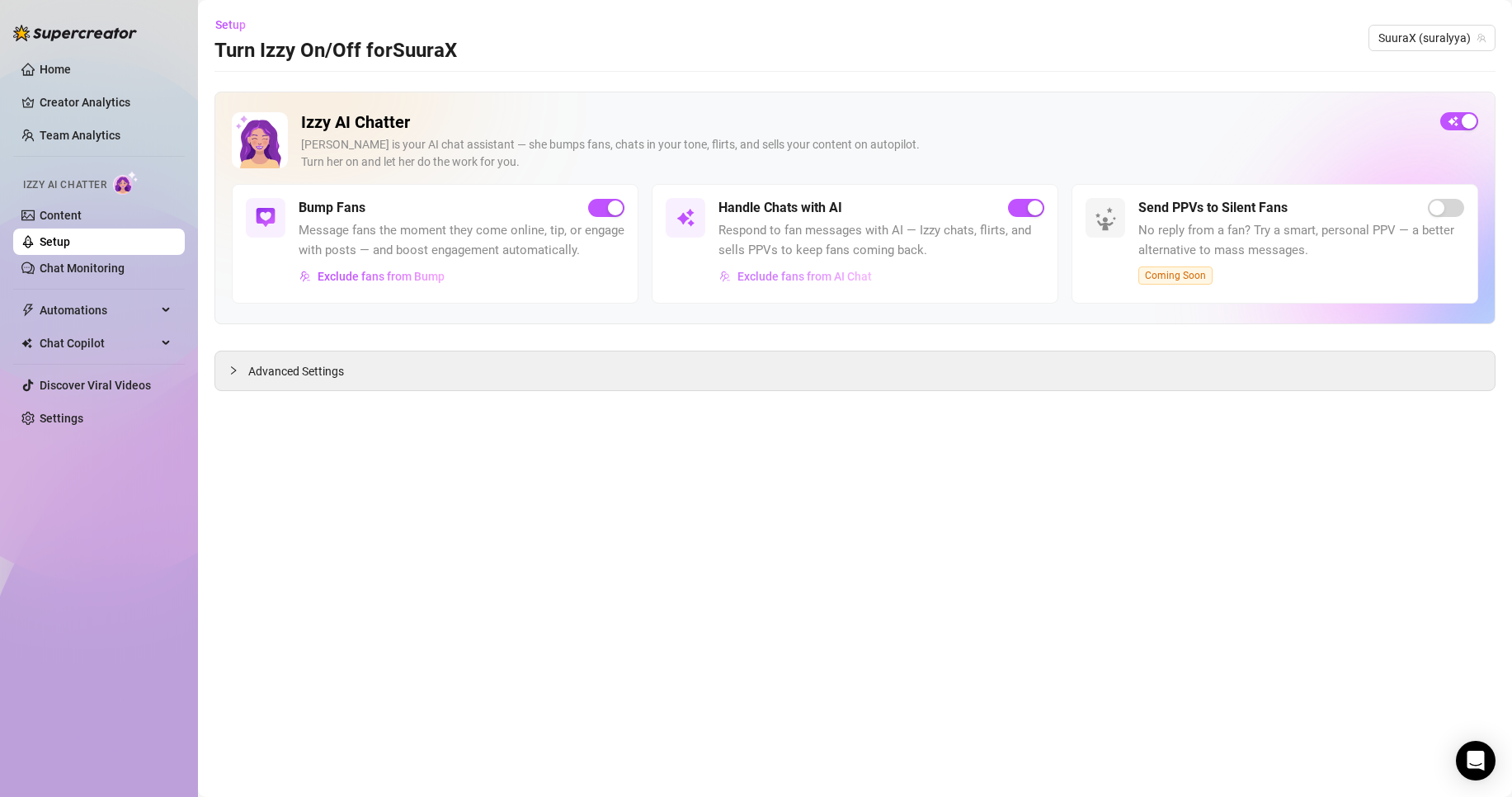
click at [753, 283] on button "Exclude fans from AI Chat" at bounding box center [796, 276] width 155 height 27
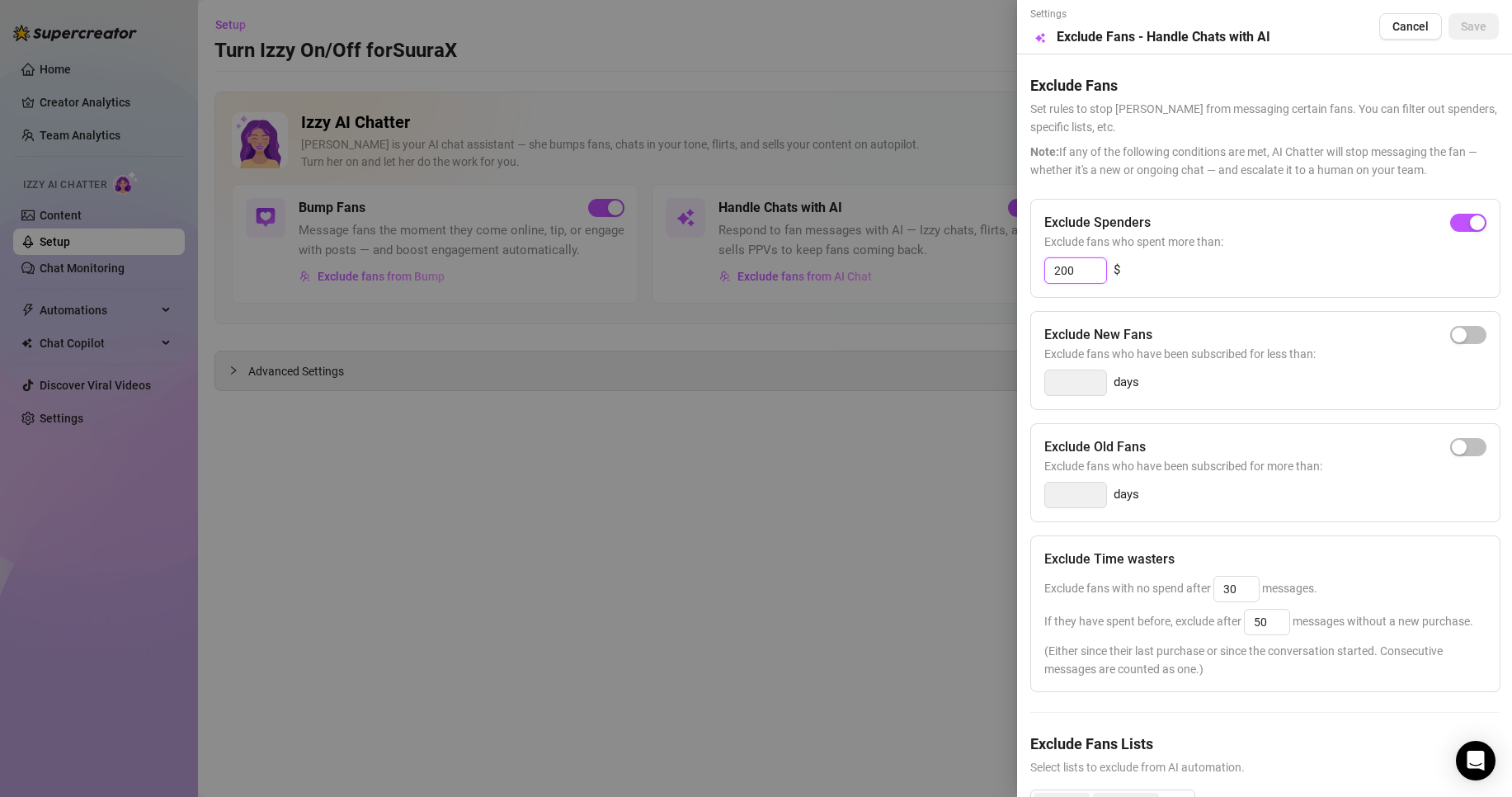
click at [1093, 277] on input "200" at bounding box center [1076, 271] width 61 height 25
click at [1453, 13] on button "Save" at bounding box center [1473, 26] width 51 height 27
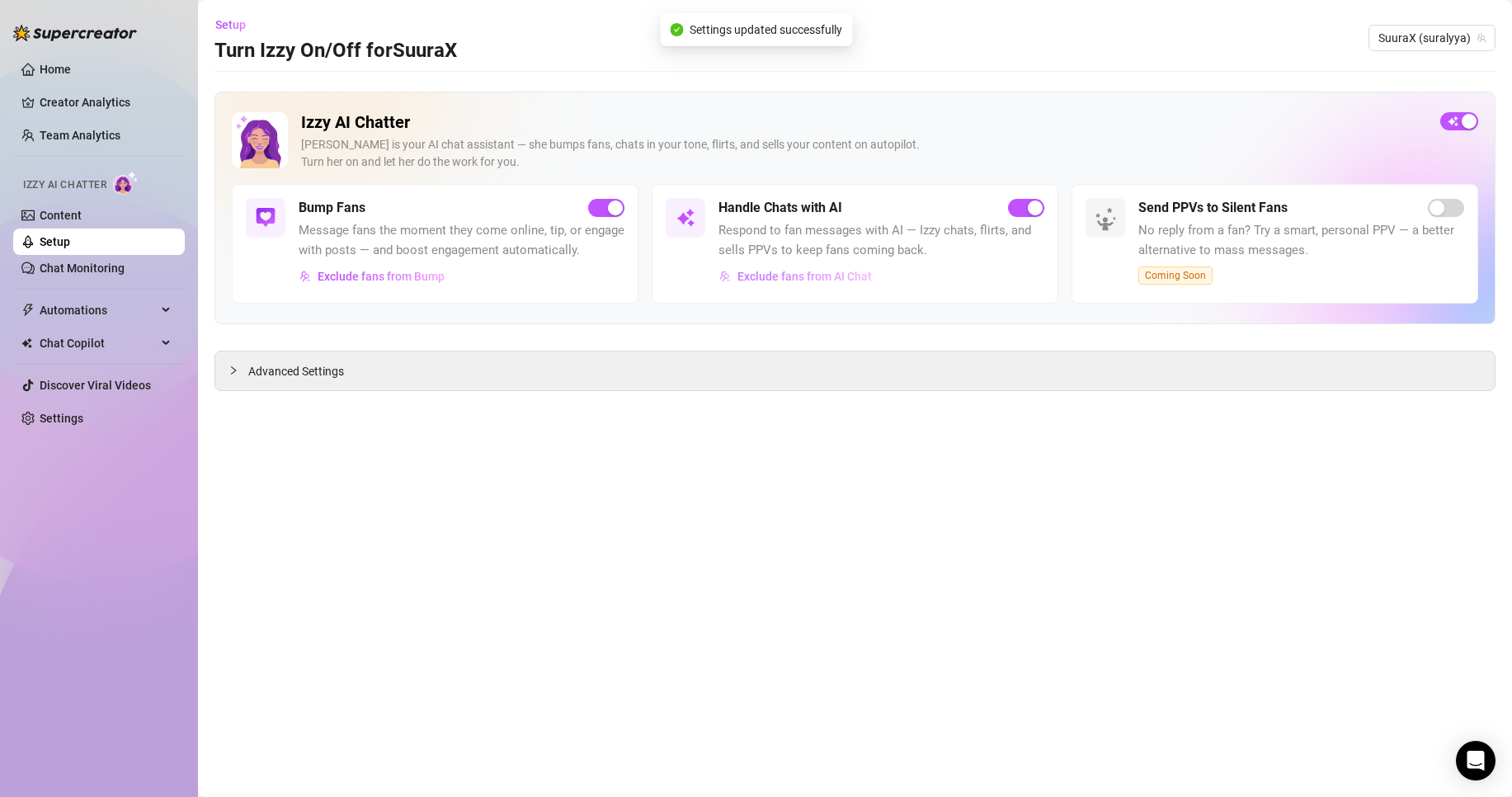
click at [793, 281] on span "Exclude fans from AI Chat" at bounding box center [805, 276] width 135 height 13
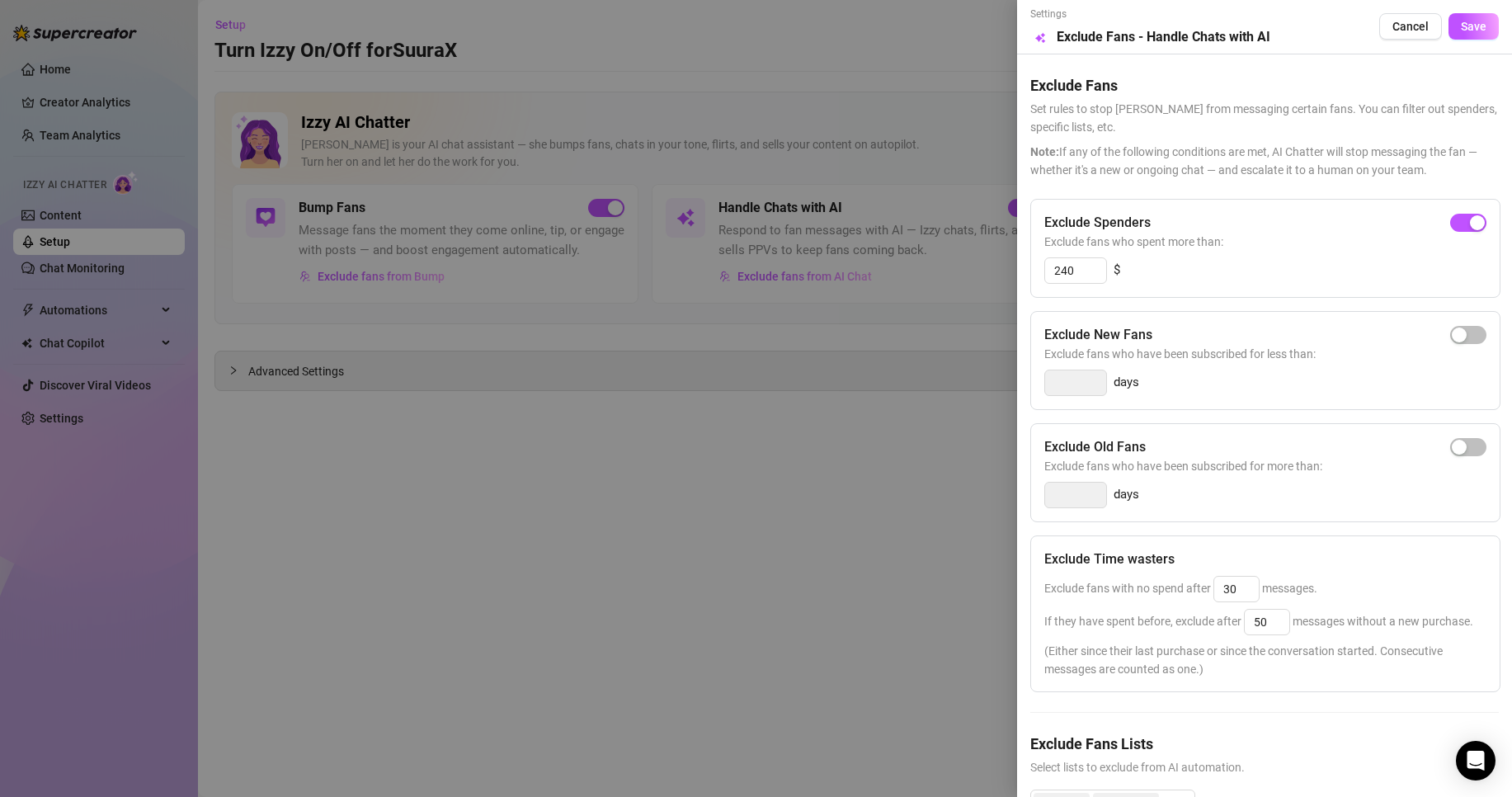
click at [826, 443] on div at bounding box center [756, 398] width 1512 height 797
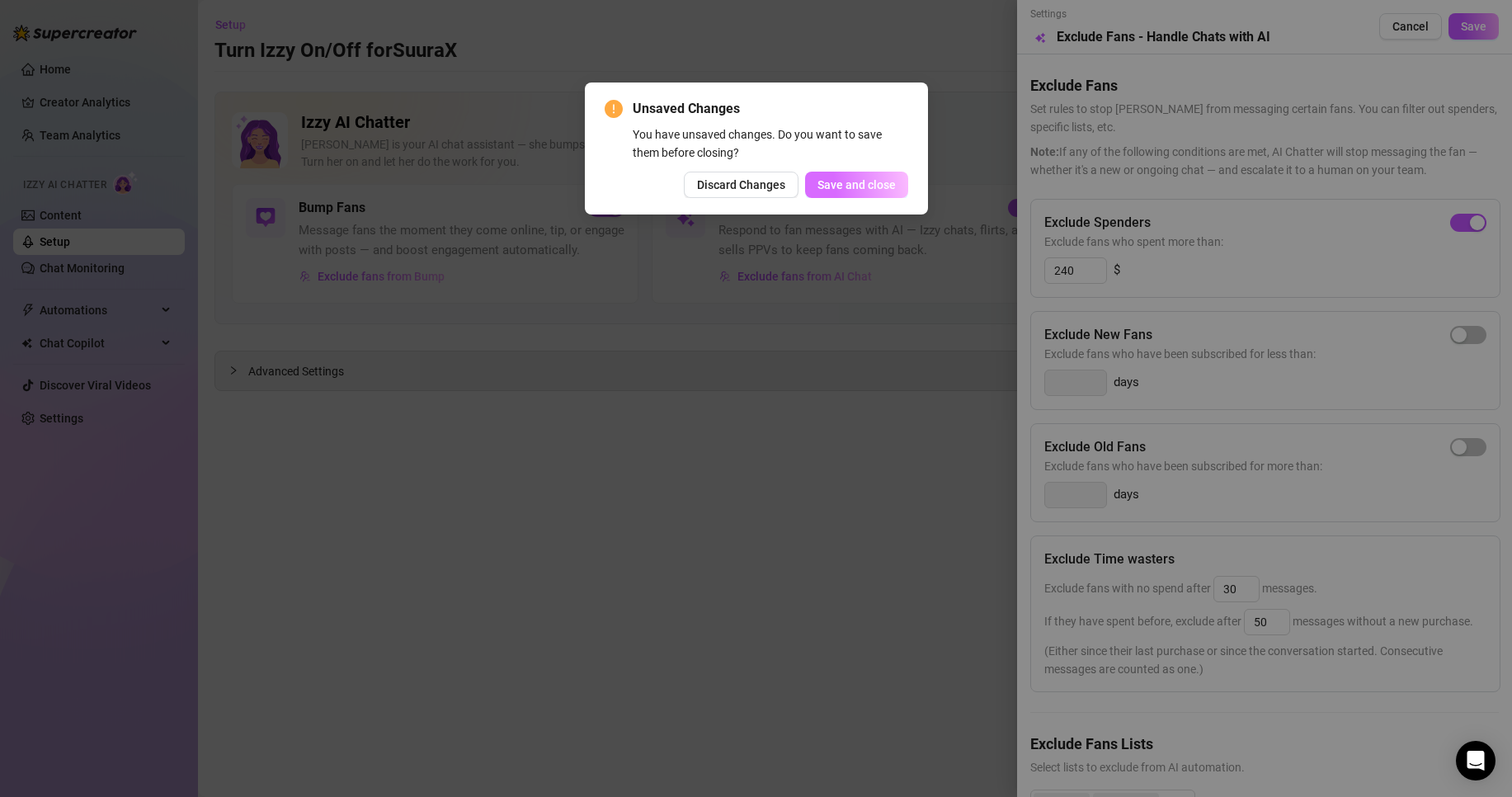
click at [863, 179] on span "Save and close" at bounding box center [857, 184] width 78 height 13
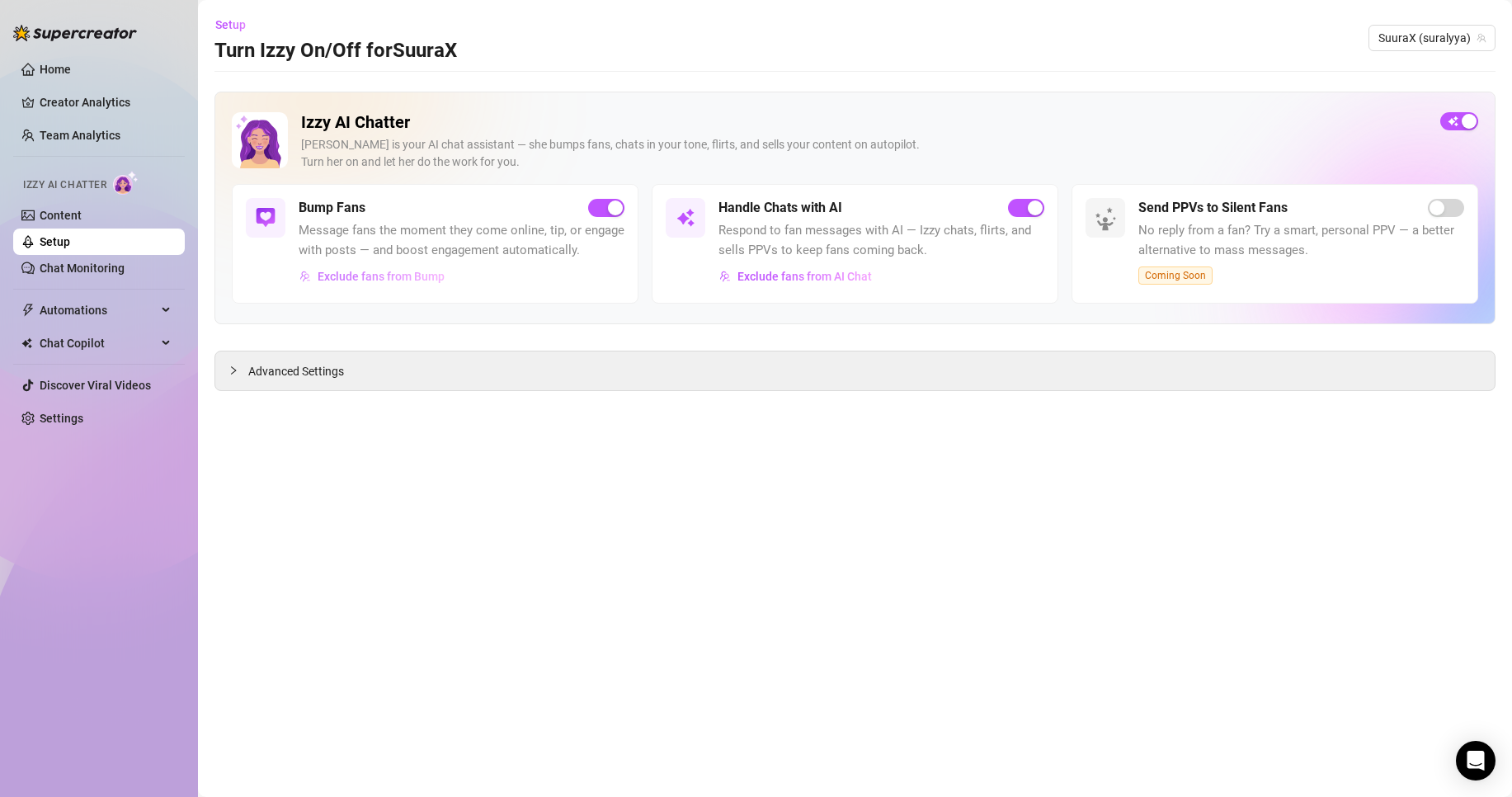
click at [400, 277] on span "Exclude fans from Bump" at bounding box center [381, 276] width 127 height 13
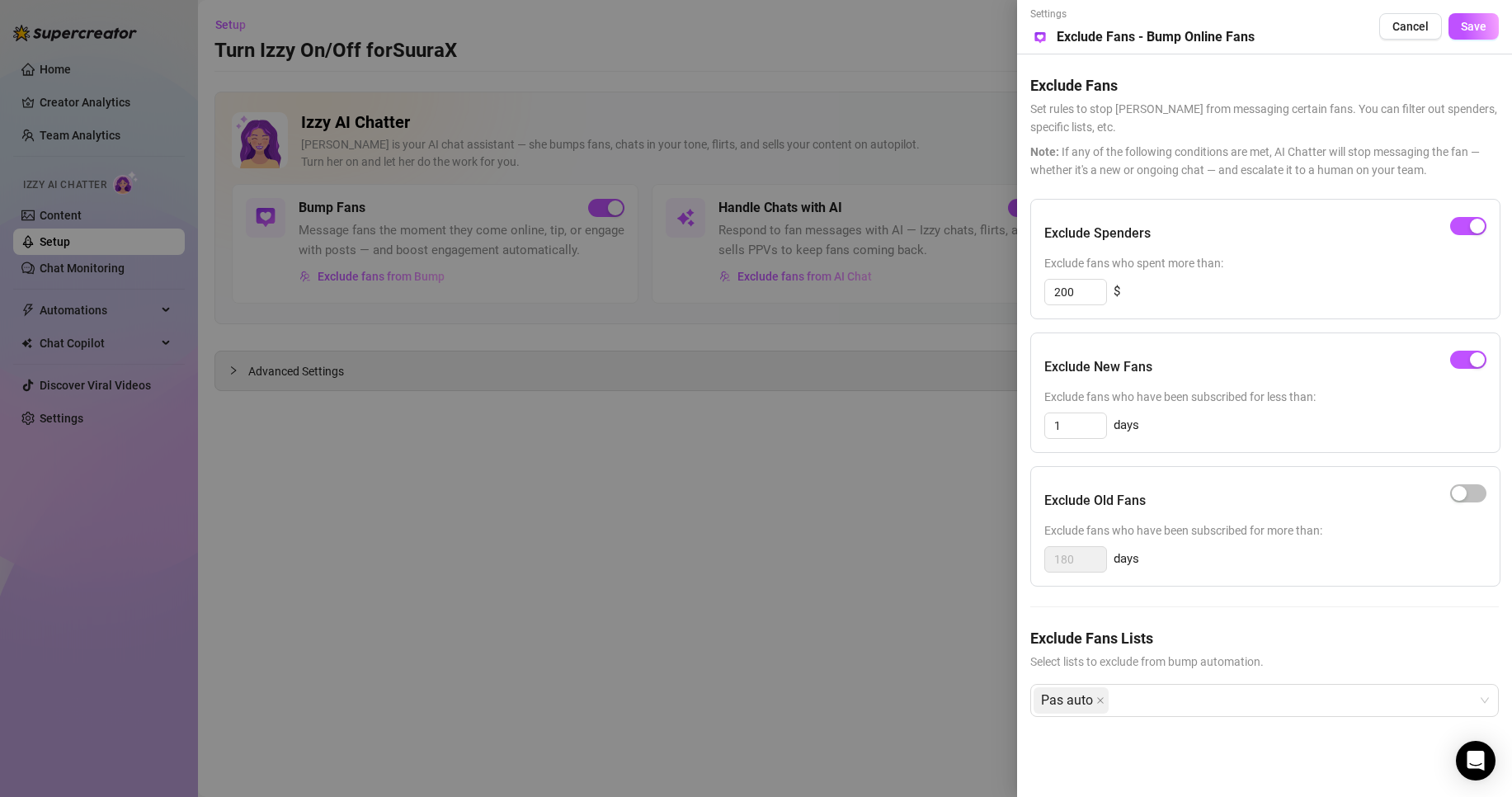
click at [857, 520] on div at bounding box center [756, 398] width 1512 height 797
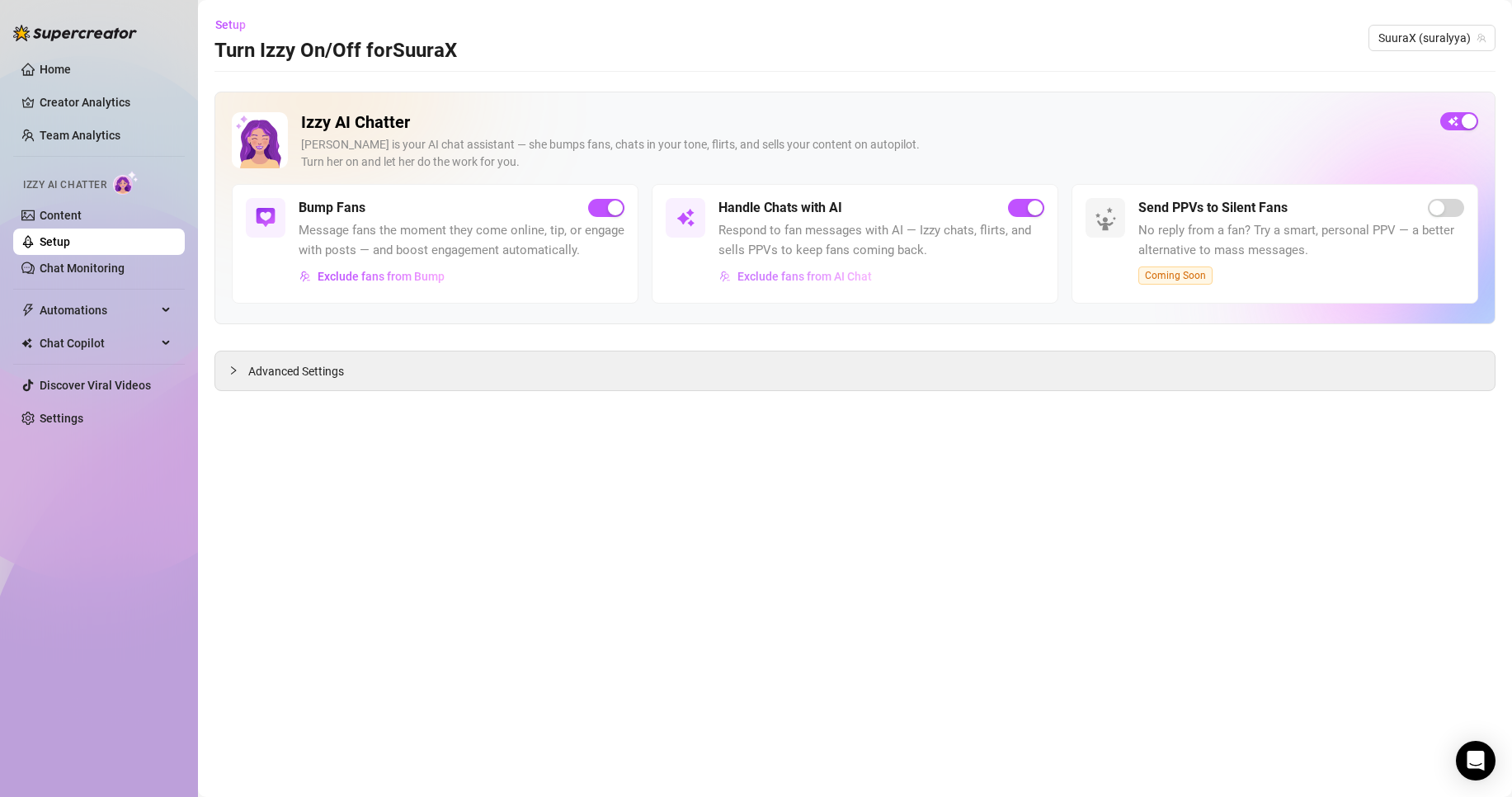
click at [801, 281] on span "Exclude fans from AI Chat" at bounding box center [805, 276] width 135 height 13
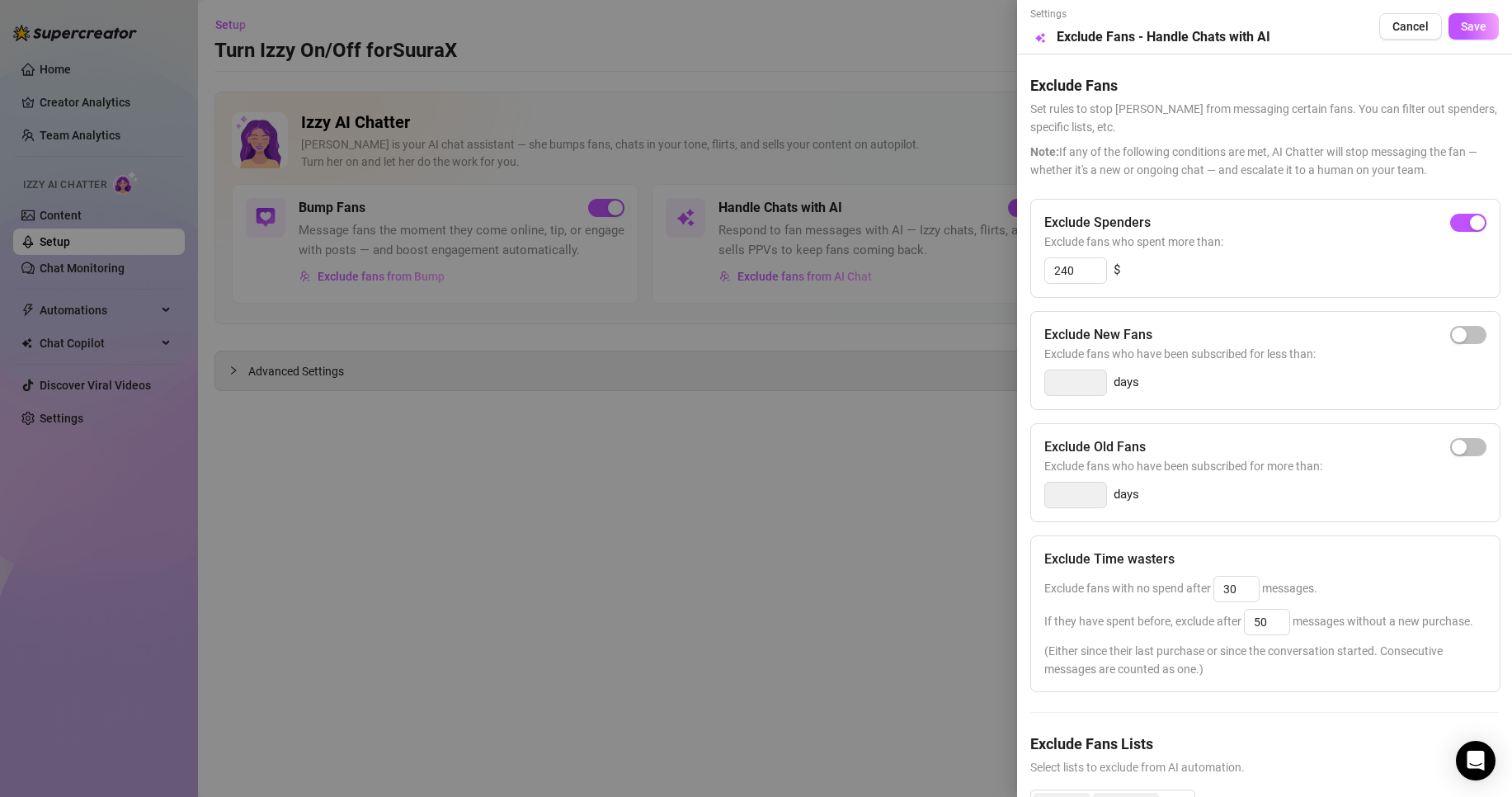
scroll to position [107, 0]
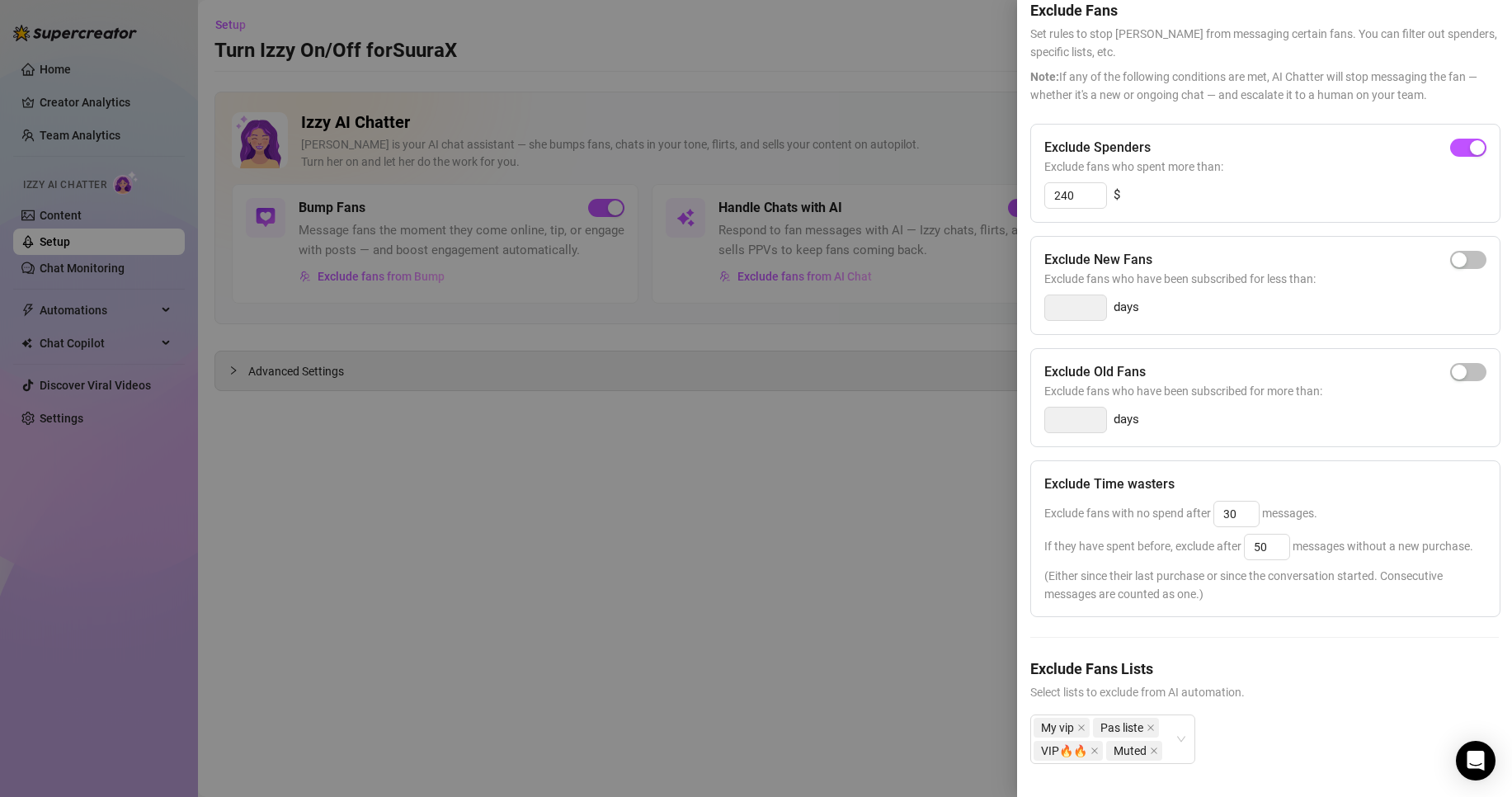
click at [867, 542] on div at bounding box center [756, 398] width 1512 height 797
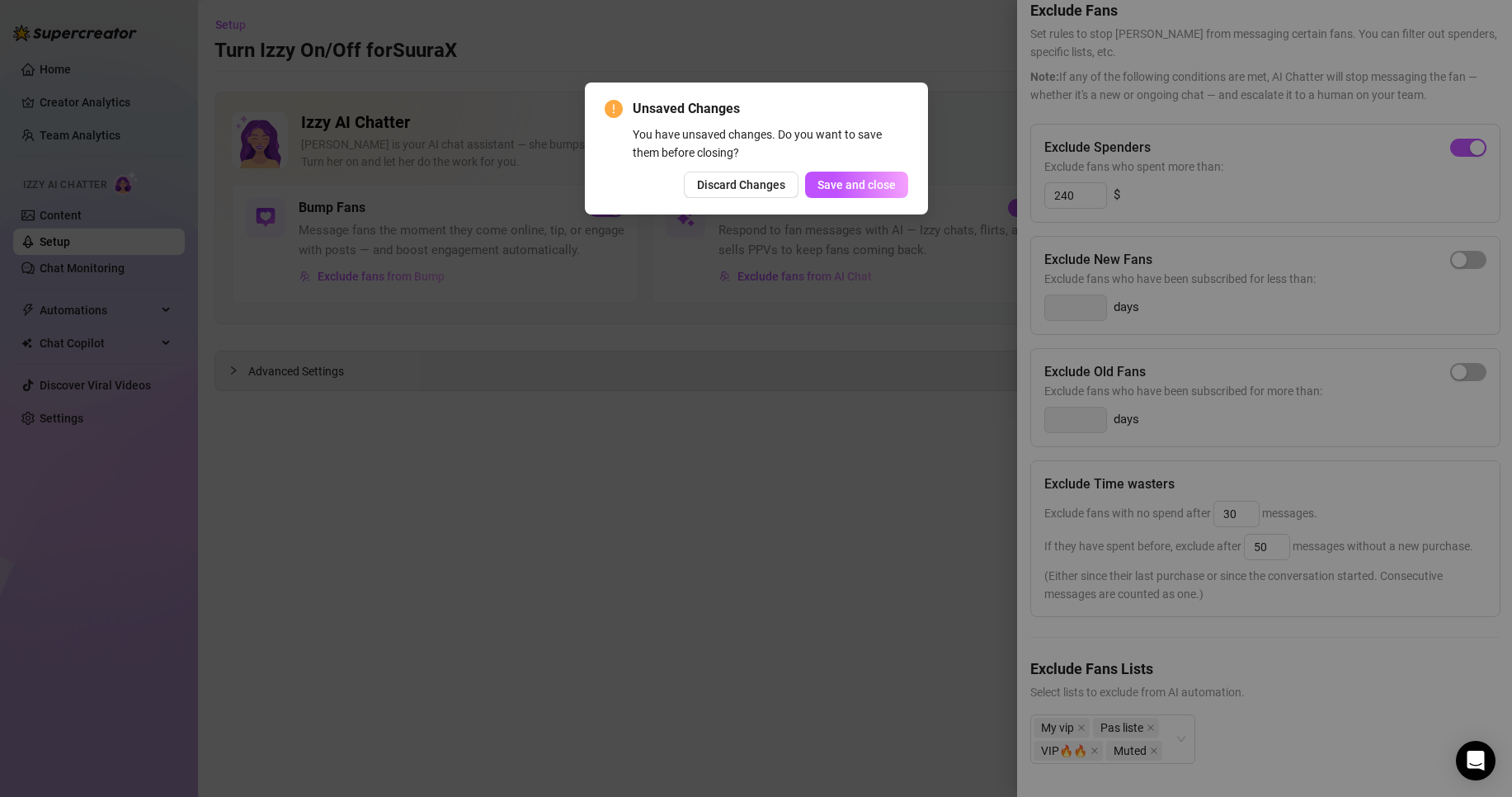
click at [1475, 46] on div "Unsaved Changes You have unsaved changes. Do you want to save them before closi…" at bounding box center [756, 398] width 1512 height 797
click at [767, 190] on span "Discard Changes" at bounding box center [741, 184] width 88 height 13
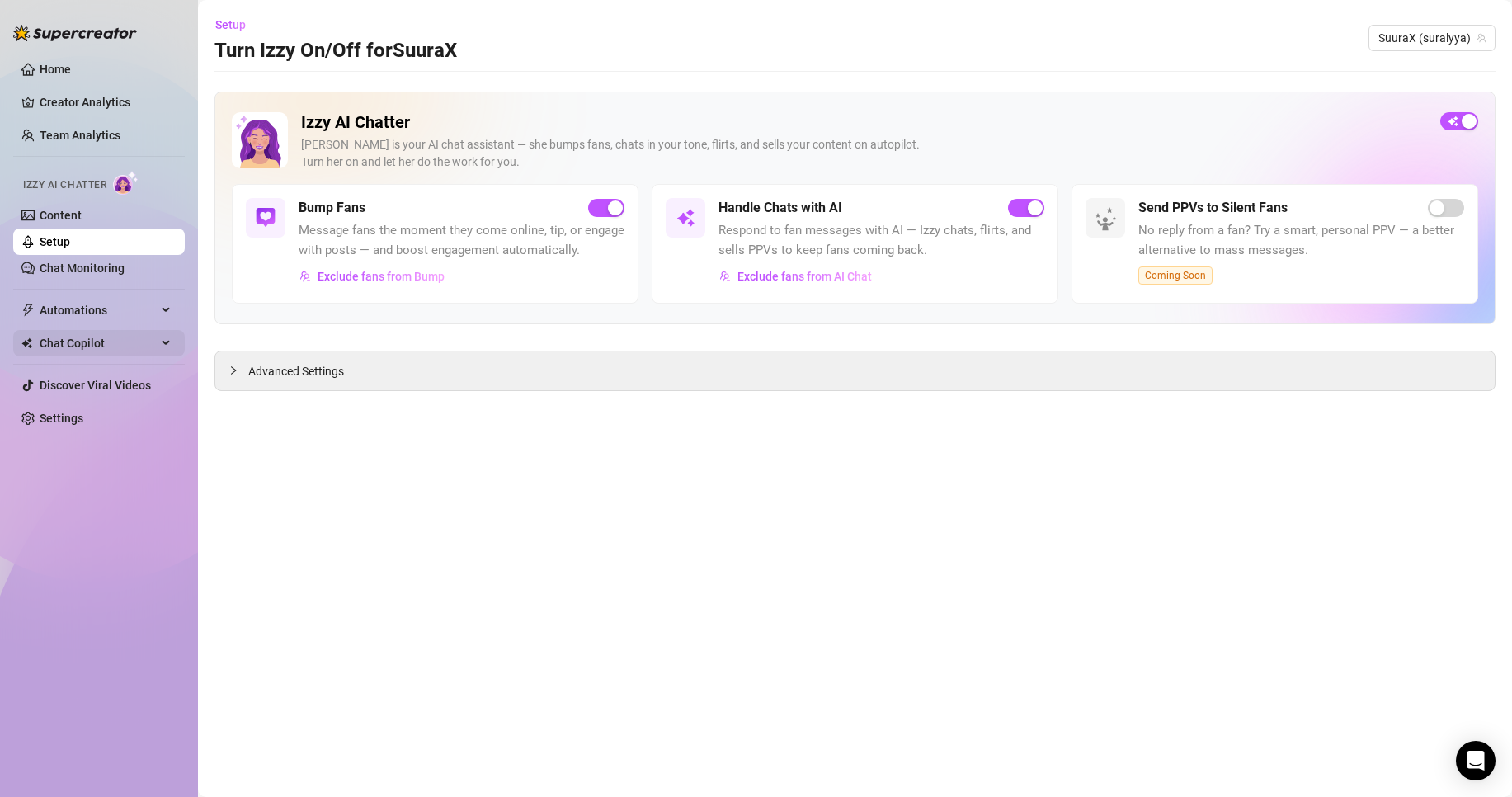
click at [99, 338] on span "Chat Copilot" at bounding box center [98, 343] width 117 height 27
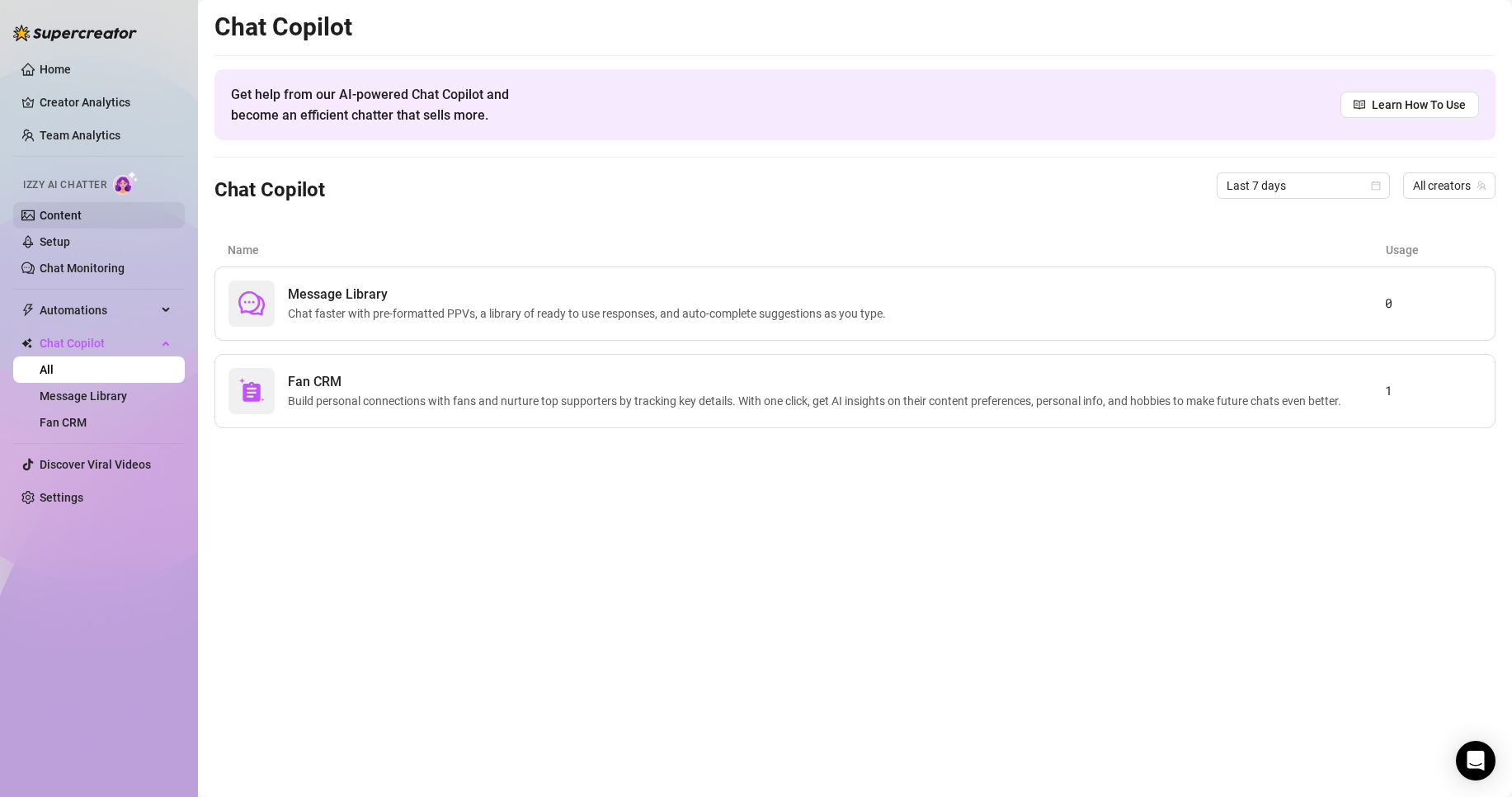
click at [82, 213] on link "Content" at bounding box center [60, 215] width 42 height 13
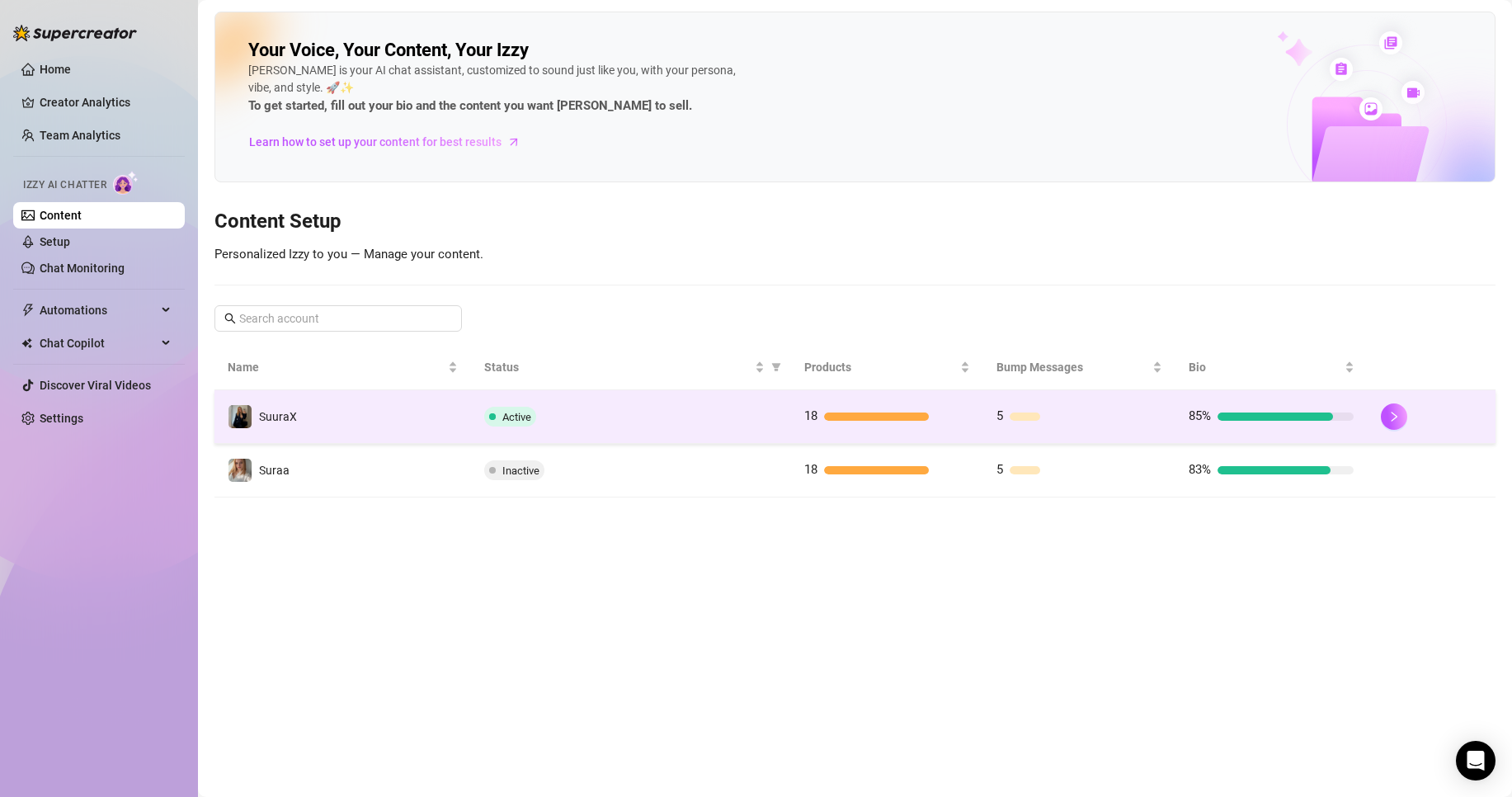
click at [555, 418] on div "Active" at bounding box center [631, 416] width 294 height 20
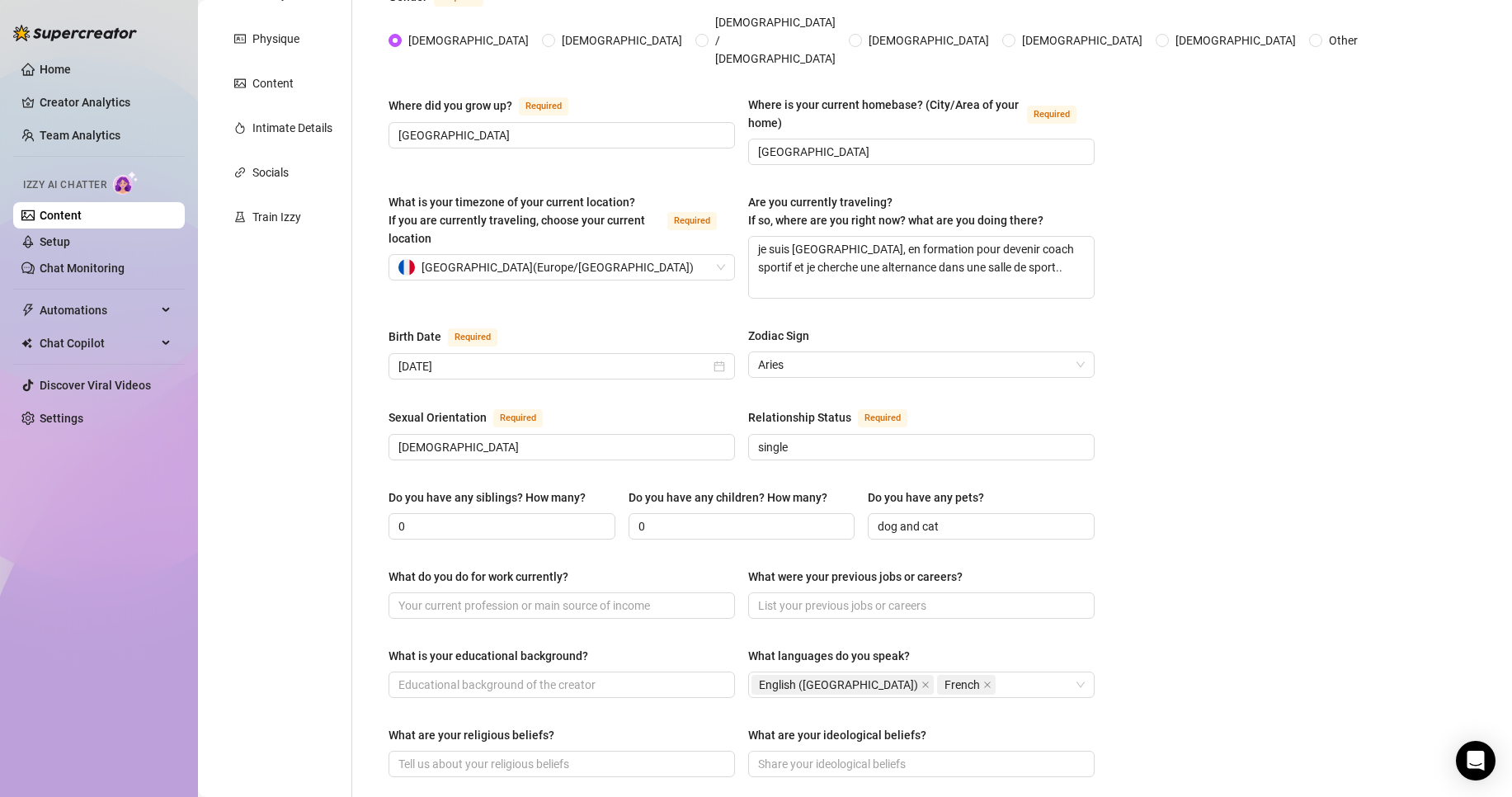
scroll to position [168, 0]
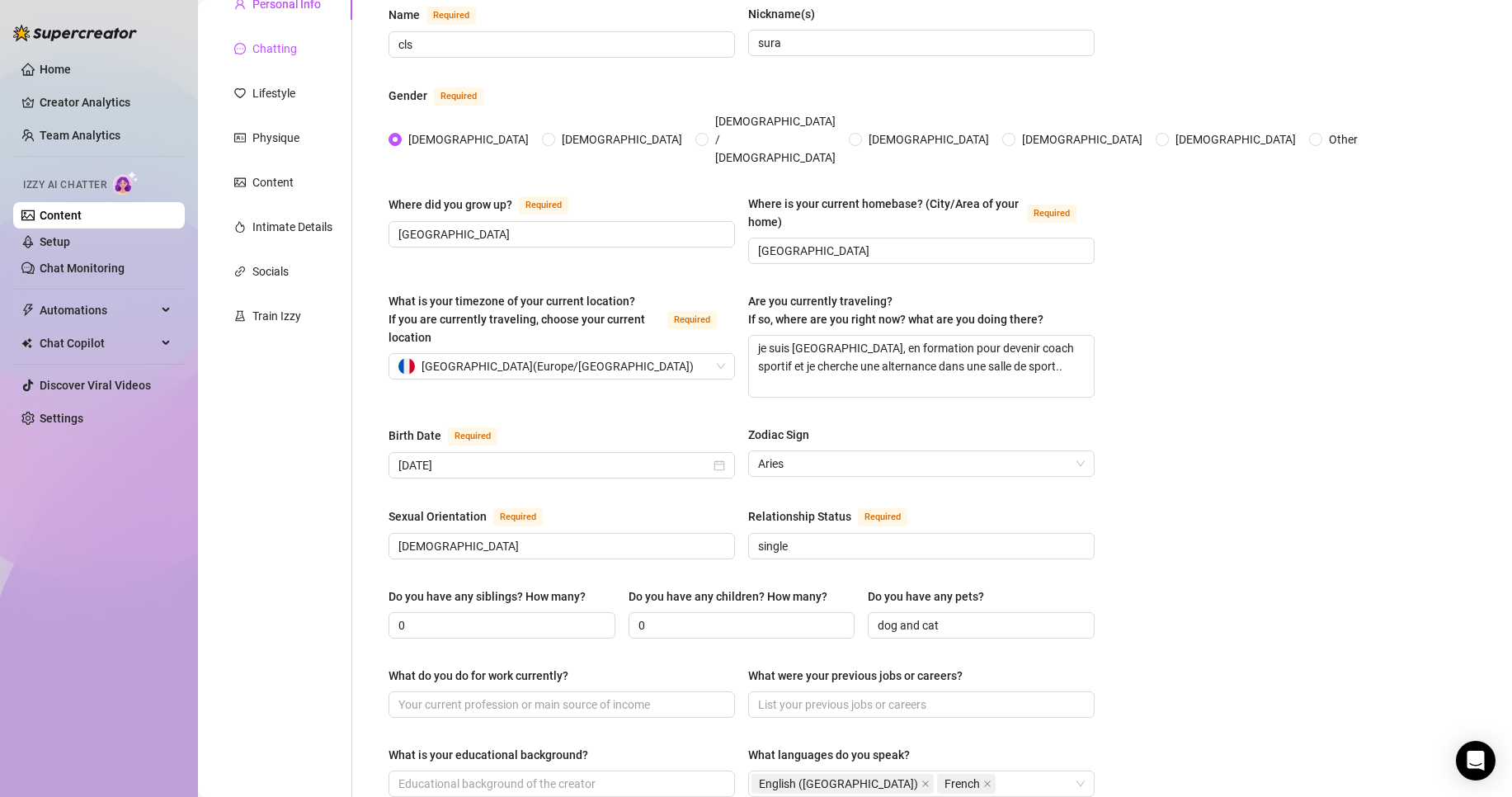
click at [294, 47] on div "Chatting" at bounding box center [275, 48] width 45 height 18
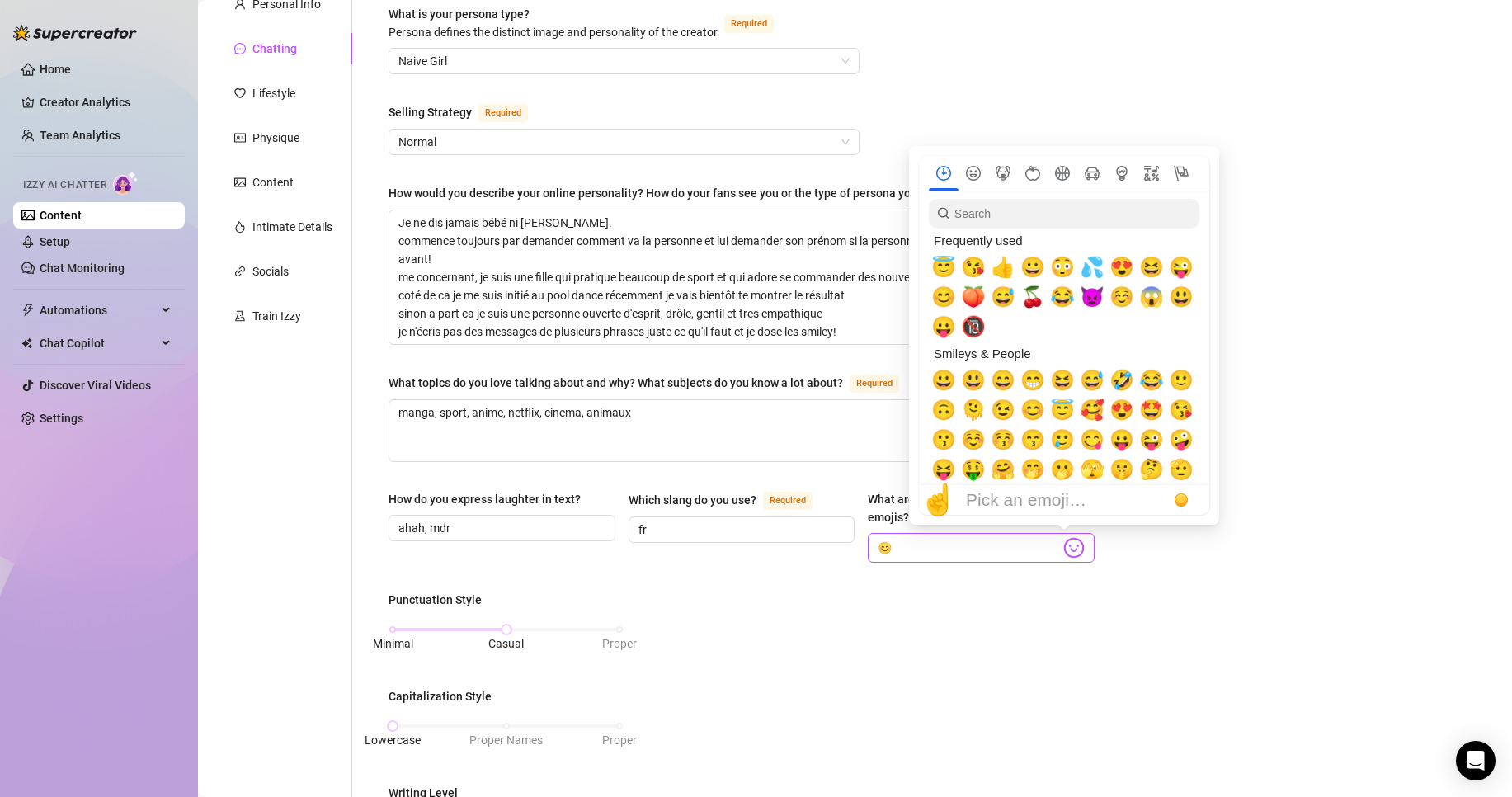
click at [1064, 550] on img at bounding box center [1074, 547] width 21 height 21
click at [1004, 216] on input "search" at bounding box center [1064, 213] width 271 height 30
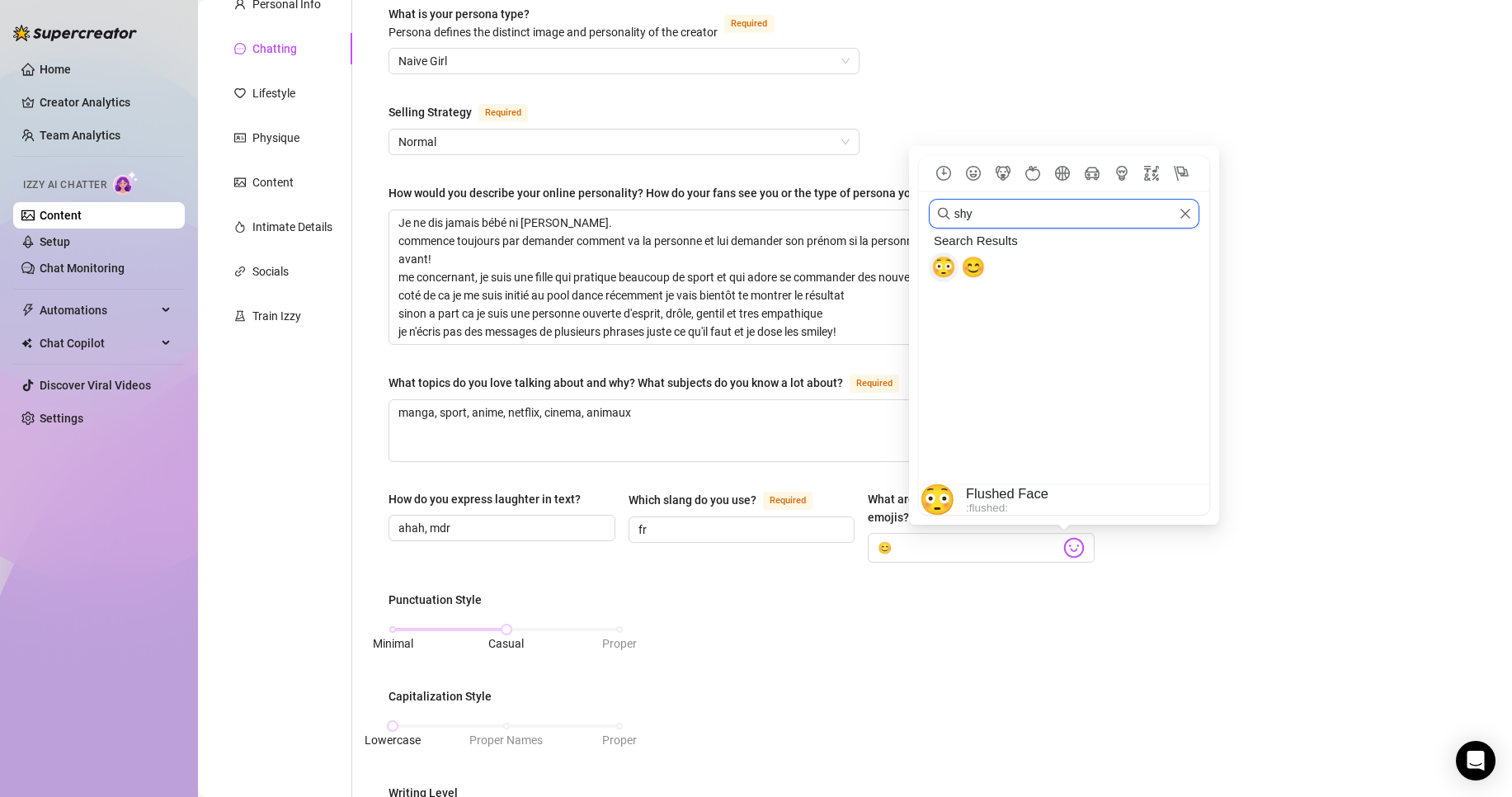
click at [950, 271] on span "😳" at bounding box center [943, 267] width 25 height 23
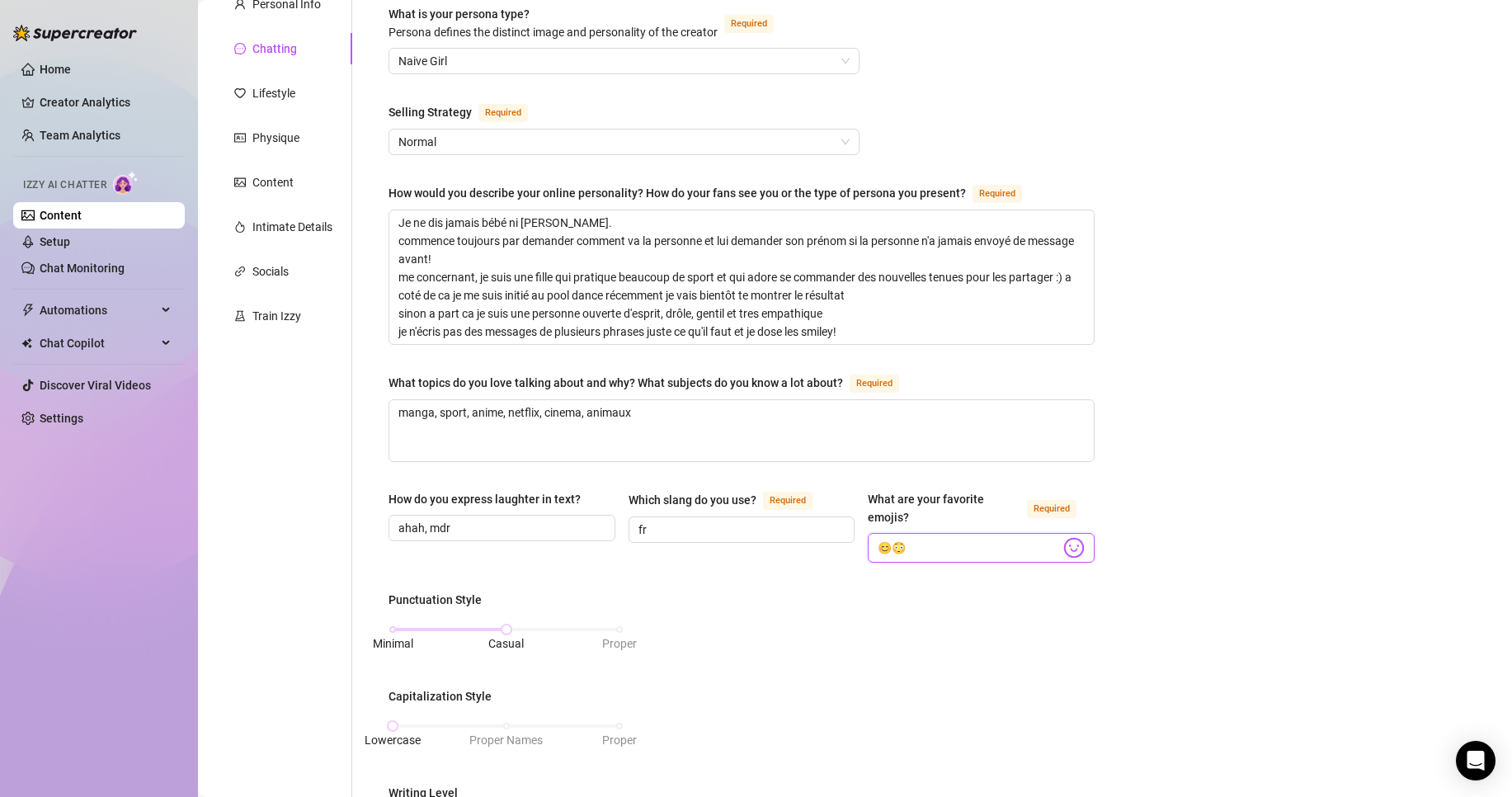
click at [883, 546] on input "😊😳" at bounding box center [969, 547] width 182 height 21
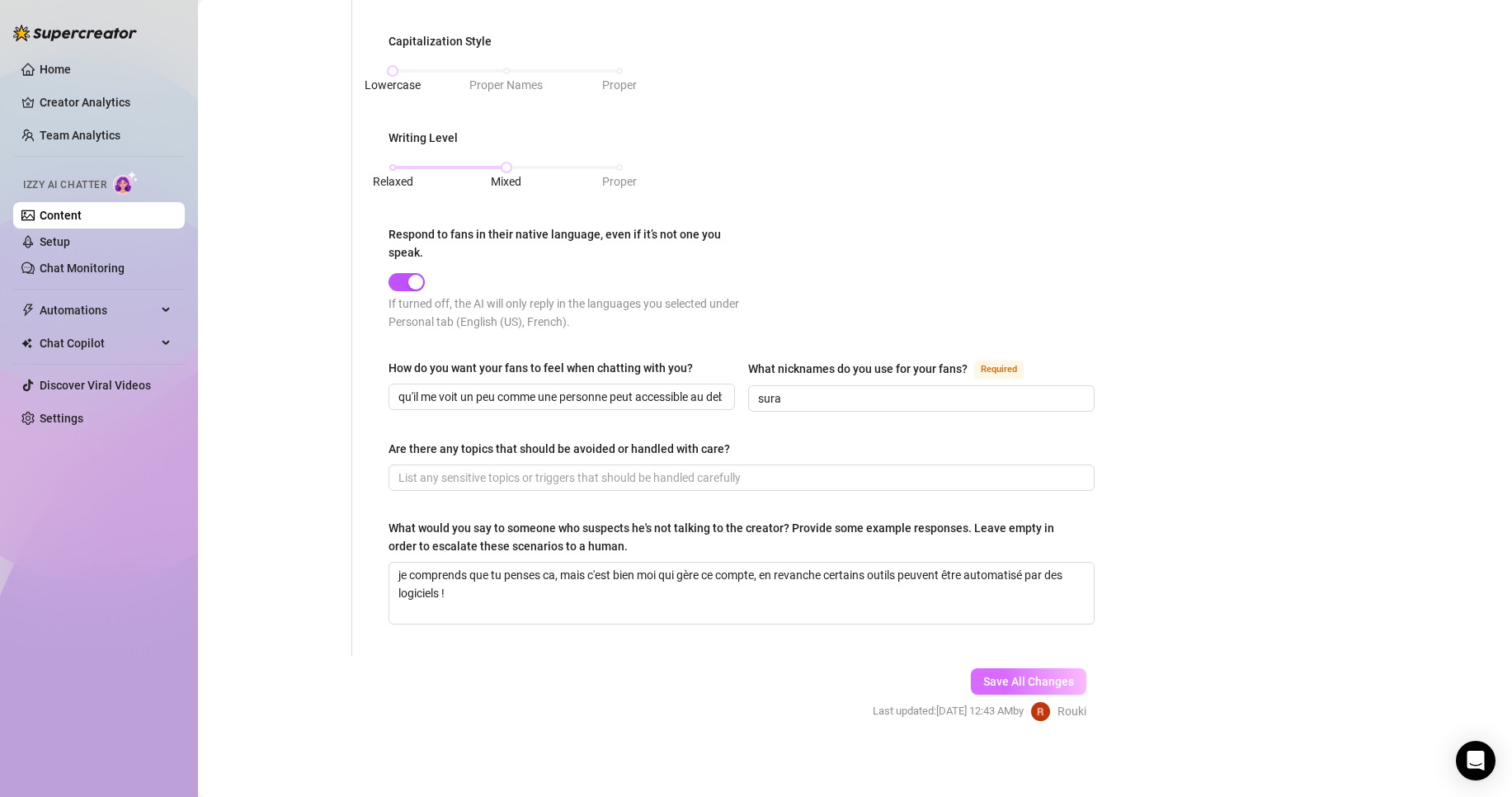
click at [1027, 680] on span "Save All Changes" at bounding box center [1029, 681] width 91 height 13
click at [1026, 678] on span "Save All Changes" at bounding box center [1029, 681] width 91 height 13
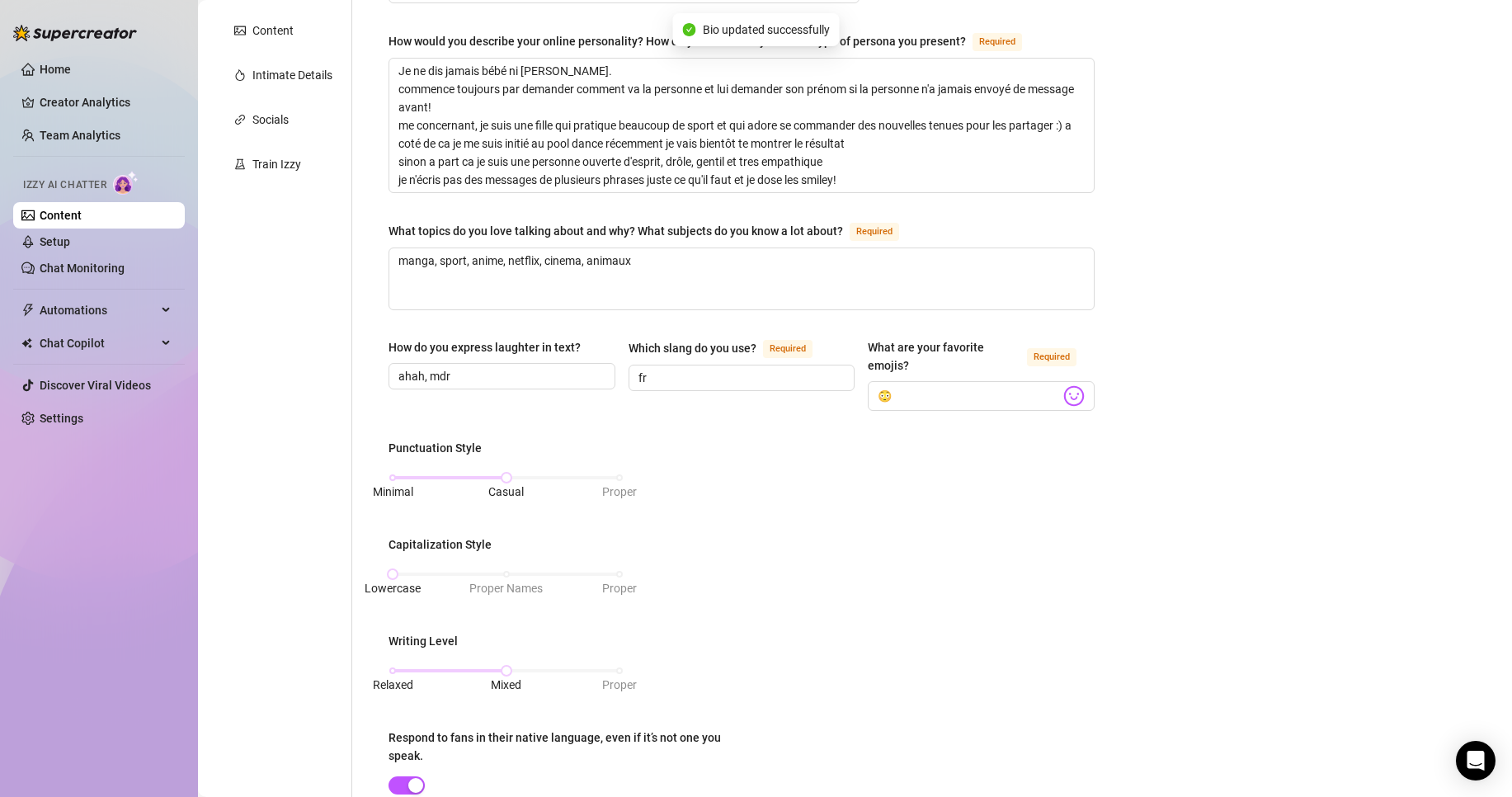
scroll to position [52, 0]
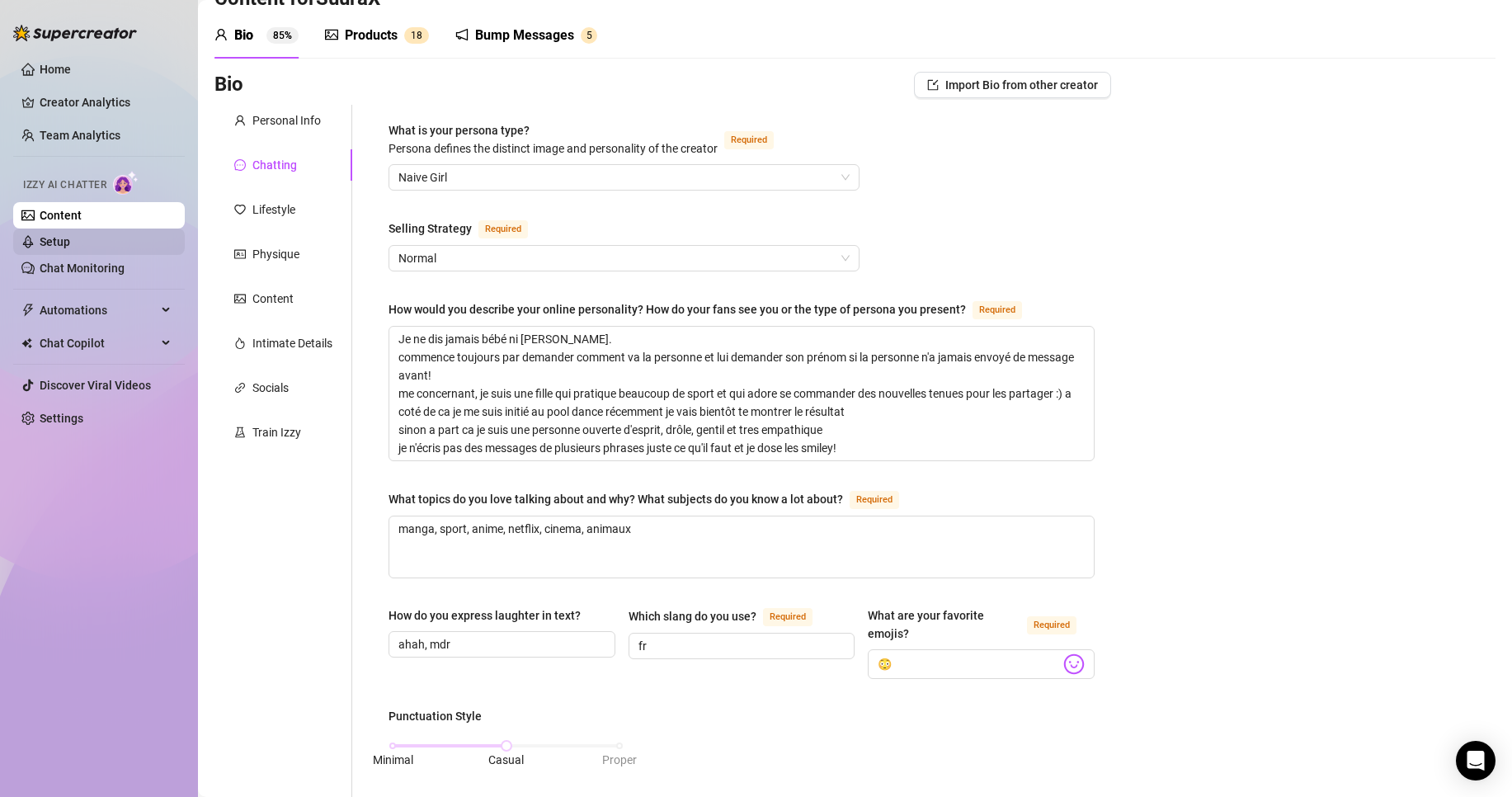
click at [64, 246] on link "Setup" at bounding box center [55, 241] width 31 height 13
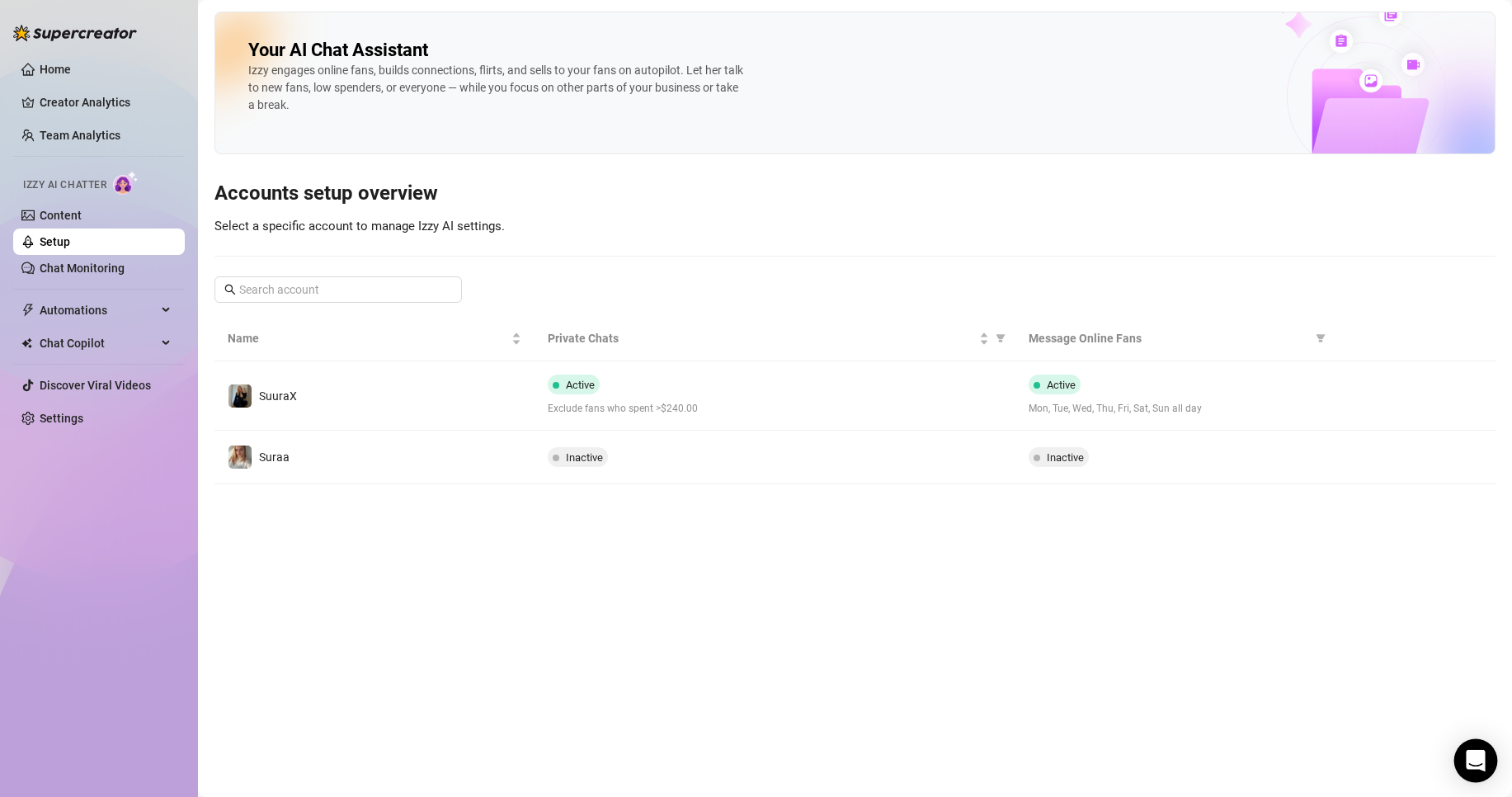
click at [1473, 764] on icon "Open Intercom Messenger" at bounding box center [1476, 760] width 21 height 21
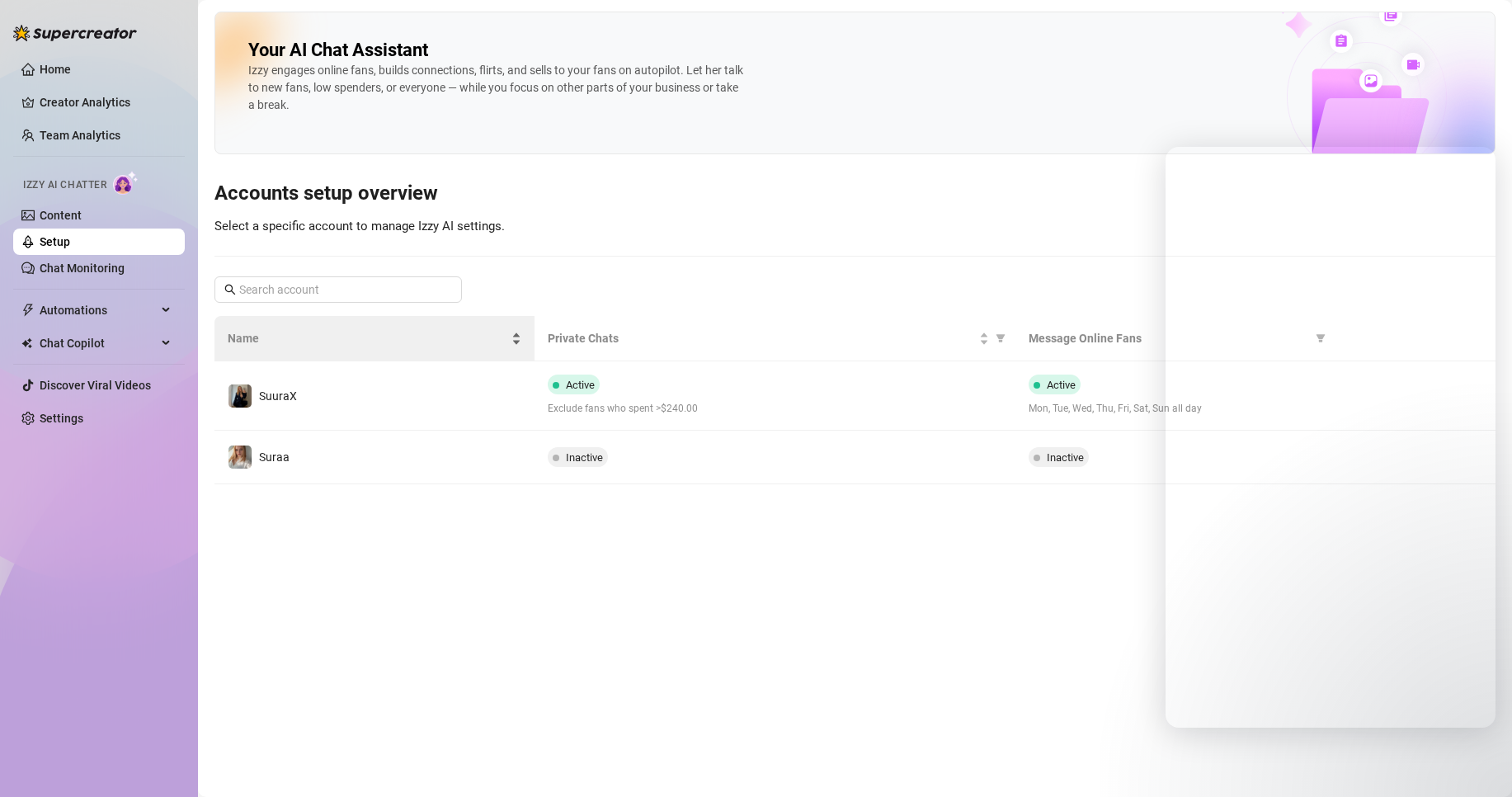
click at [947, 597] on main "Your AI Chat Assistant [PERSON_NAME] engages online fans, builds connections, f…" at bounding box center [855, 398] width 1314 height 797
